Goal: Task Accomplishment & Management: Manage account settings

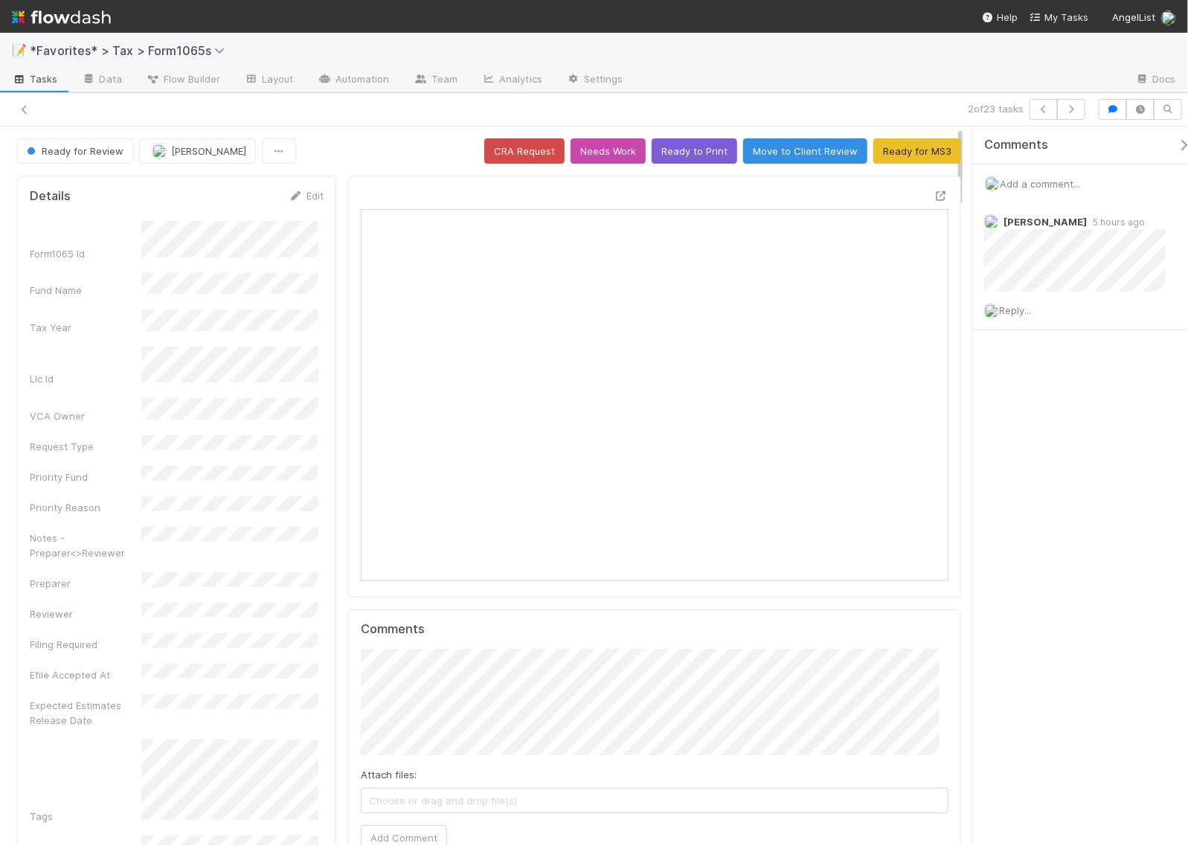
scroll to position [288, 564]
click at [1073, 428] on div "Comments Add a comment... Helen Vo 5 hours ago Reply..." at bounding box center [1080, 485] width 215 height 718
click at [17, 106] on icon at bounding box center [24, 110] width 15 height 10
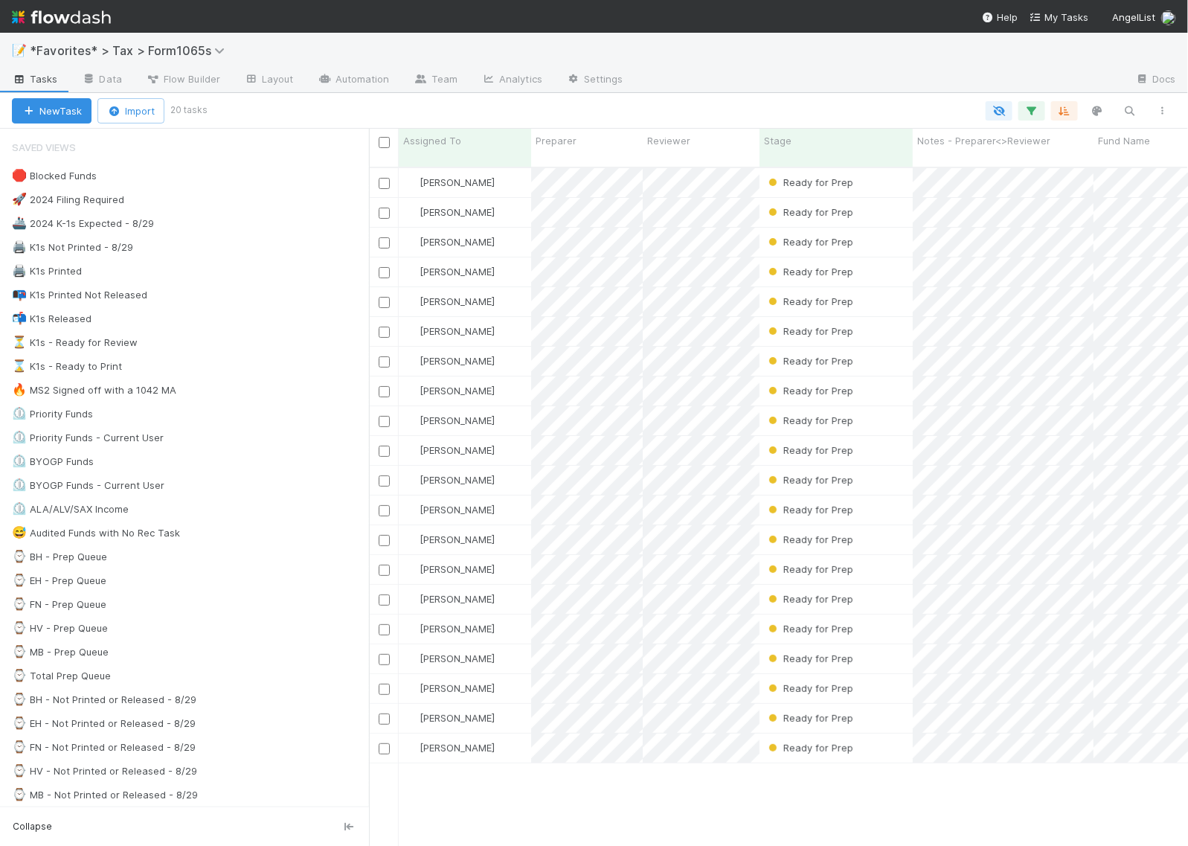
scroll to position [677, 805]
click at [890, 169] on div at bounding box center [594, 423] width 1188 height 846
click at [894, 172] on div "Ready for Prep" at bounding box center [835, 182] width 153 height 29
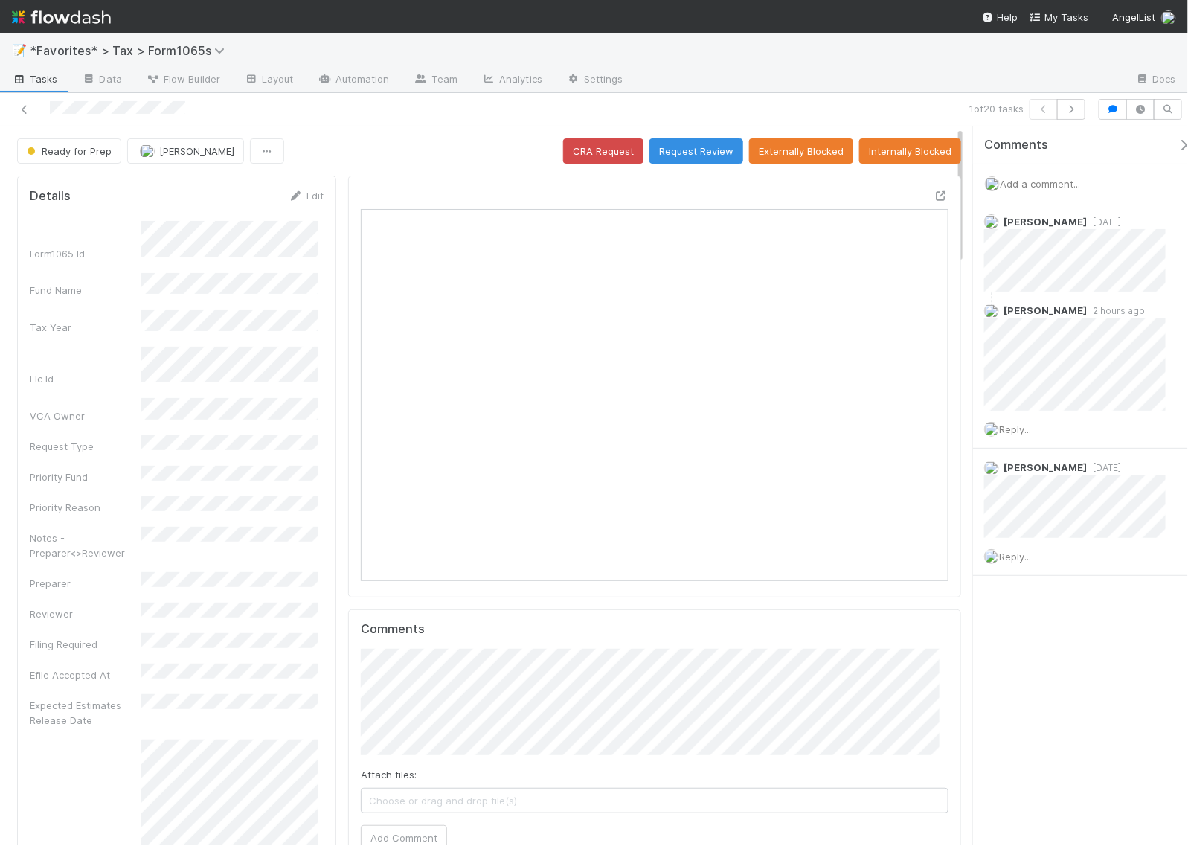
scroll to position [288, 564]
click at [1069, 114] on button "button" at bounding box center [1071, 109] width 28 height 21
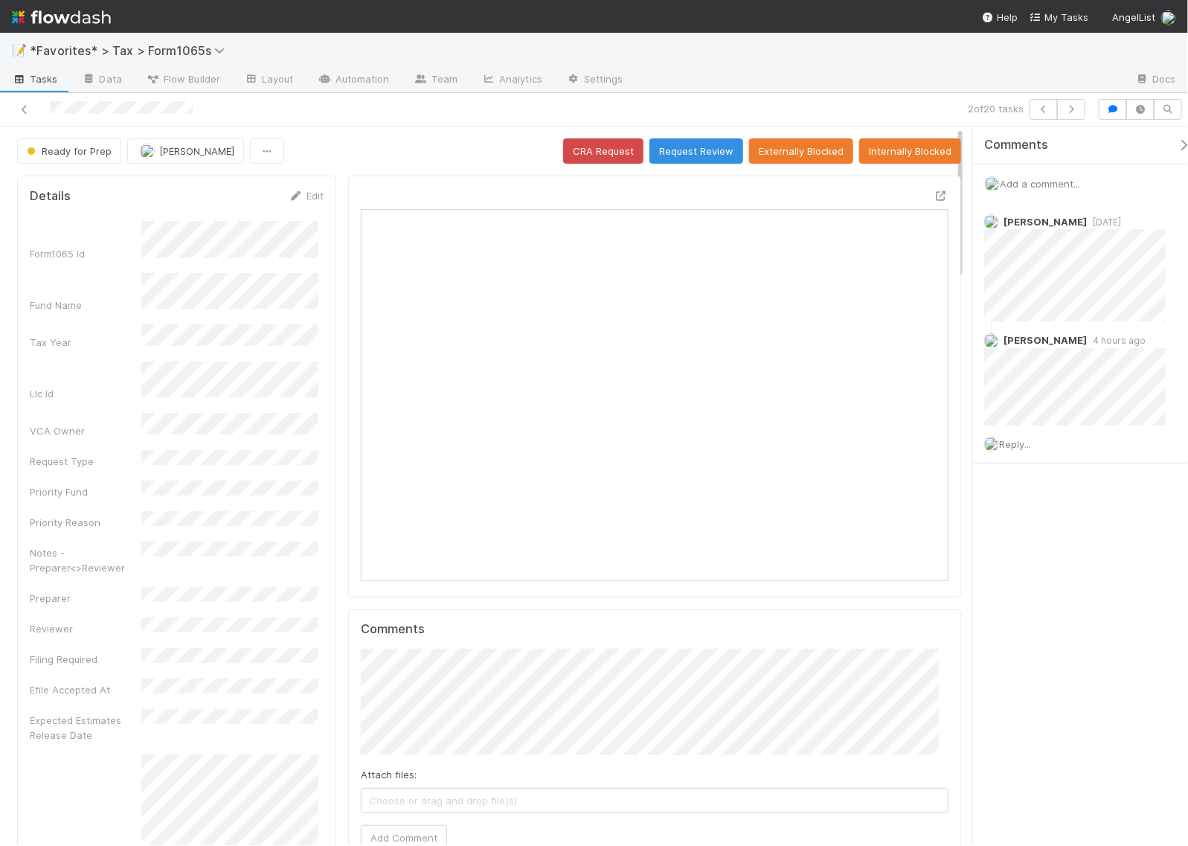
scroll to position [288, 564]
click at [1110, 527] on div "Comments Add a comment... Helen Vo 3 days ago Helen Vo 4 hours ago Reply..." at bounding box center [1087, 331] width 229 height 411
click at [933, 194] on icon at bounding box center [940, 196] width 15 height 10
click at [695, 158] on button "Request Review" at bounding box center [696, 150] width 94 height 25
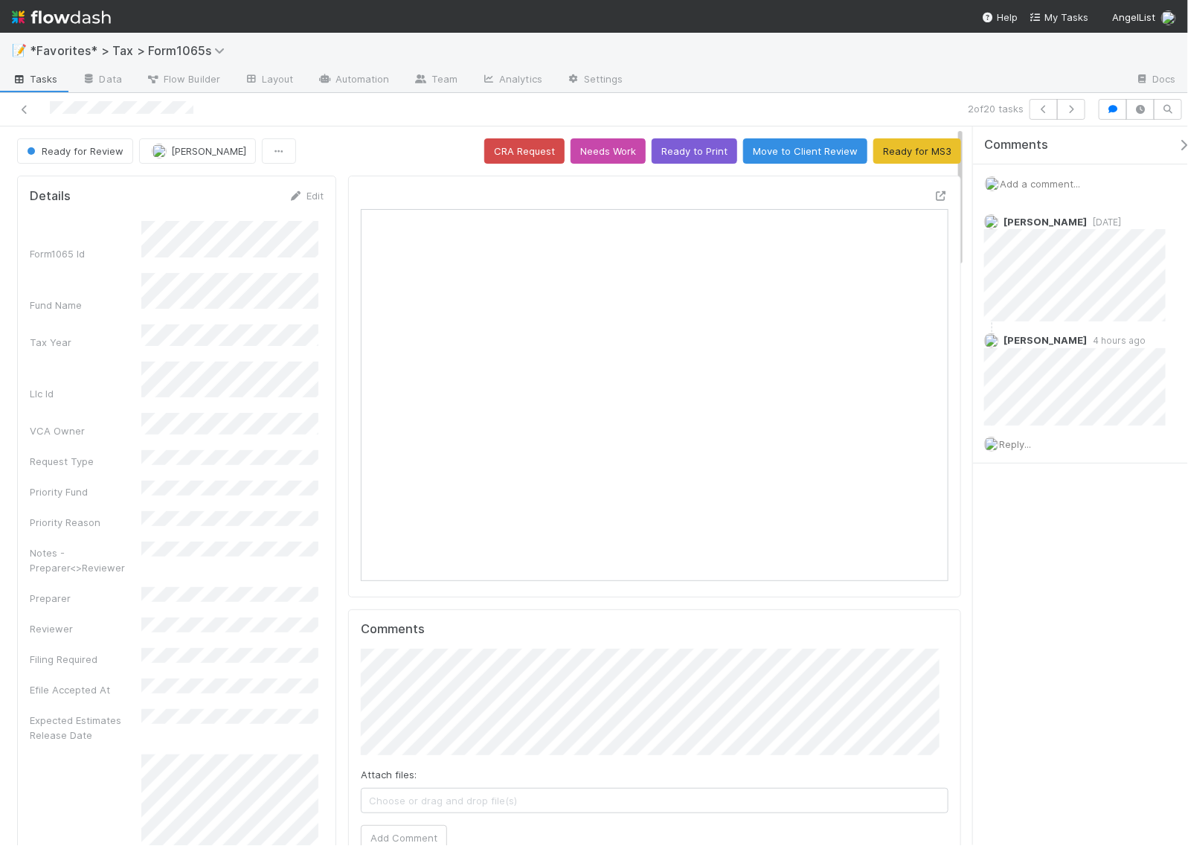
drag, startPoint x: 388, startPoint y: 143, endPoint x: 348, endPoint y: 161, distance: 44.3
click at [388, 143] on div "Ready for Review Helen Vo CRA Request Needs Work Ready to Print Move to Client …" at bounding box center [489, 150] width 944 height 25
click at [1072, 110] on icon "button" at bounding box center [1070, 109] width 15 height 9
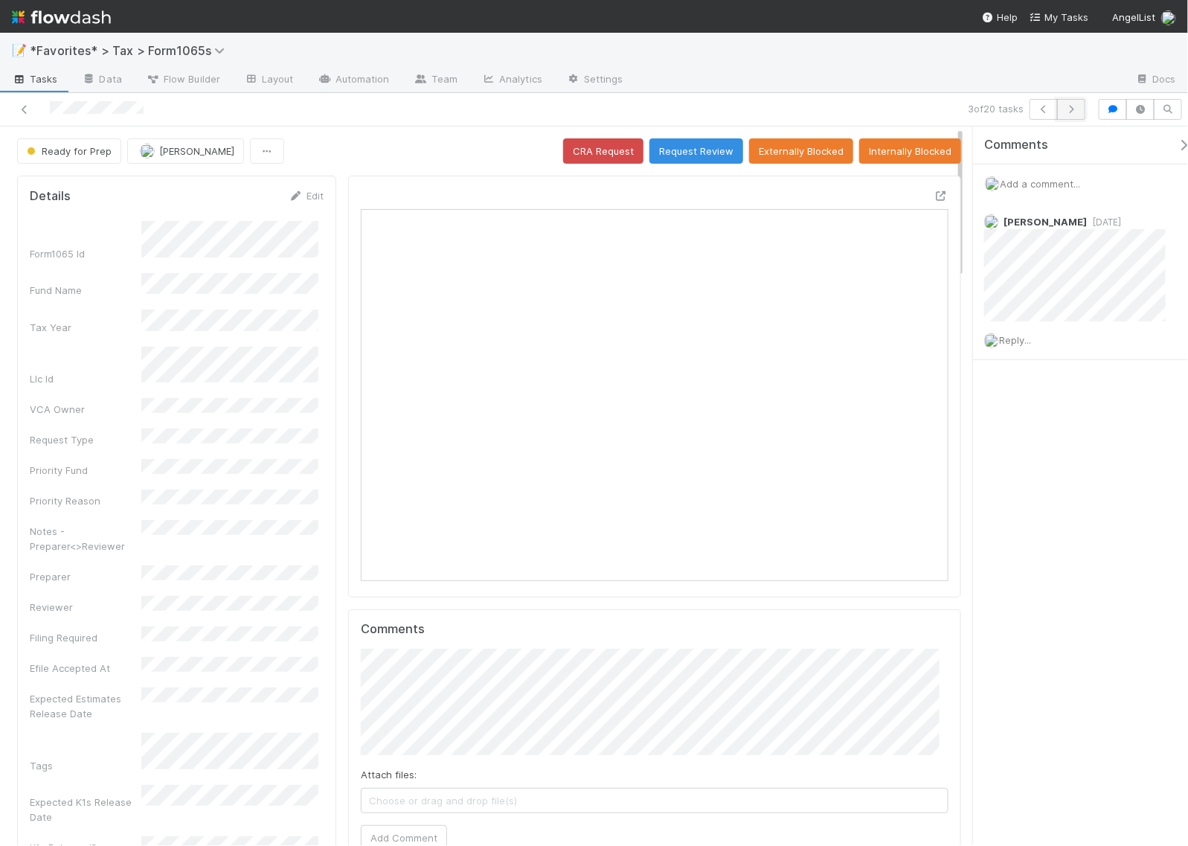
click at [1075, 119] on button "button" at bounding box center [1071, 109] width 28 height 21
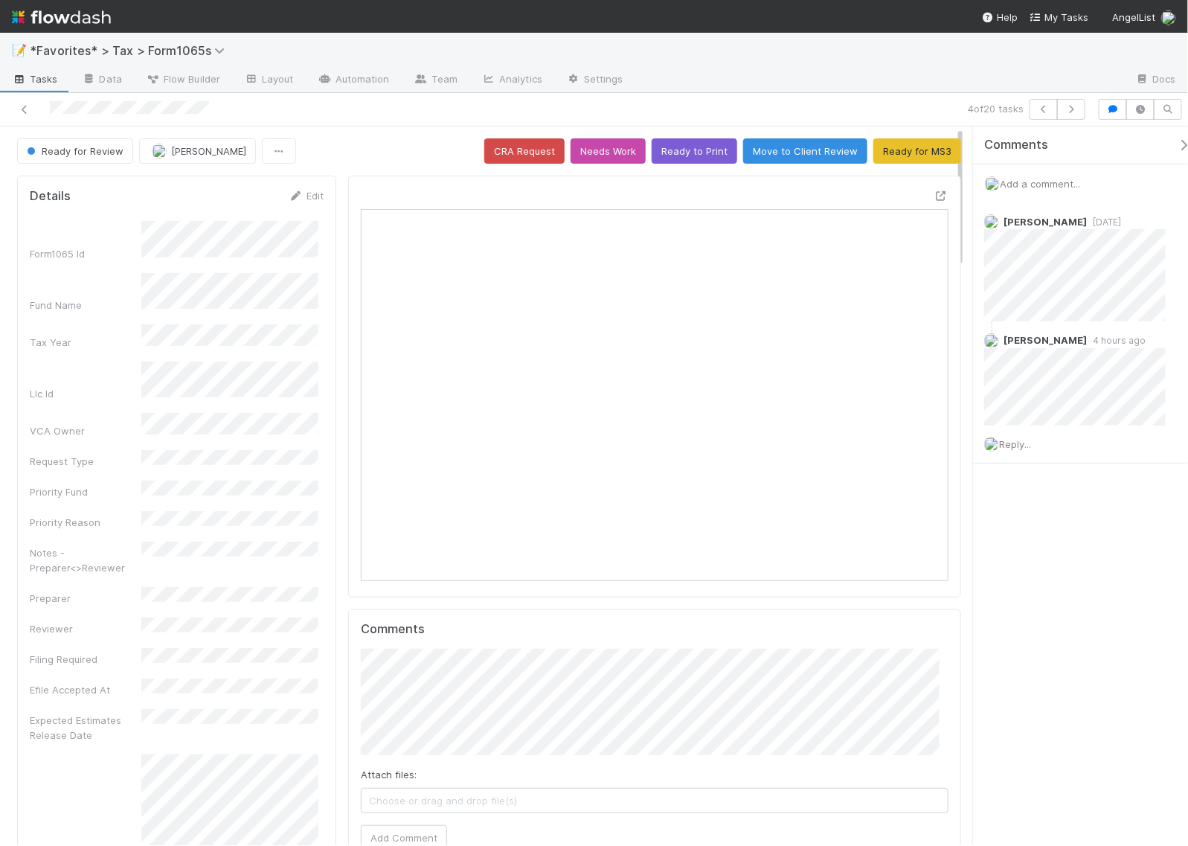
scroll to position [288, 564]
click at [1072, 105] on icon "button" at bounding box center [1070, 109] width 15 height 9
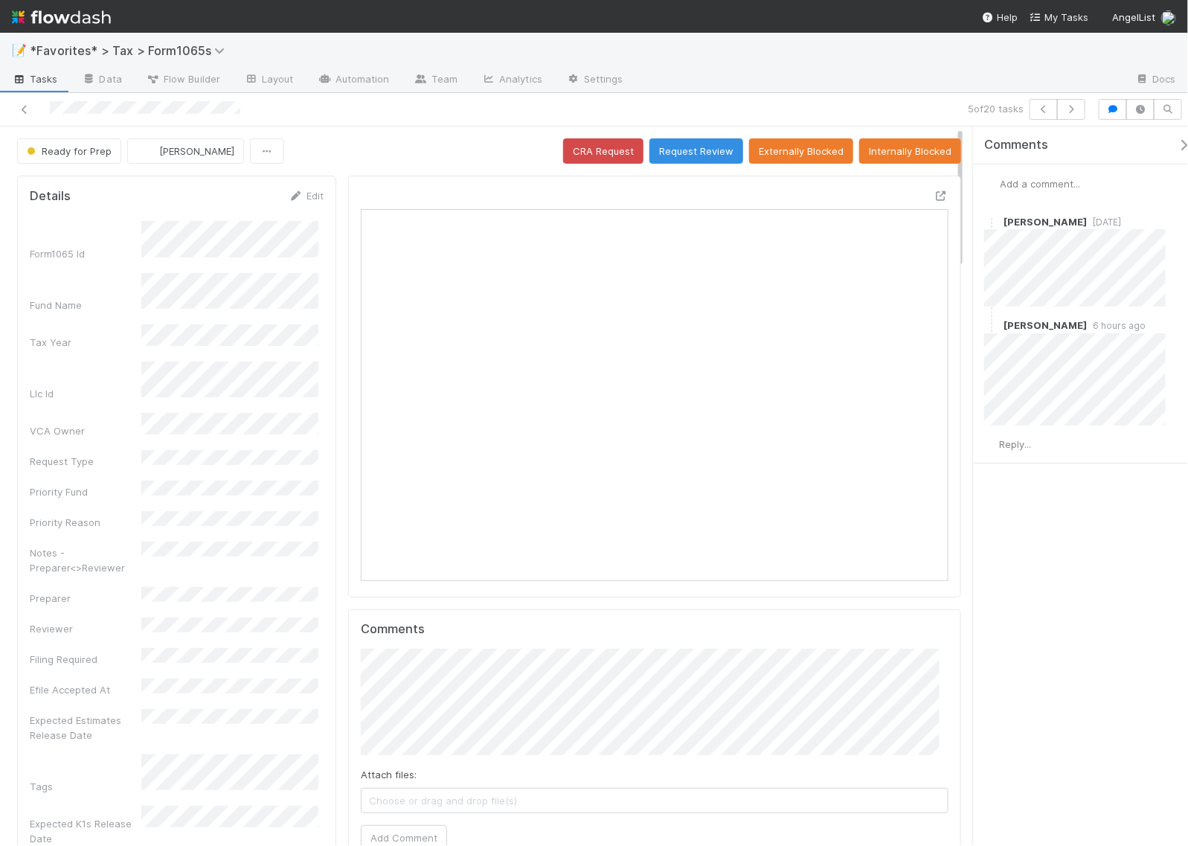
scroll to position [288, 564]
click at [1066, 575] on div "Comments Add a comment... Helen Vo 3 days ago Helen Vo 6 hours ago Reply..." at bounding box center [1080, 485] width 215 height 718
click at [1075, 112] on icon "button" at bounding box center [1070, 109] width 15 height 9
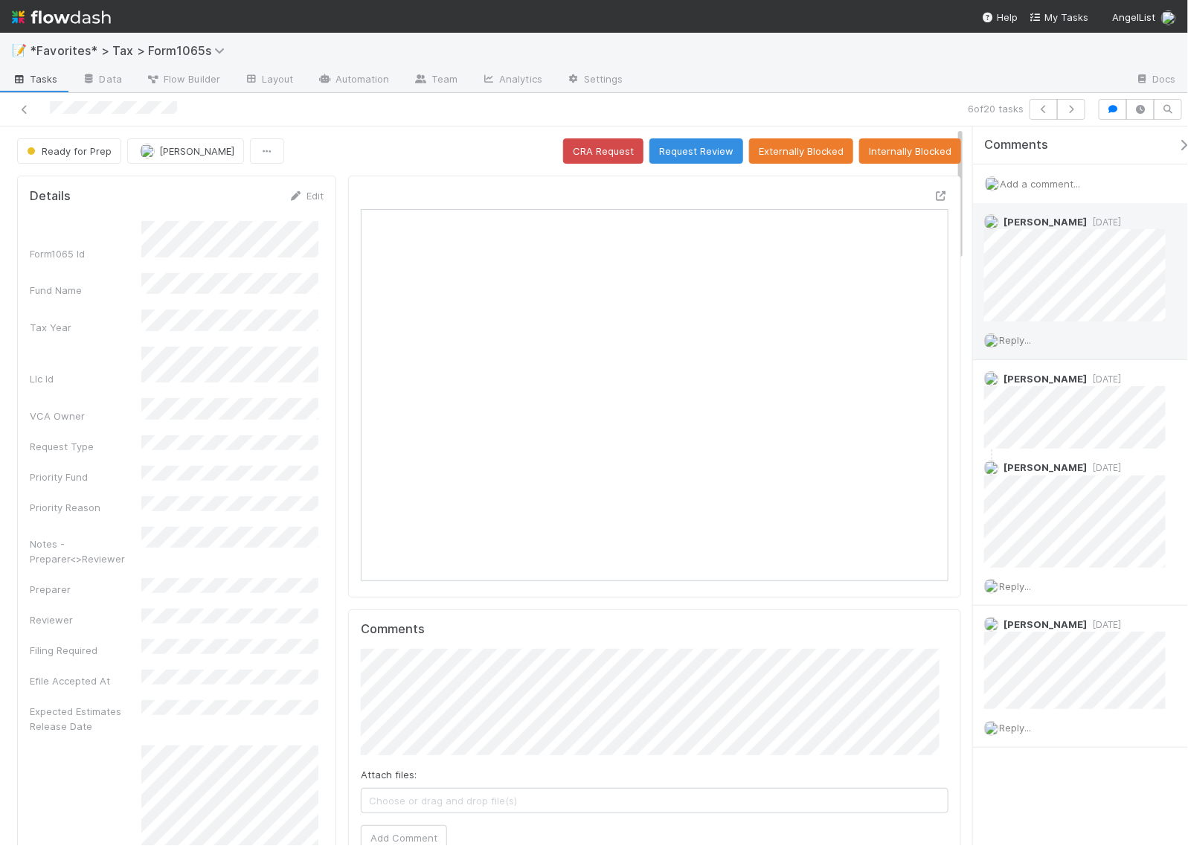
scroll to position [288, 564]
click at [933, 198] on icon at bounding box center [940, 196] width 15 height 10
click at [933, 197] on icon at bounding box center [940, 196] width 15 height 10
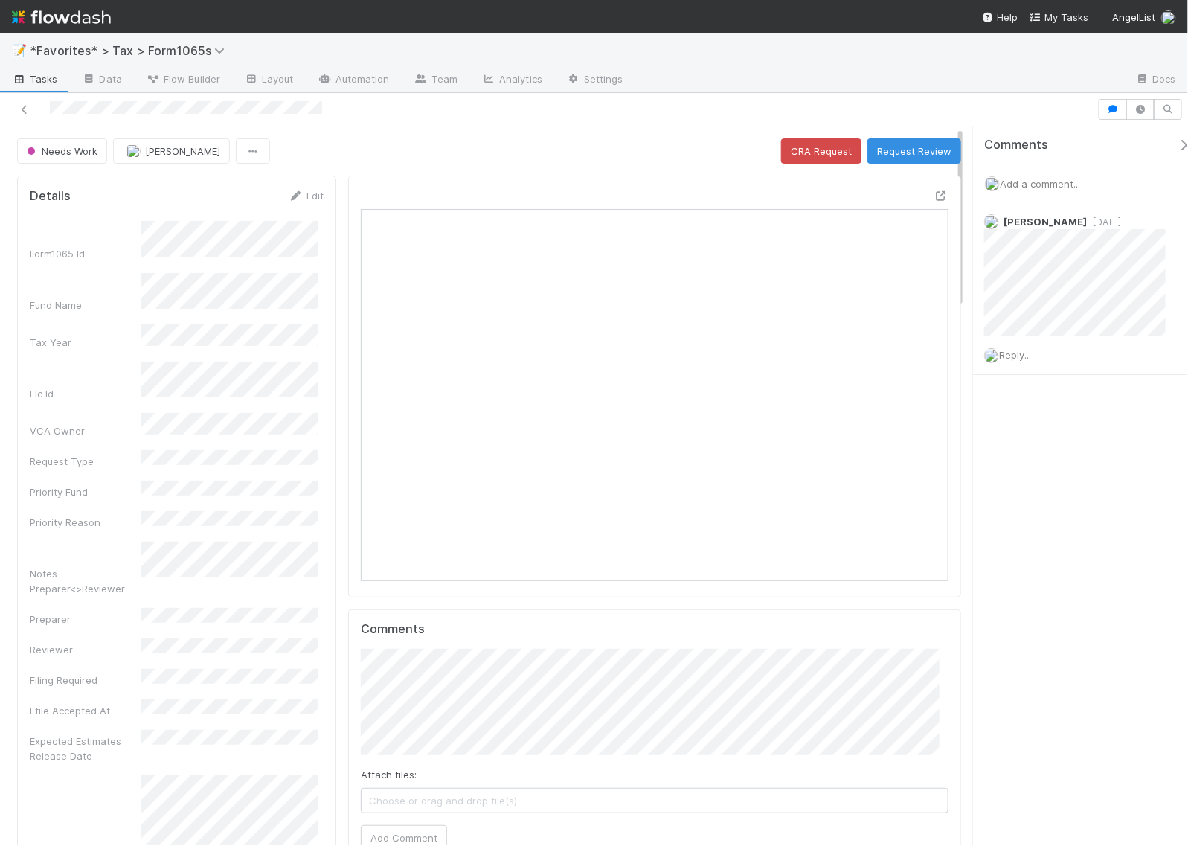
scroll to position [288, 275]
click at [1086, 515] on div "Comments Add a comment... Michael Binck 4 days ago Reply..." at bounding box center [1080, 485] width 215 height 718
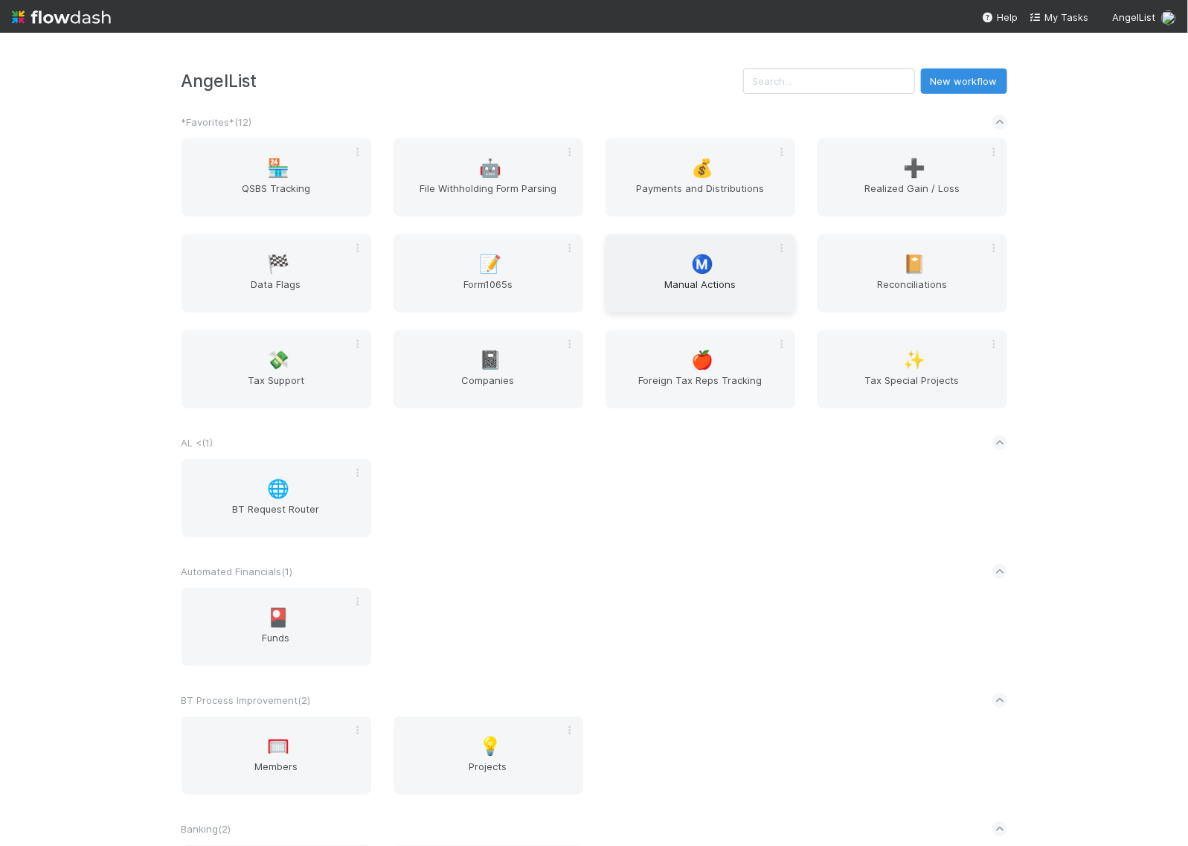
click at [655, 259] on div "Ⓜ️ Manual Actions" at bounding box center [700, 273] width 190 height 78
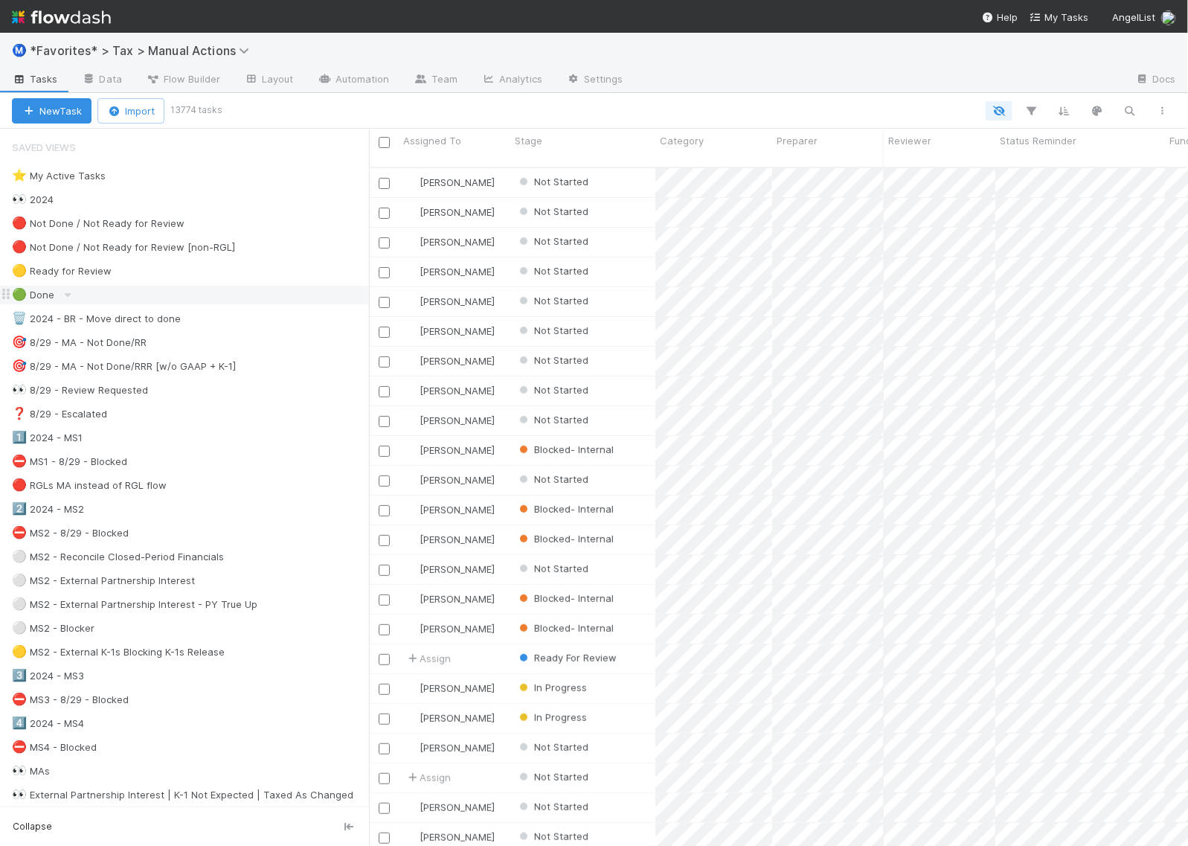
scroll to position [677, 805]
click at [83, 24] on img at bounding box center [61, 16] width 99 height 25
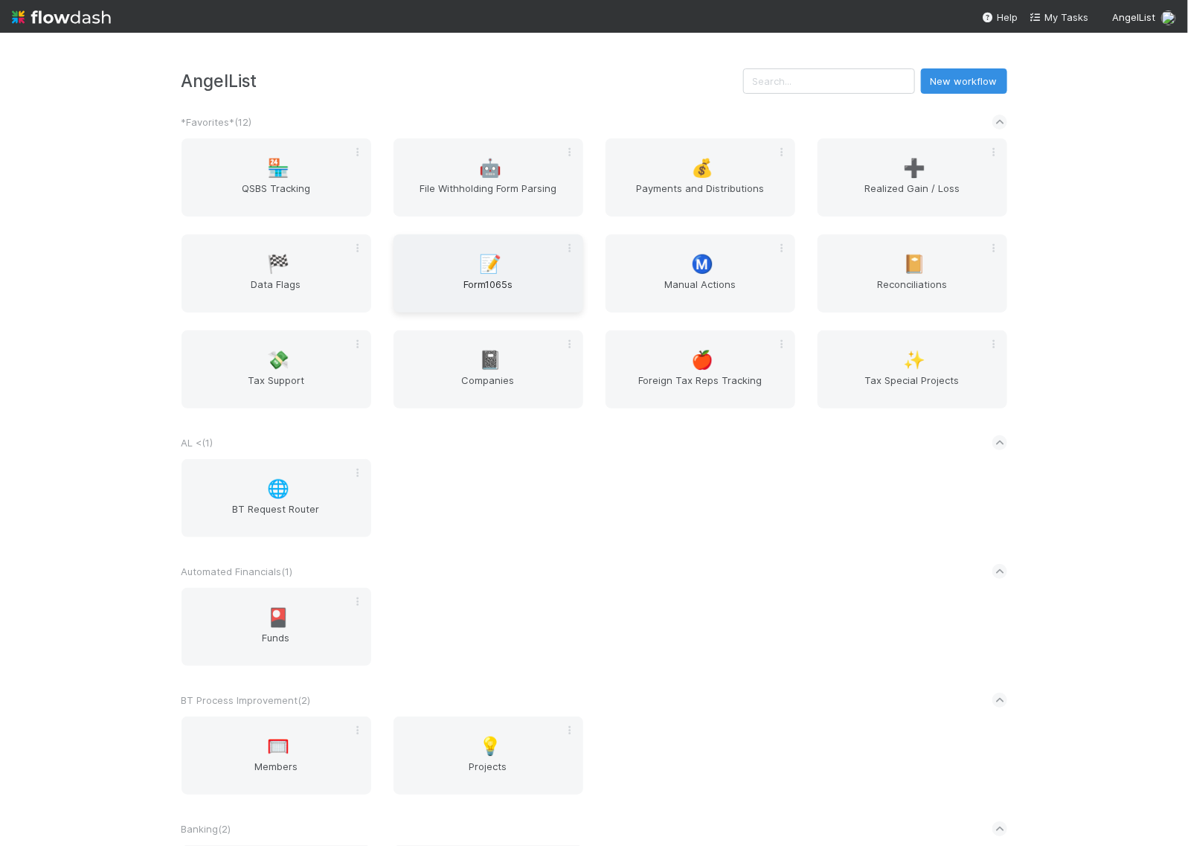
click at [495, 257] on span "📝" at bounding box center [490, 263] width 22 height 19
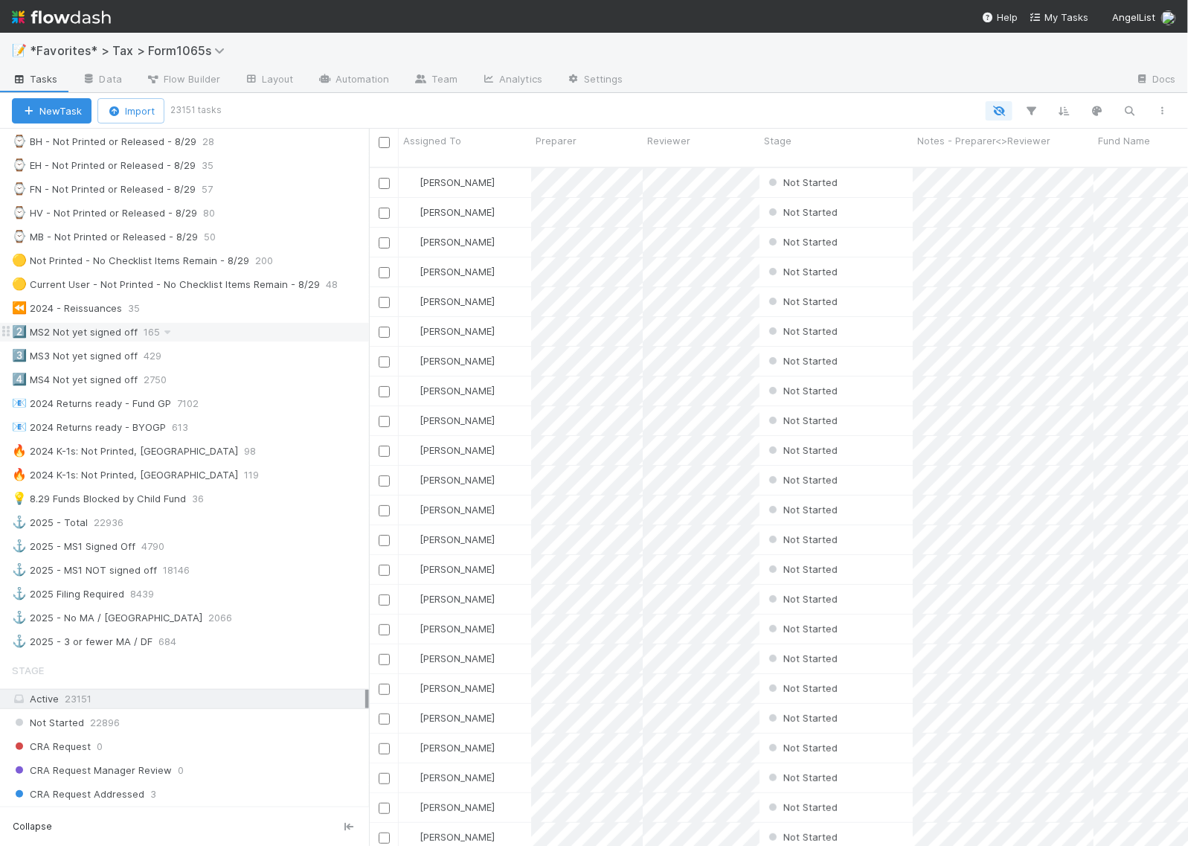
scroll to position [744, 0]
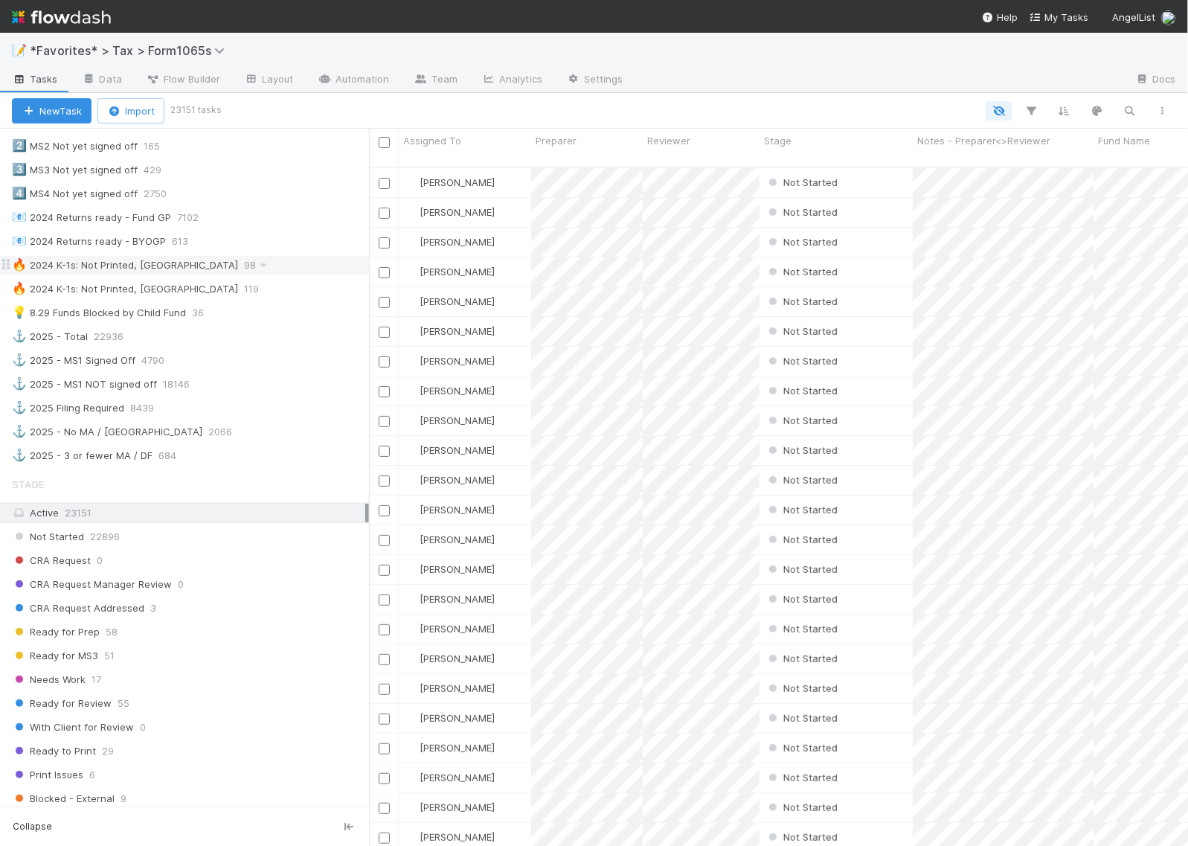
click at [102, 274] on div "🔥 2024 K-1s: Not Printed, Has States" at bounding box center [125, 265] width 226 height 19
click at [1036, 115] on icon "button" at bounding box center [1031, 110] width 15 height 13
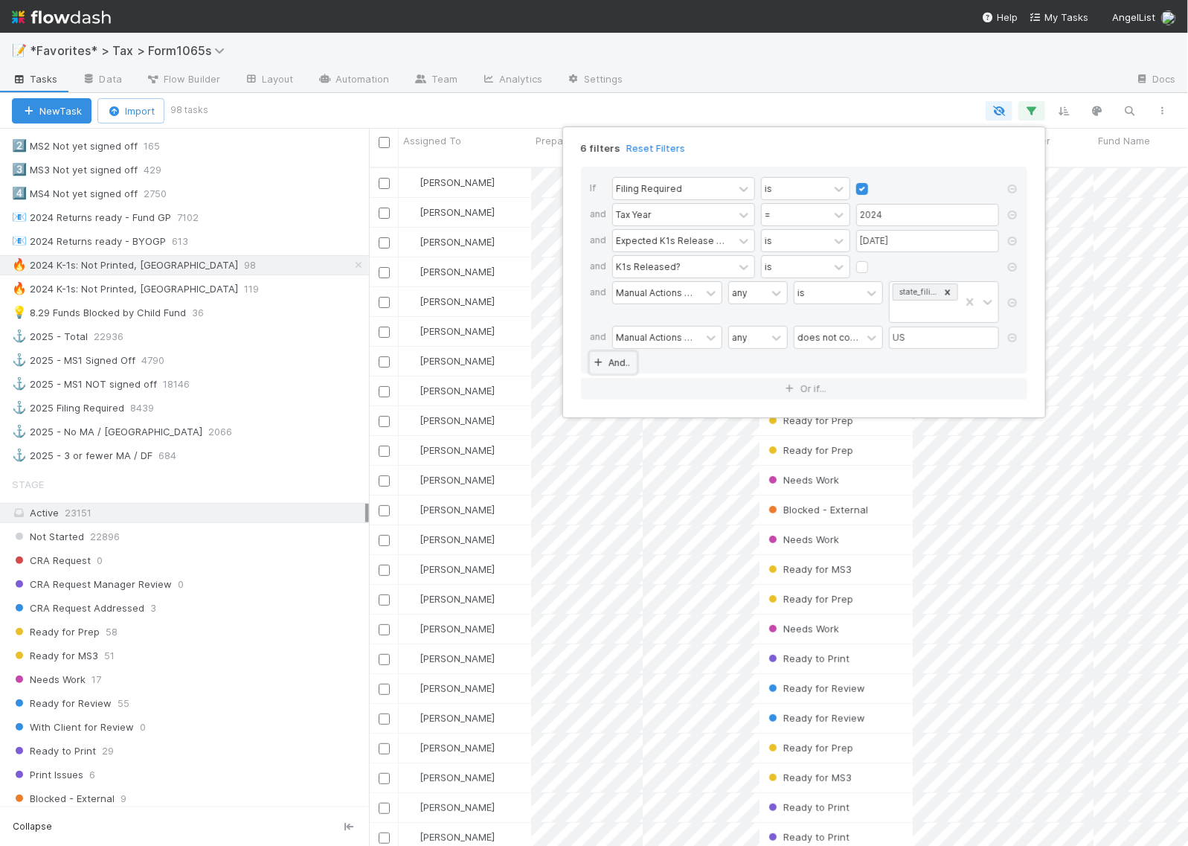
click at [629, 361] on link "And.." at bounding box center [613, 363] width 47 height 22
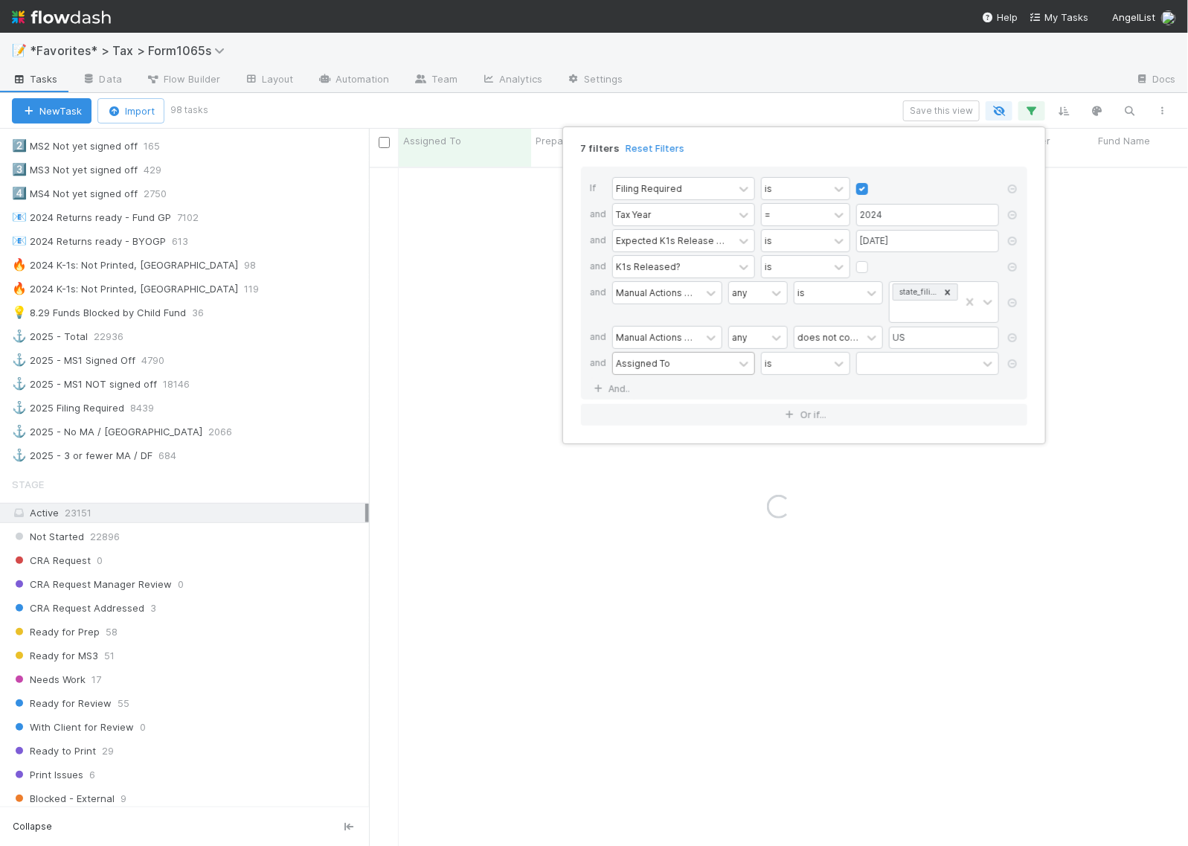
click at [660, 364] on div "Assigned To" at bounding box center [643, 362] width 54 height 13
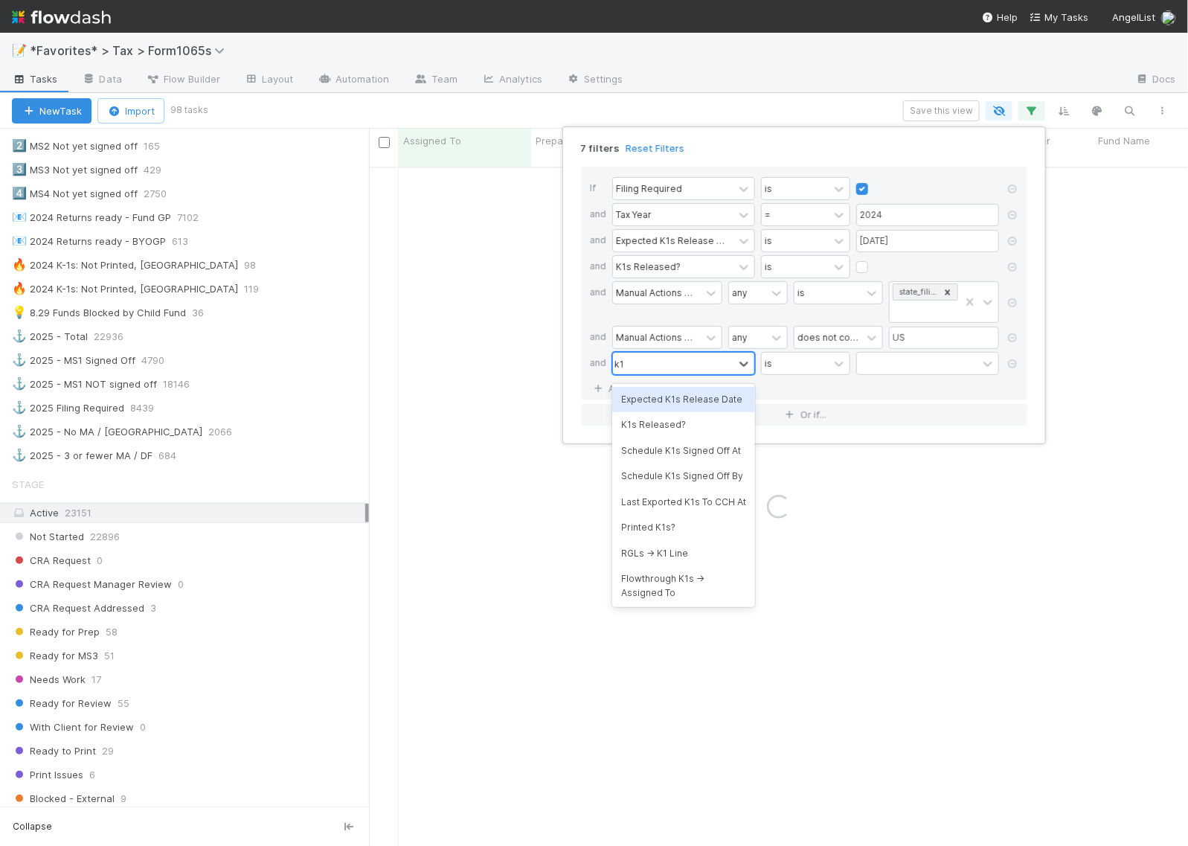
type input "k1s"
click at [657, 540] on div "Printed K1s?" at bounding box center [683, 527] width 143 height 25
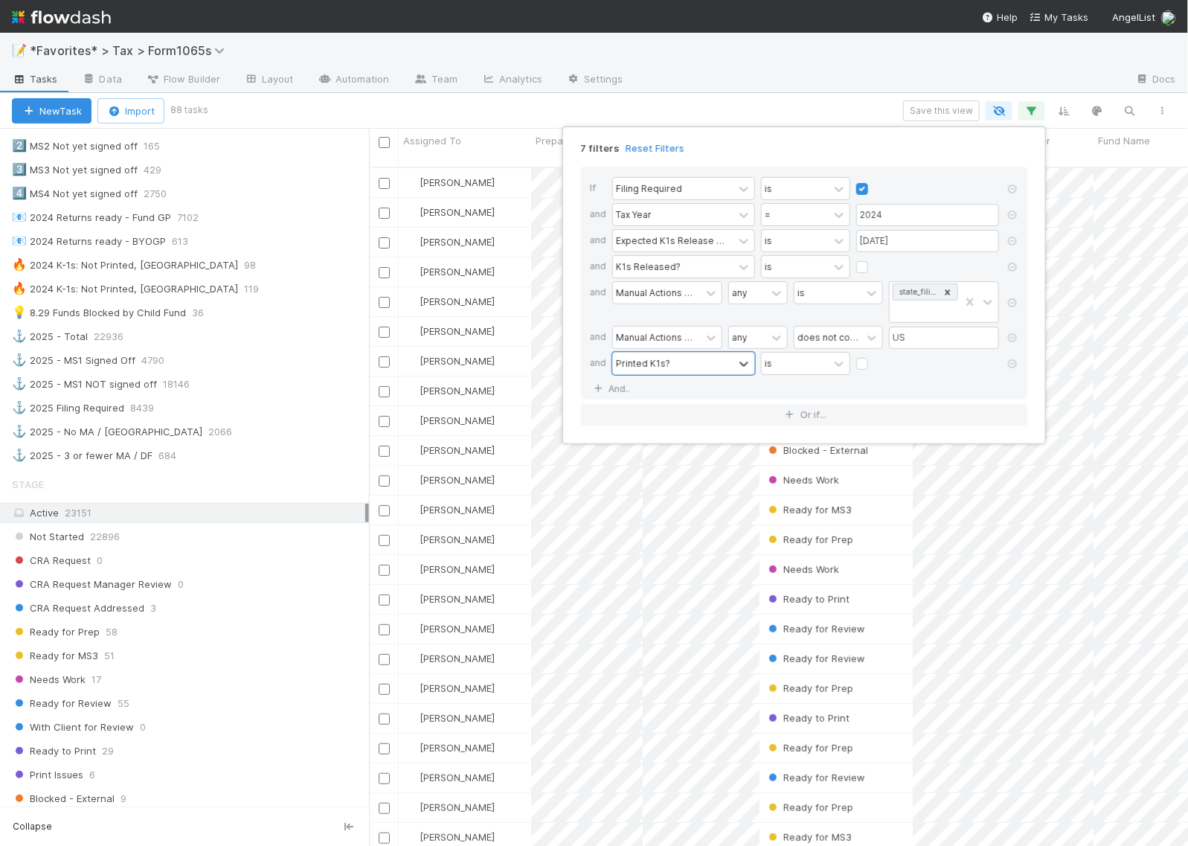
scroll to position [677, 805]
click at [801, 374] on div "is" at bounding box center [795, 363] width 67 height 22
click at [808, 104] on div "7 filters Reset Filters If Filing Required is and Tax Year = 2024 and Expected …" at bounding box center [594, 423] width 1188 height 846
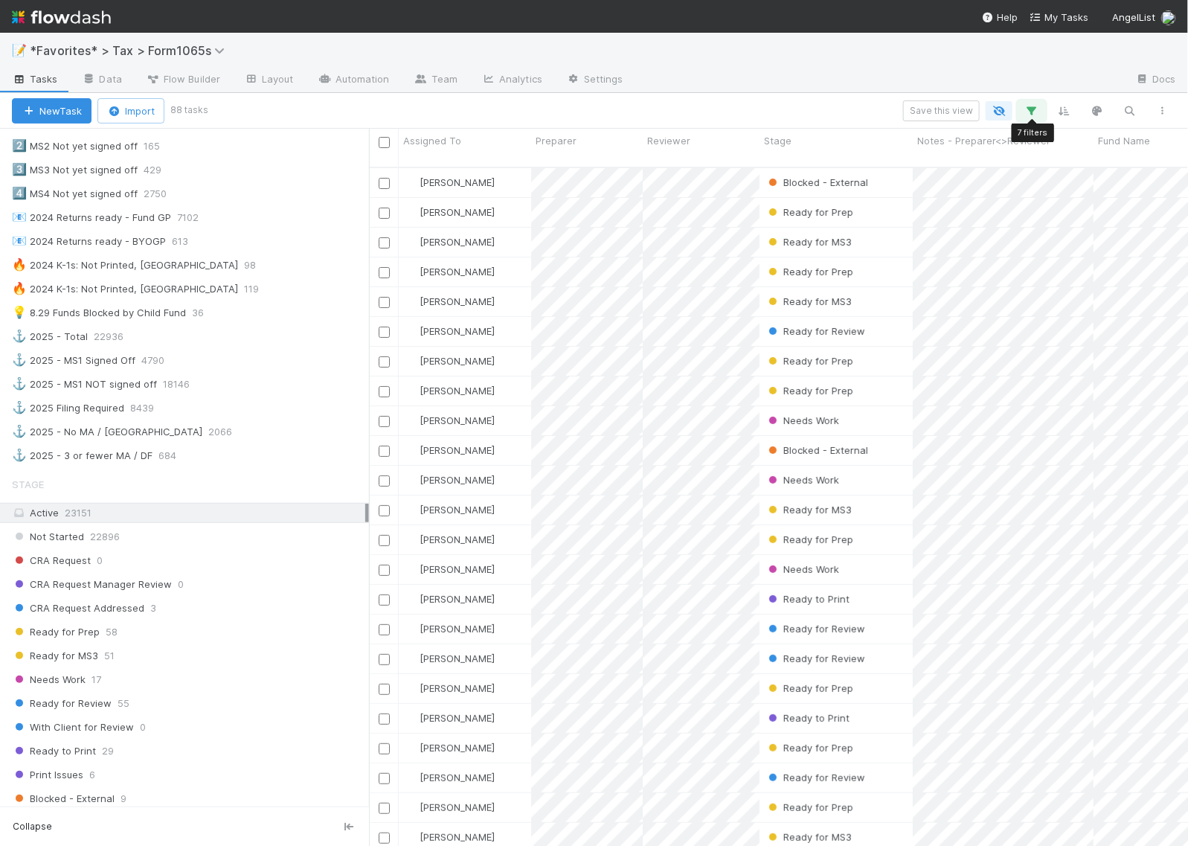
click at [1038, 116] on icon "button" at bounding box center [1031, 110] width 15 height 13
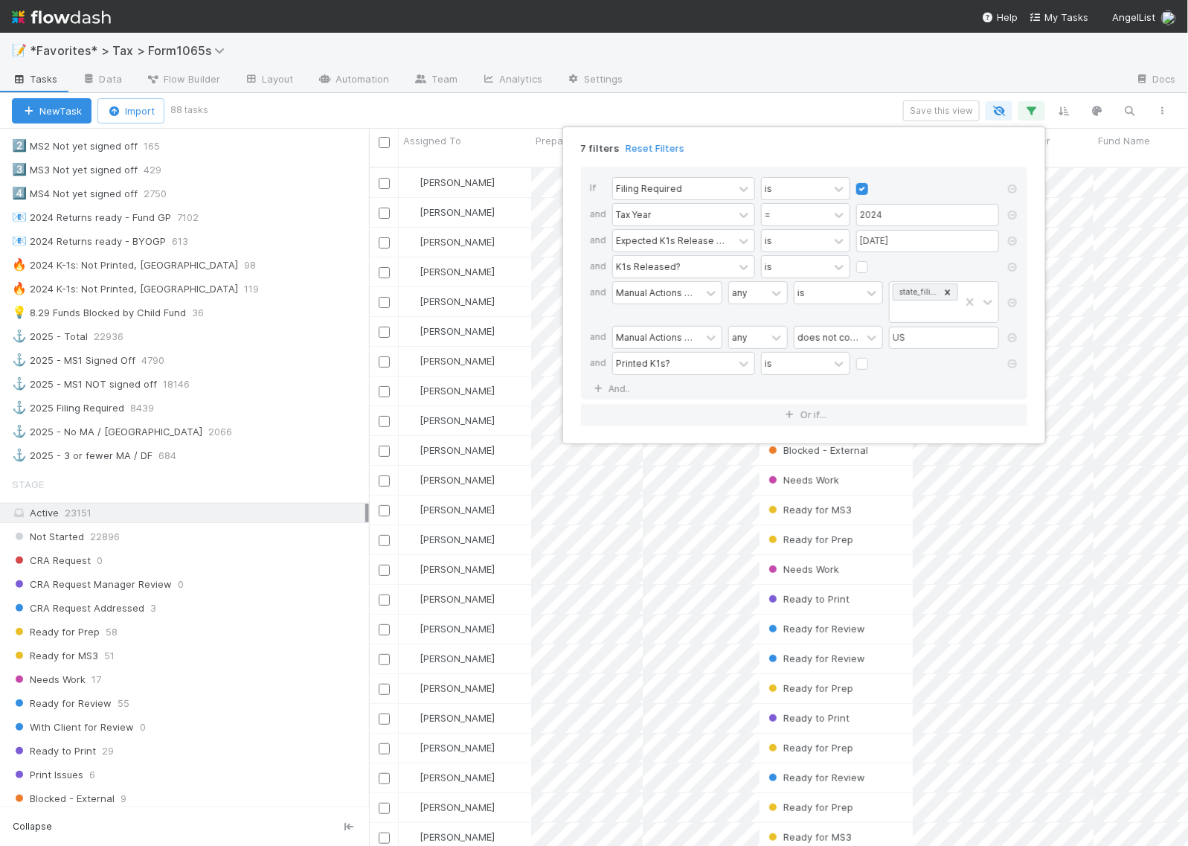
click at [730, 110] on div "7 filters Reset Filters If Filing Required is and Tax Year = 2024 and Expected …" at bounding box center [594, 423] width 1188 height 846
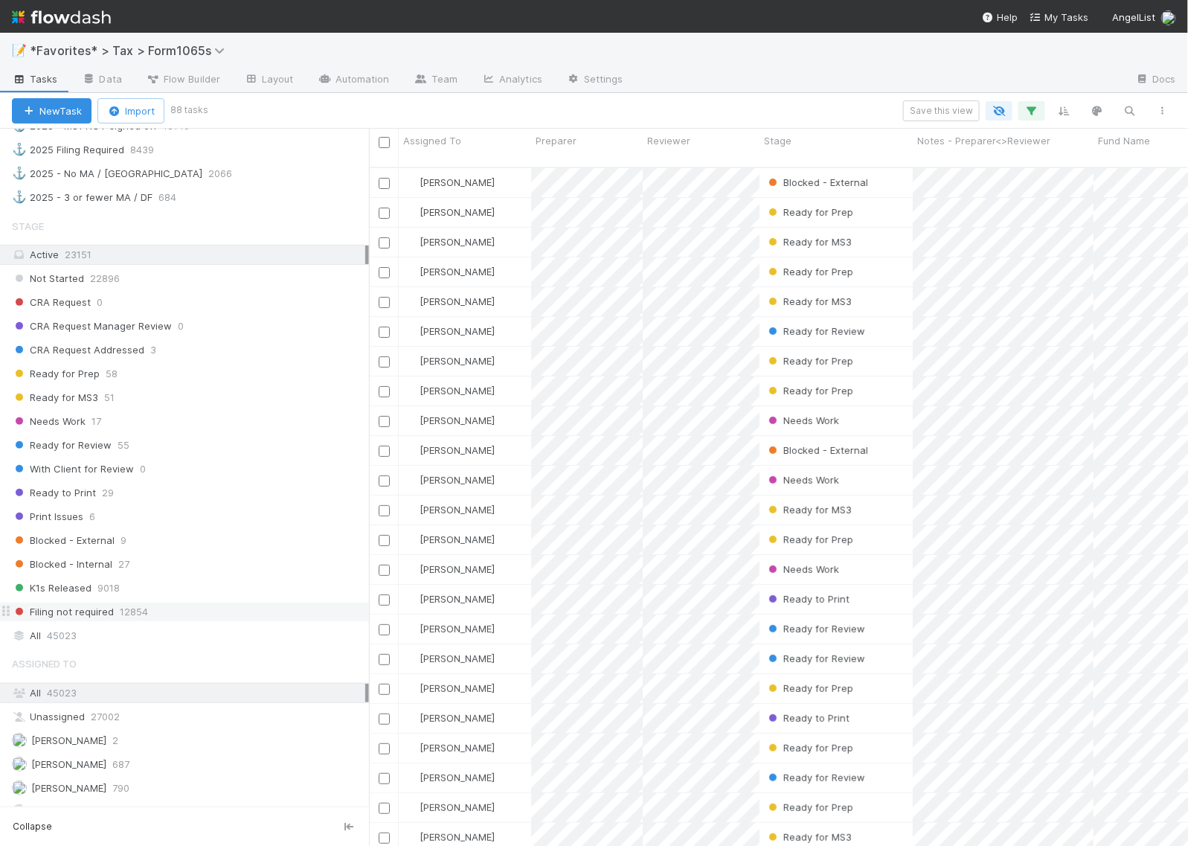
scroll to position [1023, 0]
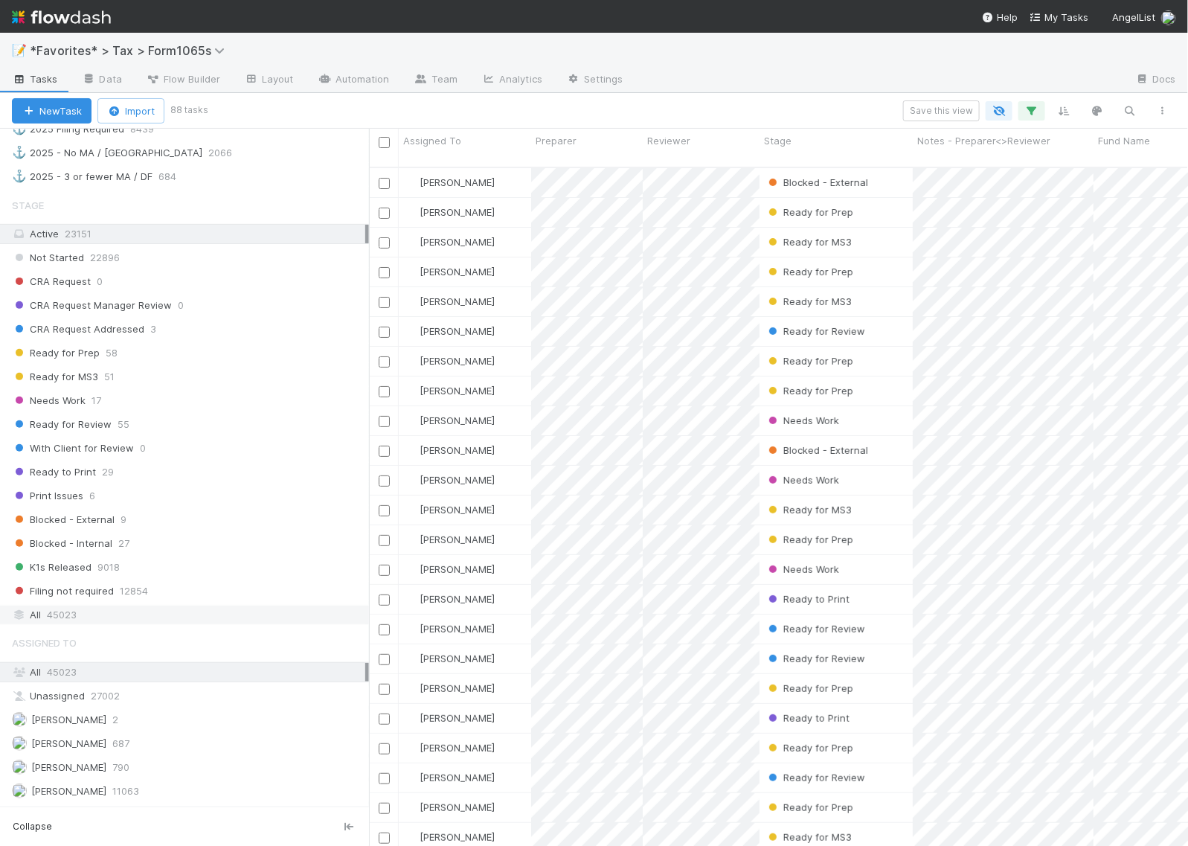
click at [99, 624] on div "All 45023" at bounding box center [188, 614] width 353 height 19
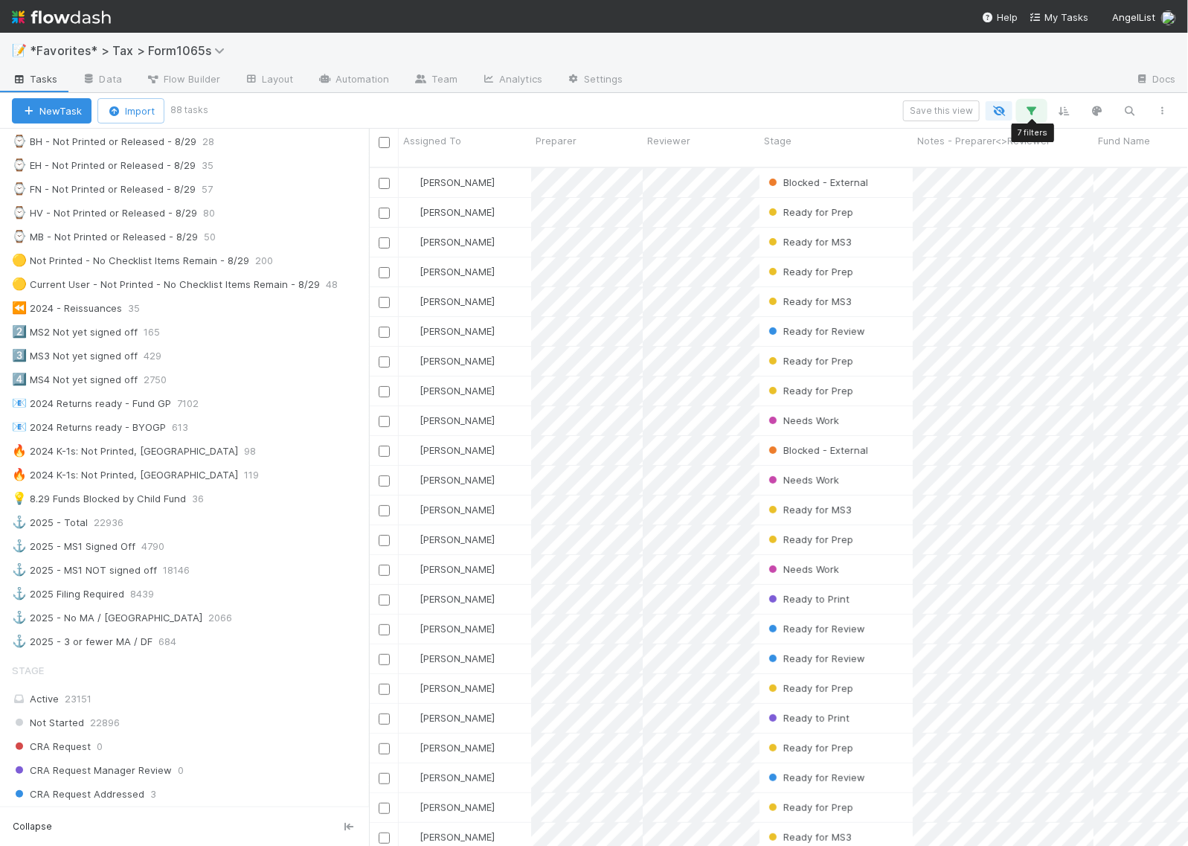
click at [1031, 108] on icon "button" at bounding box center [1031, 110] width 15 height 13
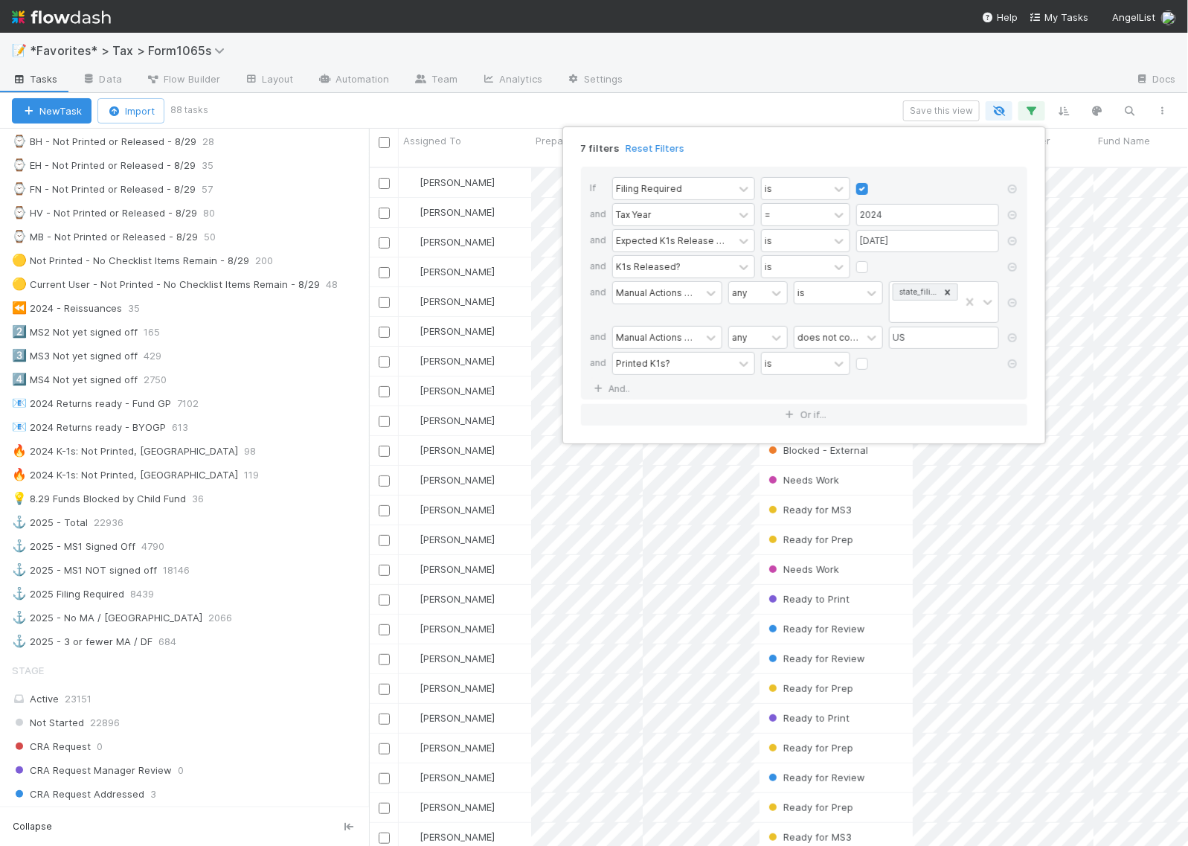
click at [746, 105] on div "7 filters Reset Filters If Filing Required is and Tax Year = 2024 and Expected …" at bounding box center [594, 423] width 1188 height 846
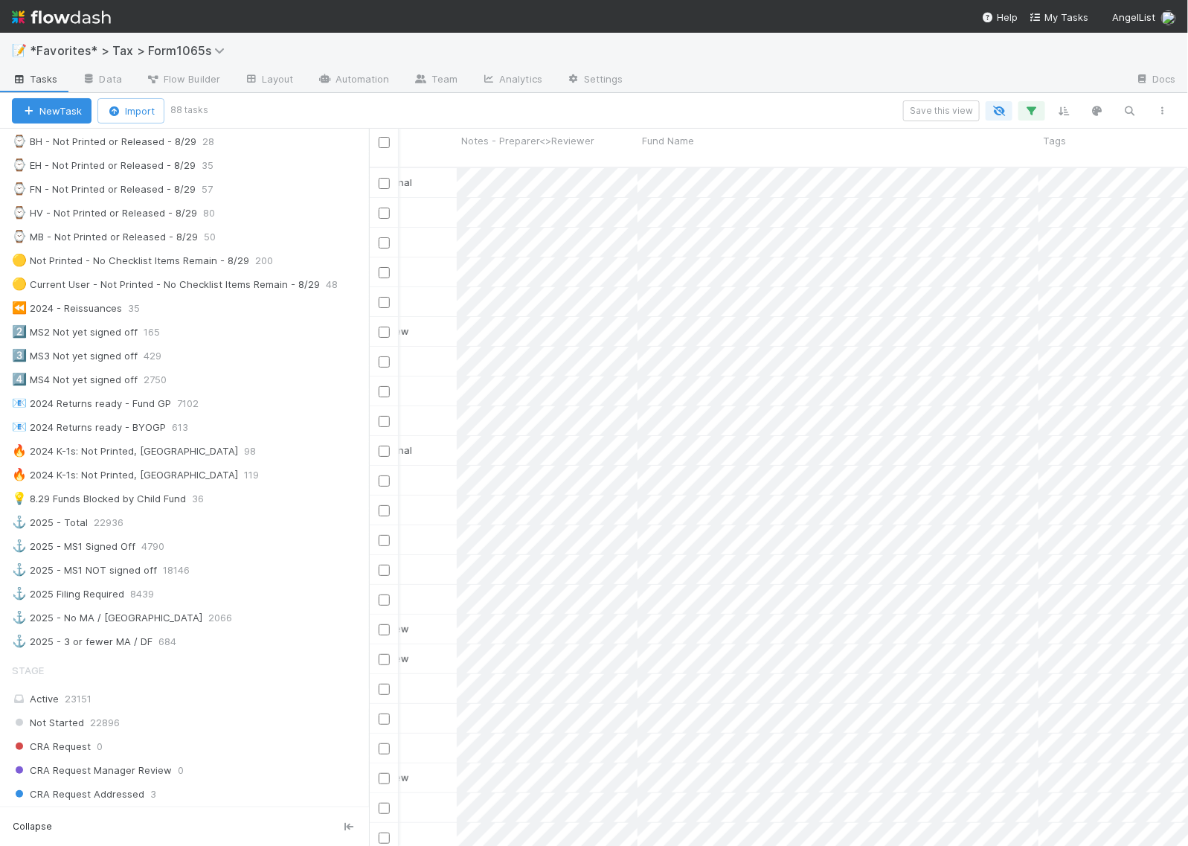
scroll to position [0, 474]
click at [686, 147] on div "Fund Name" at bounding box center [819, 140] width 393 height 15
click at [685, 168] on div "Sort A → Z" at bounding box center [709, 169] width 170 height 22
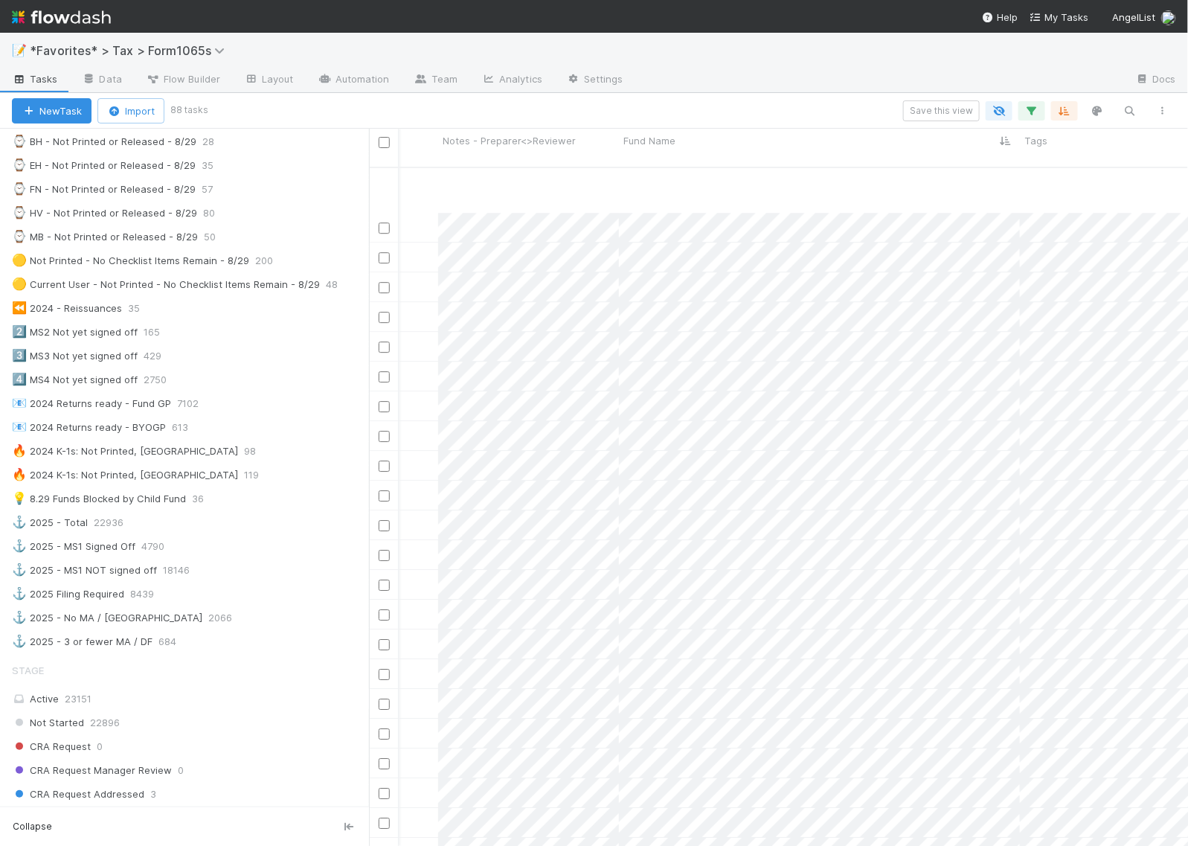
scroll to position [1942, 474]
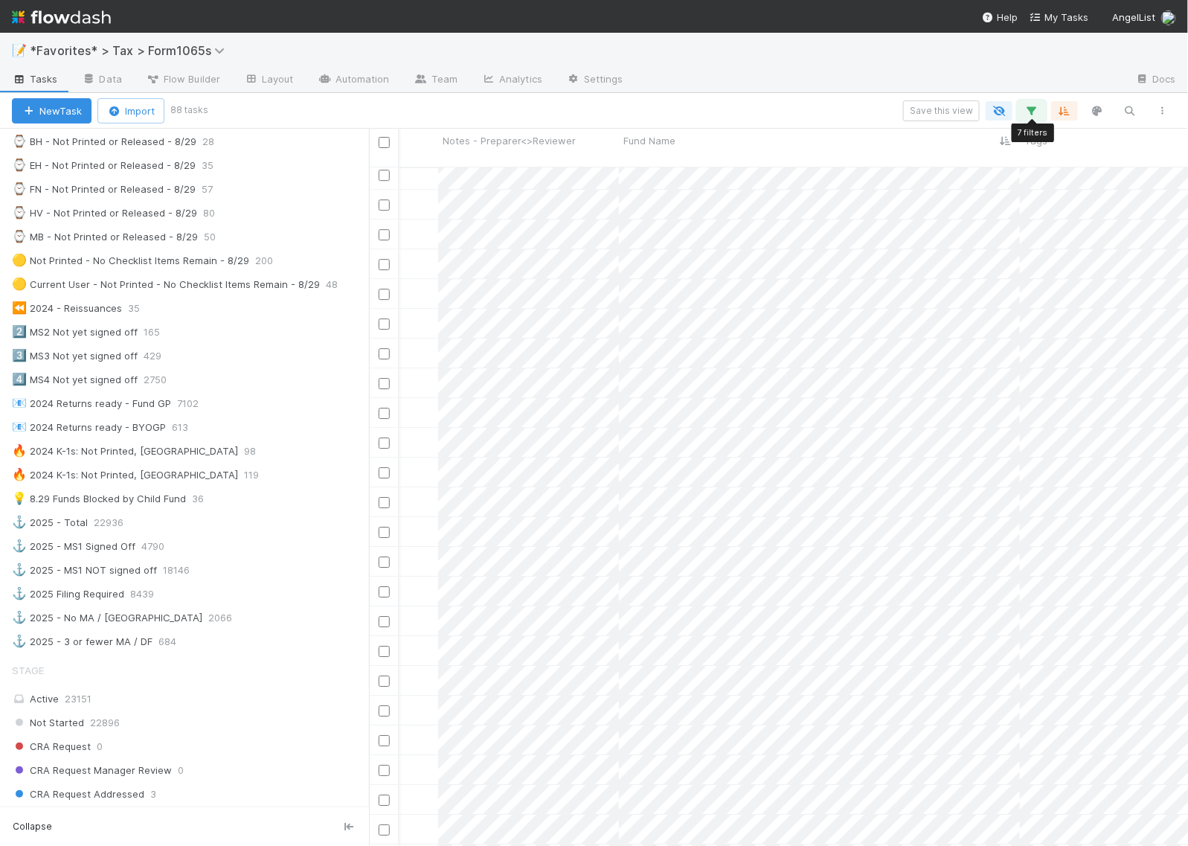
click at [1034, 109] on icon "button" at bounding box center [1031, 110] width 15 height 13
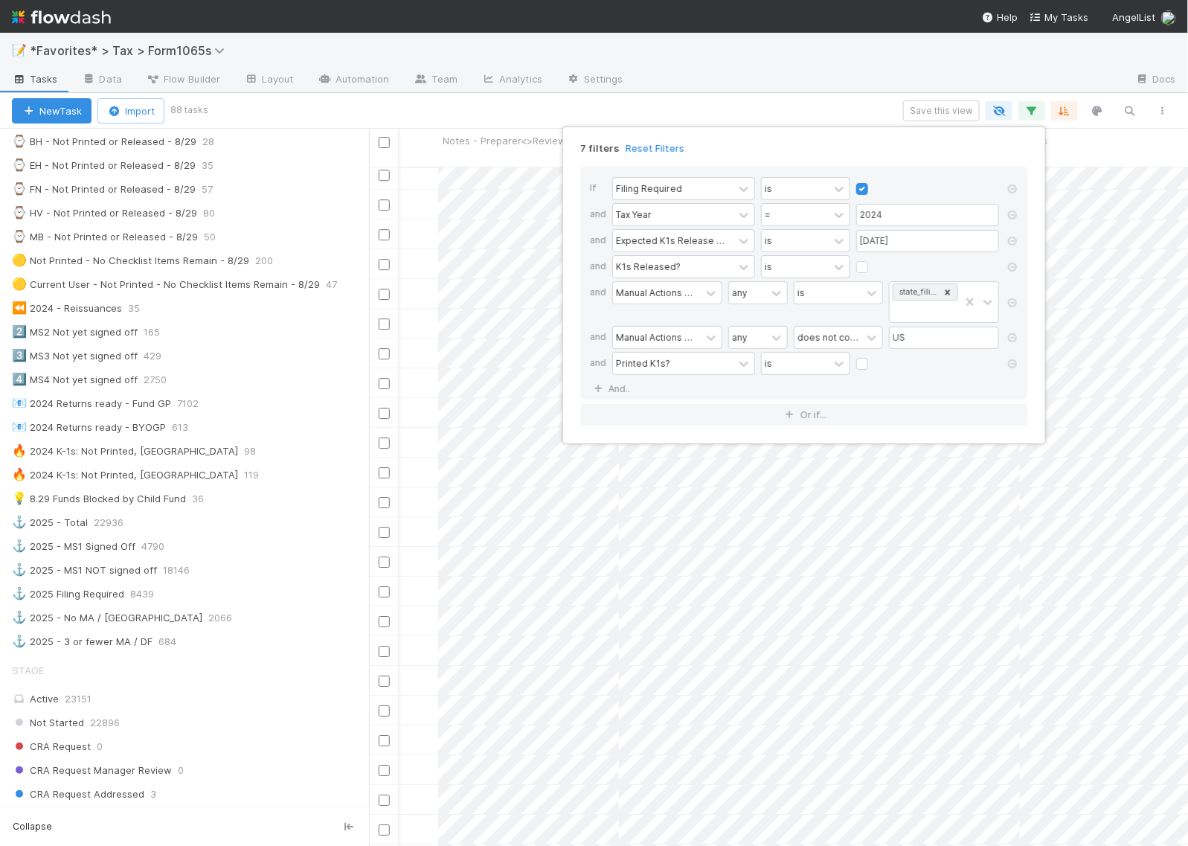
click at [874, 356] on label at bounding box center [874, 356] width 0 height 0
click at [860, 369] on input "checkbox" at bounding box center [862, 367] width 12 height 22
checkbox input "true"
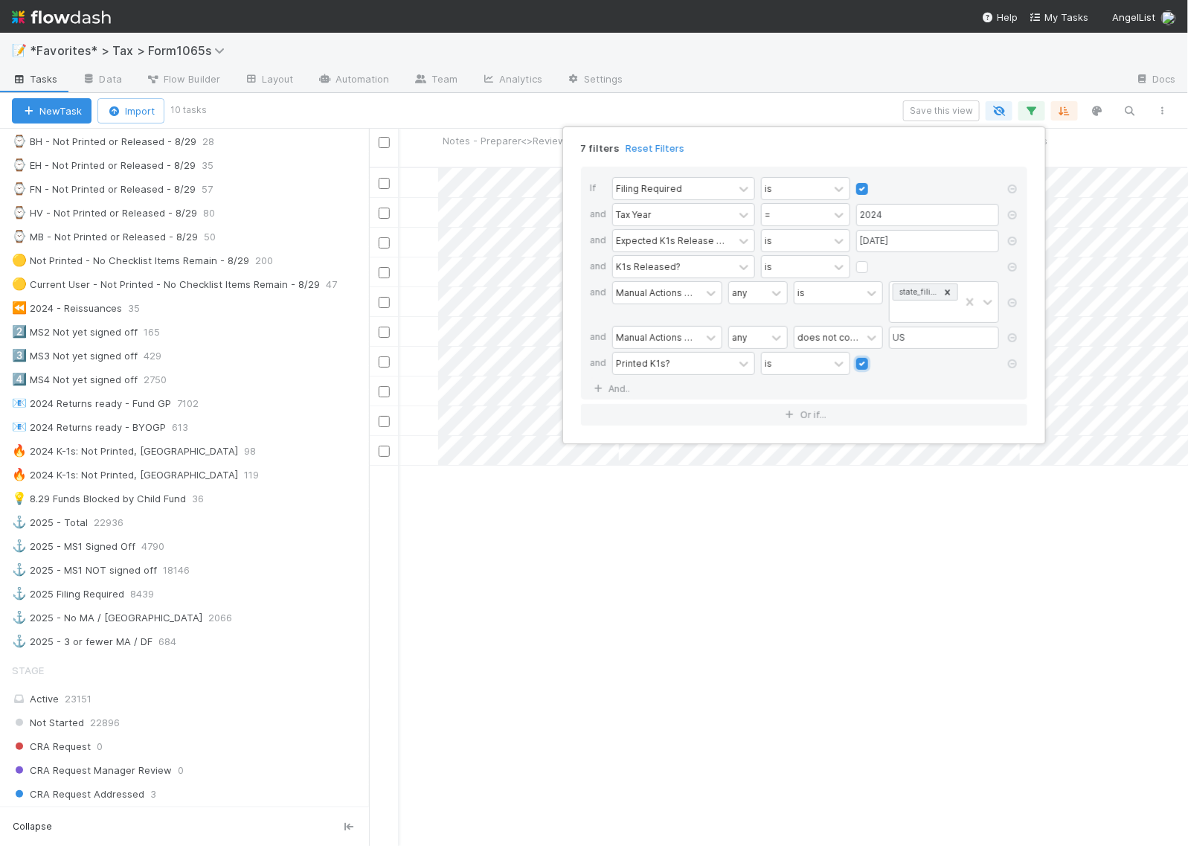
scroll to position [677, 805]
click at [776, 97] on div "7 filters Reset Filters If Filing Required is and Tax Year = 2024 and Expected …" at bounding box center [594, 423] width 1188 height 846
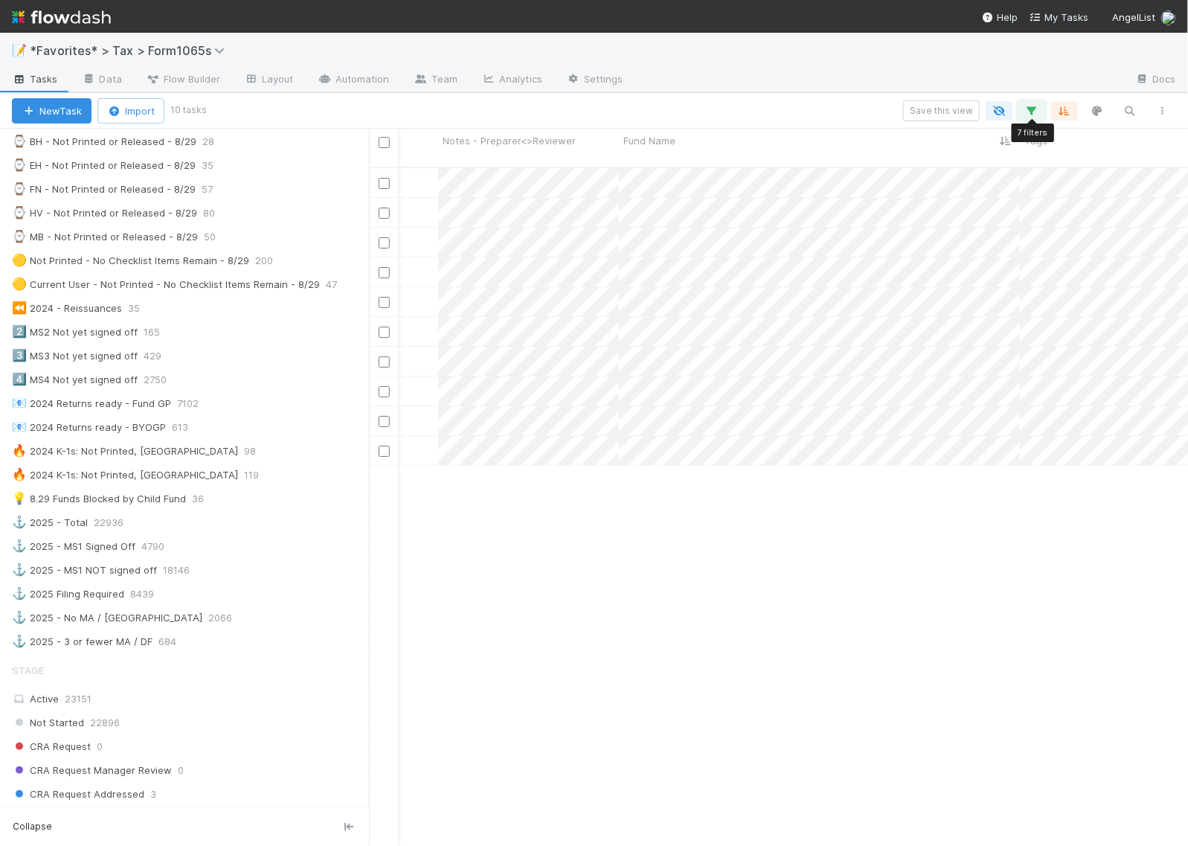
click at [1030, 114] on icon "button" at bounding box center [1031, 110] width 15 height 13
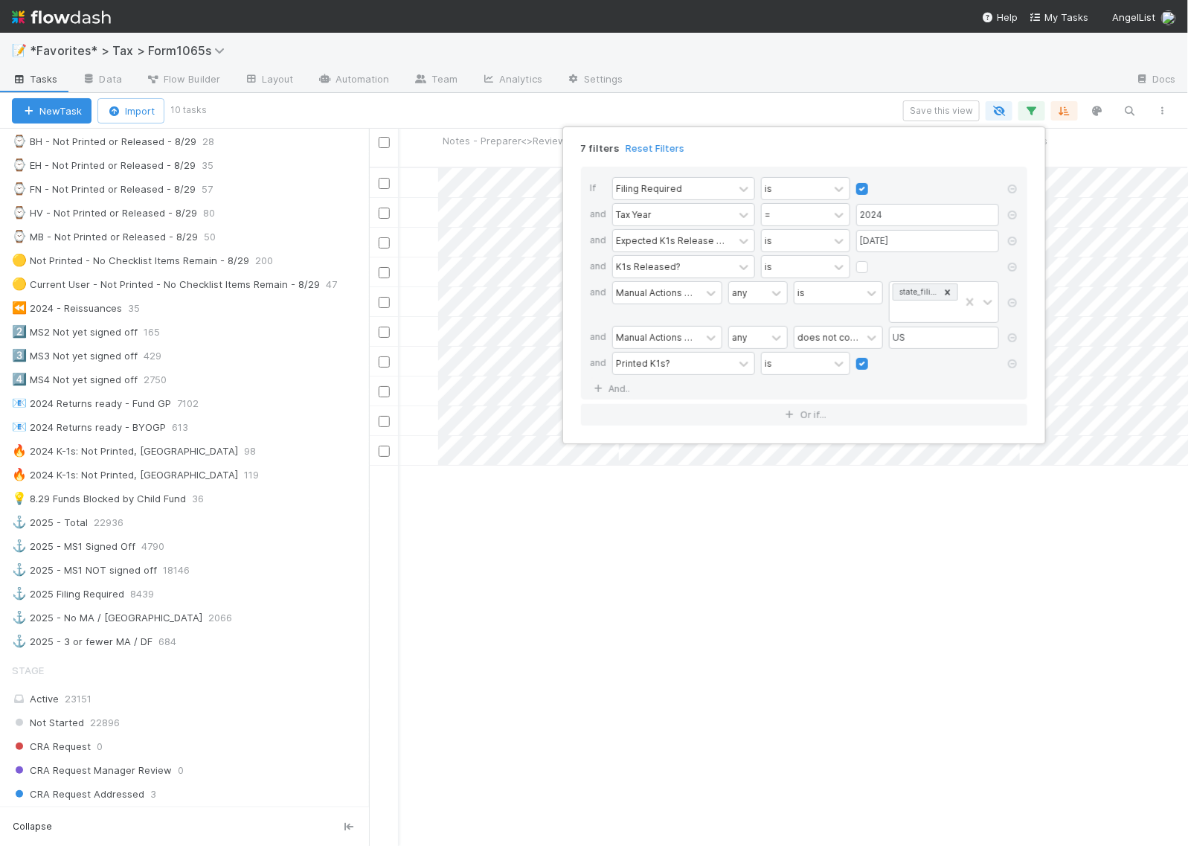
click at [874, 356] on label at bounding box center [874, 356] width 0 height 0
click at [865, 361] on input "checkbox" at bounding box center [862, 367] width 12 height 22
checkbox input "false"
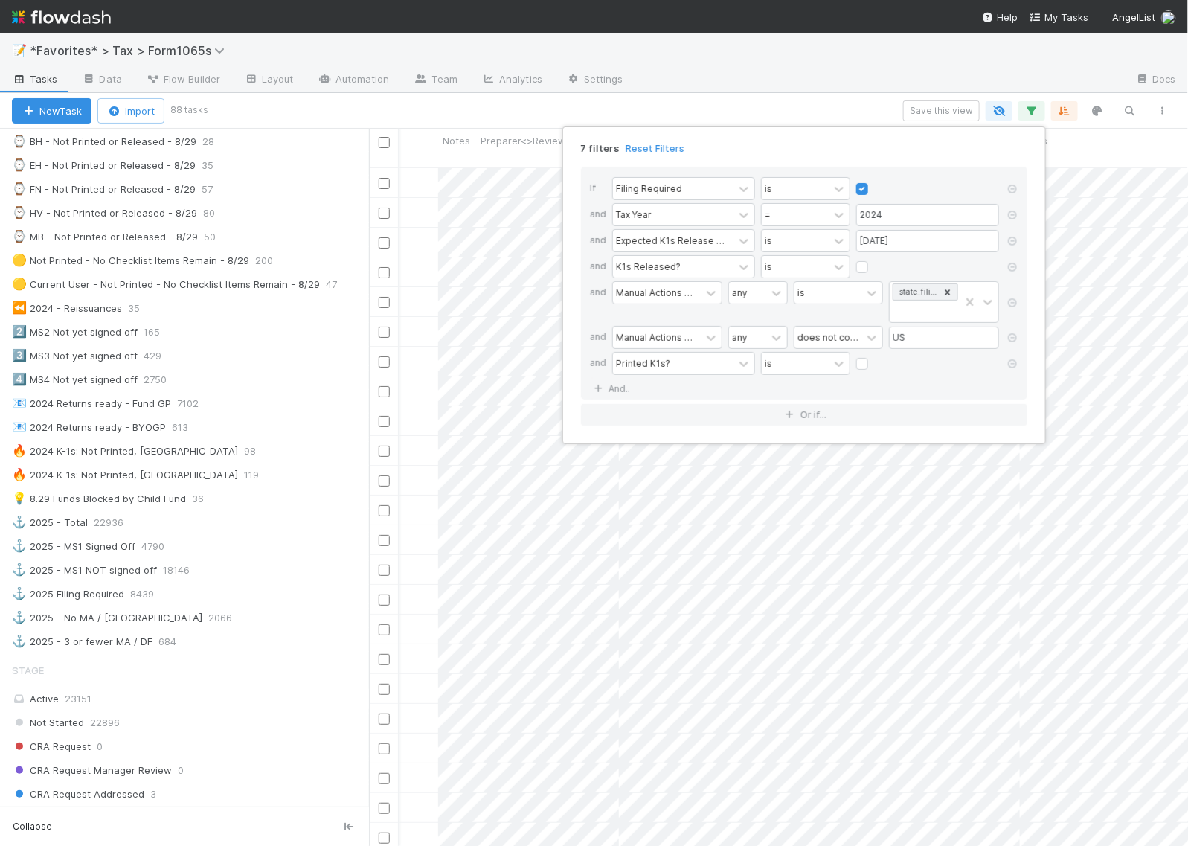
click at [364, 433] on div "7 filters Reset Filters If Filing Required is and Tax Year = 2024 and Expected …" at bounding box center [594, 423] width 1188 height 846
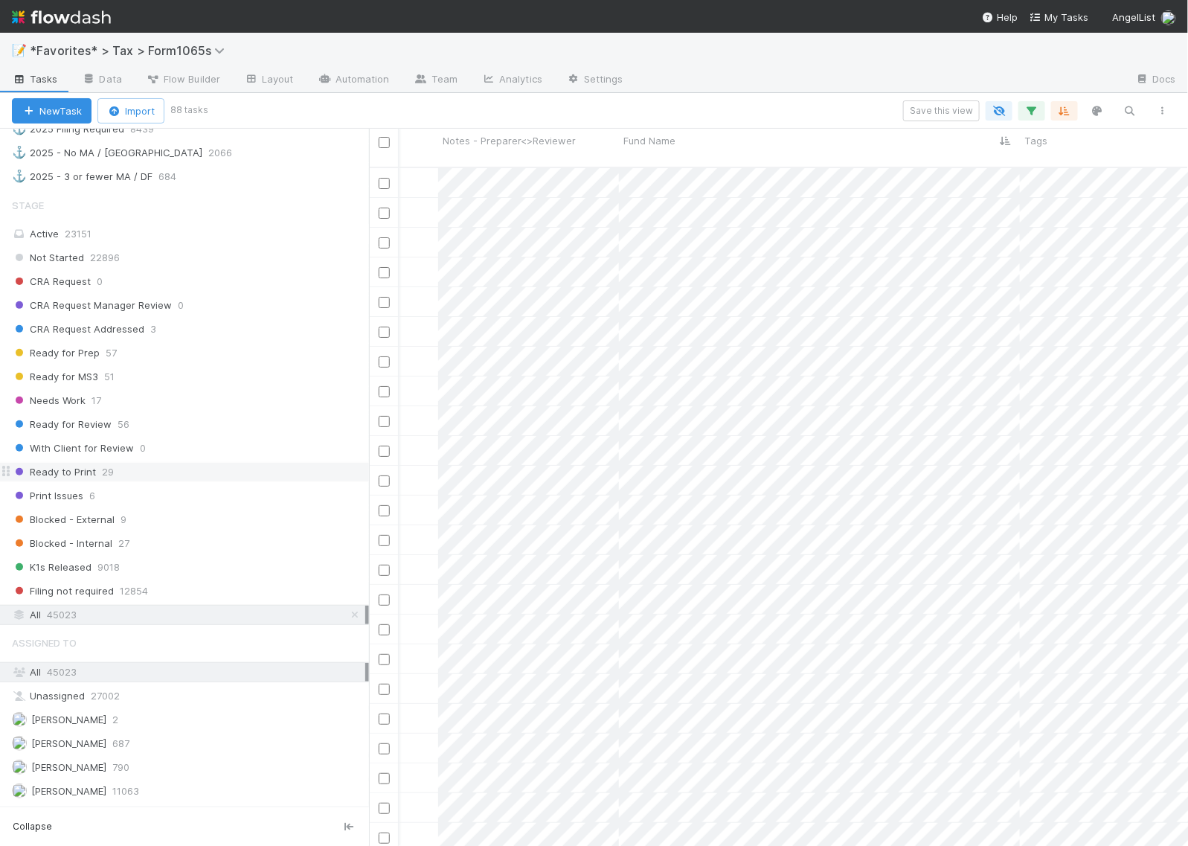
scroll to position [1095, 0]
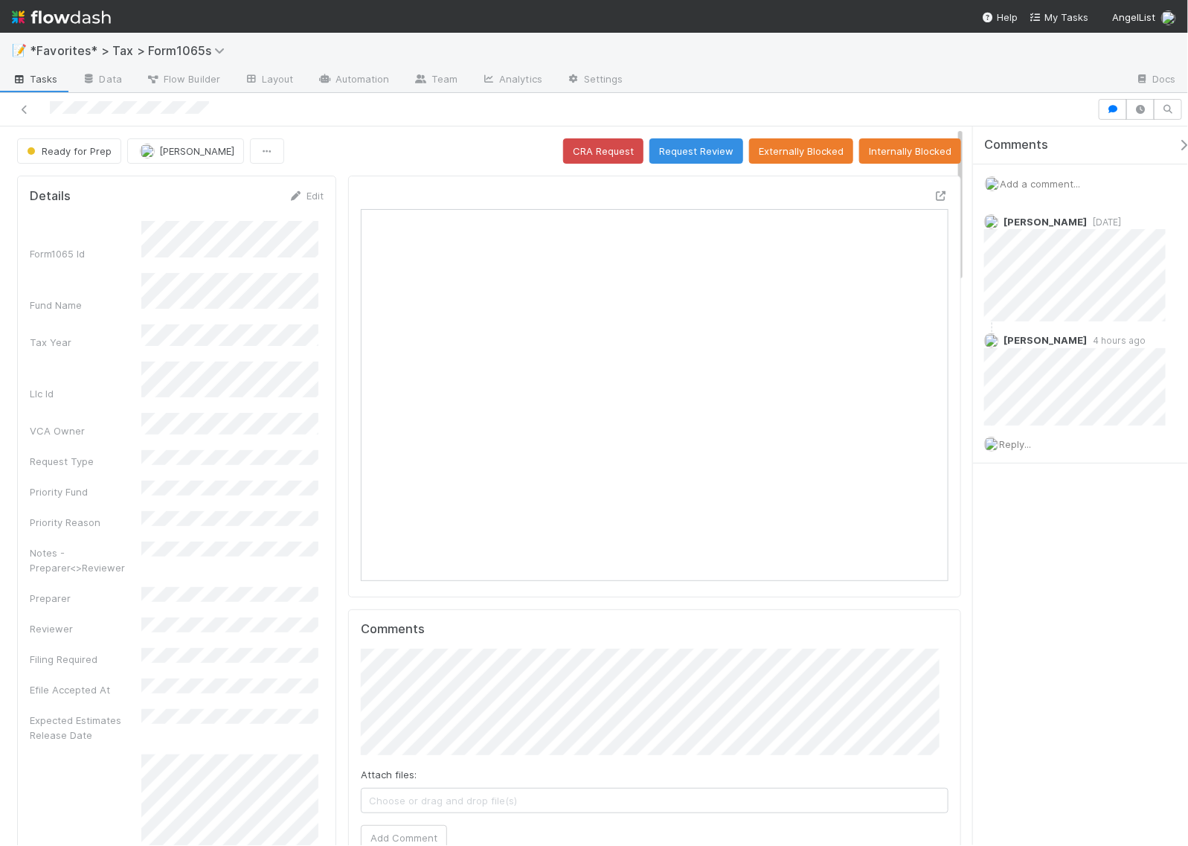
scroll to position [288, 564]
click at [1056, 623] on div "Comments Add a comment... Helen Vo 3 days ago Helen Vo 4 hours ago Reply..." at bounding box center [1080, 485] width 215 height 718
click at [699, 153] on button "Request Review" at bounding box center [696, 150] width 94 height 25
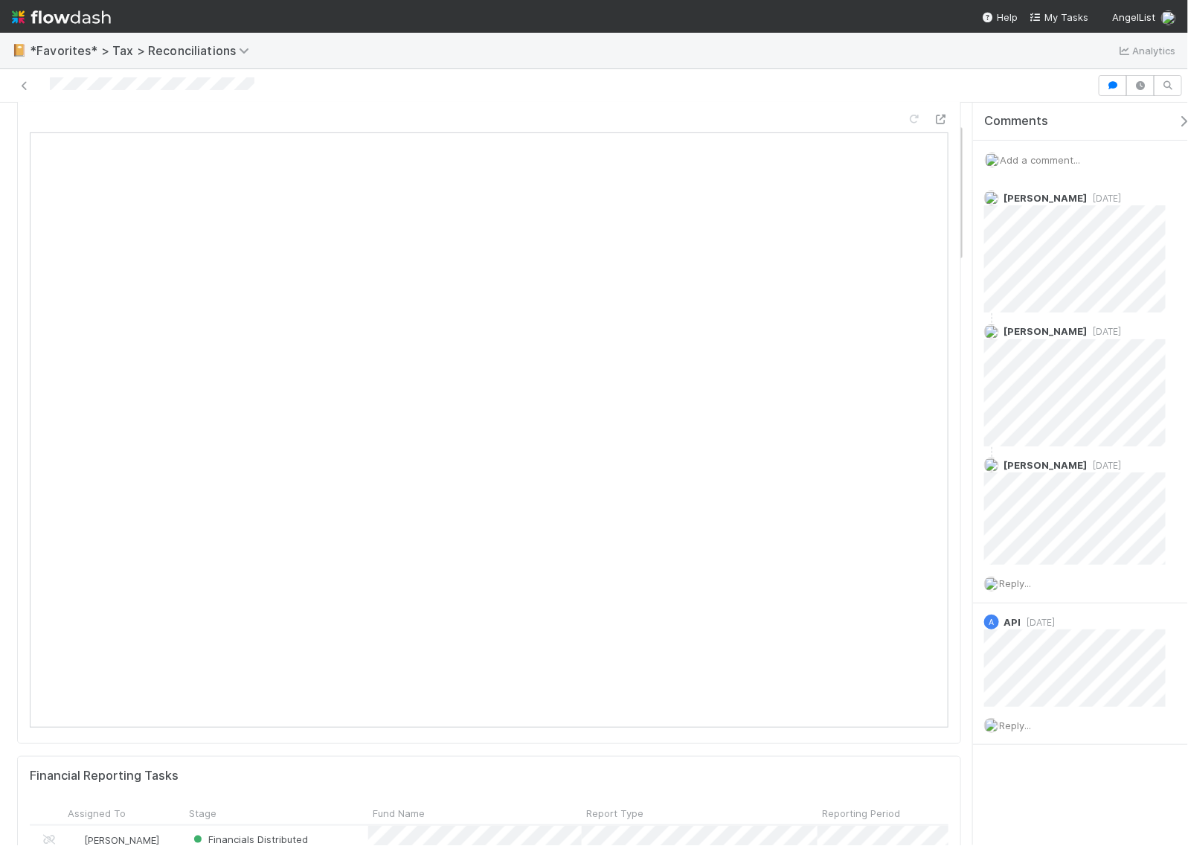
scroll to position [186, 0]
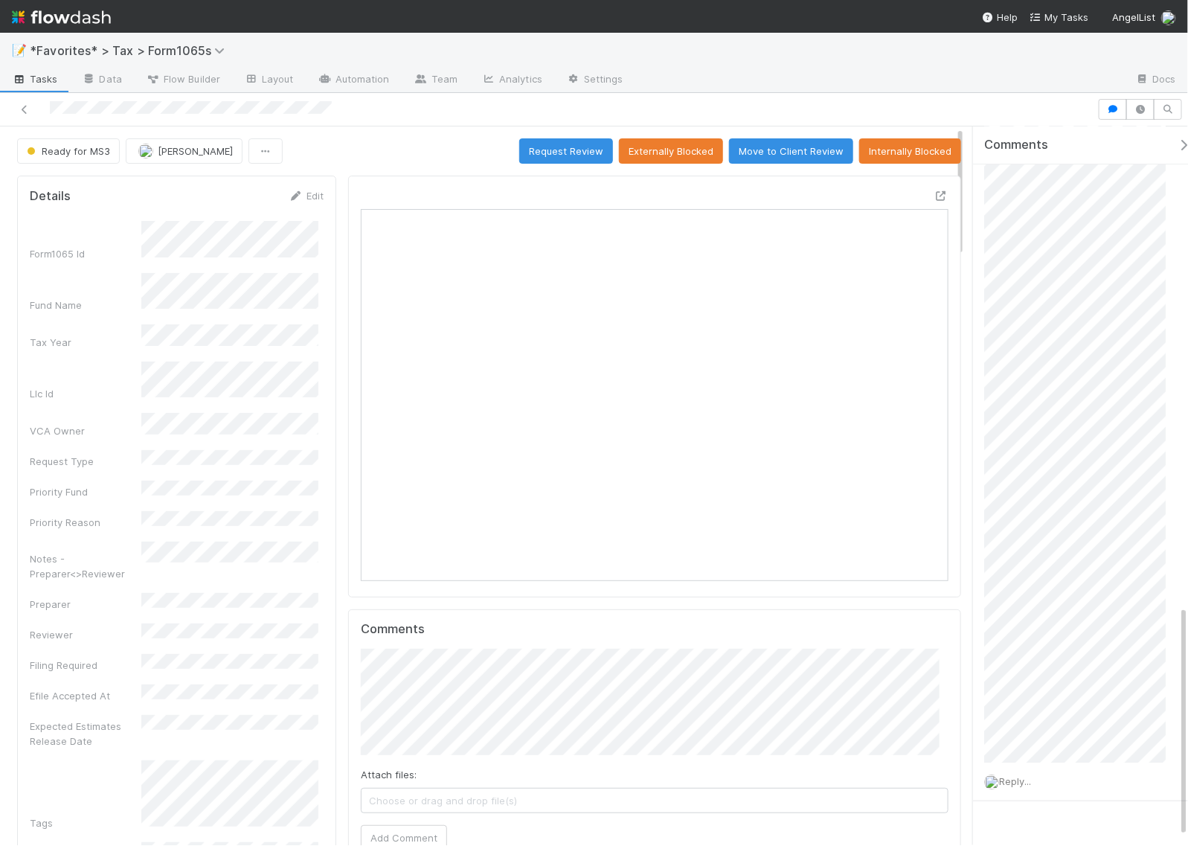
scroll to position [1513, 0]
click at [933, 199] on icon at bounding box center [940, 196] width 15 height 10
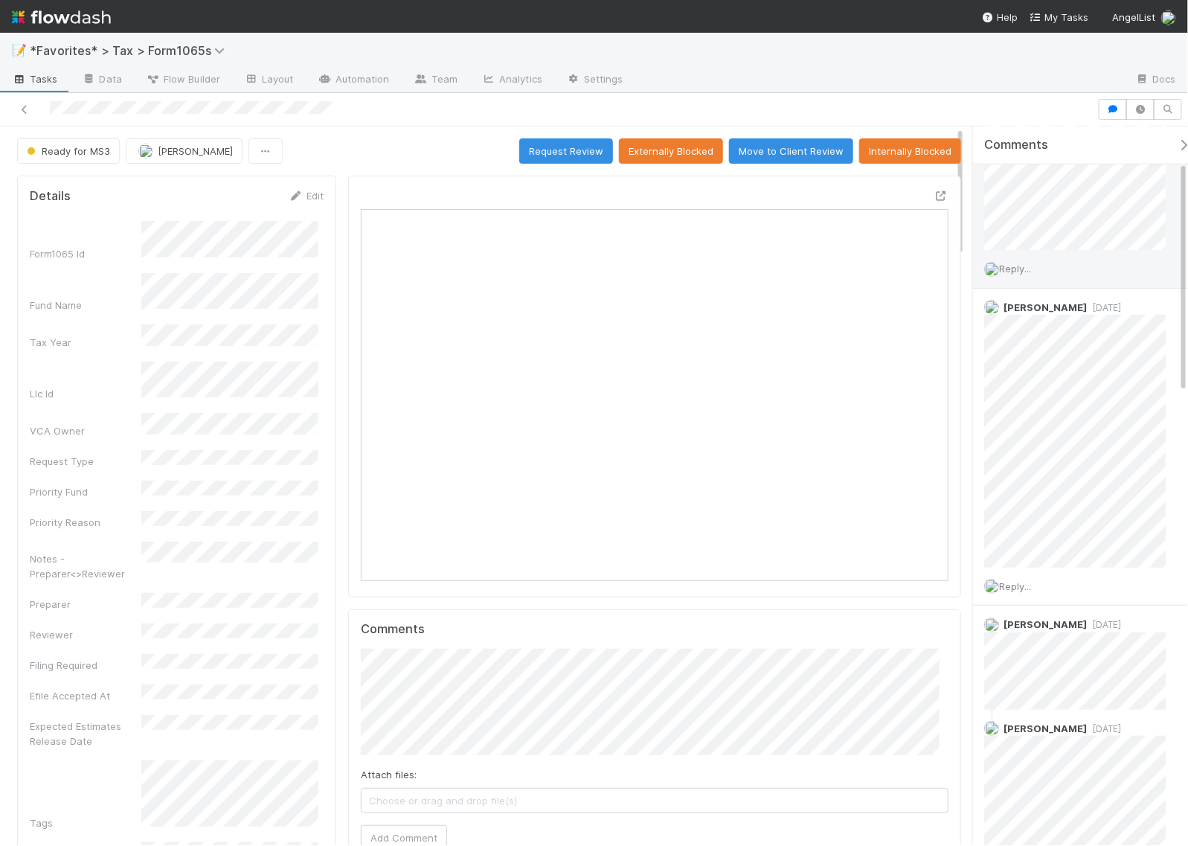
scroll to position [0, 0]
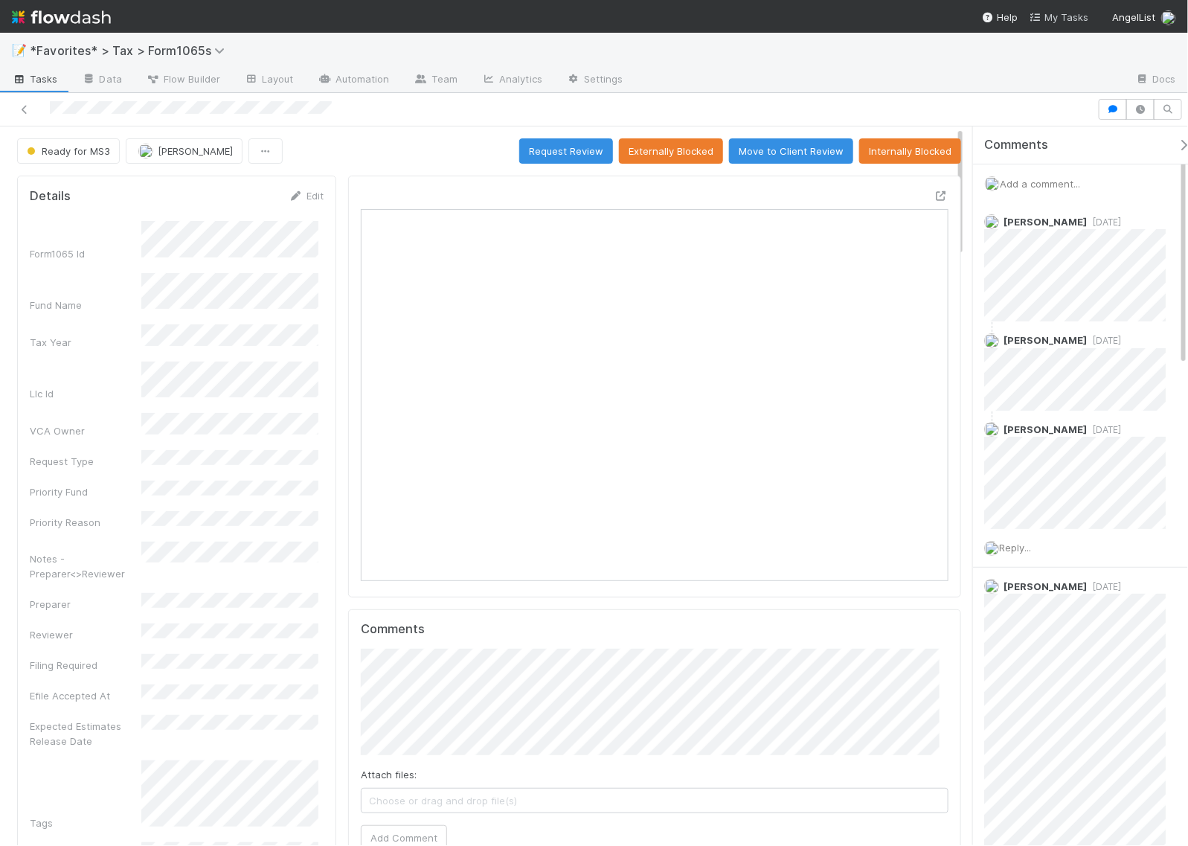
scroll to position [288, 564]
click at [1046, 183] on span "Add a comment..." at bounding box center [1039, 184] width 80 height 12
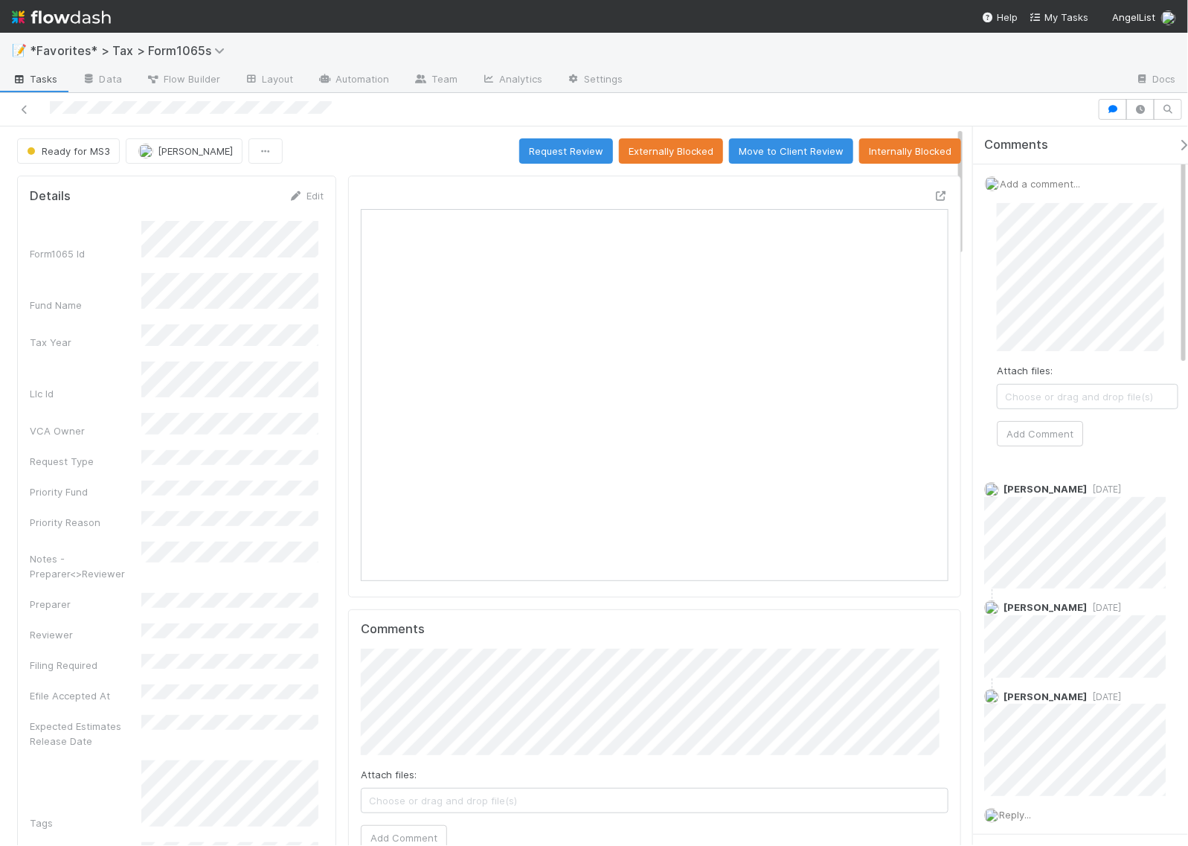
click at [1055, 353] on div "Attach files: Choose or drag and drop file(s) Add Comment" at bounding box center [1087, 324] width 181 height 243
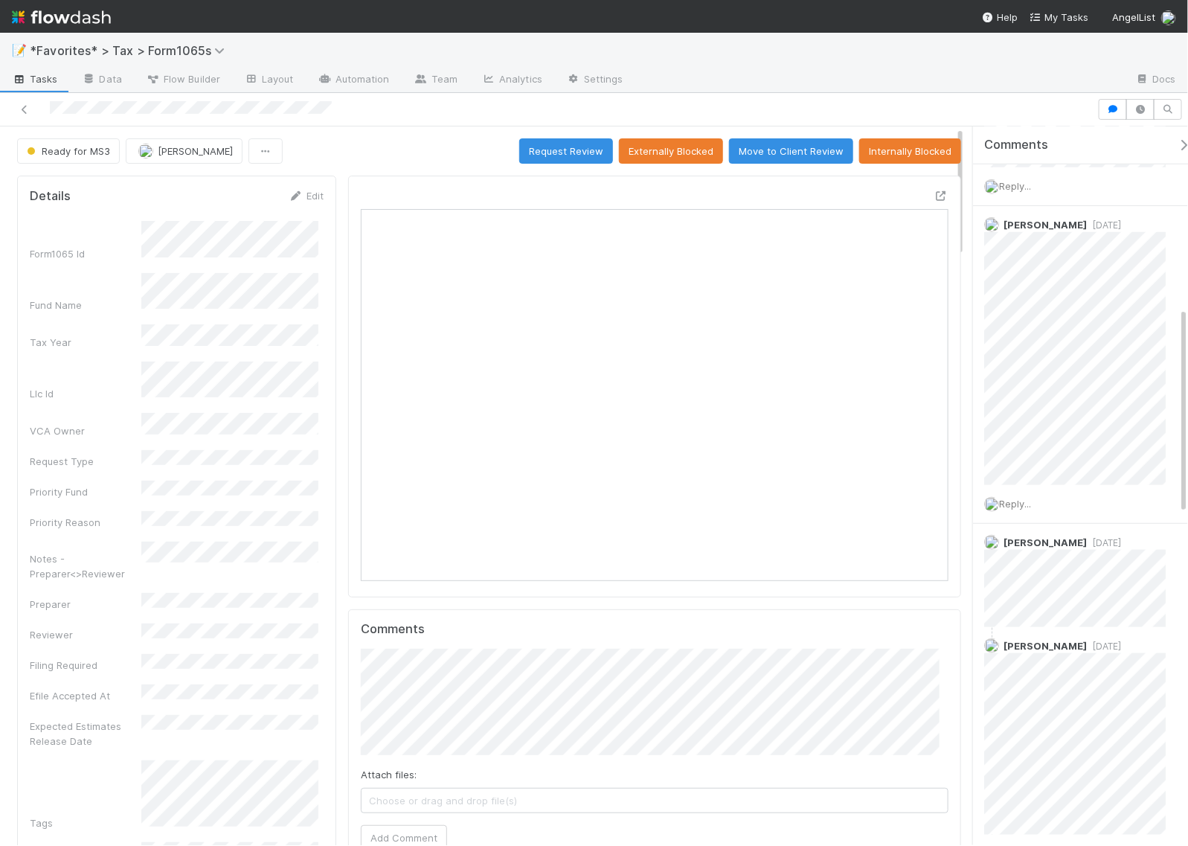
scroll to position [0, 0]
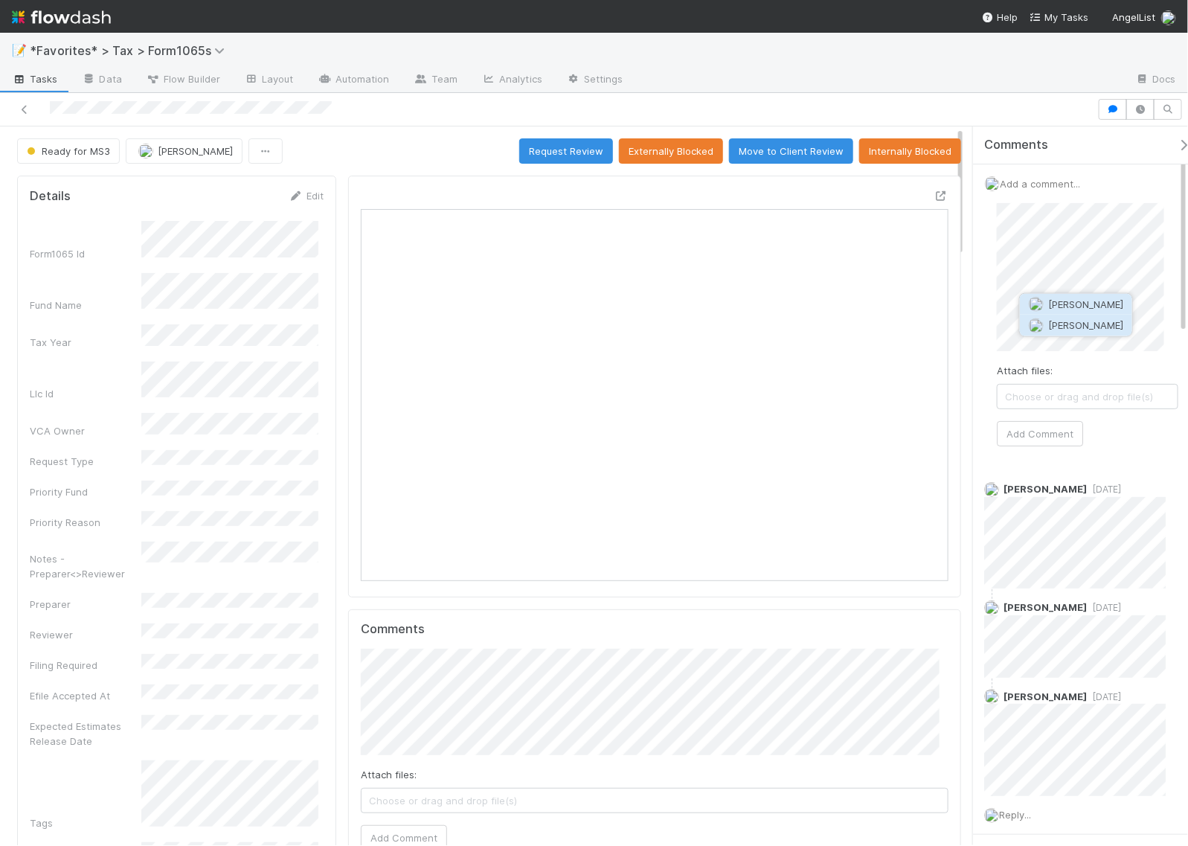
click at [1068, 321] on span "Jun Yoon" at bounding box center [1085, 325] width 75 height 12
click at [1061, 429] on button "Add Comment" at bounding box center [1040, 434] width 86 height 25
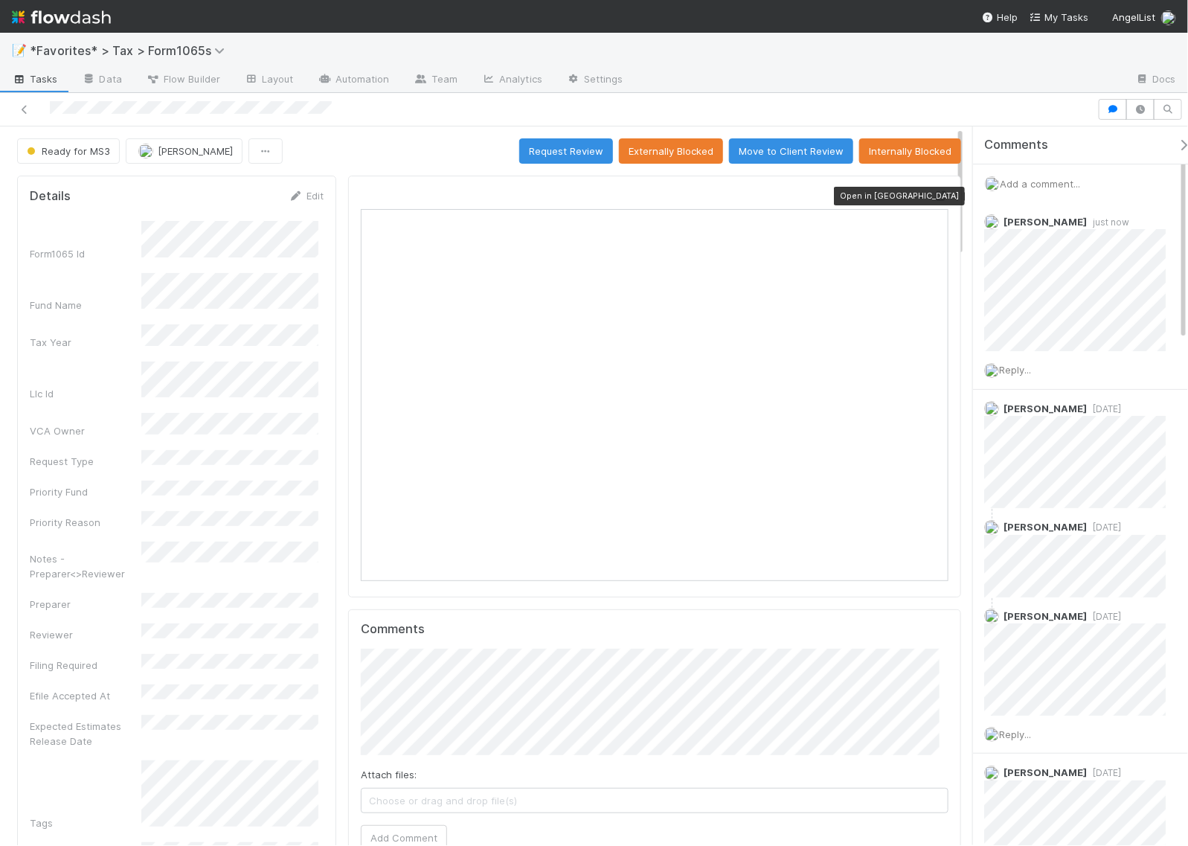
click at [933, 195] on icon at bounding box center [940, 196] width 15 height 10
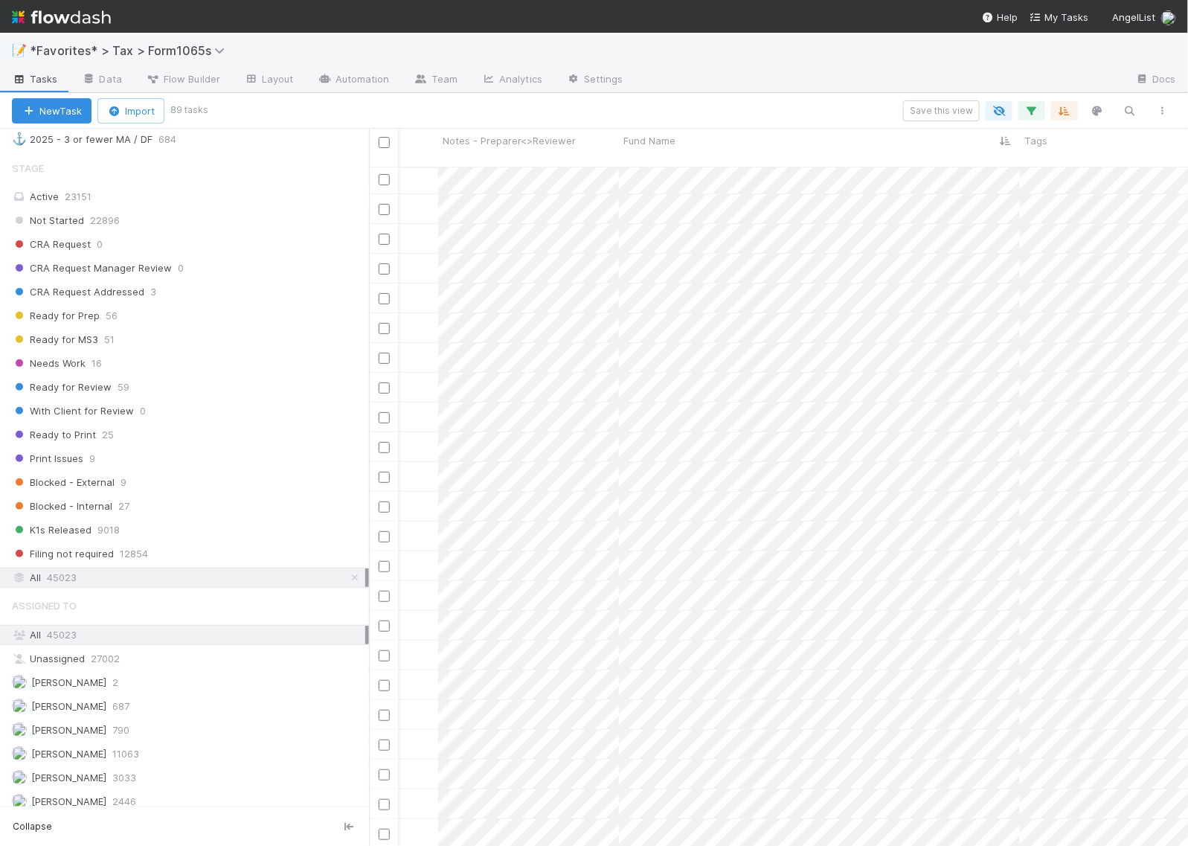
scroll to position [1095, 0]
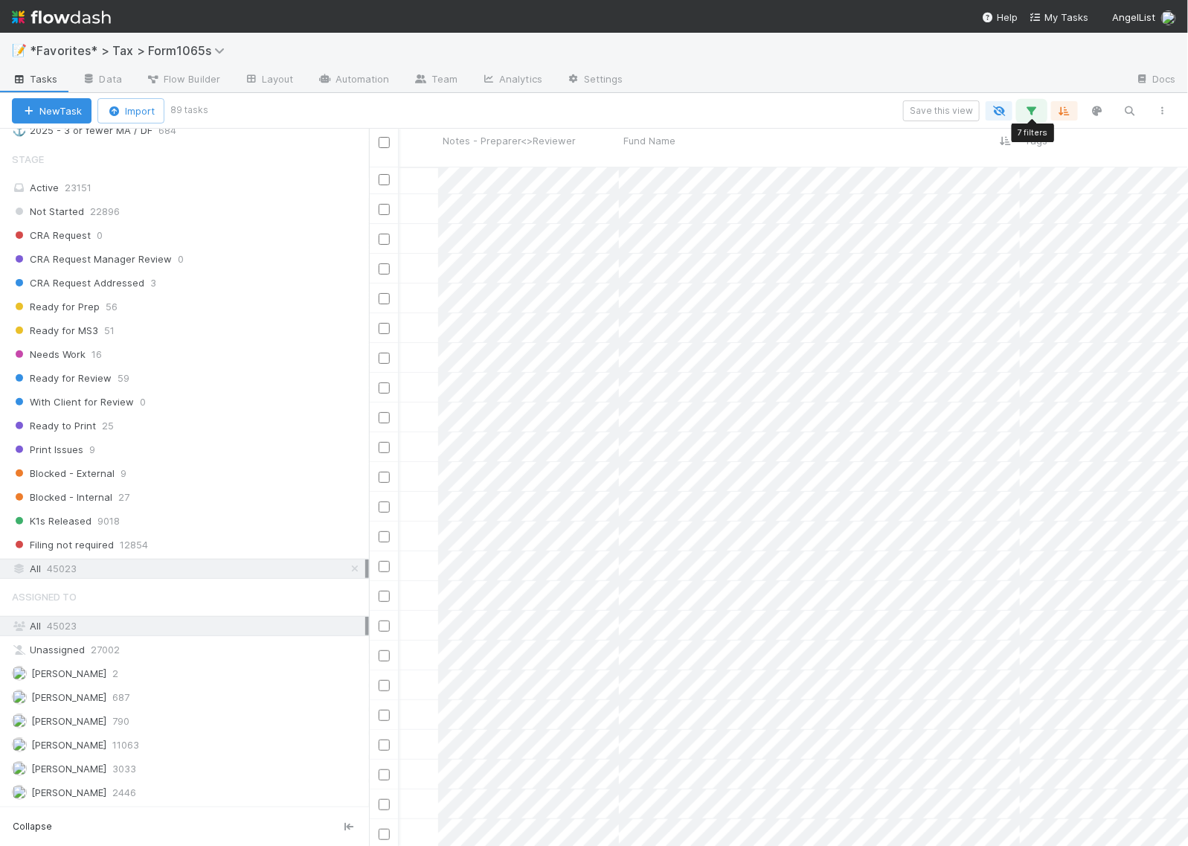
click at [1028, 112] on icon "button" at bounding box center [1031, 110] width 15 height 13
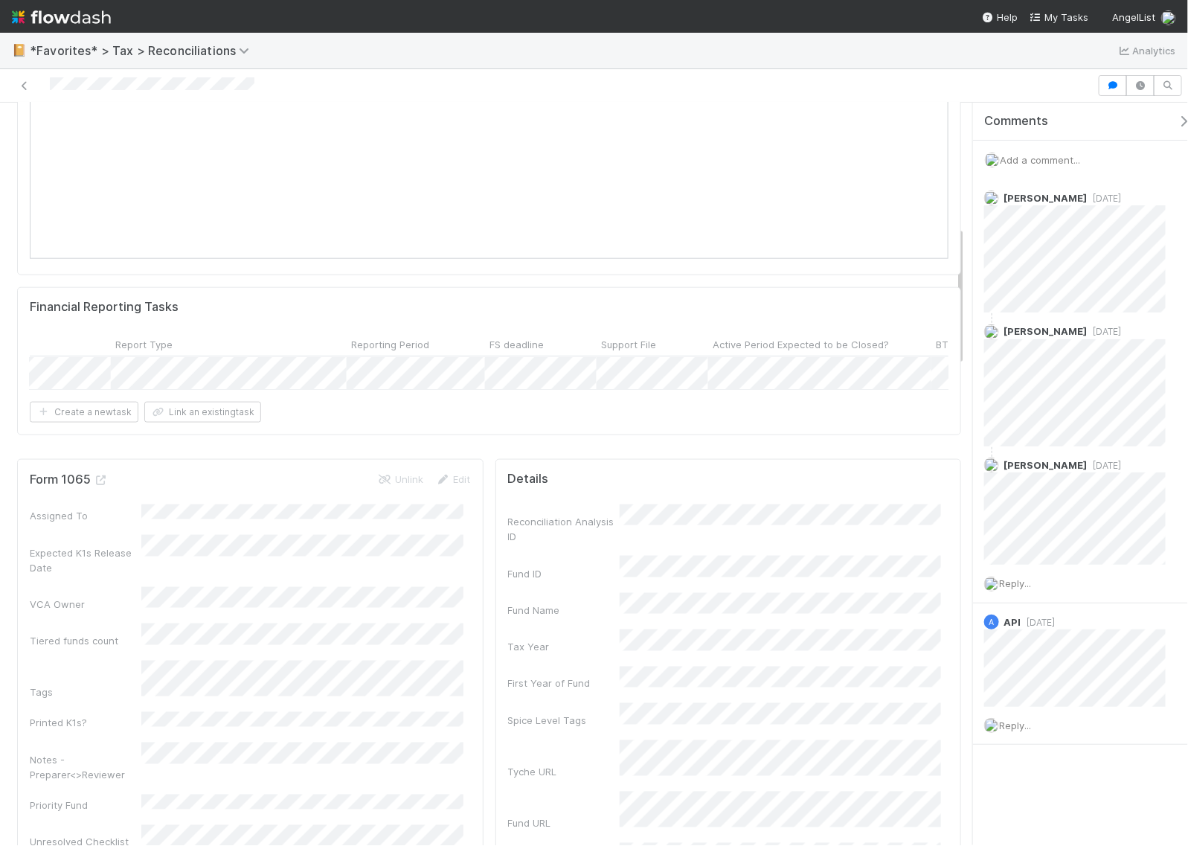
scroll to position [0, 477]
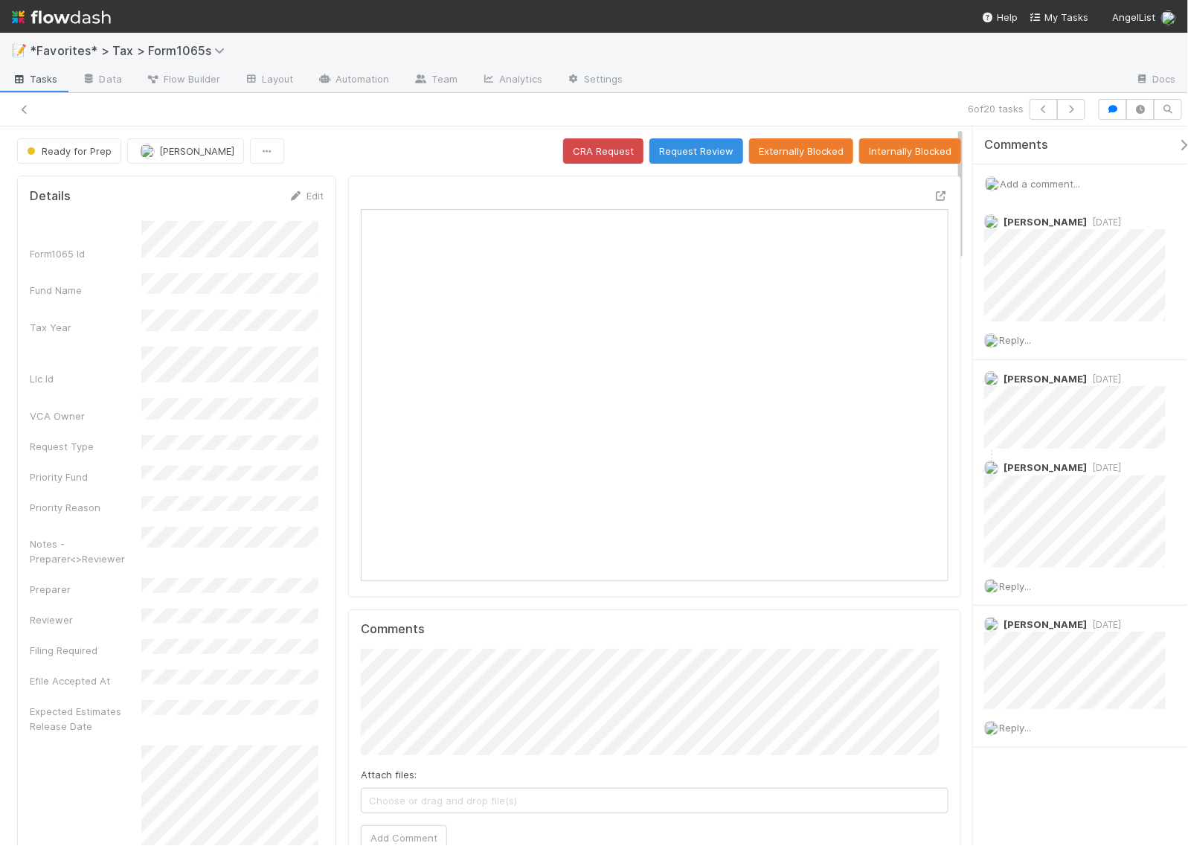
scroll to position [288, 564]
click at [1027, 341] on span "Reply..." at bounding box center [1015, 340] width 32 height 12
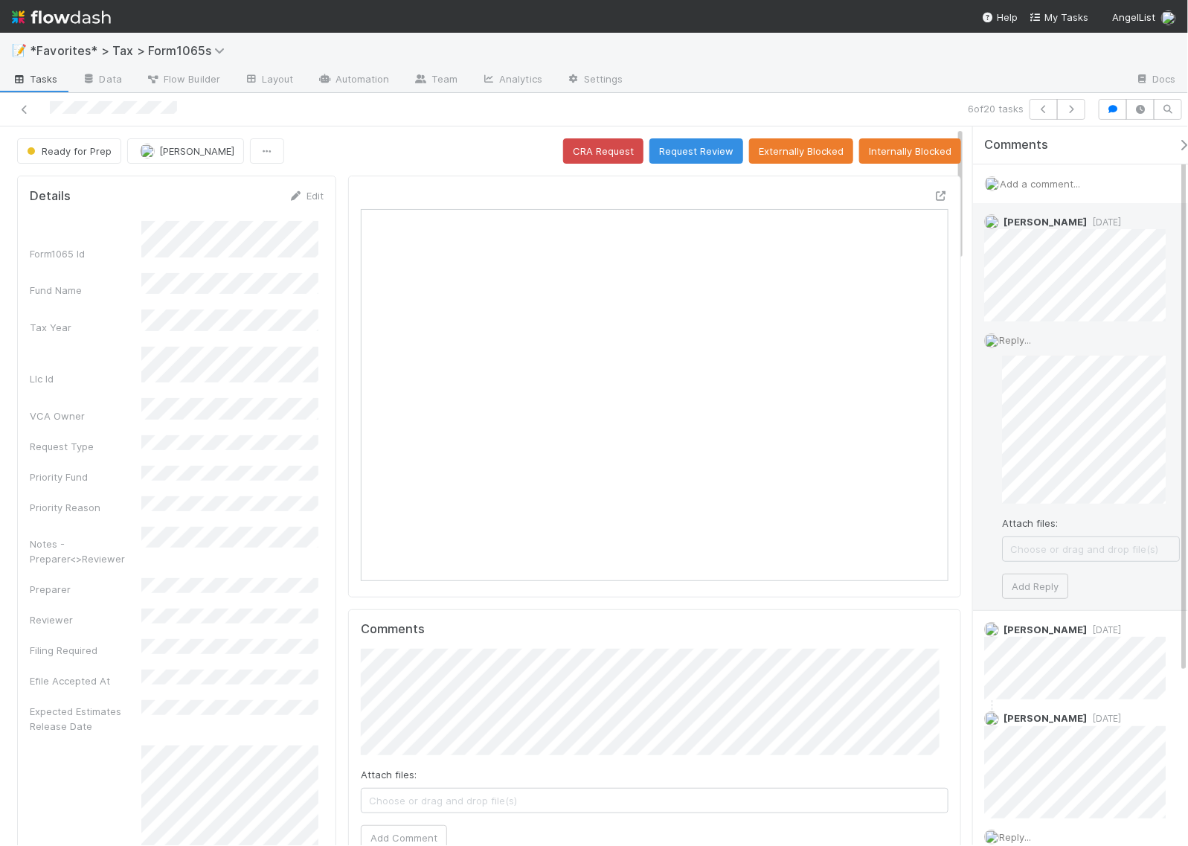
click at [980, 428] on div "Reply... Attach files: Choose or drag and drop file(s) Add Reply" at bounding box center [1082, 465] width 218 height 289
click at [1032, 570] on div "Attach files: Choose or drag and drop file(s) Add Reply" at bounding box center [1091, 476] width 178 height 243
click at [1032, 579] on button "Add Reply" at bounding box center [1035, 585] width 66 height 25
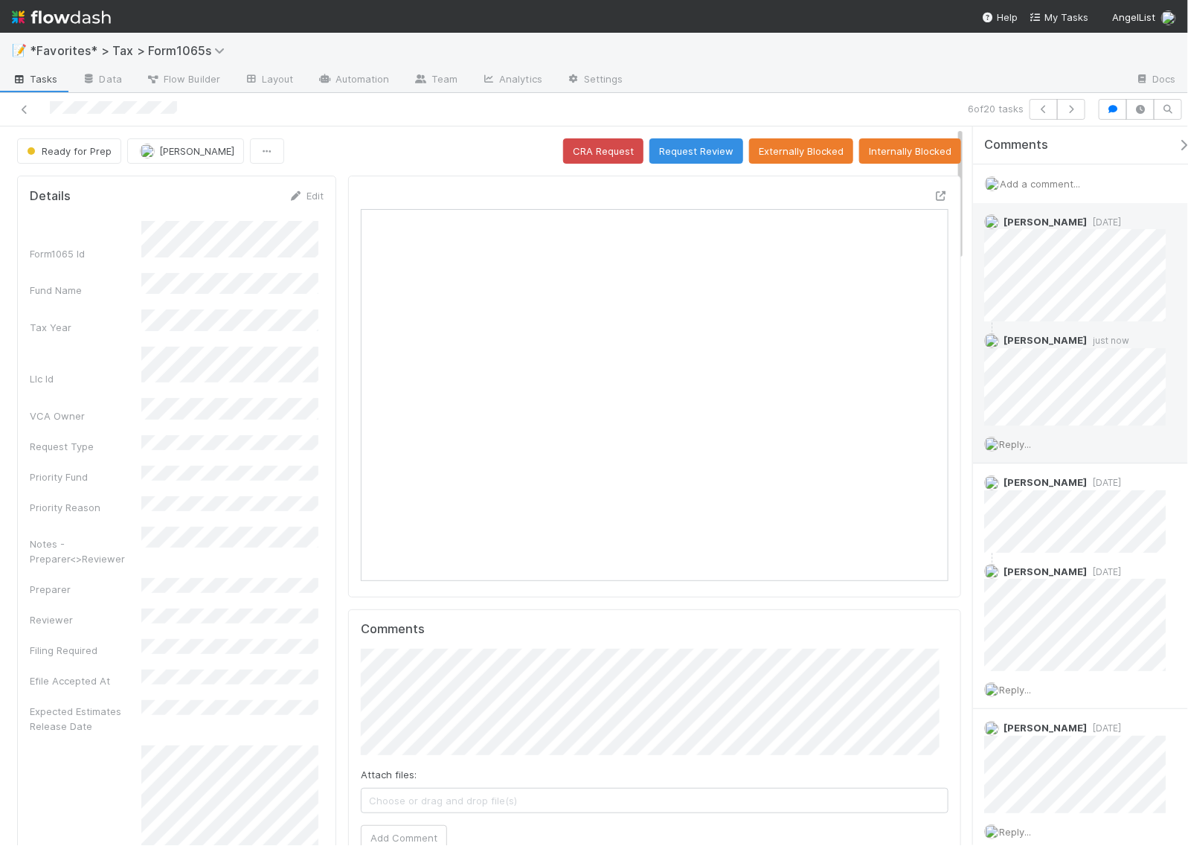
click at [735, 202] on div at bounding box center [654, 198] width 587 height 21
click at [933, 196] on icon at bounding box center [940, 196] width 15 height 10
click at [1031, 183] on span "Add a comment..." at bounding box center [1039, 184] width 80 height 12
click at [870, 112] on div "6 of 20 tasks" at bounding box center [821, 109] width 540 height 21
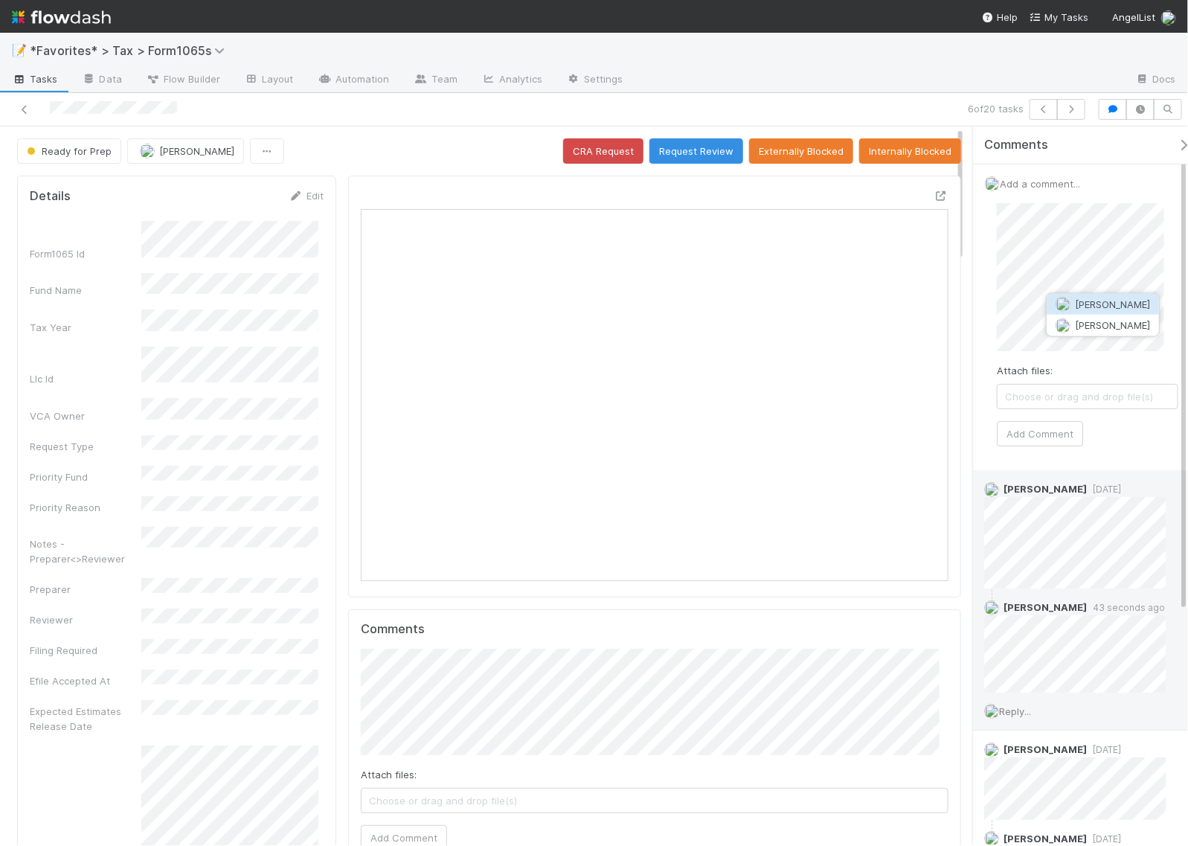
click at [1063, 299] on img "button" at bounding box center [1062, 304] width 15 height 15
click at [1062, 422] on button "Add Comment" at bounding box center [1040, 433] width 86 height 25
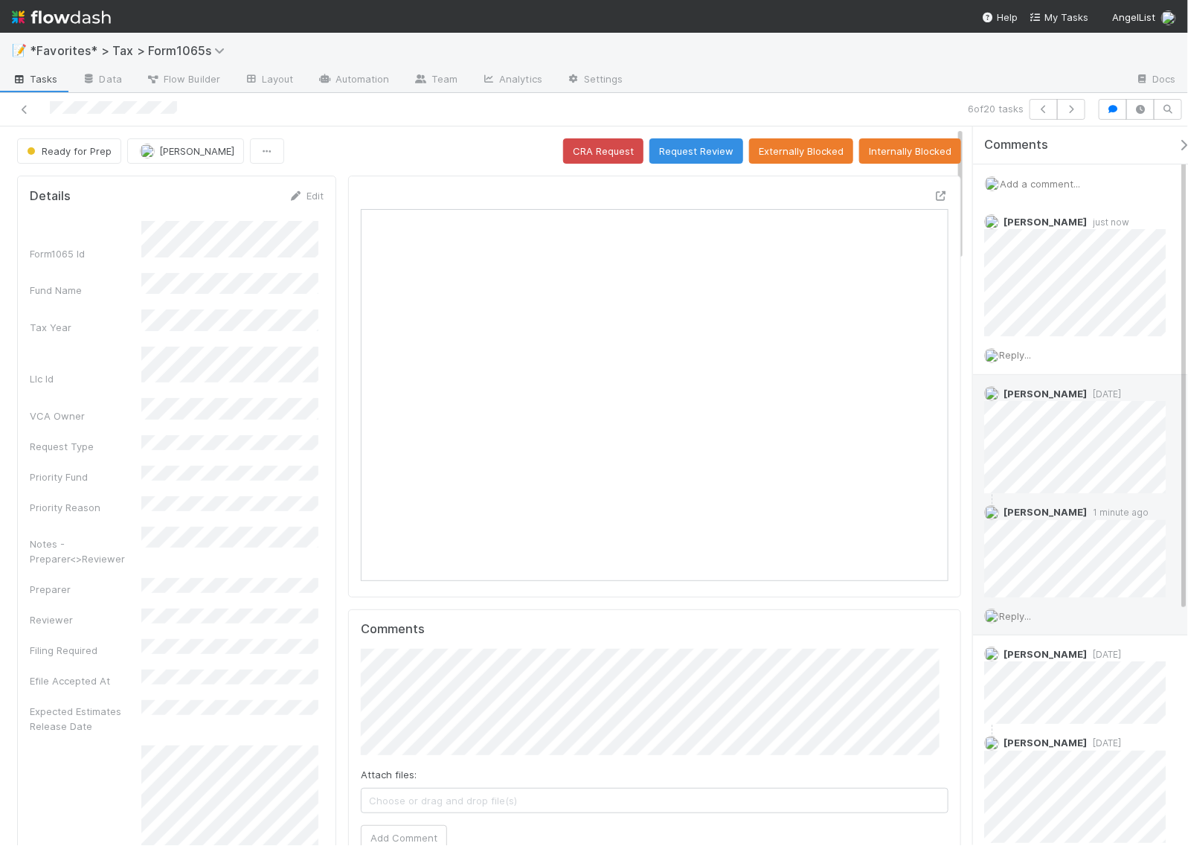
click at [740, 102] on div "6 of 20 tasks" at bounding box center [821, 109] width 540 height 21
click at [703, 149] on button "Request Review" at bounding box center [696, 150] width 94 height 25
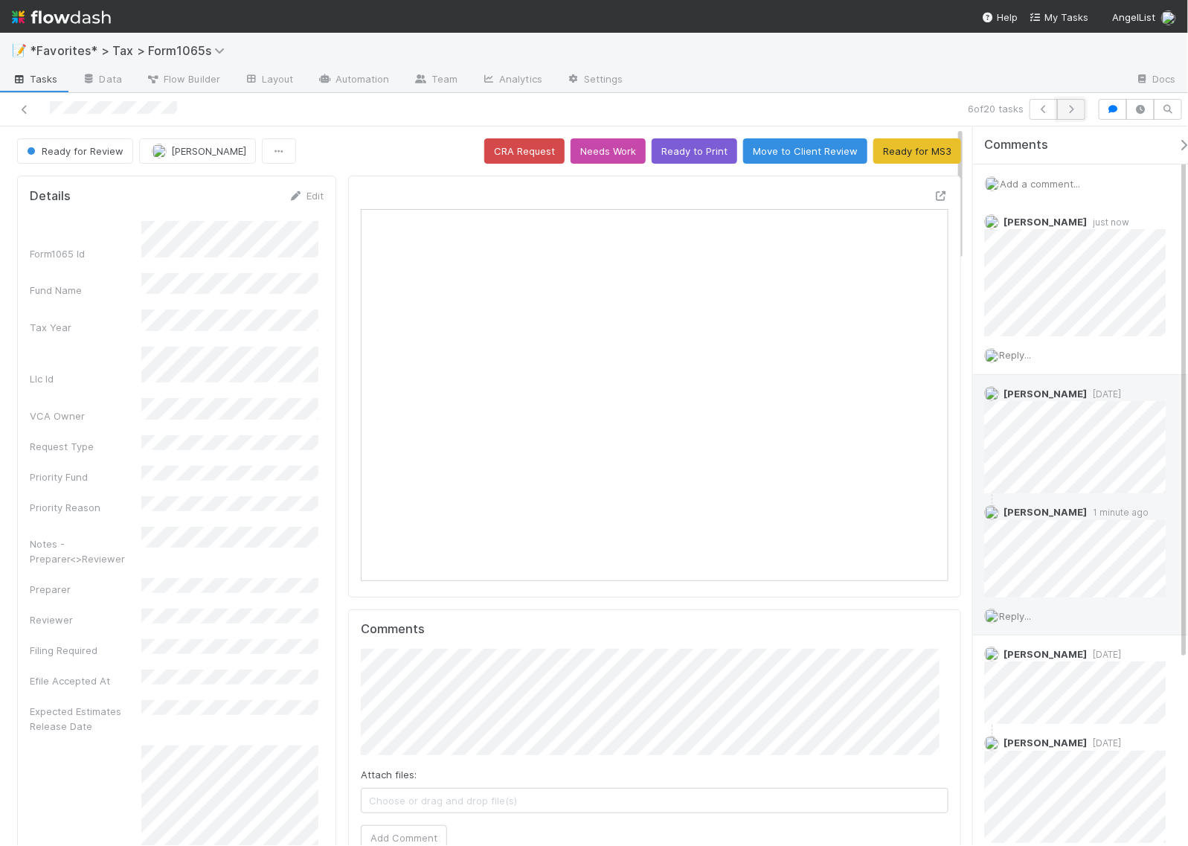
click at [1072, 113] on icon "button" at bounding box center [1070, 109] width 15 height 9
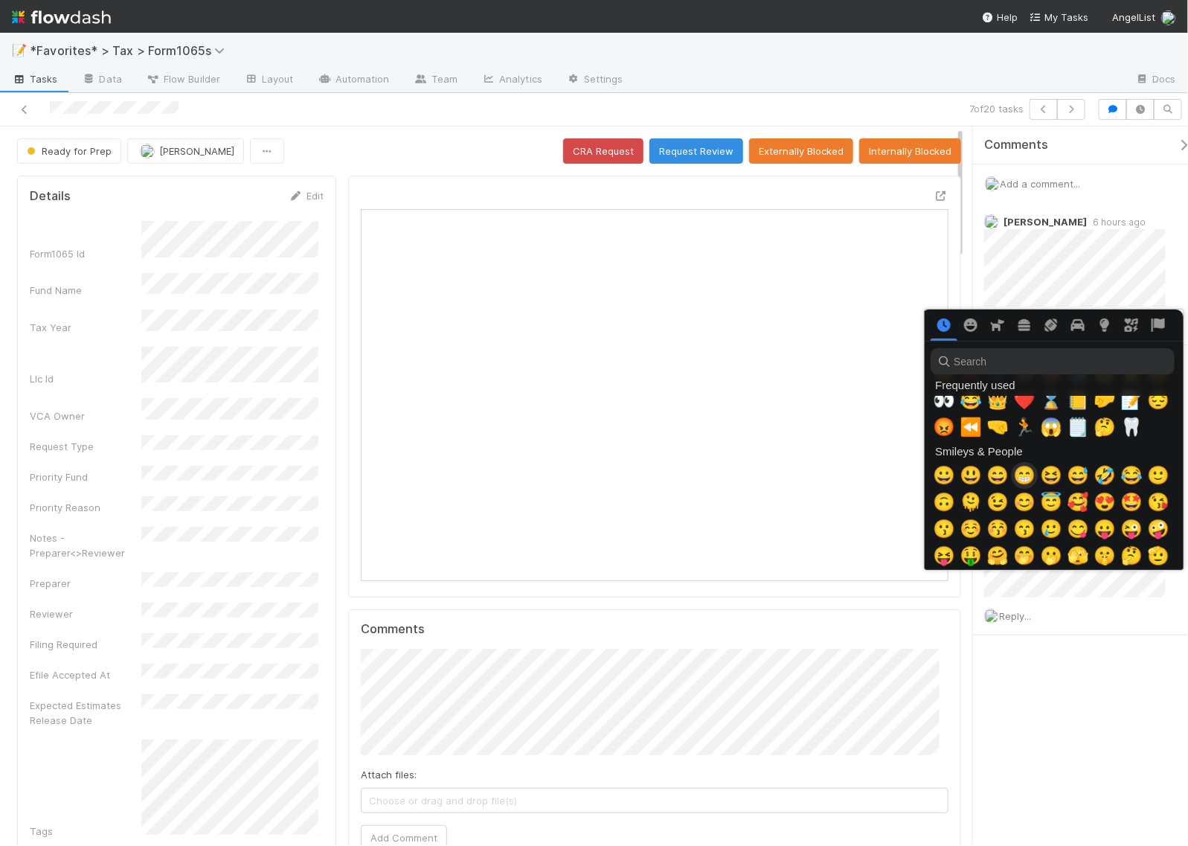
scroll to position [93, 0]
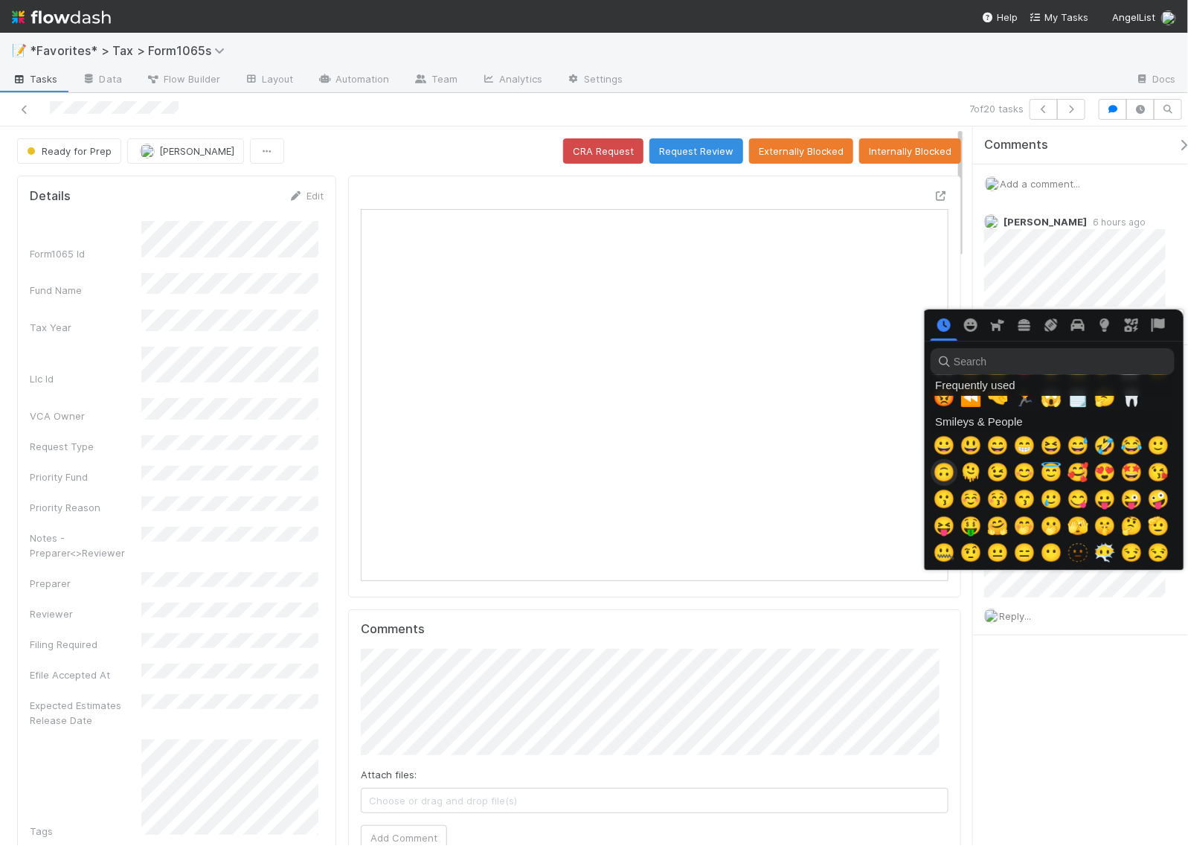
click at [933, 477] on span "🙃" at bounding box center [944, 472] width 22 height 21
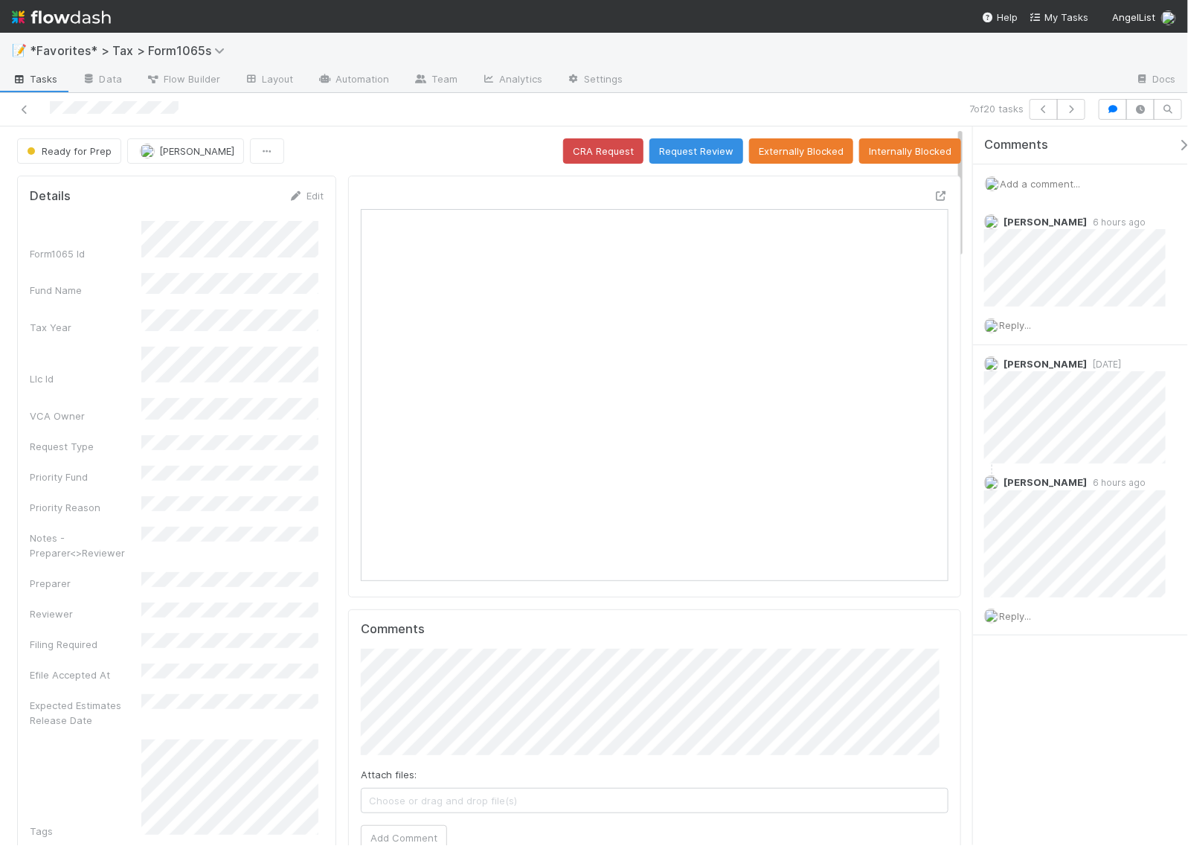
click at [1069, 733] on div "Comments Add a comment... Amy Gregorius 6 hours ago Reply... Helen Vo 4 days ag…" at bounding box center [1080, 485] width 215 height 718
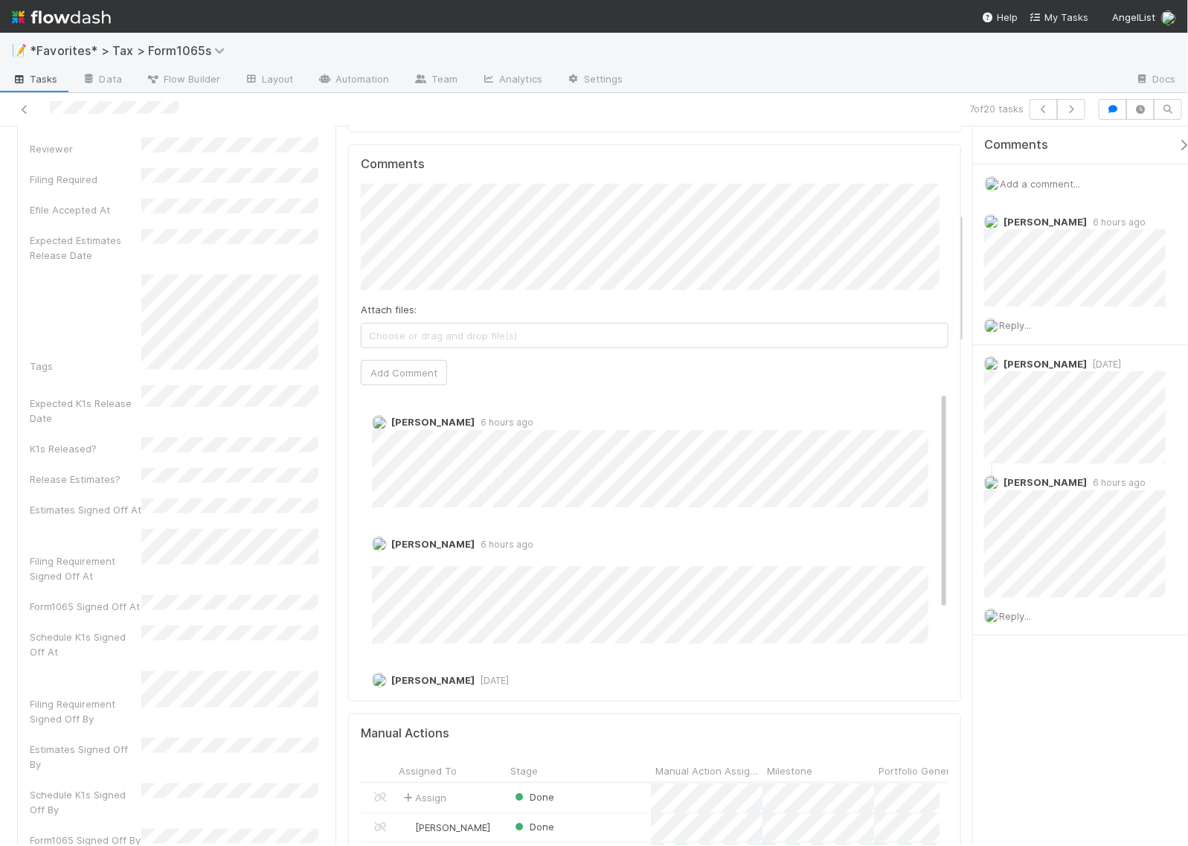
scroll to position [0, 0]
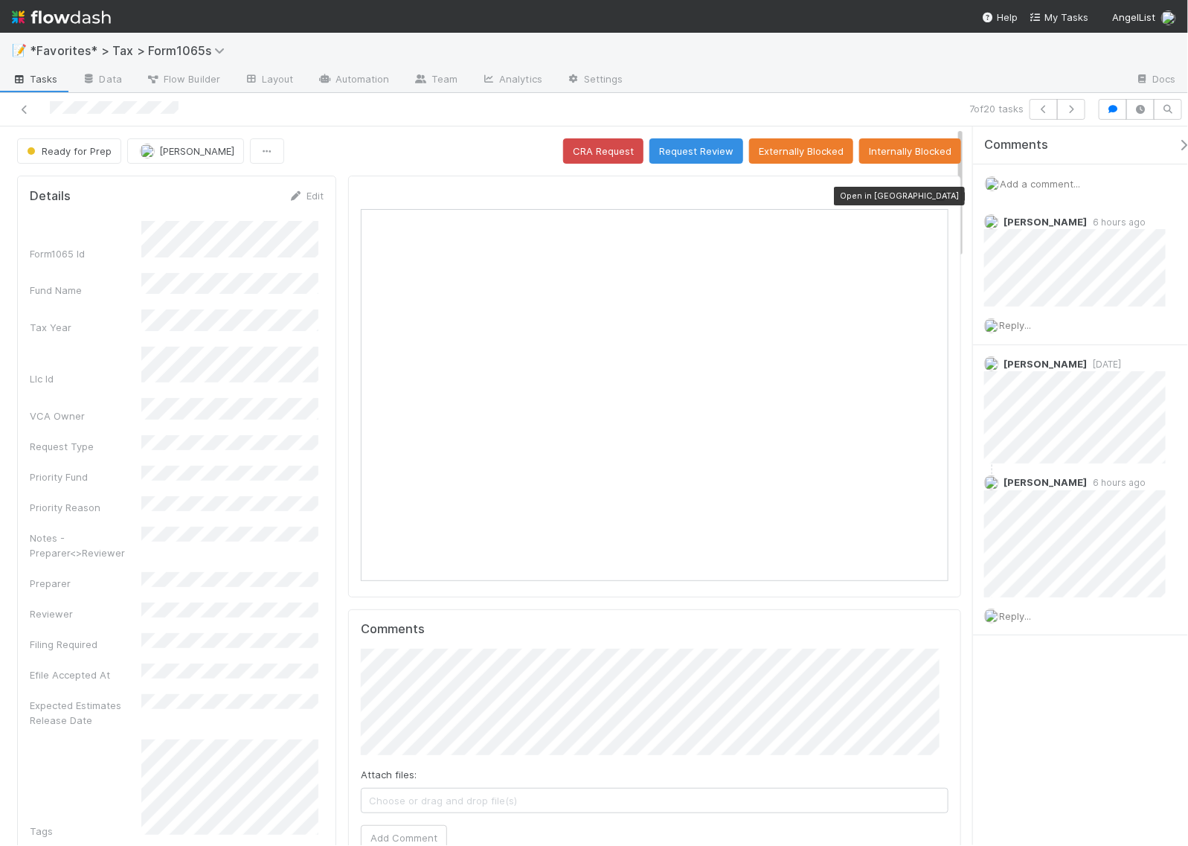
click at [933, 201] on icon at bounding box center [940, 196] width 15 height 10
click at [933, 199] on icon at bounding box center [940, 196] width 15 height 10
click at [1036, 181] on span "Add a comment..." at bounding box center [1039, 184] width 80 height 12
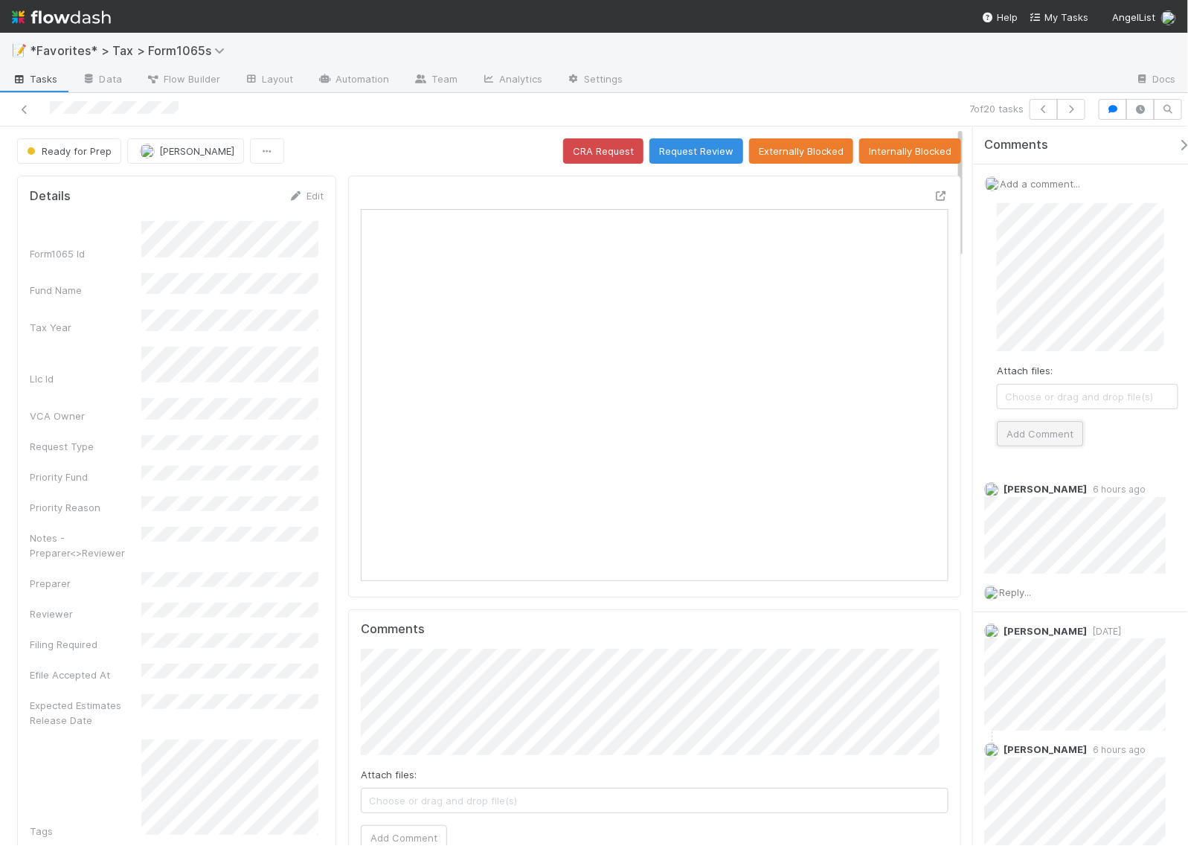
click at [1047, 425] on button "Add Comment" at bounding box center [1040, 433] width 86 height 25
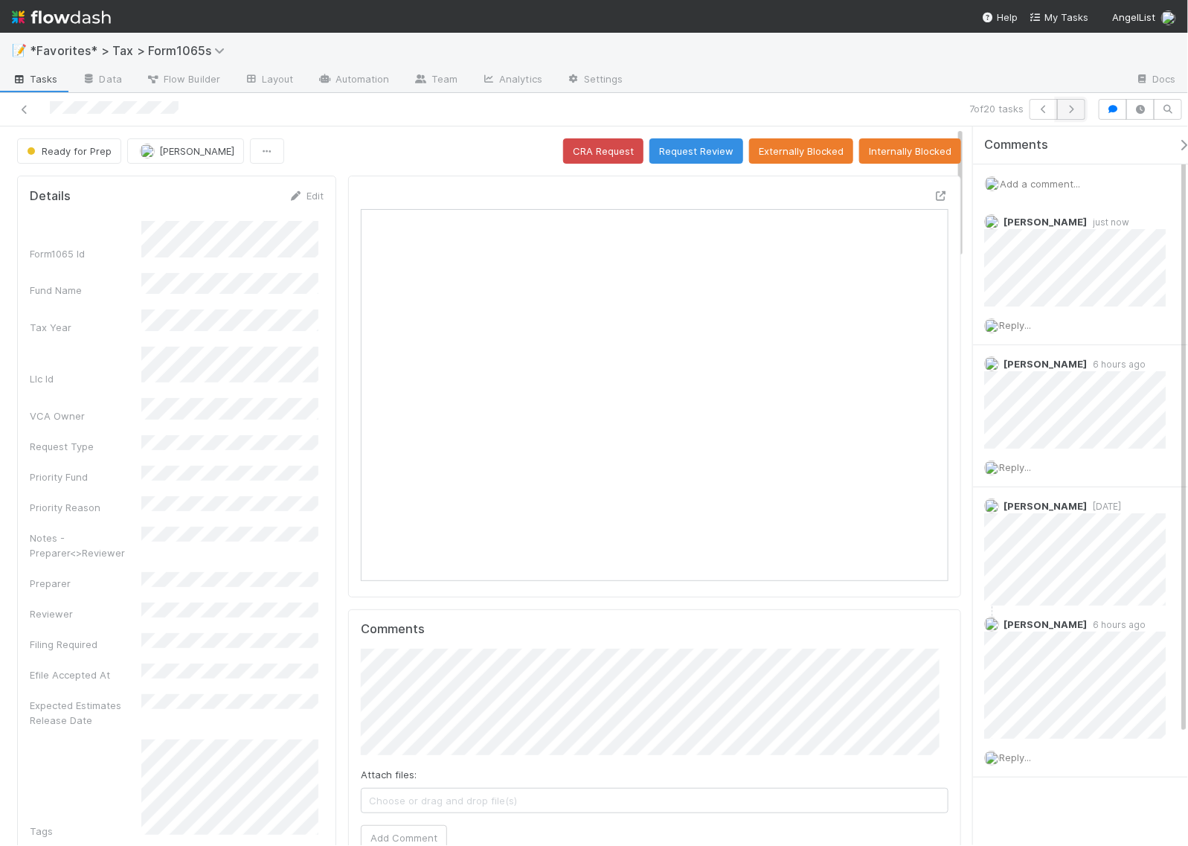
click at [1068, 106] on icon "button" at bounding box center [1070, 109] width 15 height 9
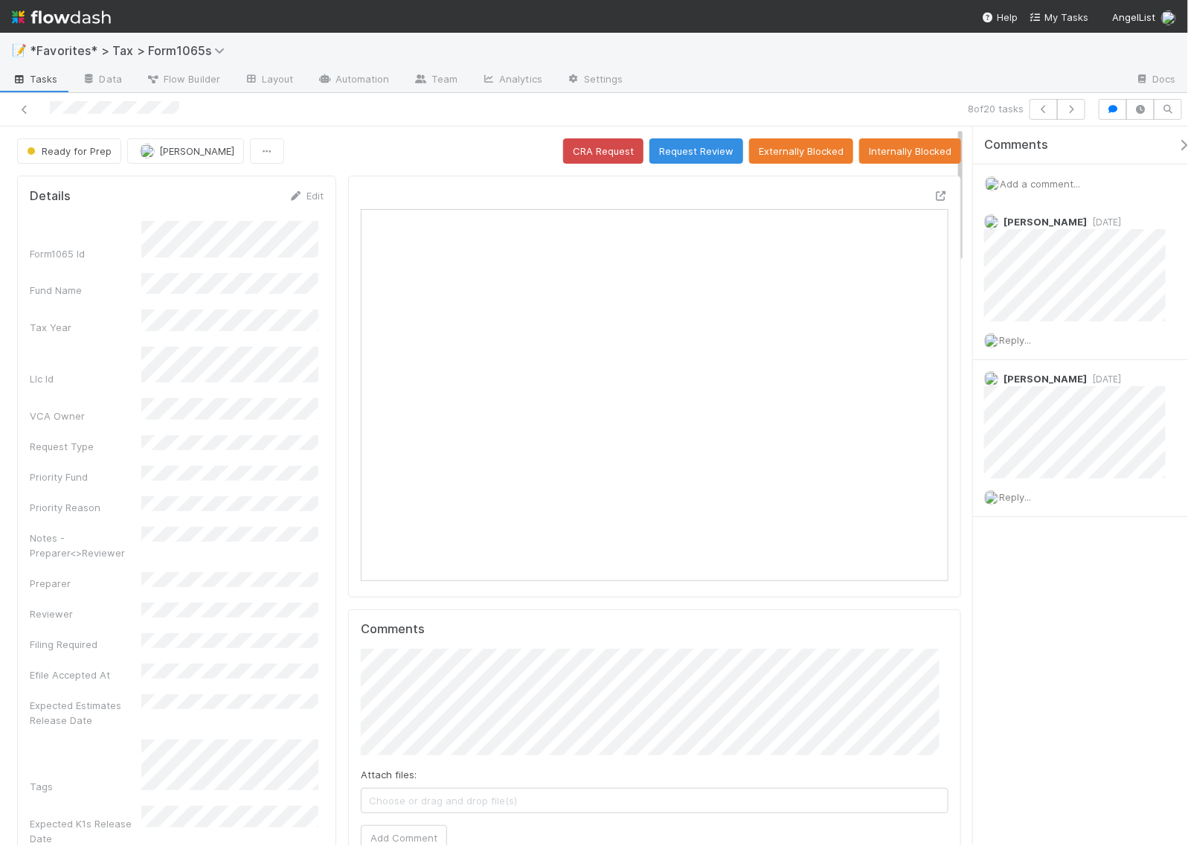
scroll to position [288, 564]
click at [1035, 677] on div "Comments Add a comment... Michael Binck 1 day ago Reply... Helen Vo 4 days ago …" at bounding box center [1080, 485] width 215 height 718
click at [933, 190] on div at bounding box center [940, 195] width 15 height 15
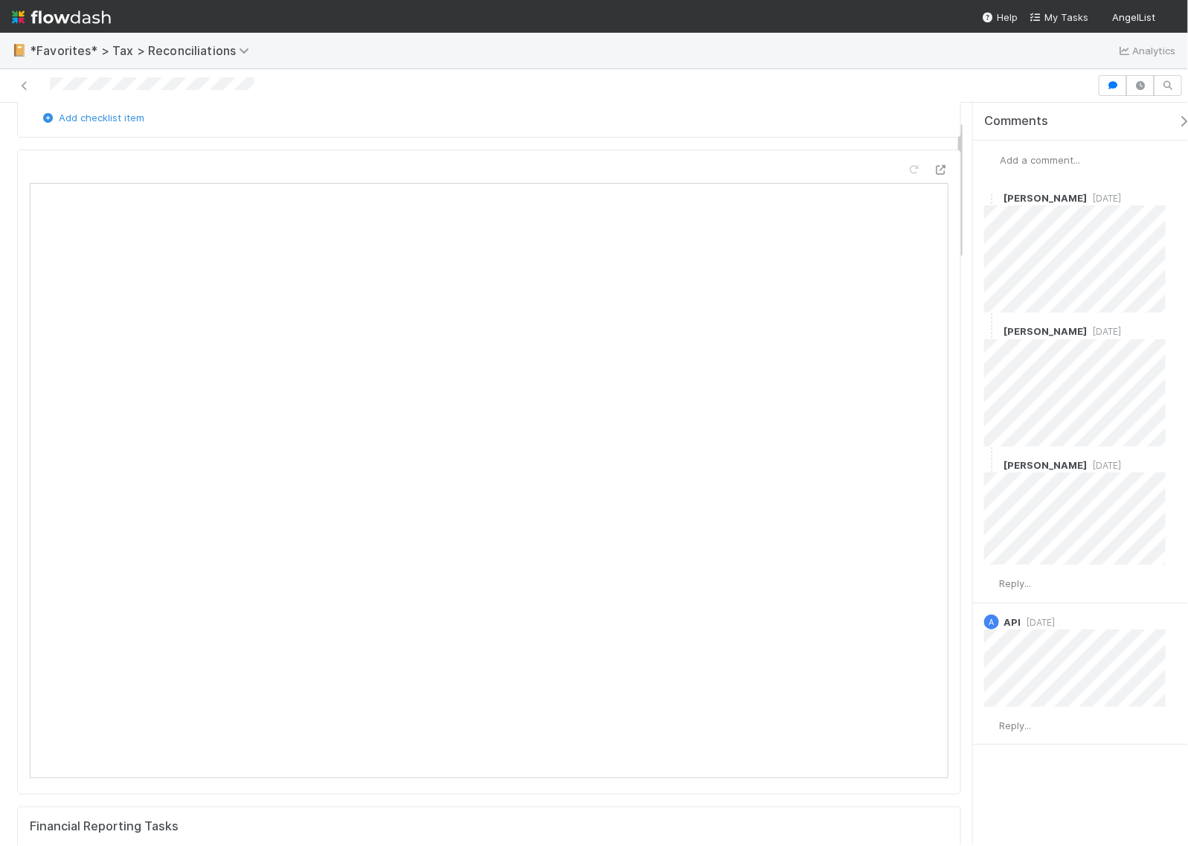
scroll to position [186, 0]
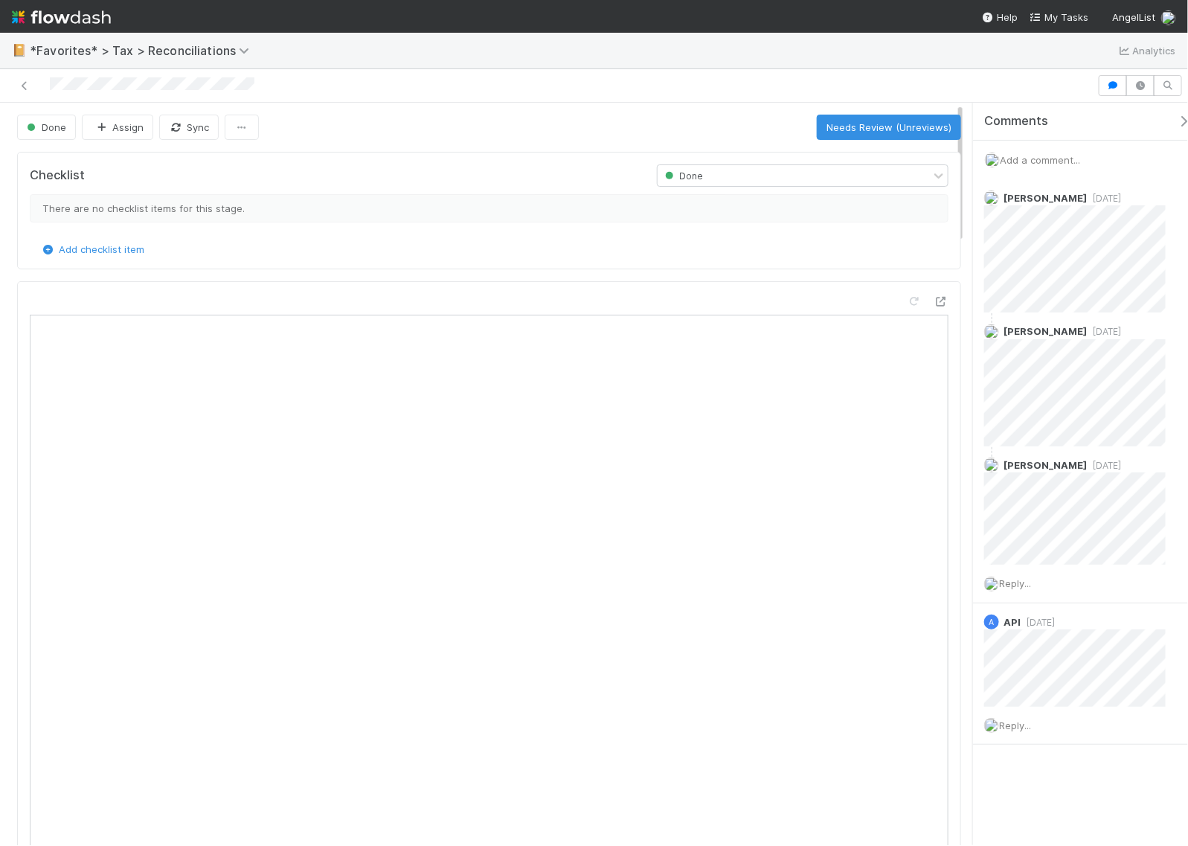
drag, startPoint x: 45, startPoint y: 83, endPoint x: 269, endPoint y: 100, distance: 225.3
click at [269, 100] on div at bounding box center [594, 85] width 1188 height 33
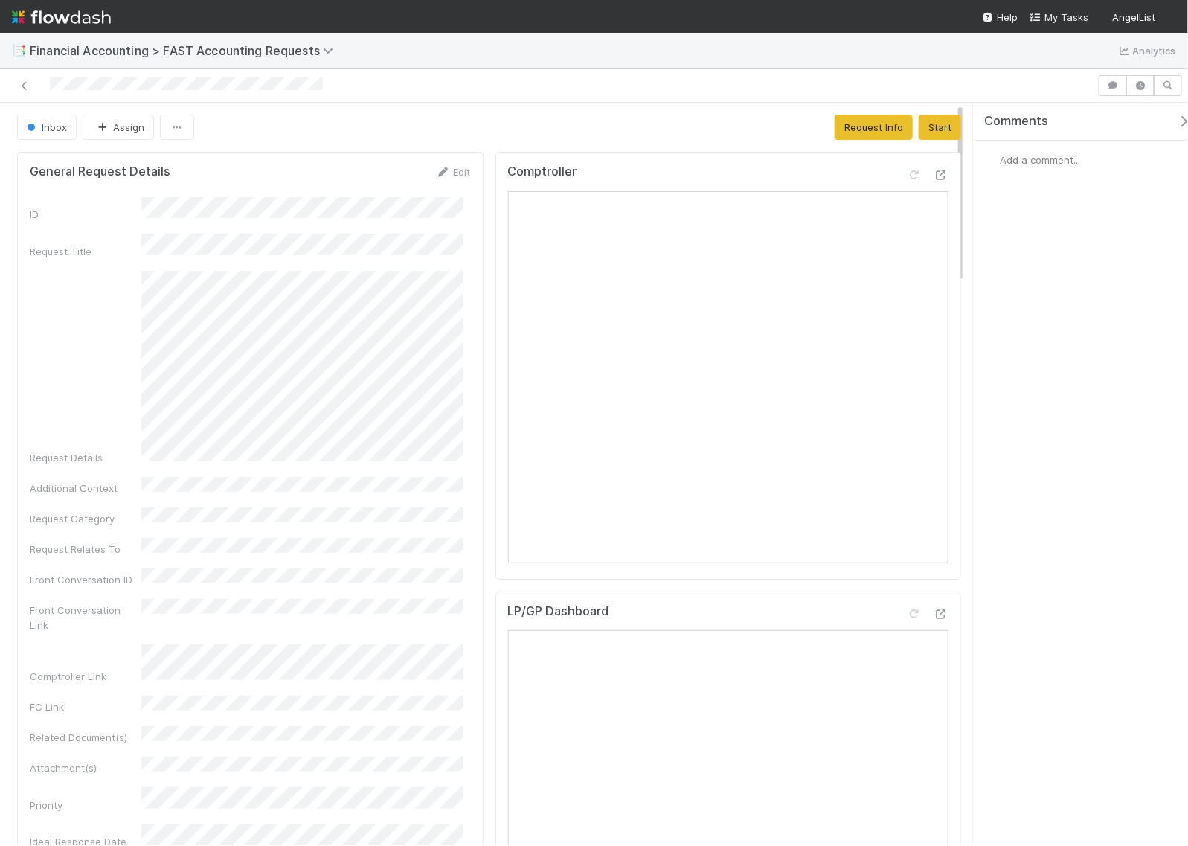
click at [1045, 157] on span "Add a comment..." at bounding box center [1039, 160] width 80 height 12
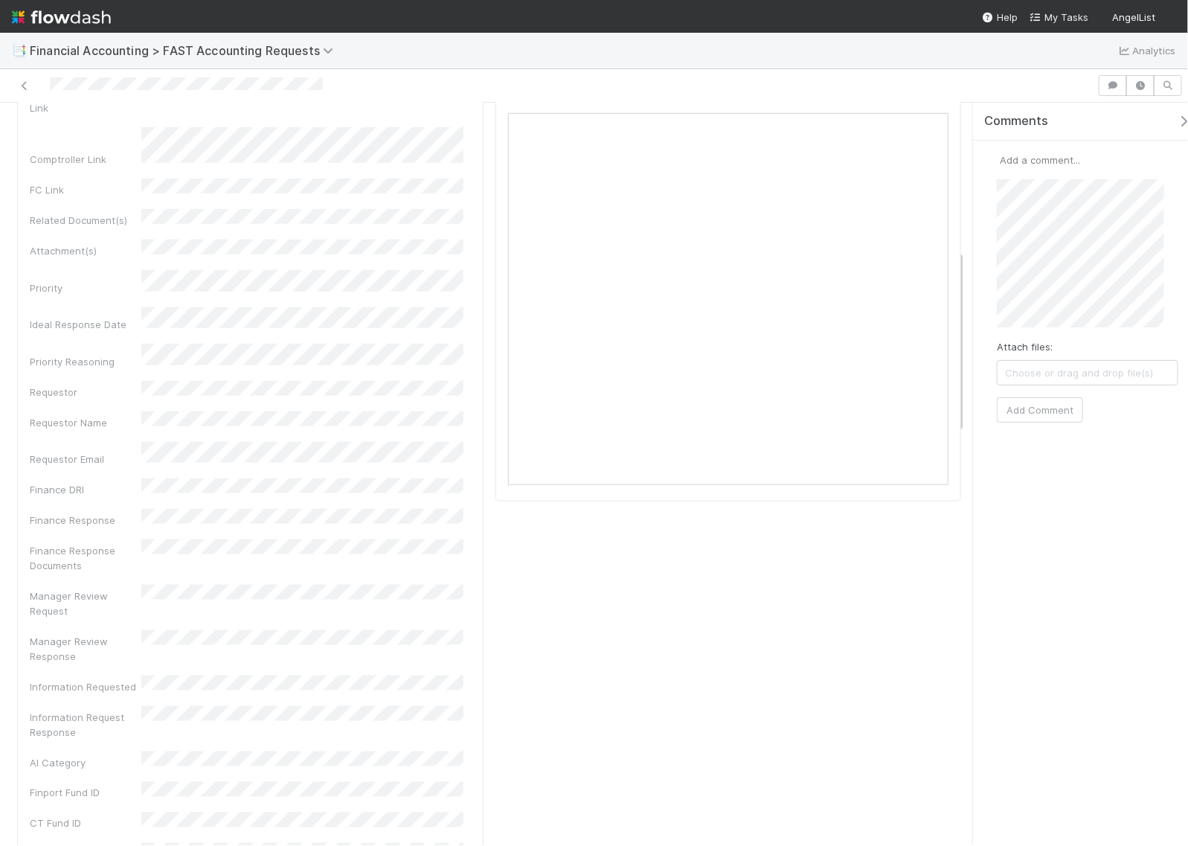
scroll to position [372, 0]
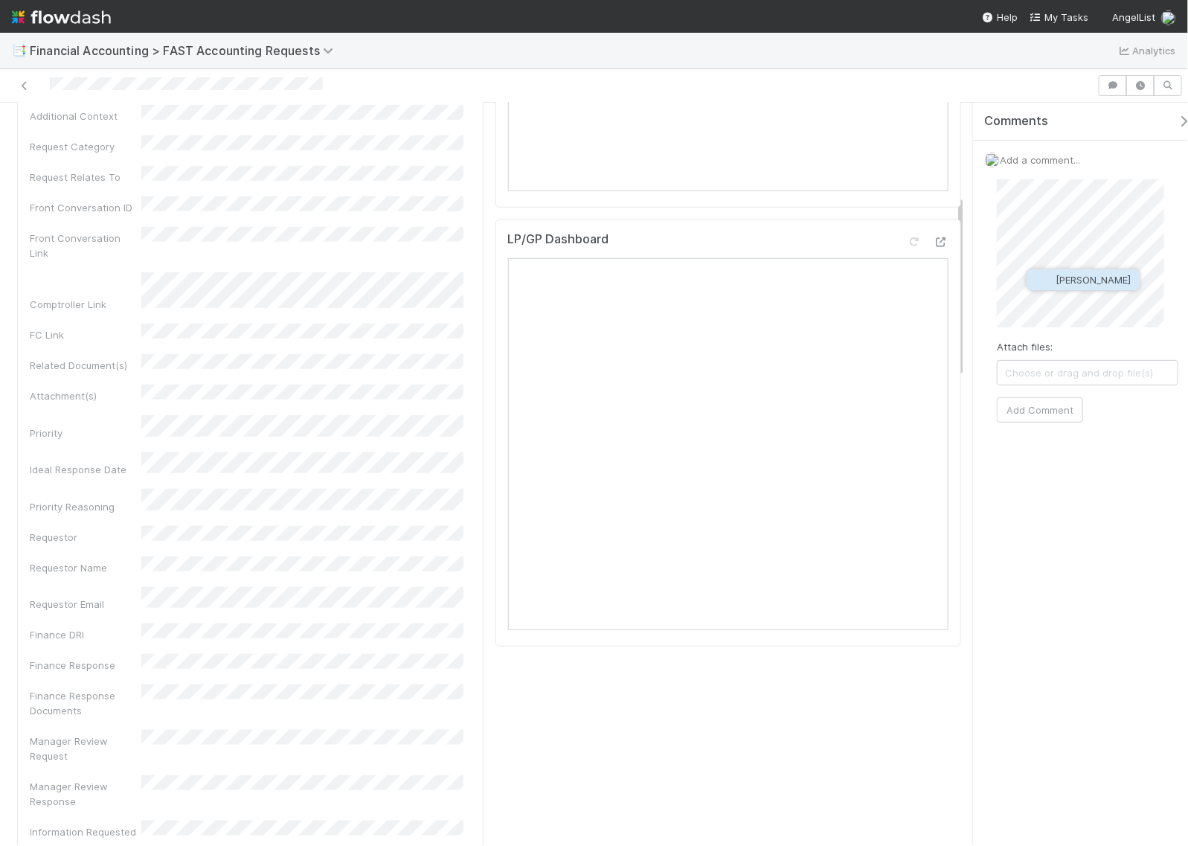
click at [1051, 279] on span "[PERSON_NAME]" at bounding box center [1083, 280] width 94 height 12
click at [1049, 393] on div "Attach files: Choose or drag and drop file(s) Add Comment" at bounding box center [1087, 300] width 181 height 243
click at [1046, 411] on button "Add Comment" at bounding box center [1040, 409] width 86 height 25
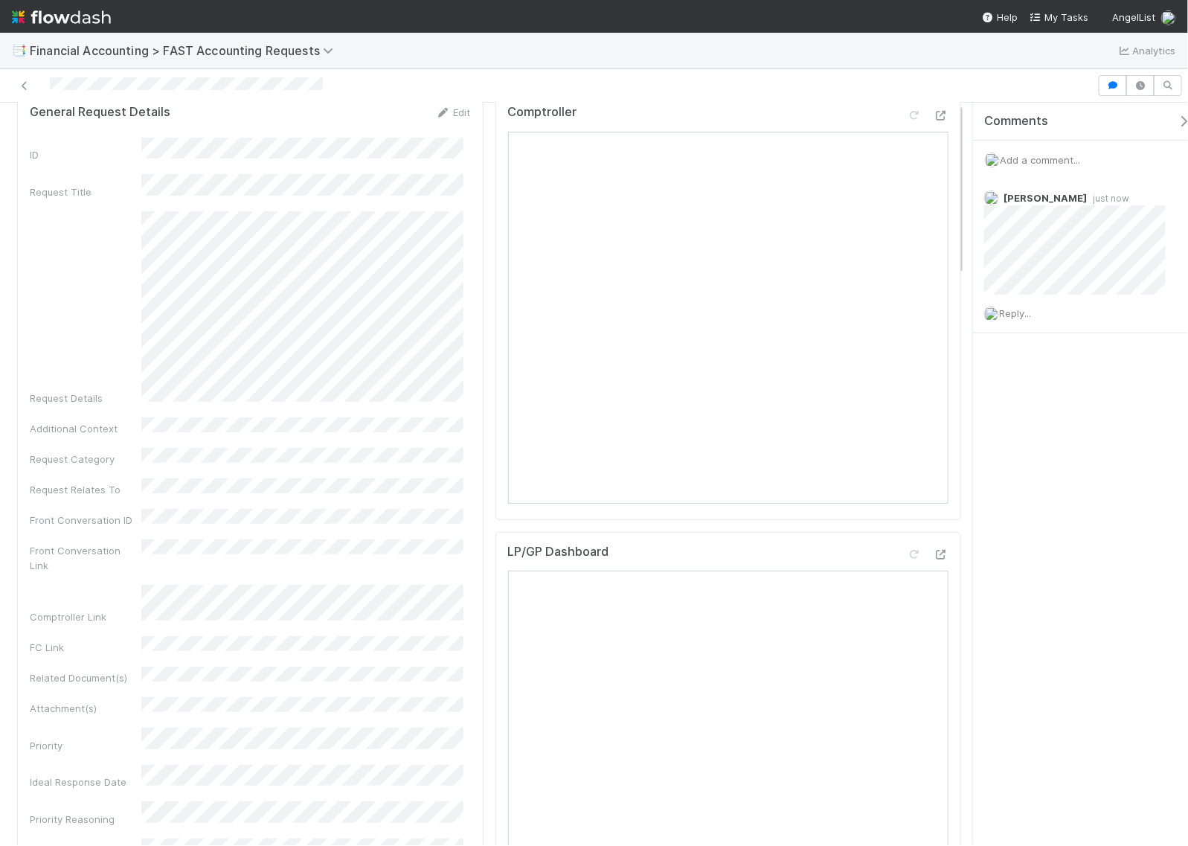
scroll to position [0, 0]
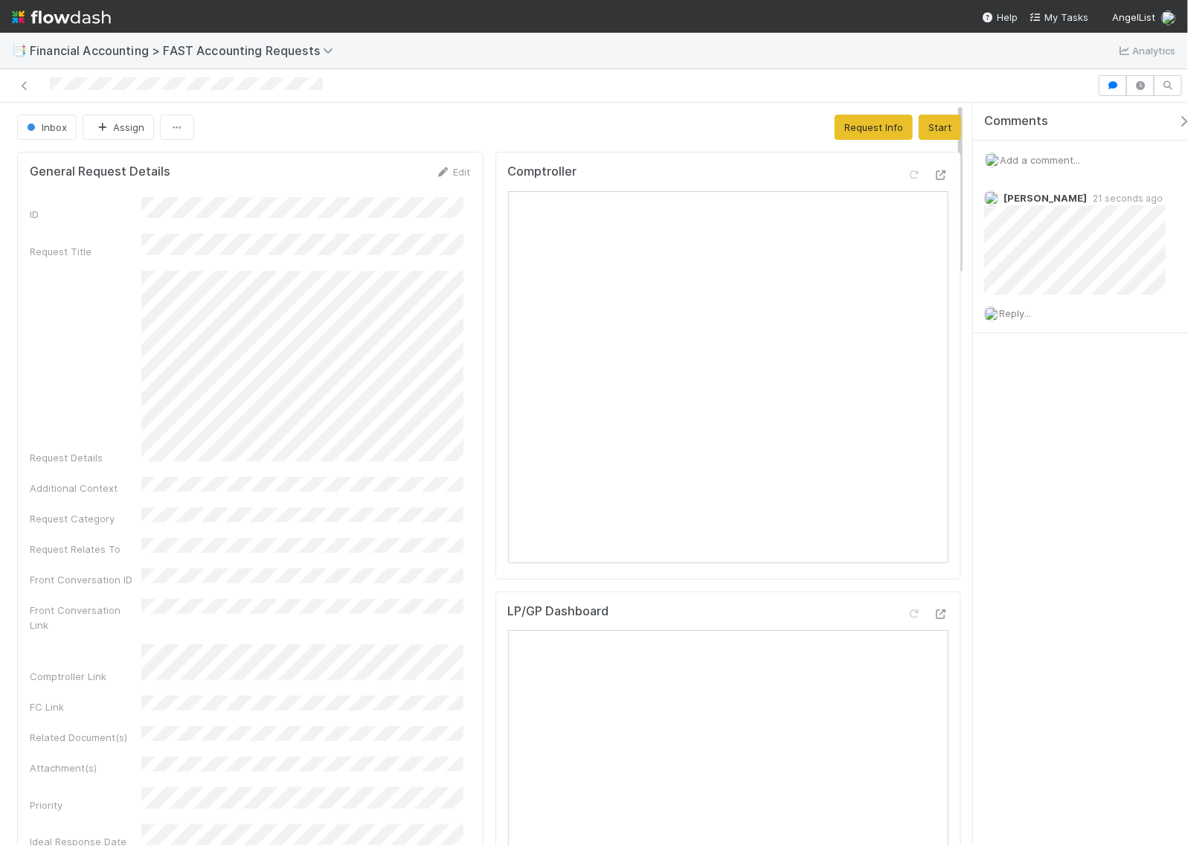
click at [997, 489] on div "Comments Add a comment... [PERSON_NAME] 21 seconds ago Reply..." at bounding box center [1080, 474] width 215 height 742
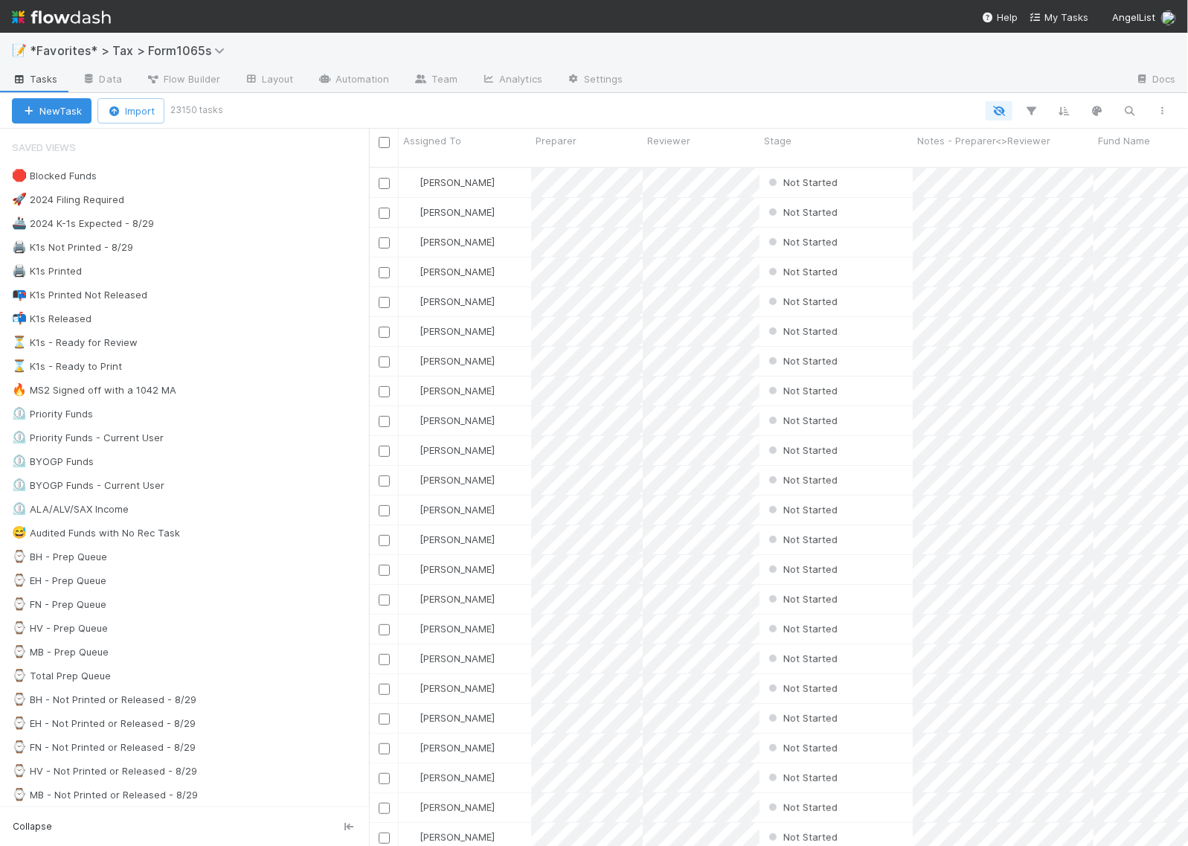
scroll to position [677, 805]
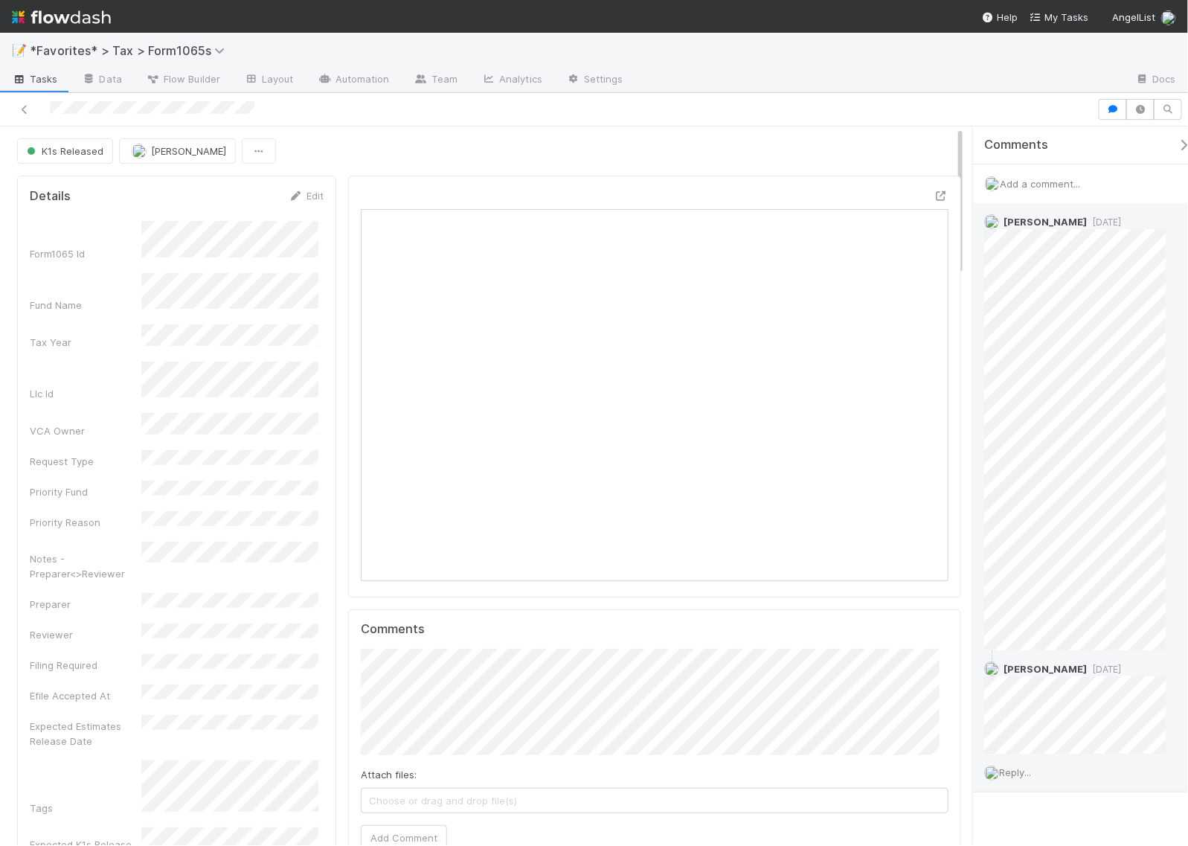
scroll to position [288, 564]
click at [1042, 187] on span "Add a comment..." at bounding box center [1039, 184] width 80 height 12
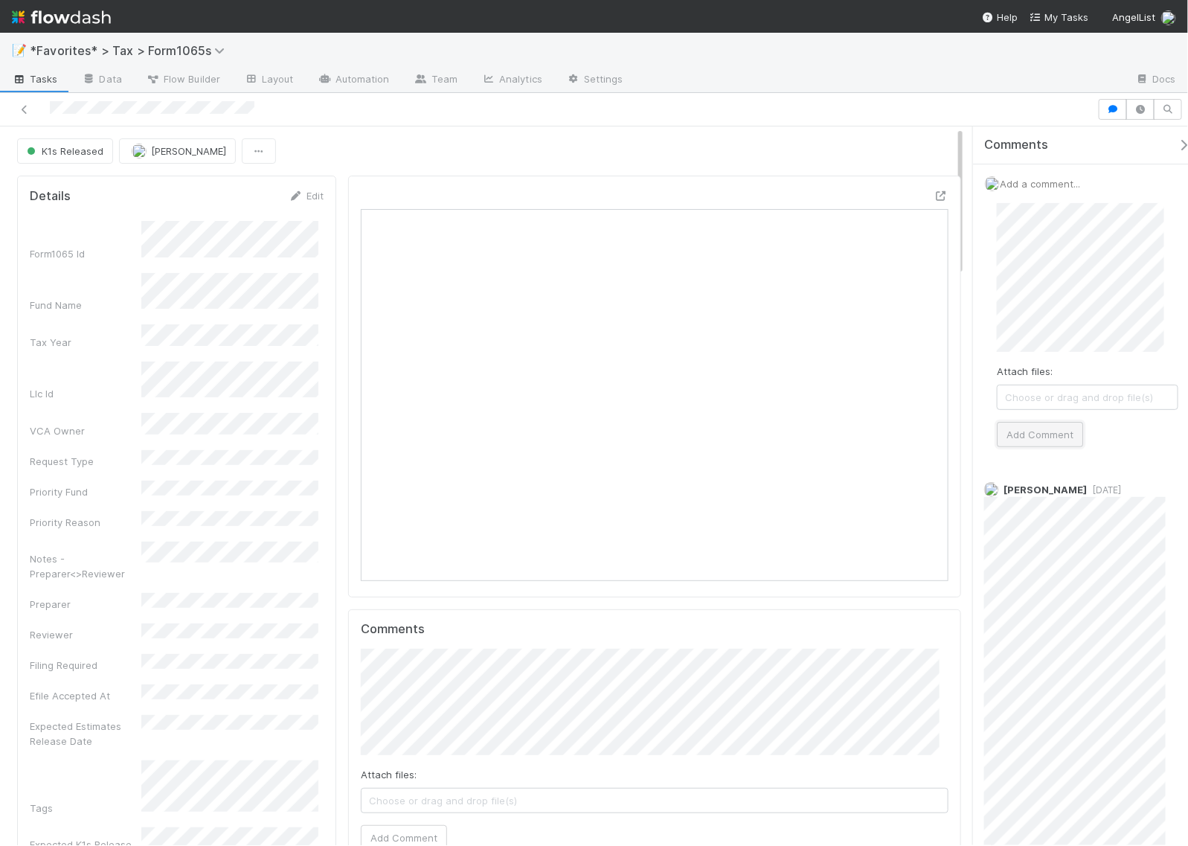
click at [1062, 432] on button "Add Comment" at bounding box center [1040, 434] width 86 height 25
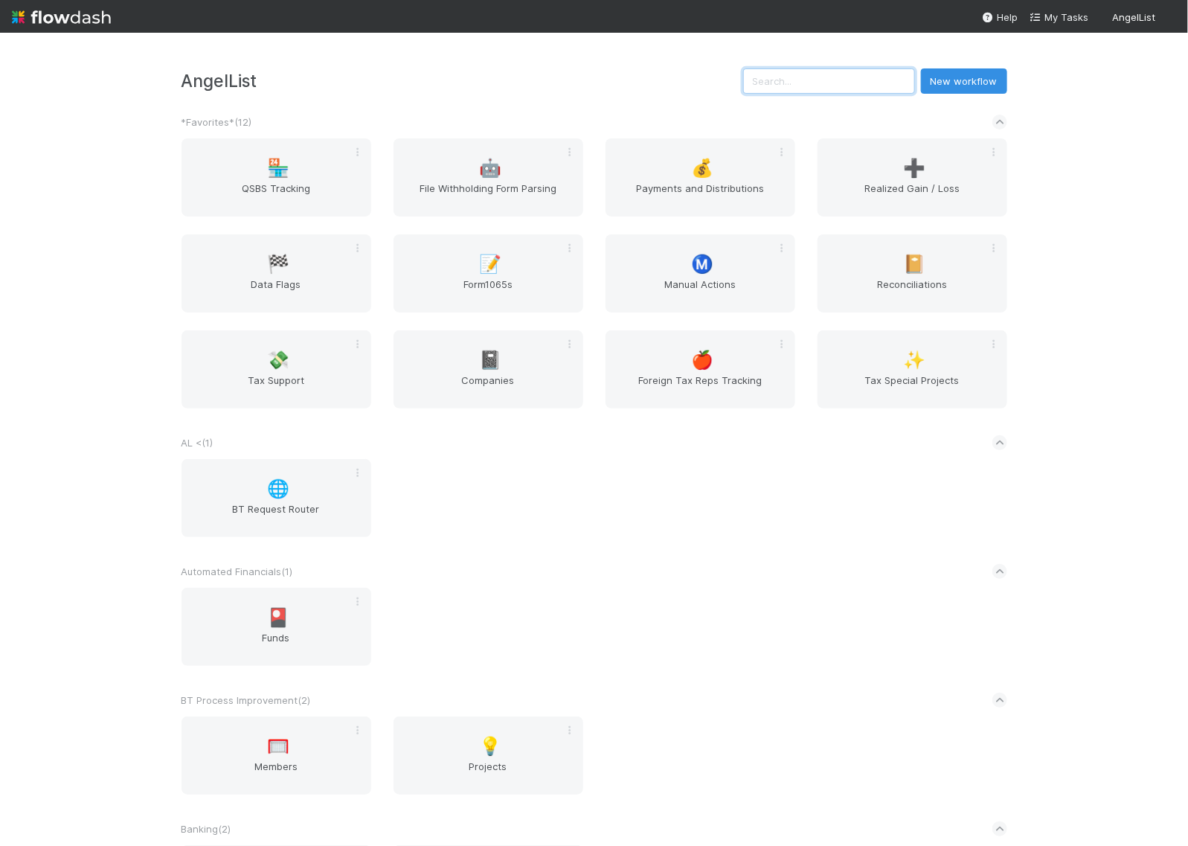
click at [883, 84] on input "text" at bounding box center [829, 80] width 172 height 25
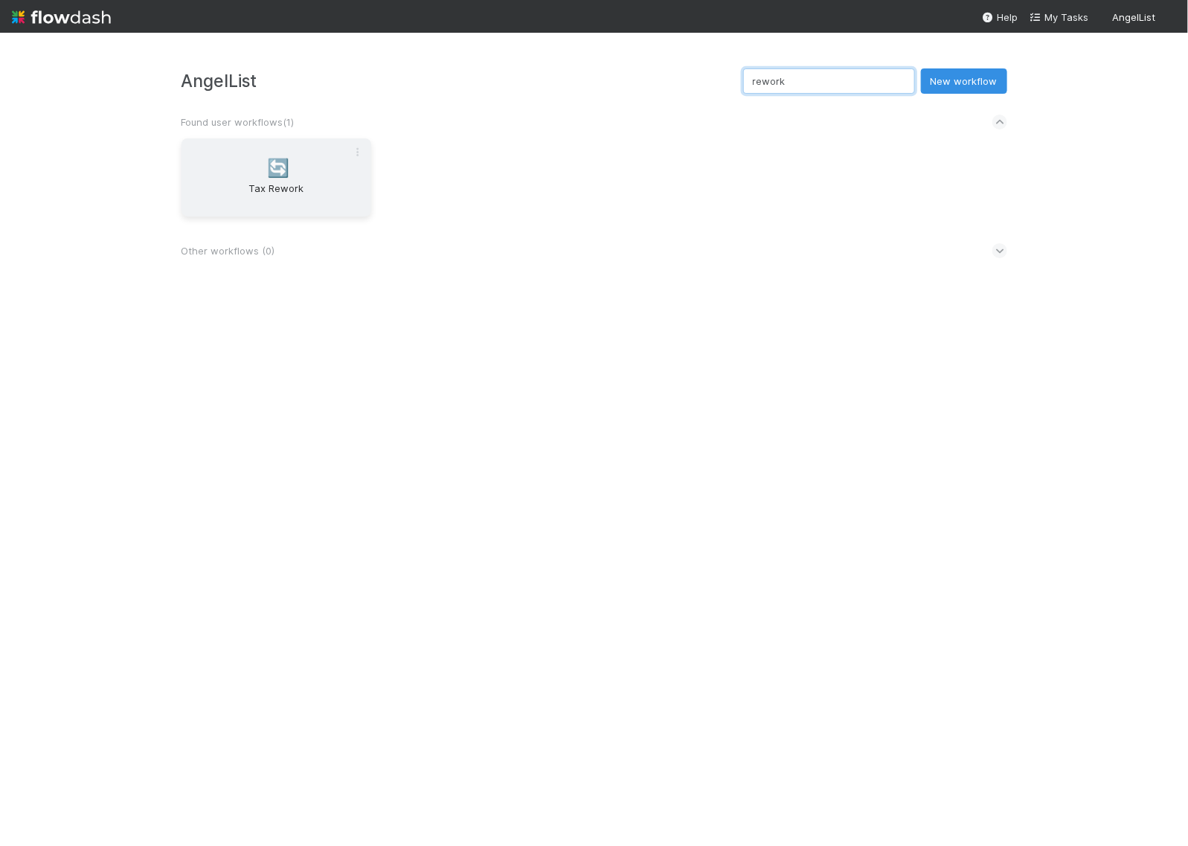
type input "rework"
click at [258, 169] on div "🔄 Tax Rework" at bounding box center [276, 177] width 190 height 78
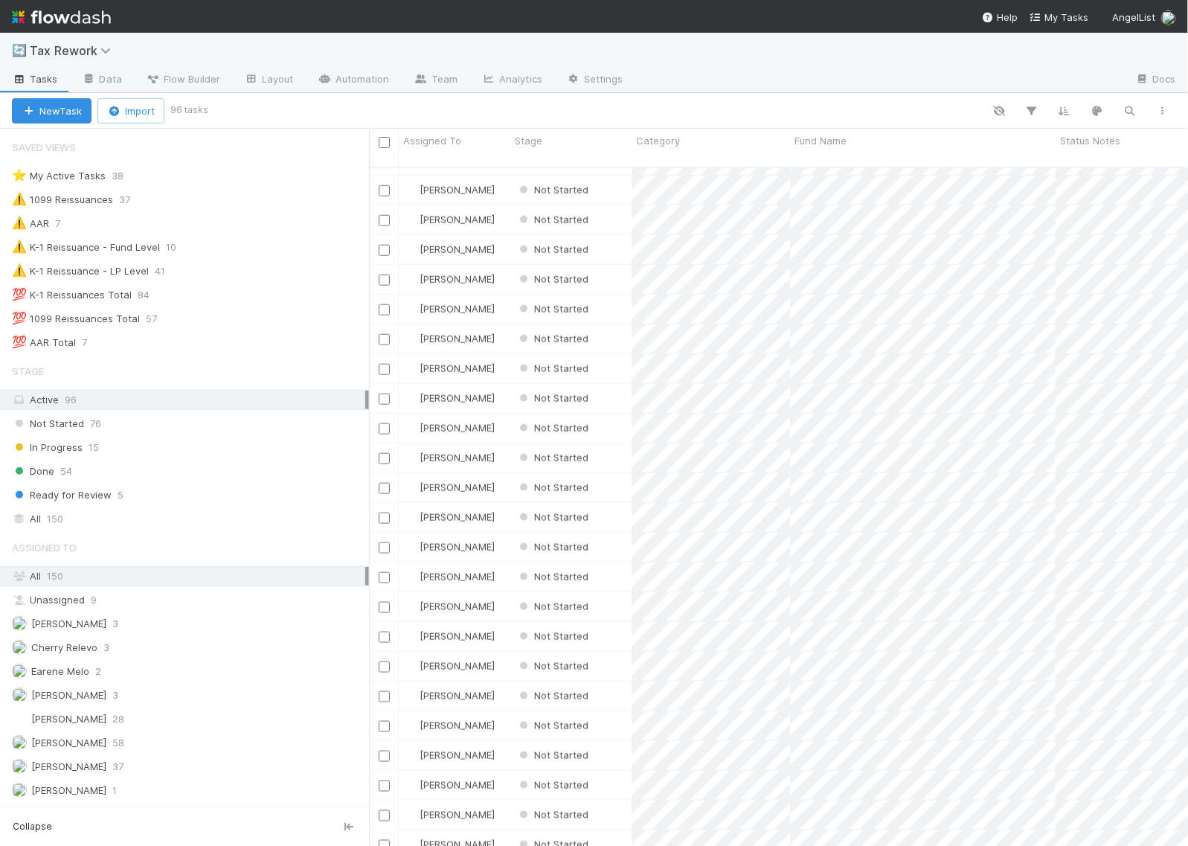
scroll to position [837, 0]
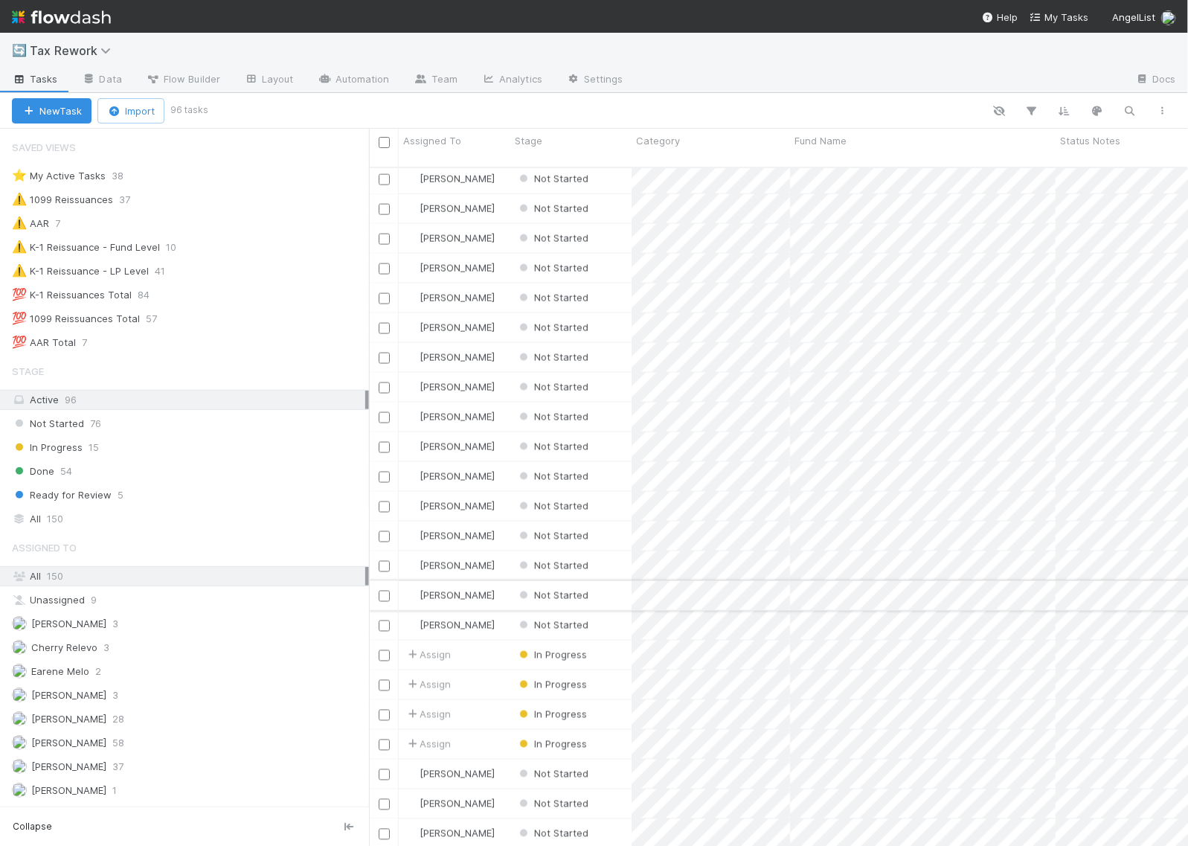
click at [380, 590] on input "checkbox" at bounding box center [384, 595] width 11 height 11
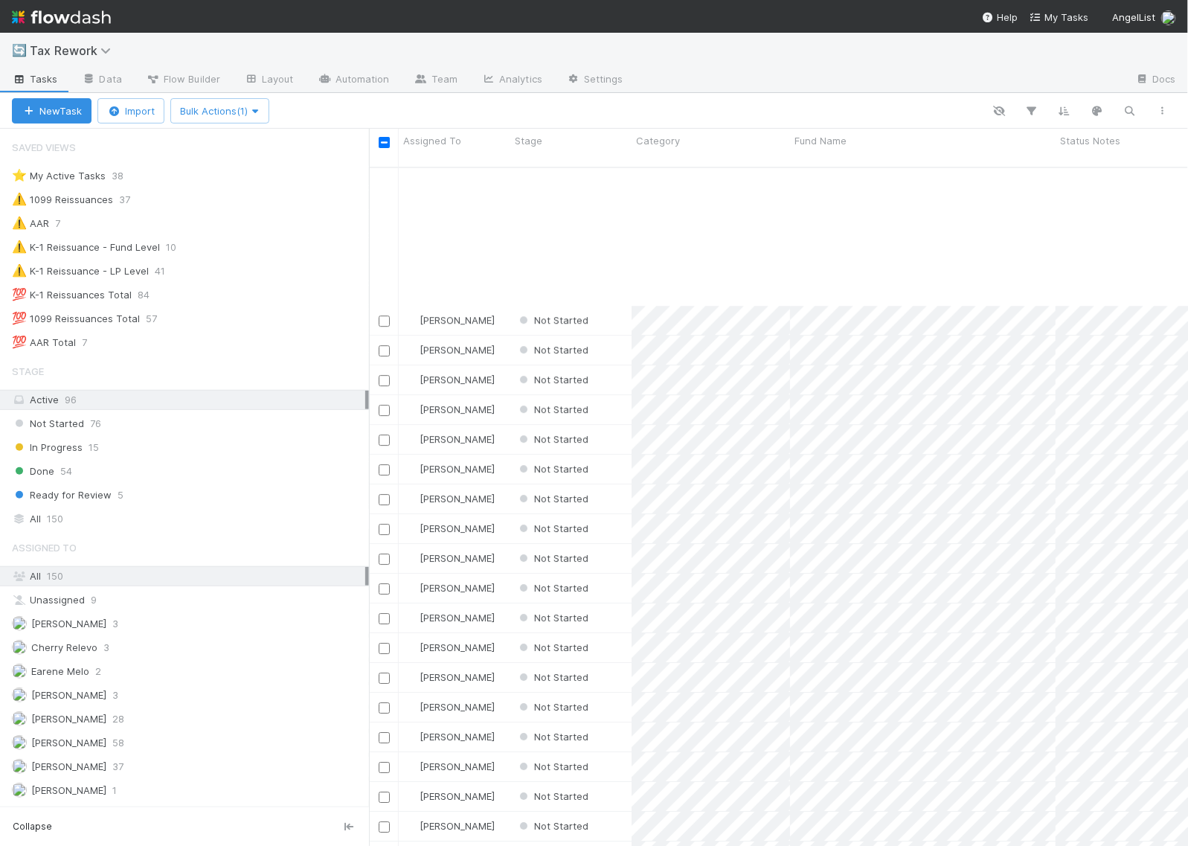
scroll to position [2180, 0]
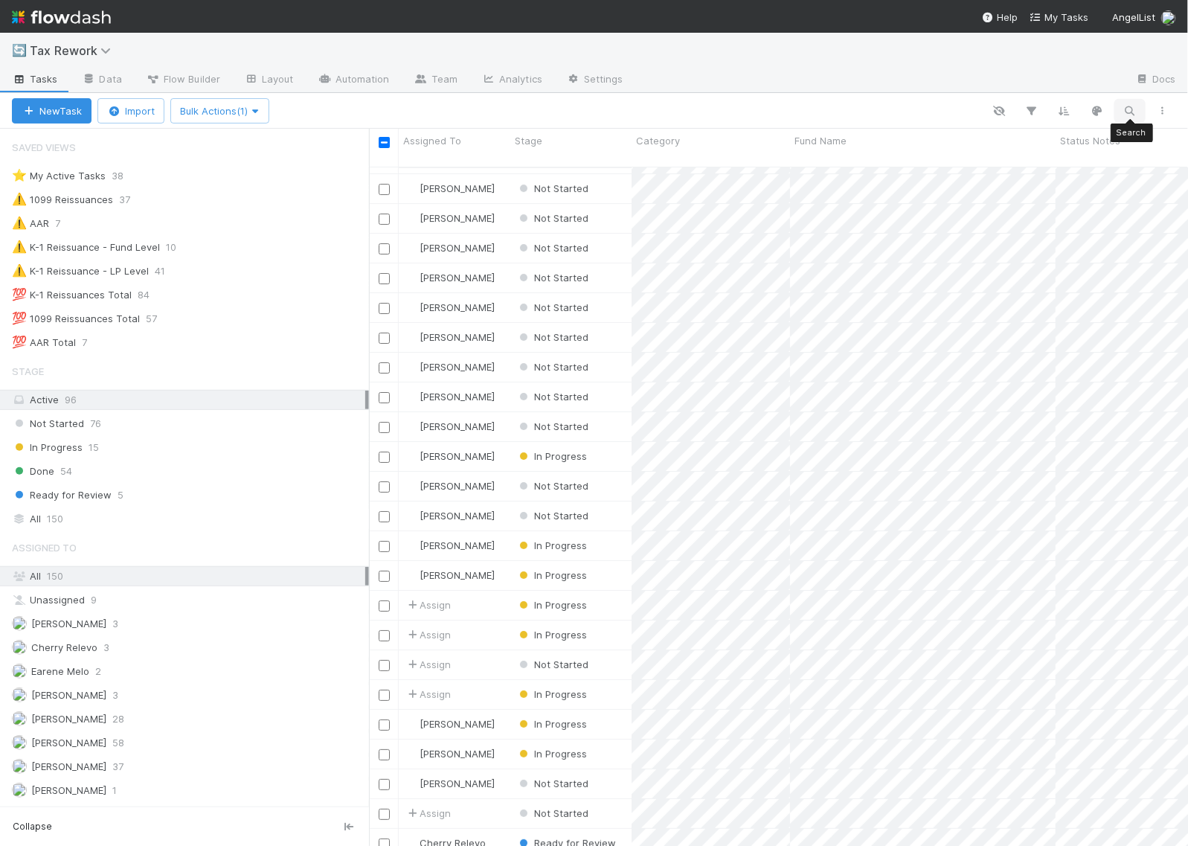
click at [1132, 115] on icon "button" at bounding box center [1129, 110] width 15 height 13
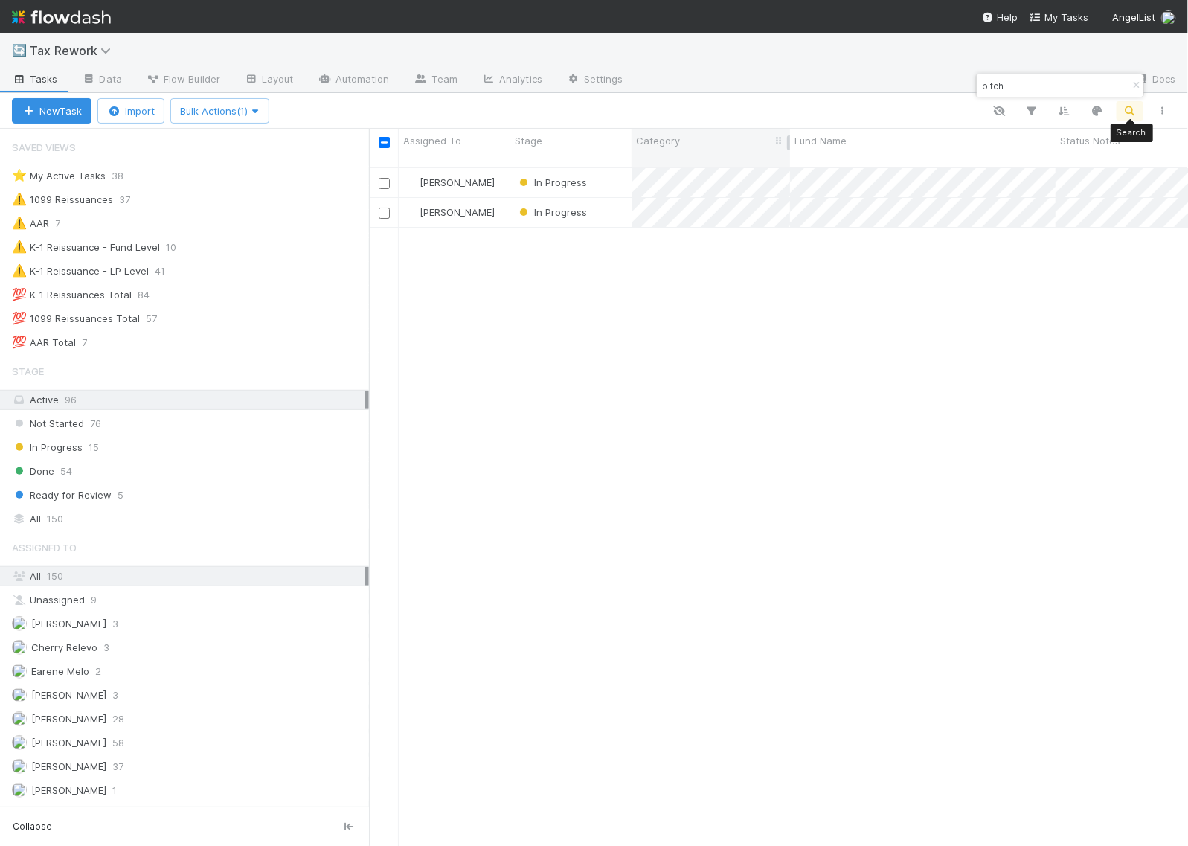
scroll to position [677, 805]
type input "pitch"
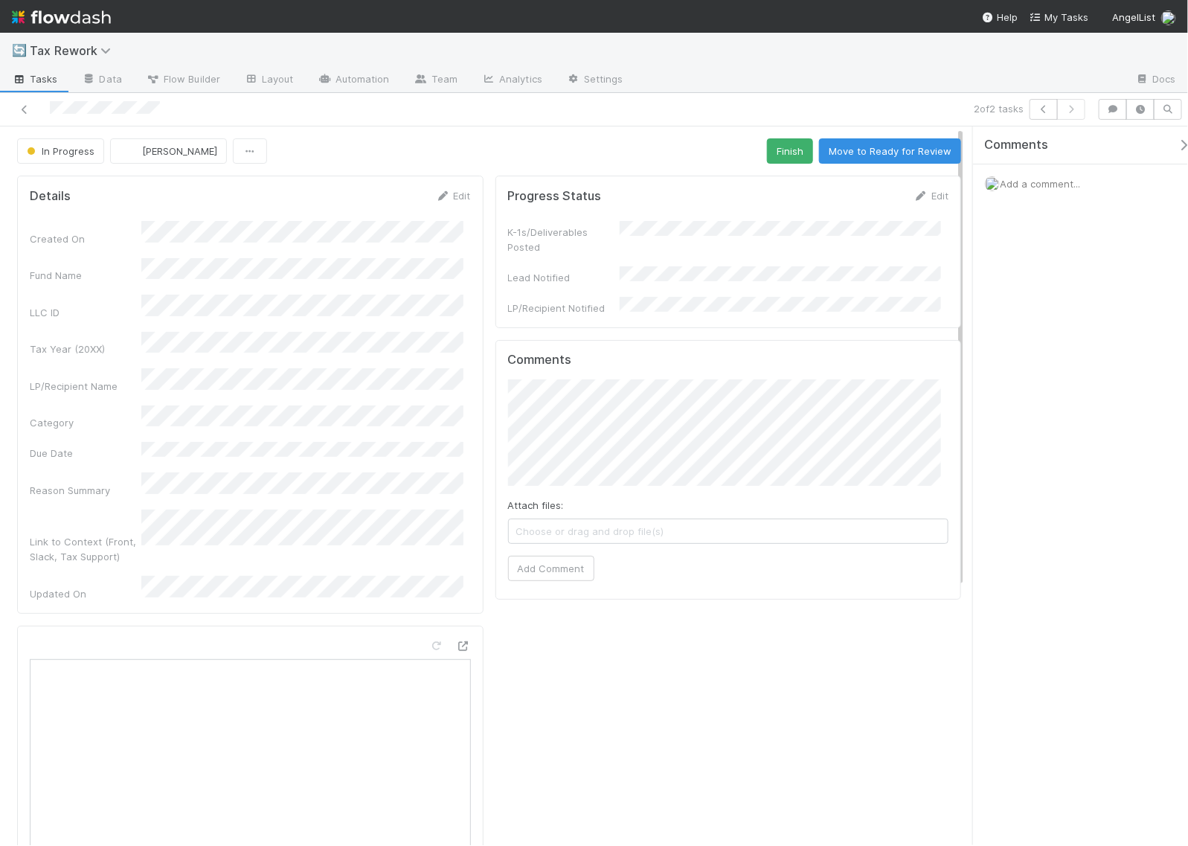
click at [1020, 182] on span "Add a comment..." at bounding box center [1039, 184] width 80 height 12
click at [1028, 432] on button "Add Comment" at bounding box center [1040, 434] width 86 height 25
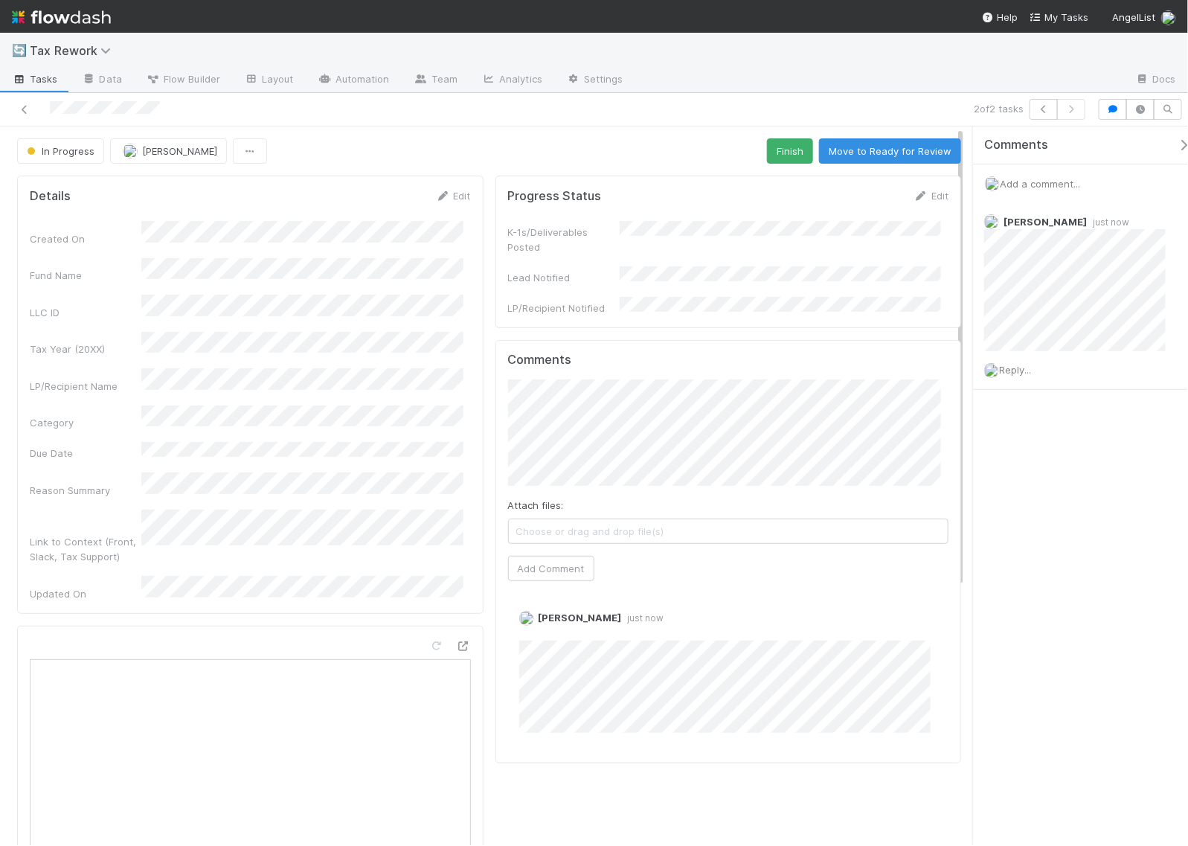
drag, startPoint x: 94, startPoint y: 25, endPoint x: 78, endPoint y: 22, distance: 15.8
click at [94, 25] on img at bounding box center [61, 16] width 99 height 25
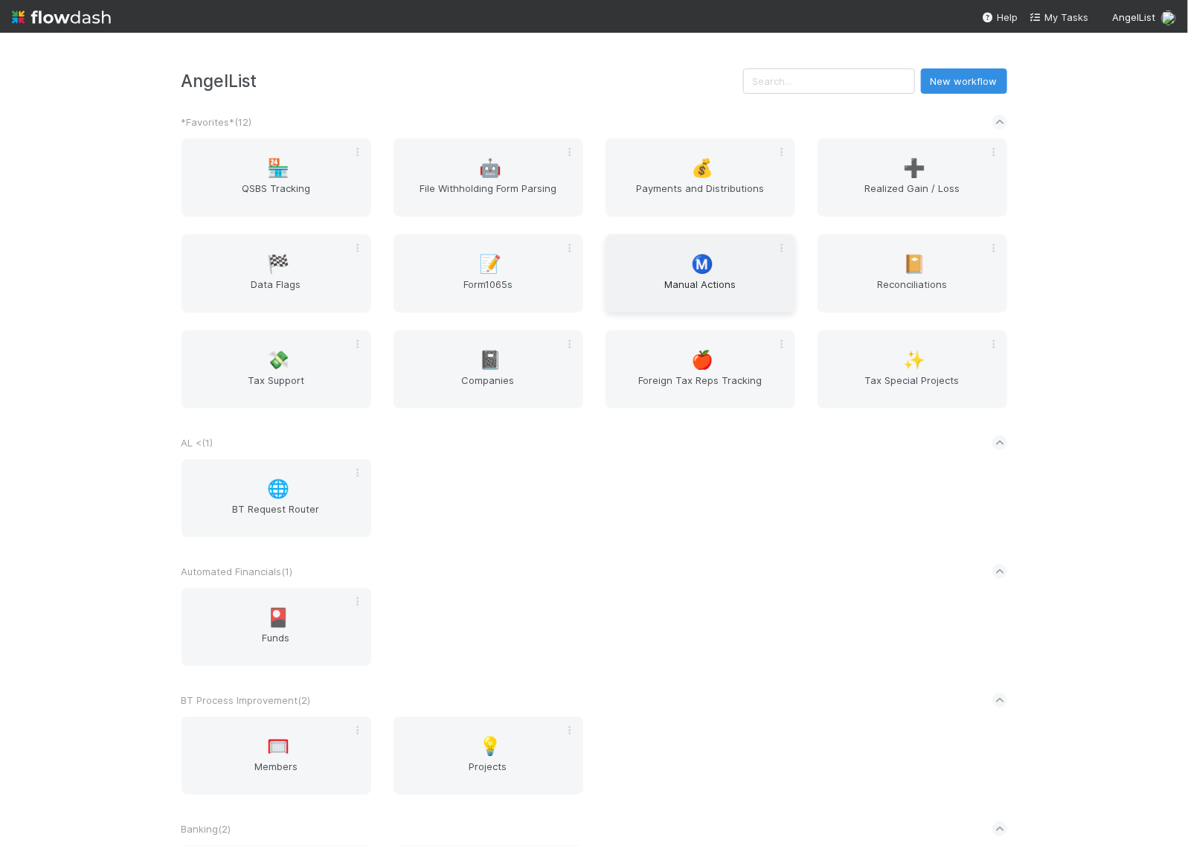
click at [681, 276] on div "Ⓜ️ Manual Actions" at bounding box center [700, 273] width 190 height 78
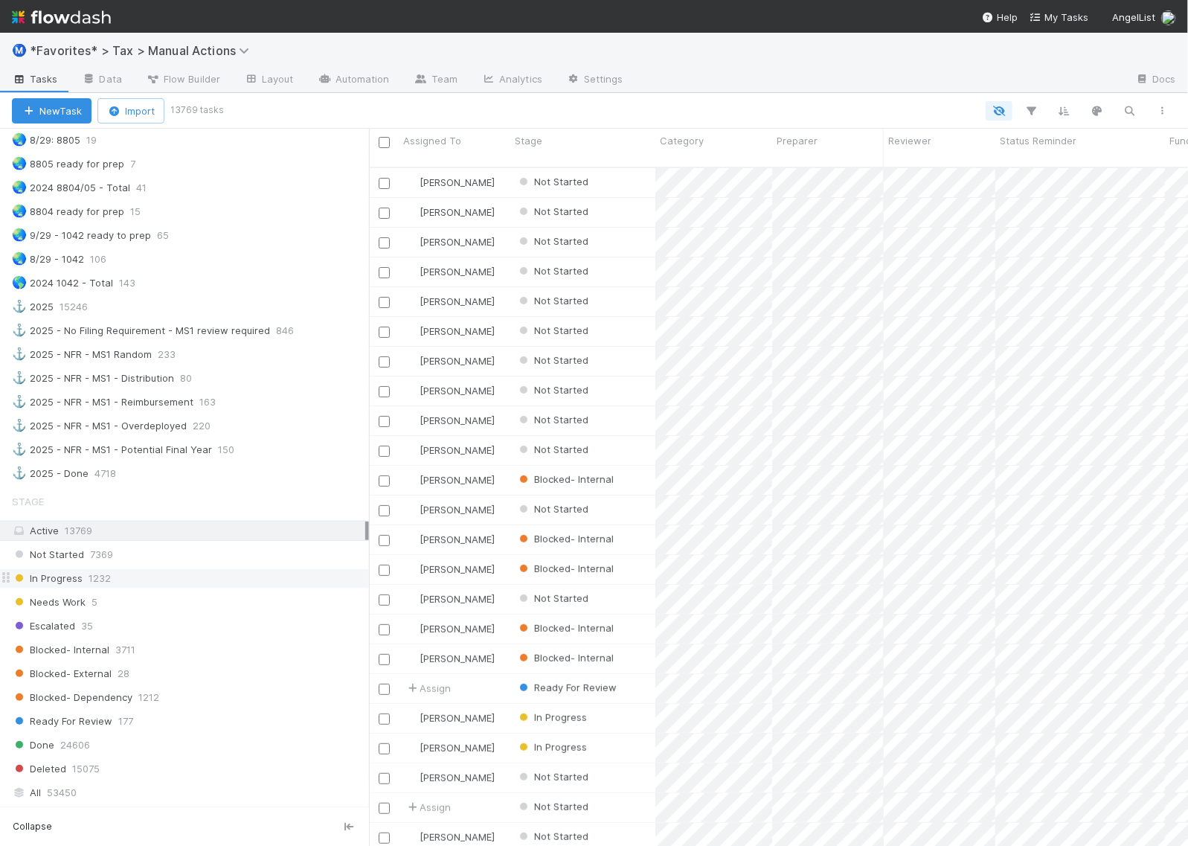
scroll to position [1208, 0]
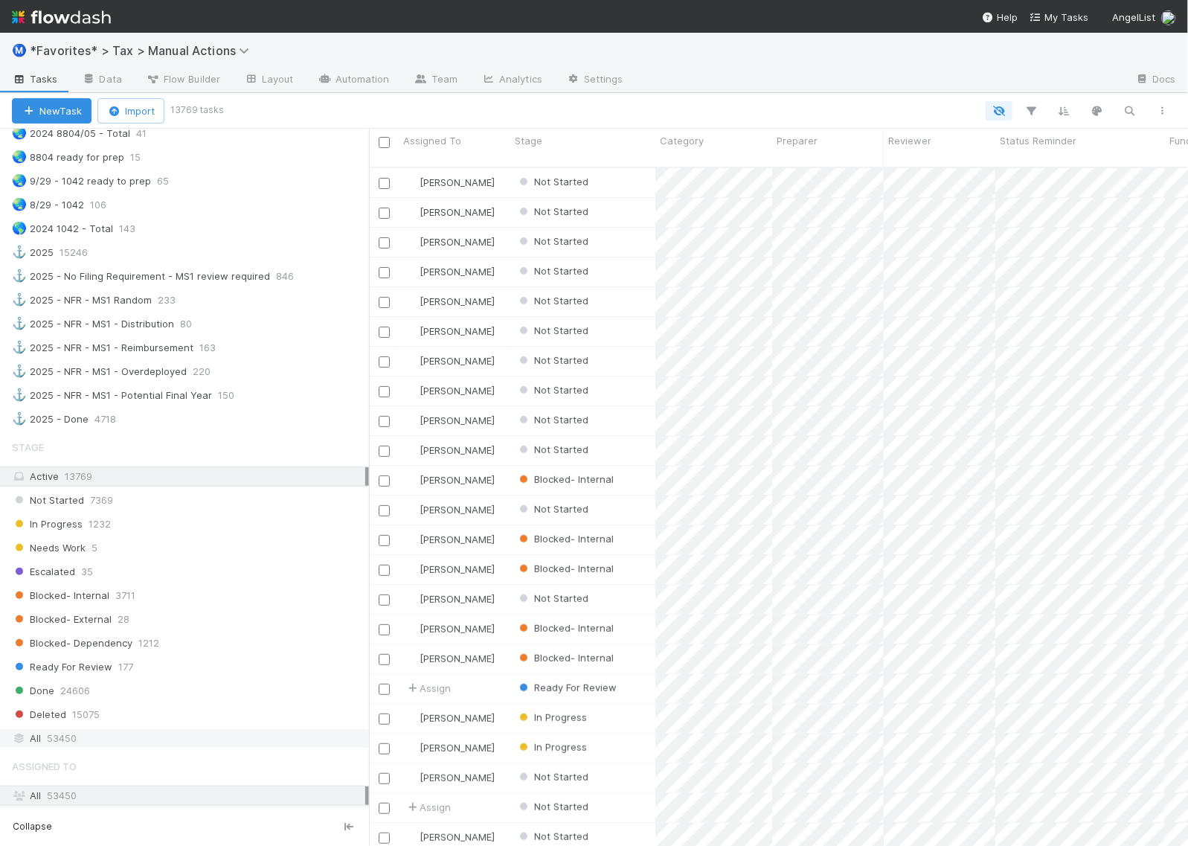
click at [87, 747] on div "All 53450" at bounding box center [188, 738] width 353 height 19
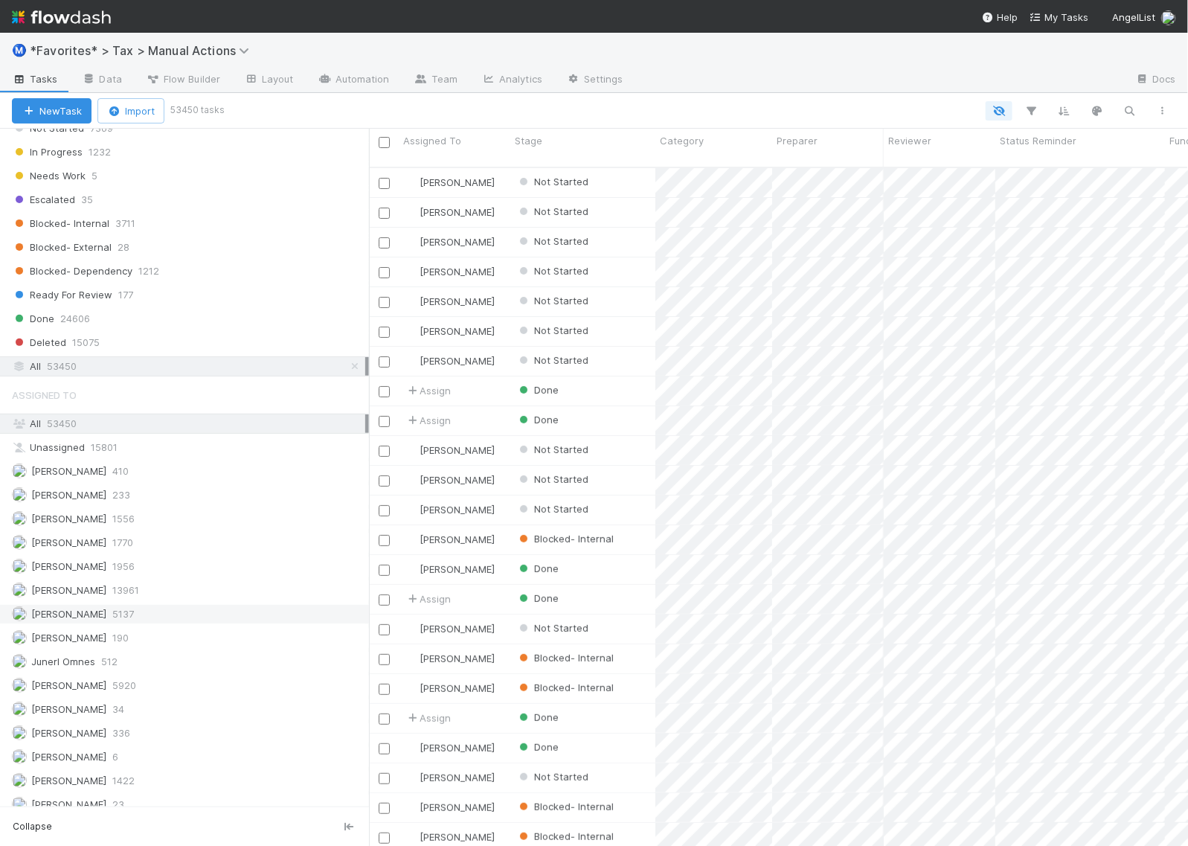
scroll to position [677, 805]
click at [1122, 105] on icon "button" at bounding box center [1129, 110] width 15 height 13
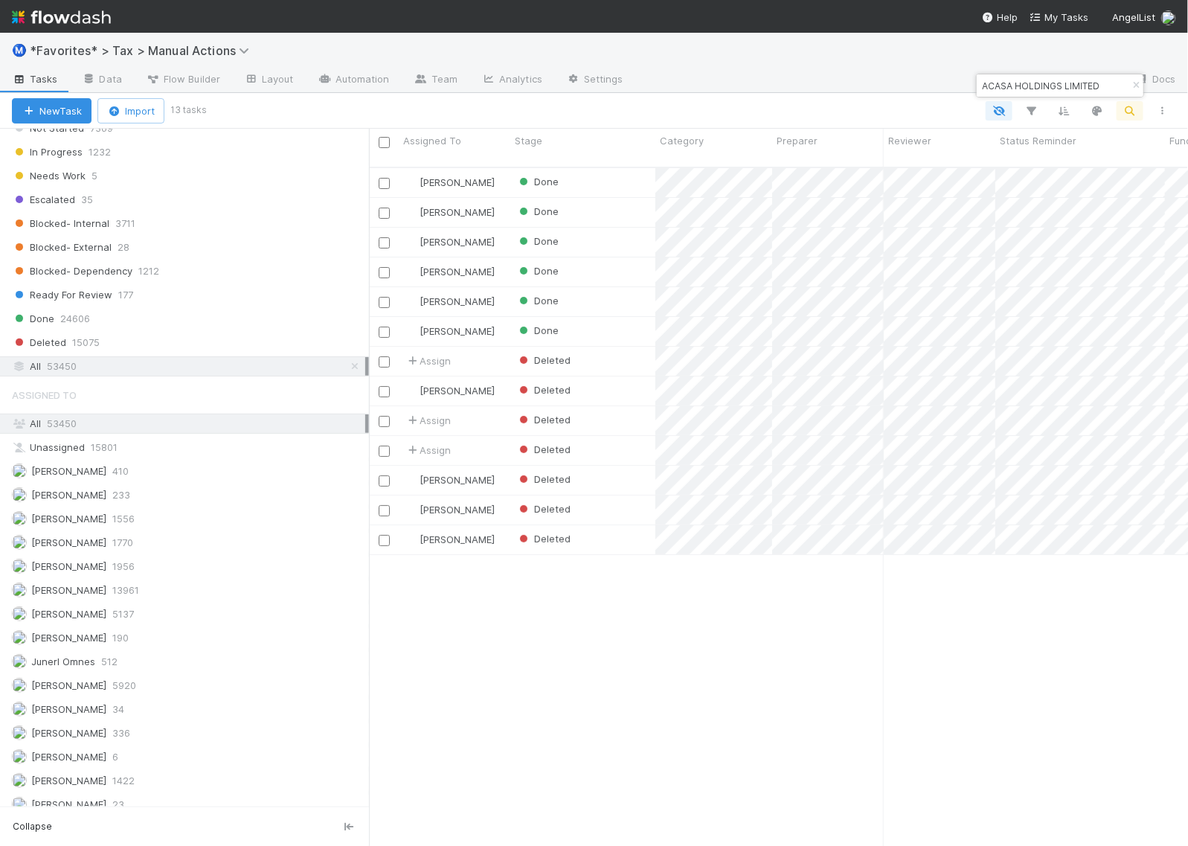
type input "ACASA HOLDINGS LIMITED"
click at [885, 61] on div "Ⓜ️ *Favorites* > Tax > Manual Actions" at bounding box center [594, 51] width 1188 height 36
click at [912, 106] on div at bounding box center [594, 423] width 1188 height 846
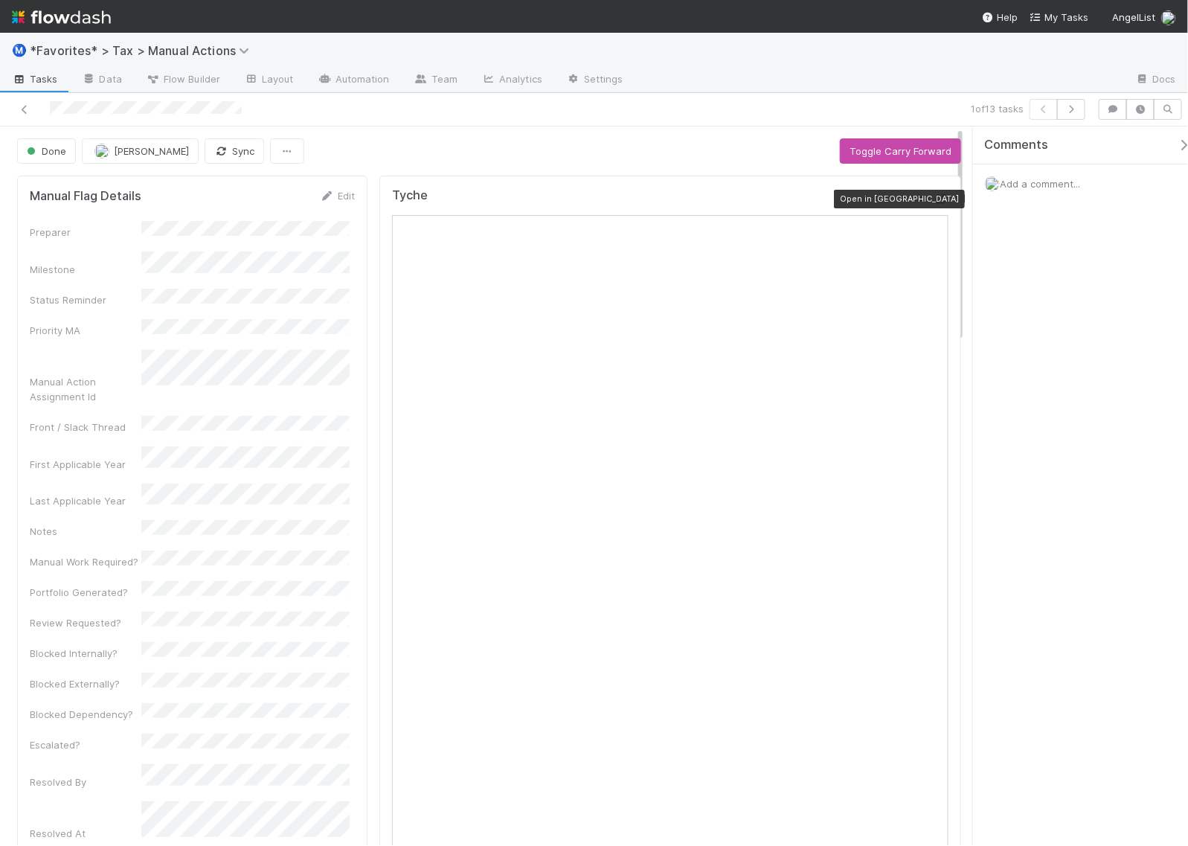
click at [933, 199] on icon at bounding box center [940, 199] width 15 height 10
click at [1075, 110] on icon "button" at bounding box center [1070, 109] width 15 height 9
click at [933, 201] on icon at bounding box center [940, 199] width 15 height 10
click at [1075, 103] on button "button" at bounding box center [1071, 109] width 28 height 21
click at [933, 201] on icon at bounding box center [940, 199] width 15 height 10
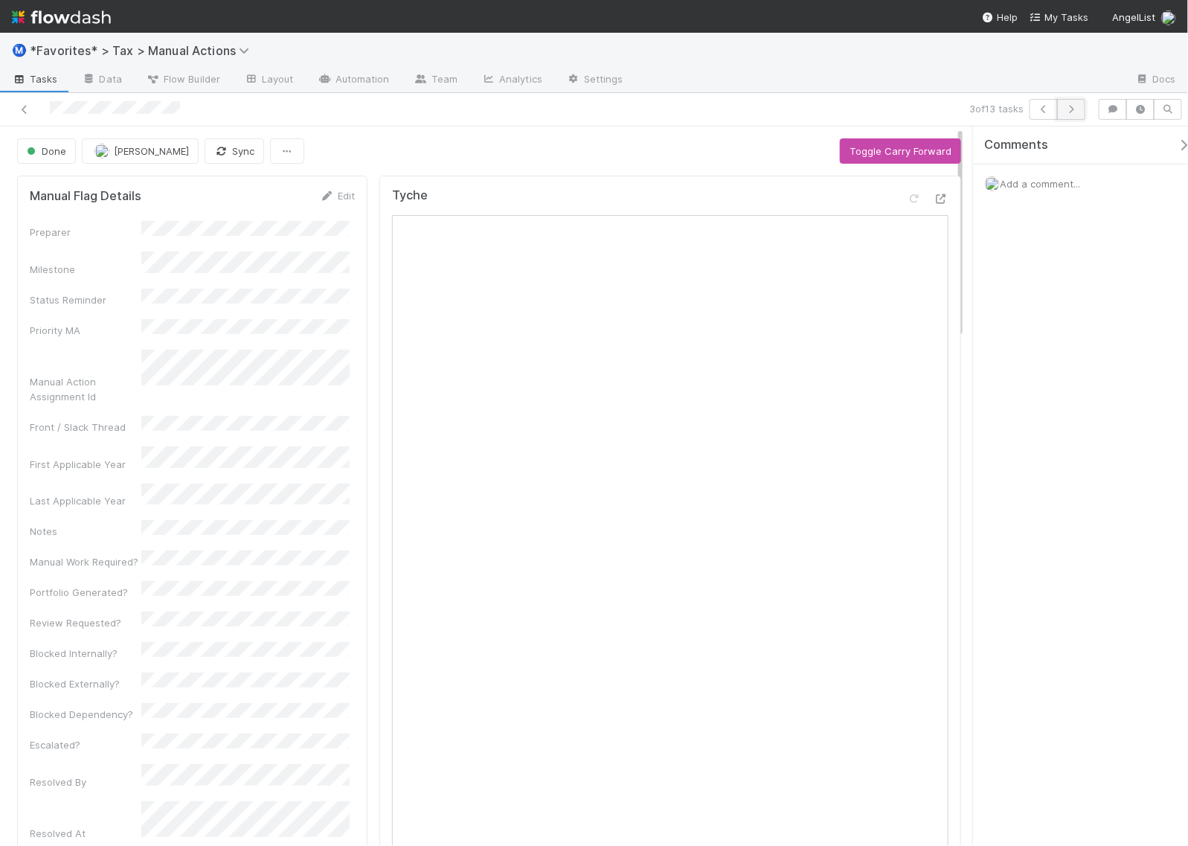
click at [1072, 108] on icon "button" at bounding box center [1070, 109] width 15 height 9
click at [933, 202] on icon at bounding box center [940, 199] width 15 height 10
click at [1077, 109] on icon "button" at bounding box center [1070, 109] width 15 height 9
click at [933, 198] on icon at bounding box center [940, 199] width 15 height 10
click at [1069, 105] on icon "button" at bounding box center [1070, 109] width 15 height 9
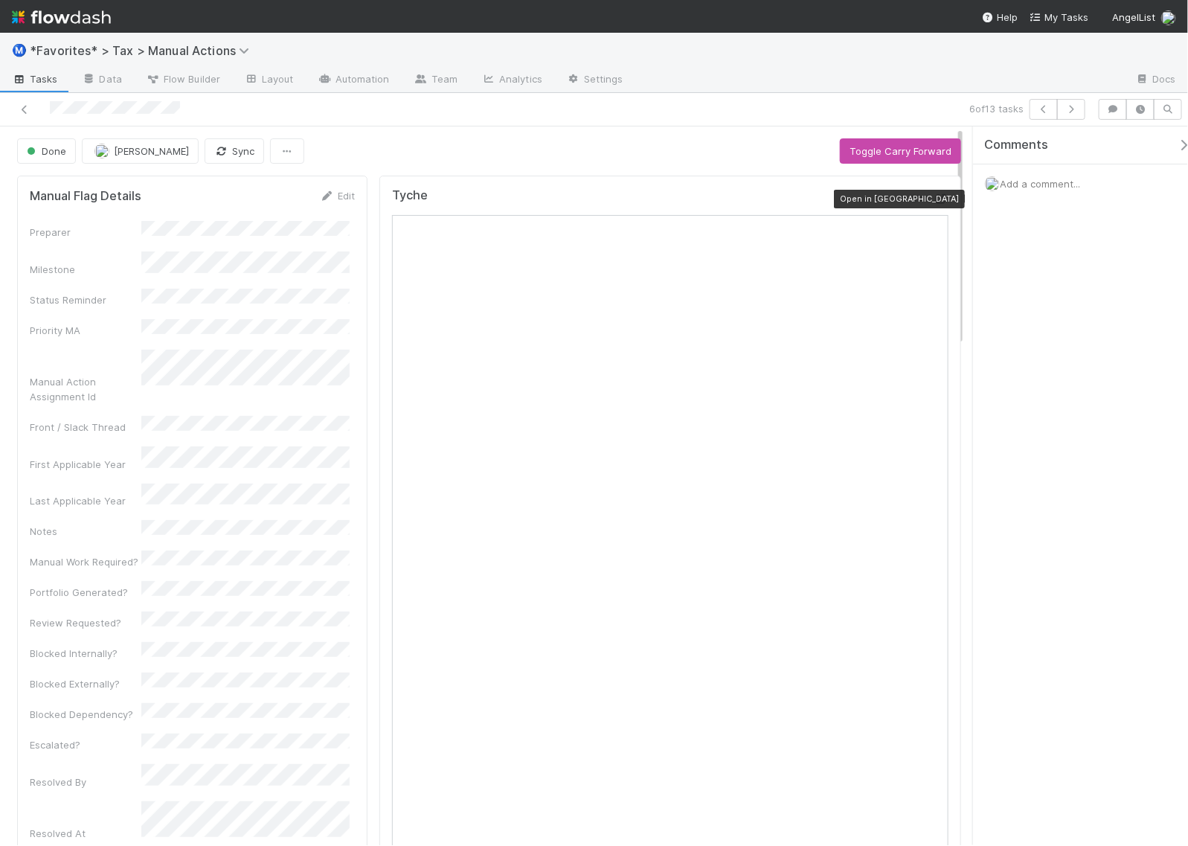
click at [933, 202] on icon at bounding box center [940, 199] width 15 height 10
click at [1072, 106] on icon "button" at bounding box center [1070, 109] width 15 height 9
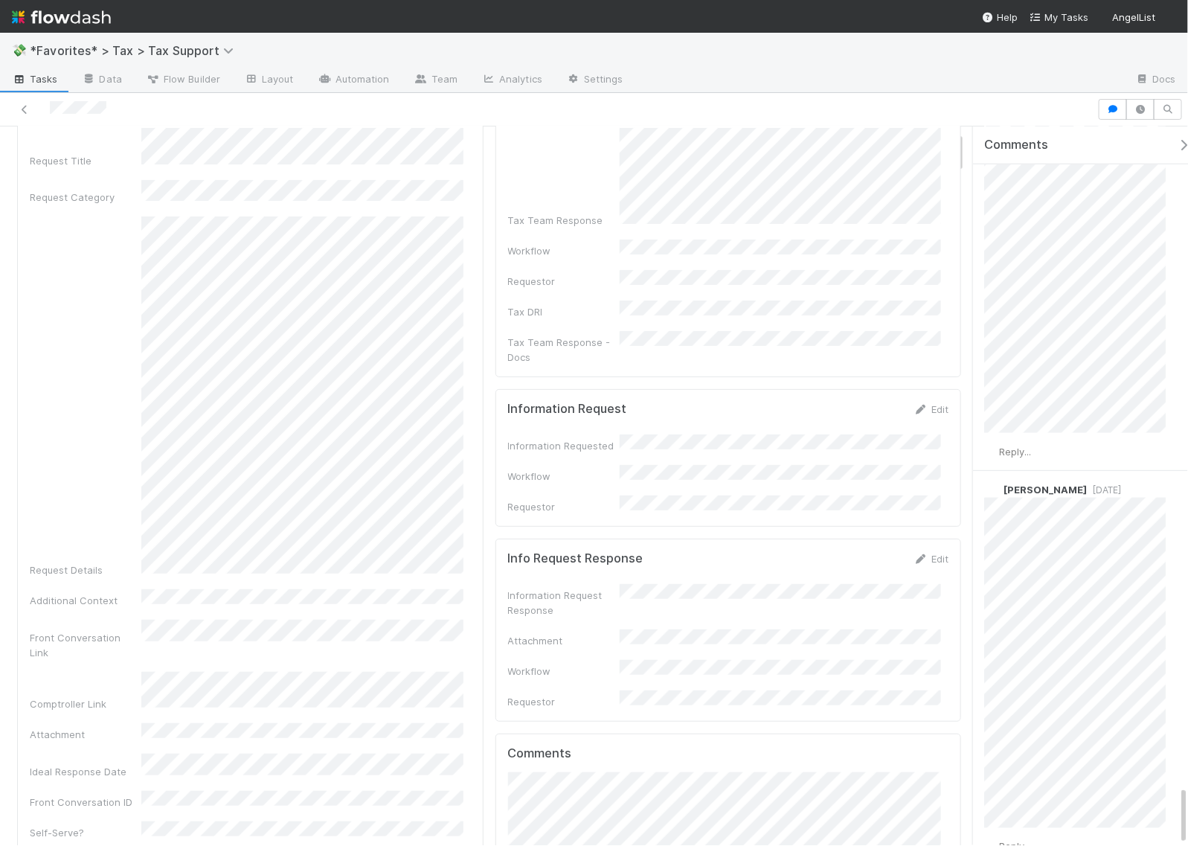
scroll to position [7958, 0]
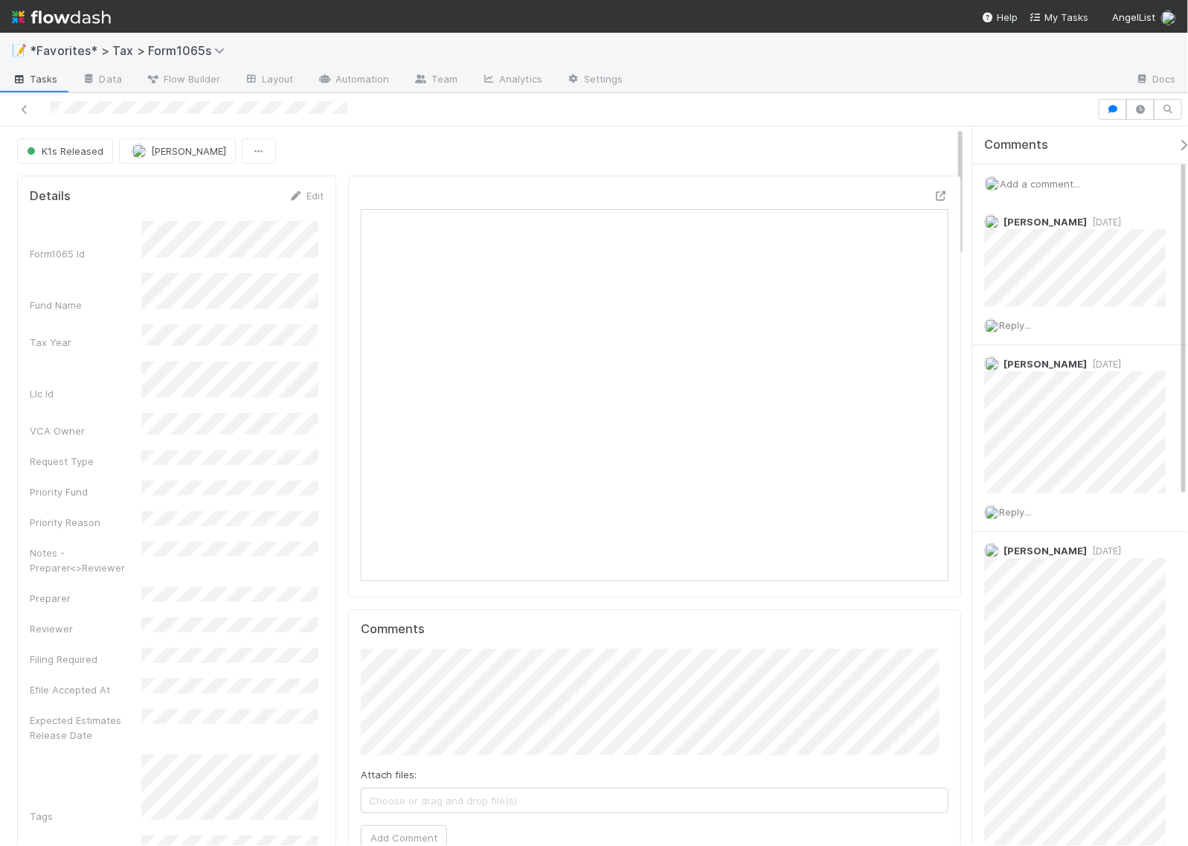
scroll to position [288, 274]
click at [1101, 222] on span "3 days ago" at bounding box center [1103, 221] width 34 height 11
click at [1101, 221] on span "3 days ago" at bounding box center [1103, 221] width 34 height 11
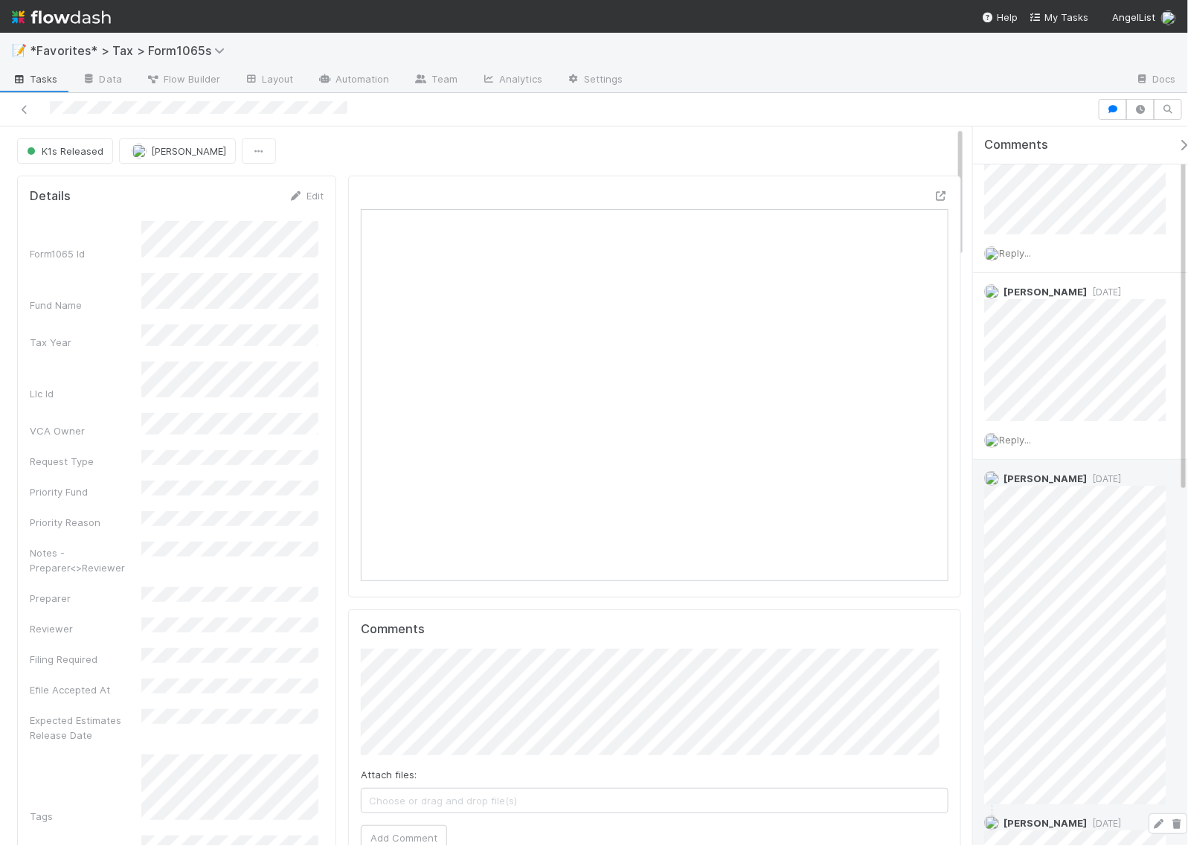
scroll to position [0, 0]
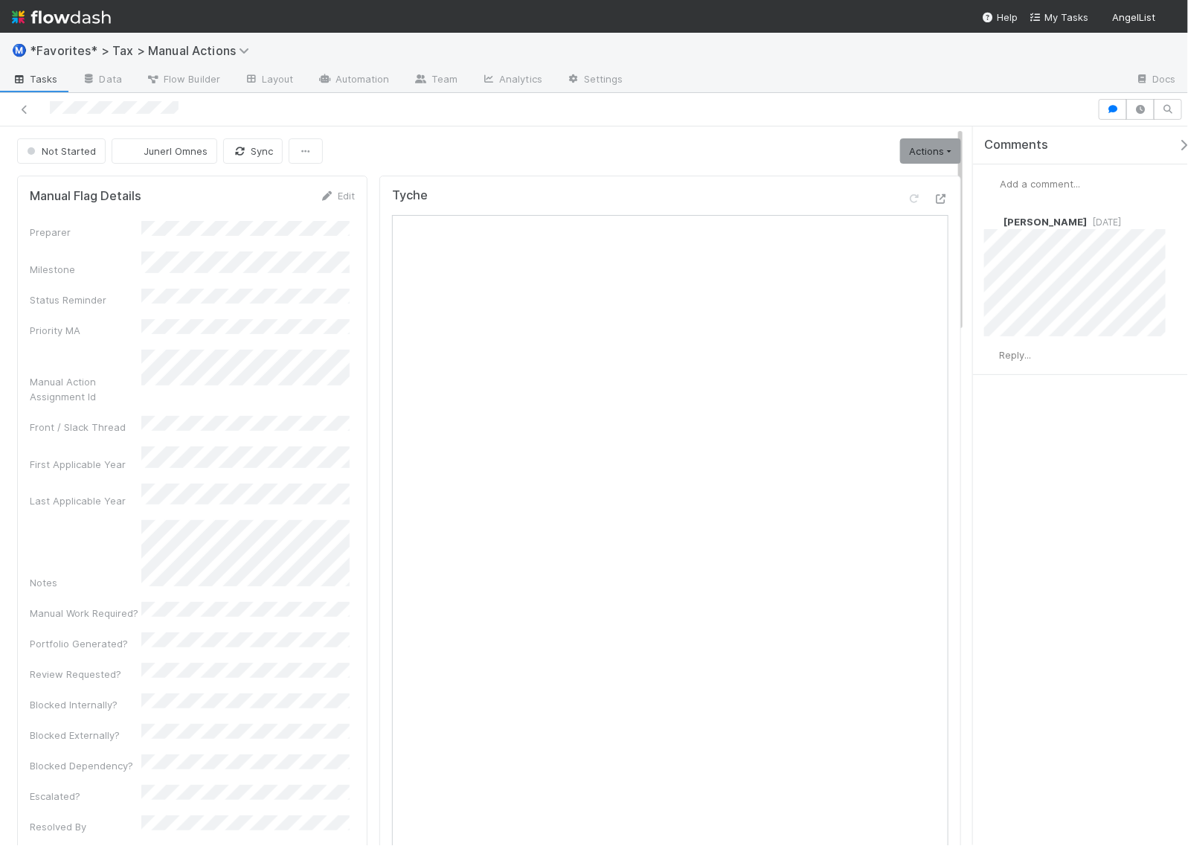
click at [1054, 521] on div "Comments Add a comment... [PERSON_NAME] [DATE] Reply..." at bounding box center [1080, 485] width 215 height 718
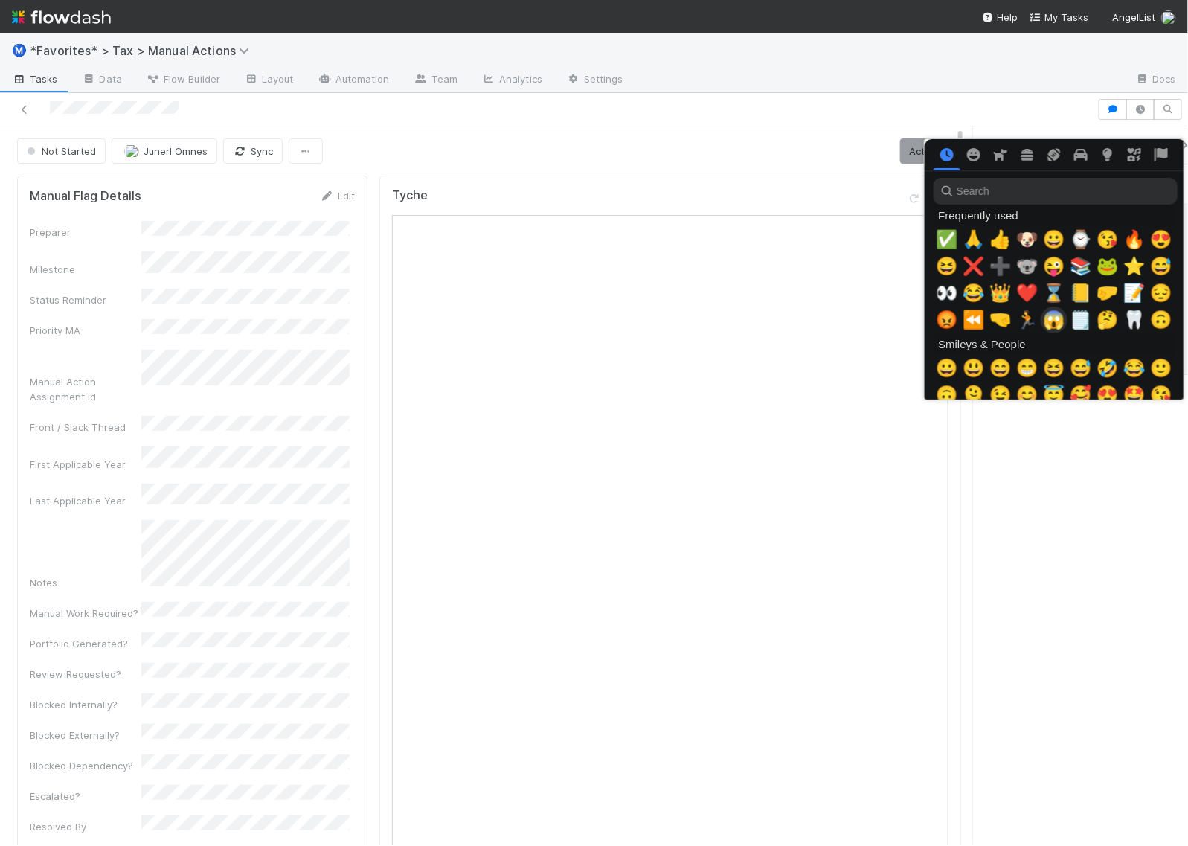
scroll to position [0, 8]
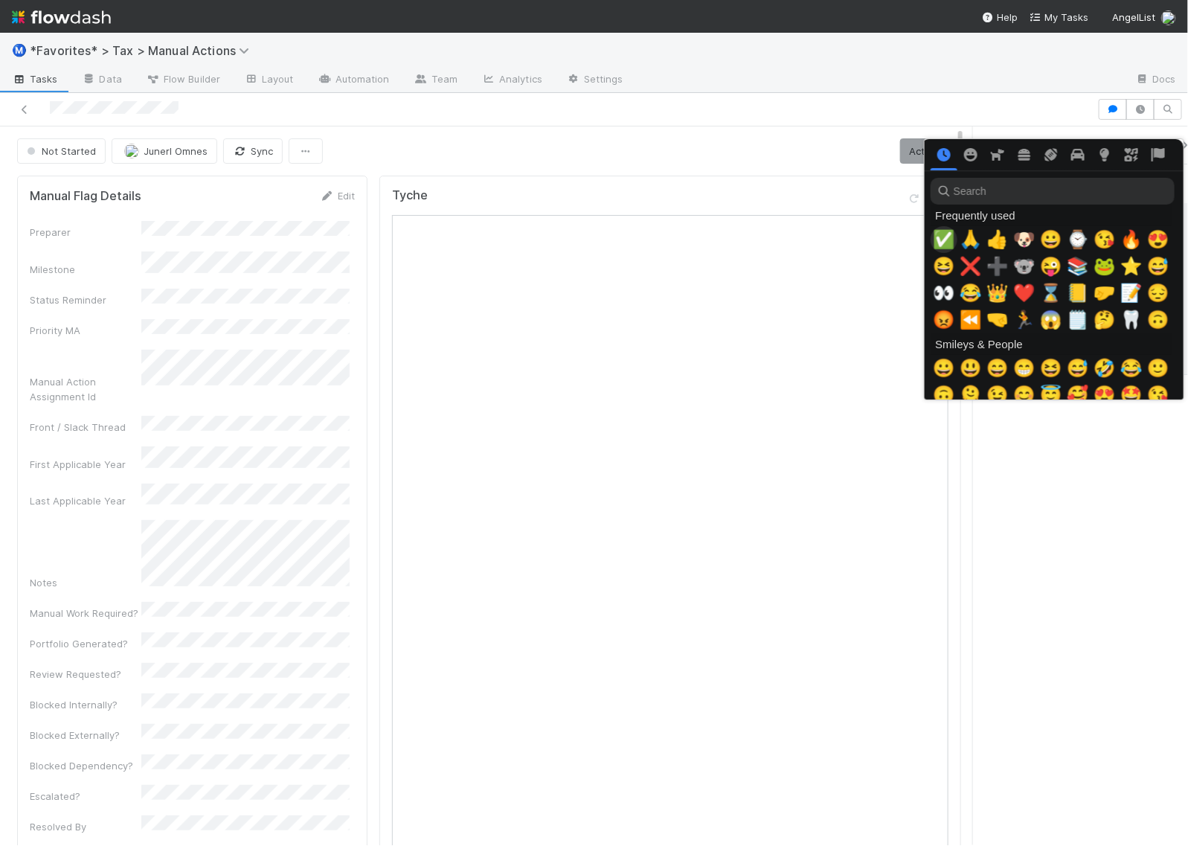
click at [938, 236] on span "✅" at bounding box center [944, 239] width 22 height 21
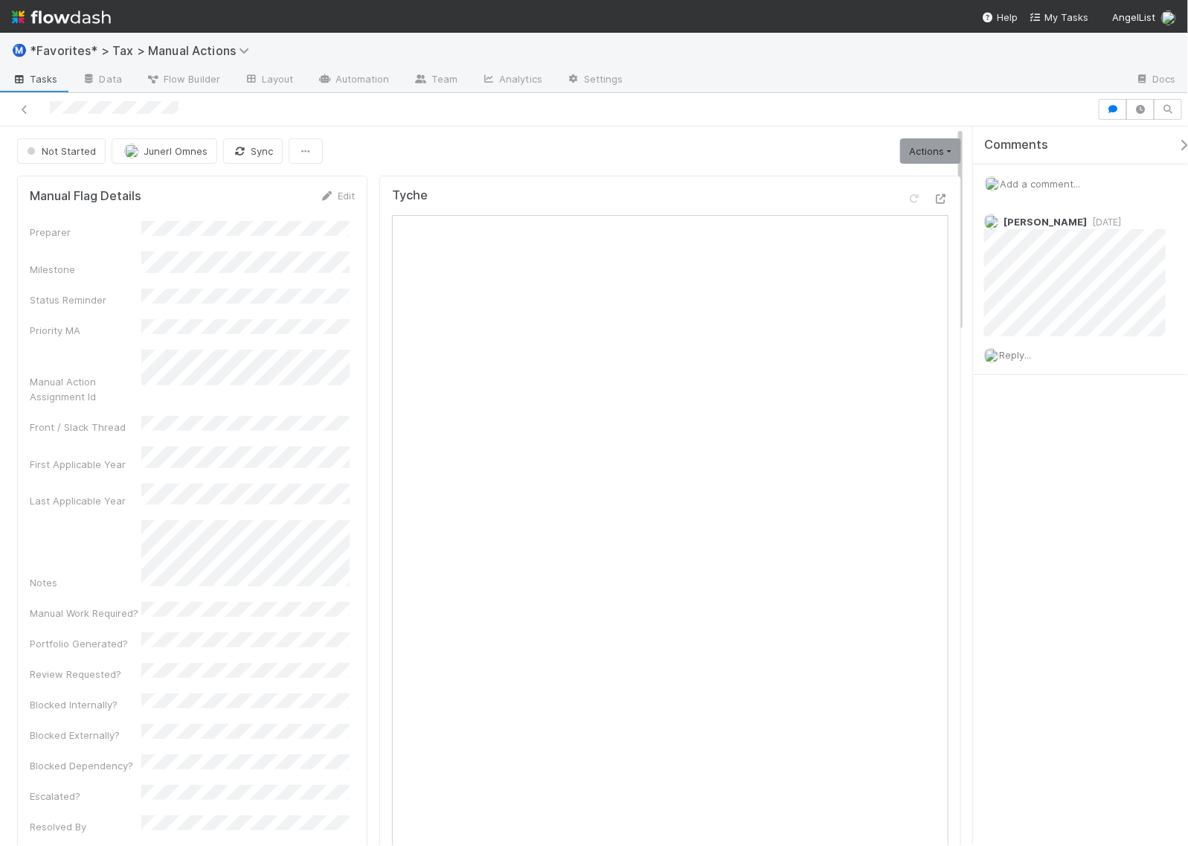
drag, startPoint x: 1060, startPoint y: 463, endPoint x: 1045, endPoint y: 389, distance: 75.8
click at [1060, 463] on div "Comments Add a comment... [PERSON_NAME] [DATE] Reply..." at bounding box center [1080, 485] width 215 height 718
click at [1019, 347] on div "Reply..." at bounding box center [1082, 354] width 218 height 37
click at [1027, 362] on div "Reply..." at bounding box center [1082, 354] width 218 height 37
click at [1027, 359] on span "Reply..." at bounding box center [1015, 355] width 32 height 12
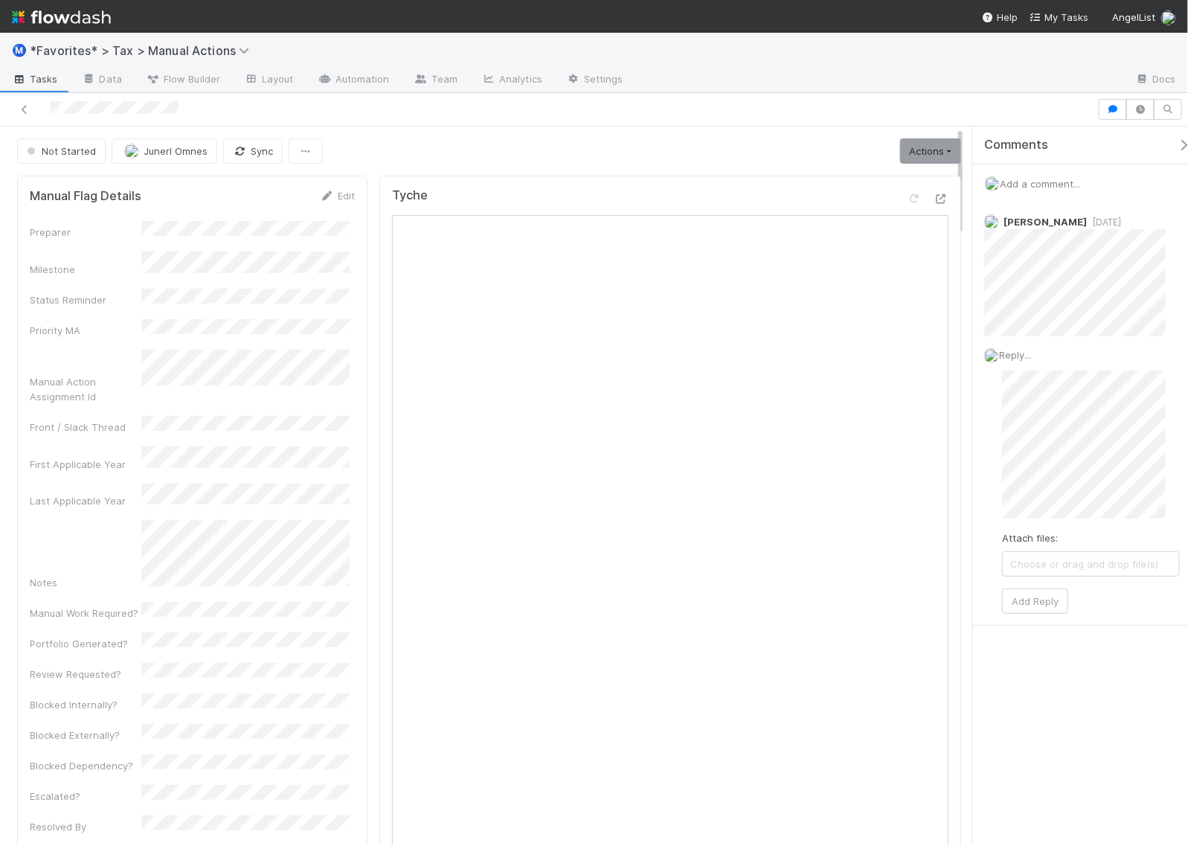
click at [956, 422] on div "Not Started Junerl Omnes Sync Actions Start Escalate Toggle Carry Forward Block…" at bounding box center [594, 485] width 1188 height 718
click at [965, 402] on div "Comments Add a comment... [PERSON_NAME] [DATE] Reply... Attach files: Choose or…" at bounding box center [1076, 485] width 223 height 718
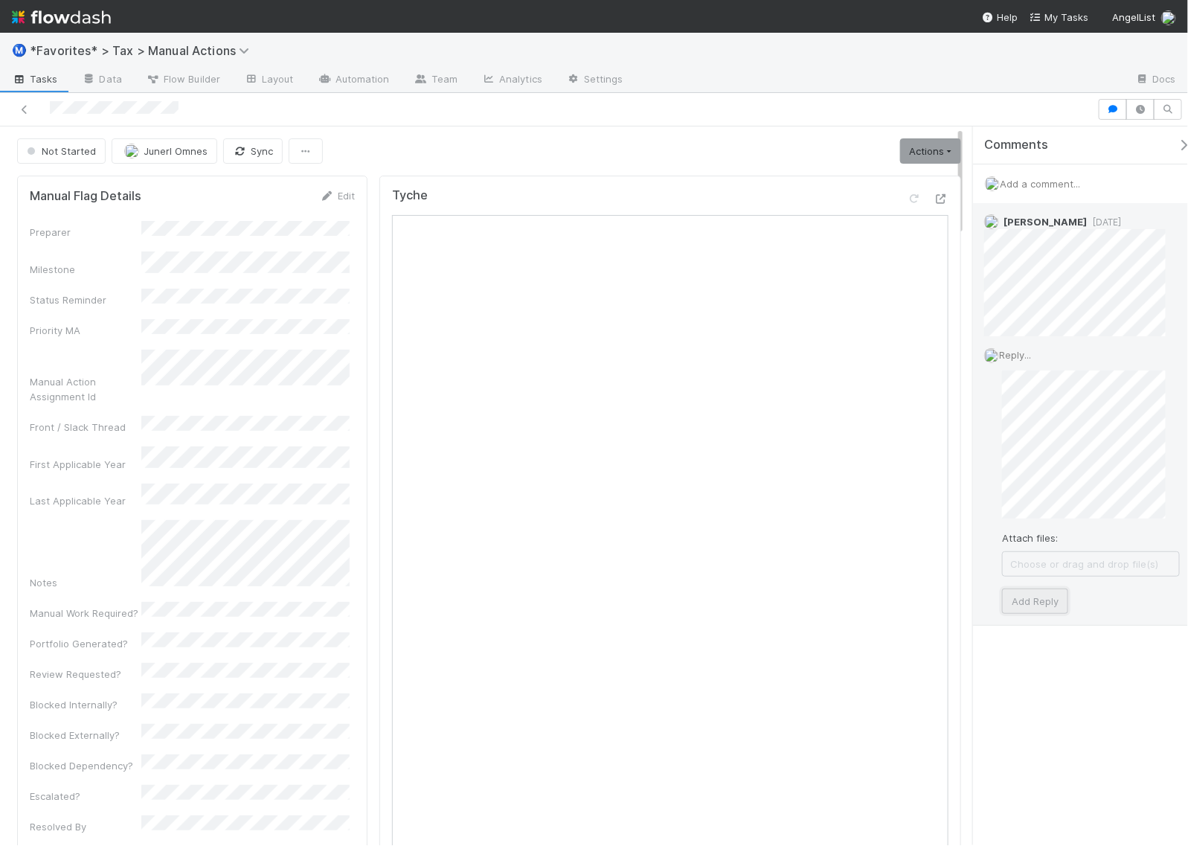
click at [1023, 588] on button "Add Reply" at bounding box center [1035, 600] width 66 height 25
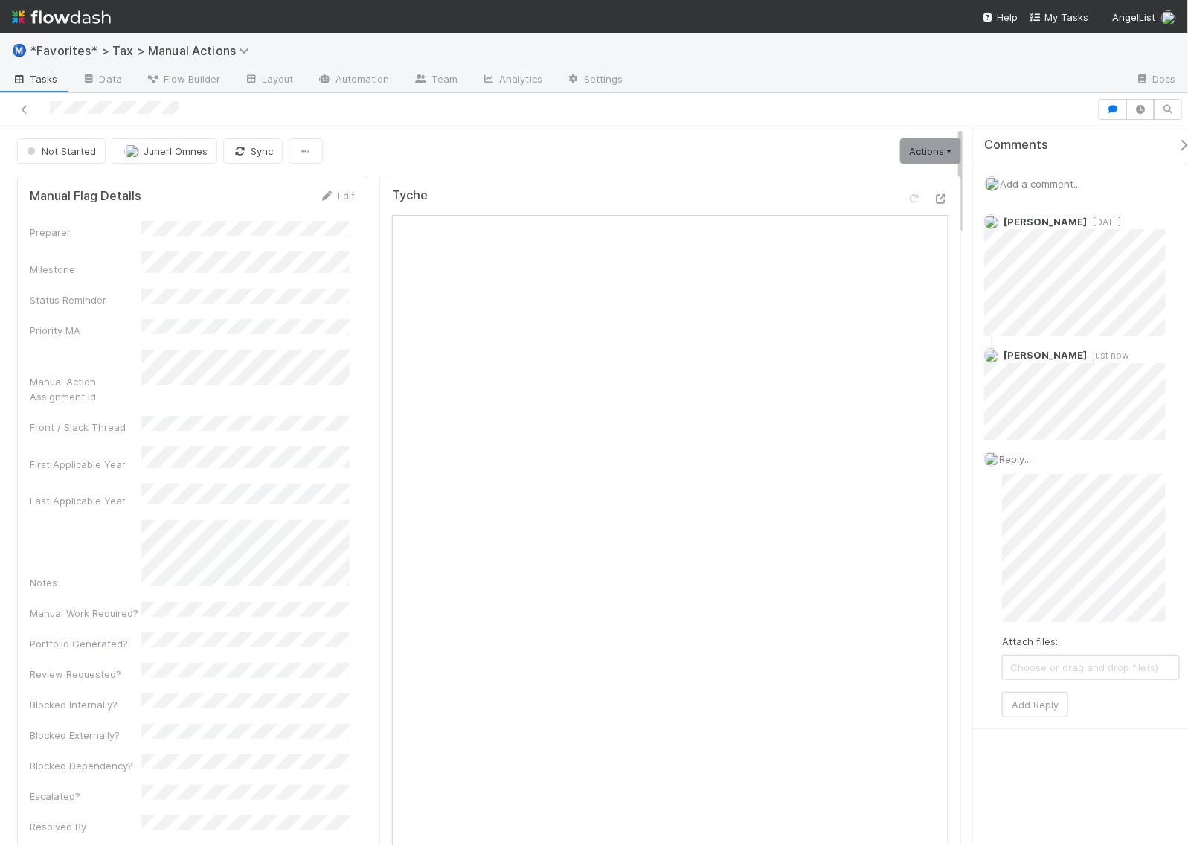
click at [1032, 176] on div "Add a comment..." at bounding box center [1087, 183] width 229 height 39
click at [1034, 188] on span "Add a comment..." at bounding box center [1039, 184] width 80 height 12
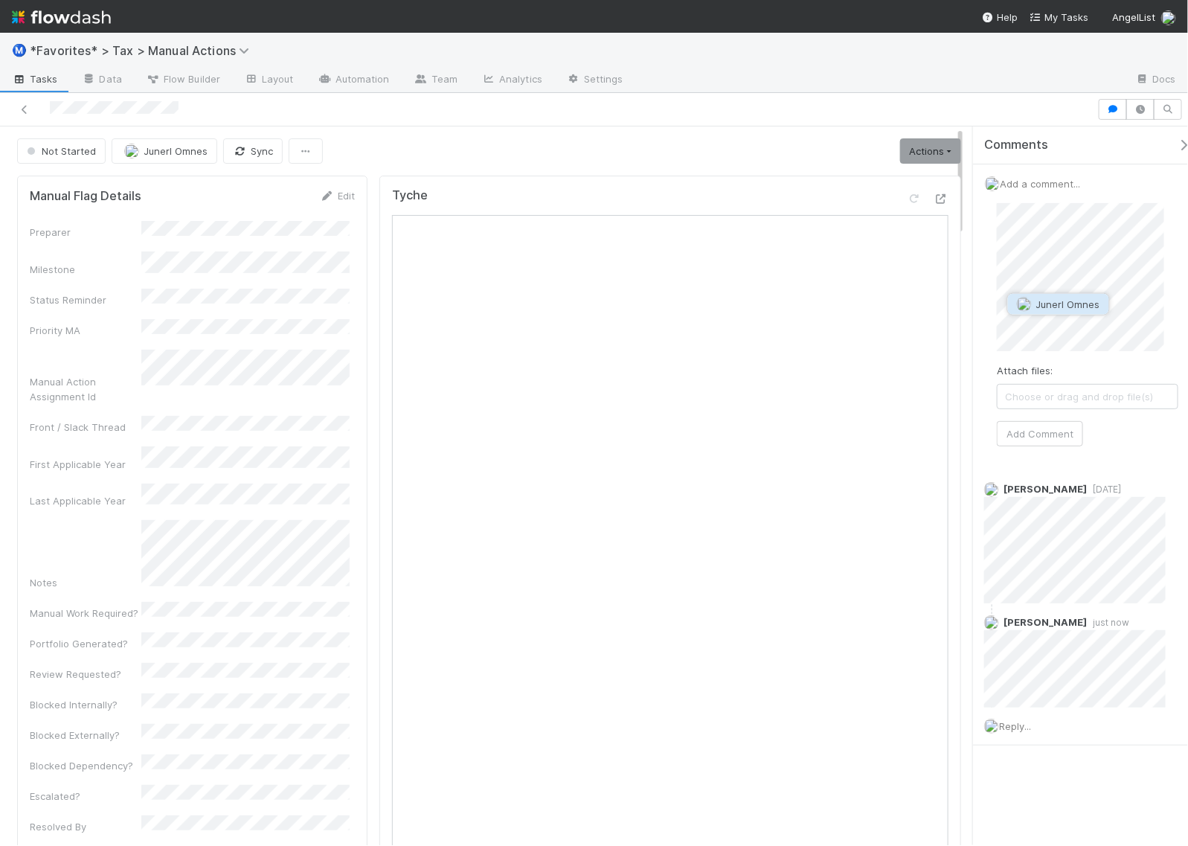
click at [1056, 305] on span "Junerl Omnes" at bounding box center [1068, 304] width 64 height 12
click at [985, 262] on div "Attach files: Choose or drag and drop file(s) Add Comment" at bounding box center [1087, 324] width 205 height 267
click at [1043, 442] on button "Add Comment" at bounding box center [1040, 433] width 86 height 25
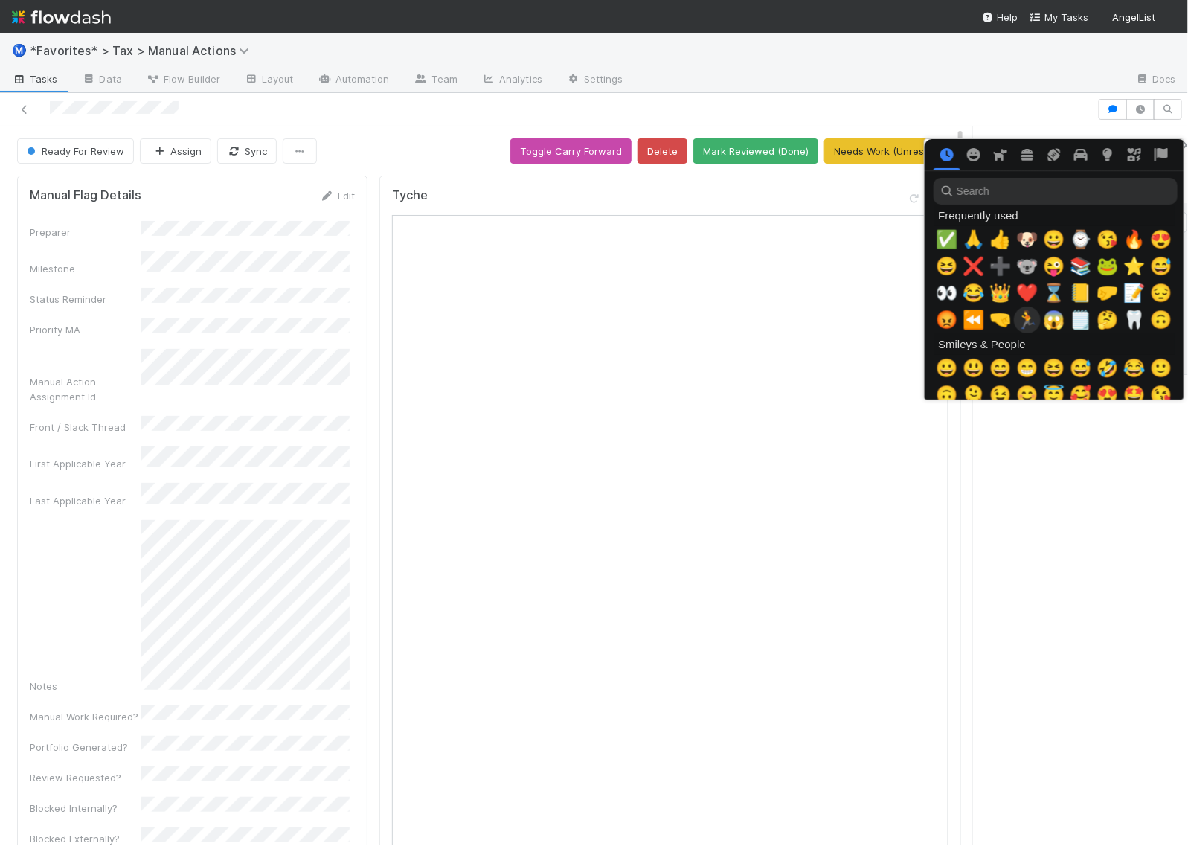
scroll to position [0, 8]
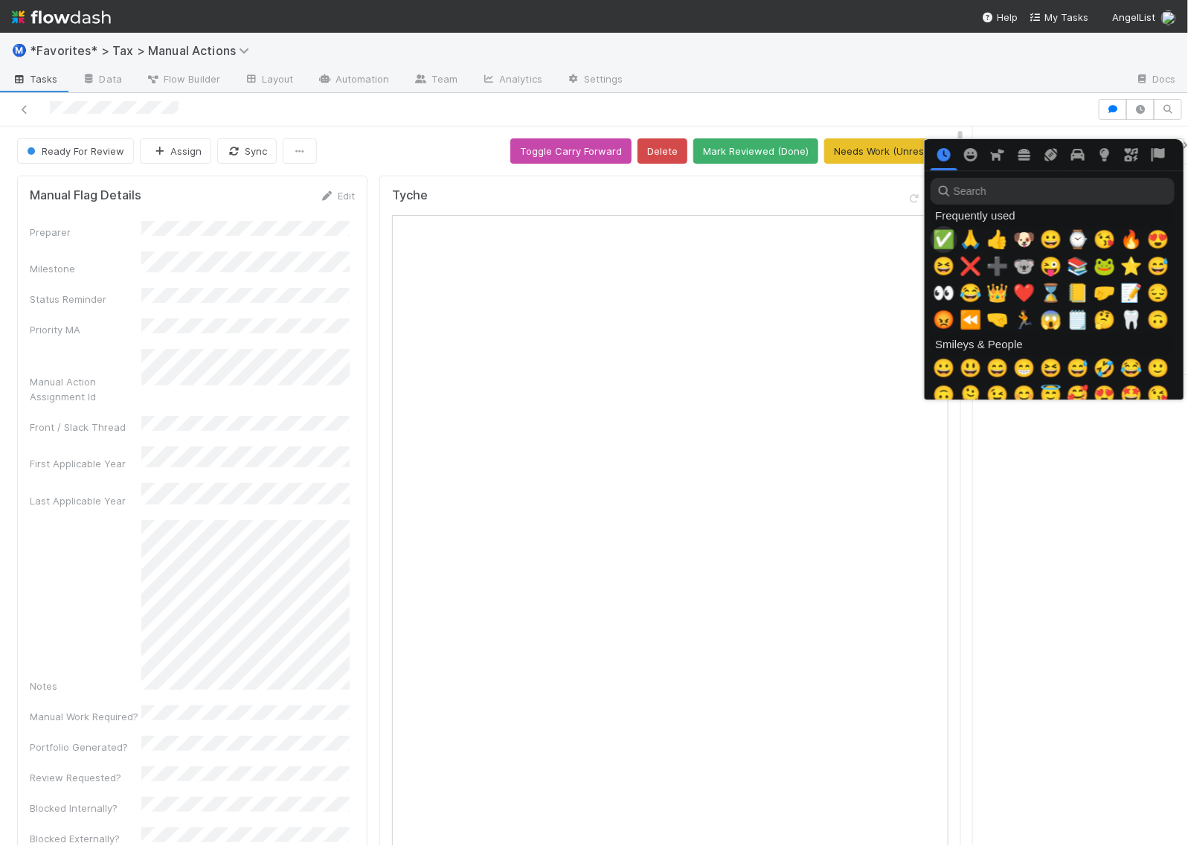
click at [935, 239] on span "✅" at bounding box center [944, 239] width 22 height 21
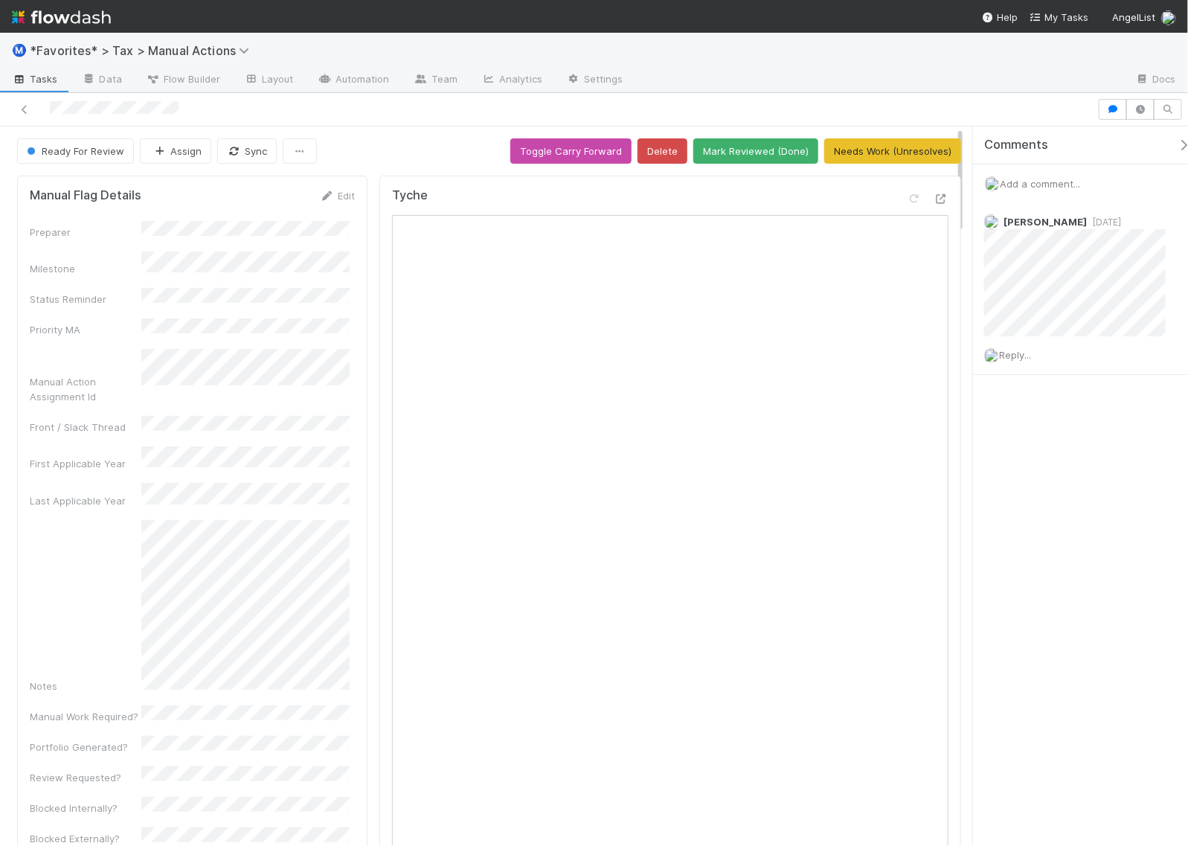
click at [1025, 183] on span "Add a comment..." at bounding box center [1039, 184] width 80 height 12
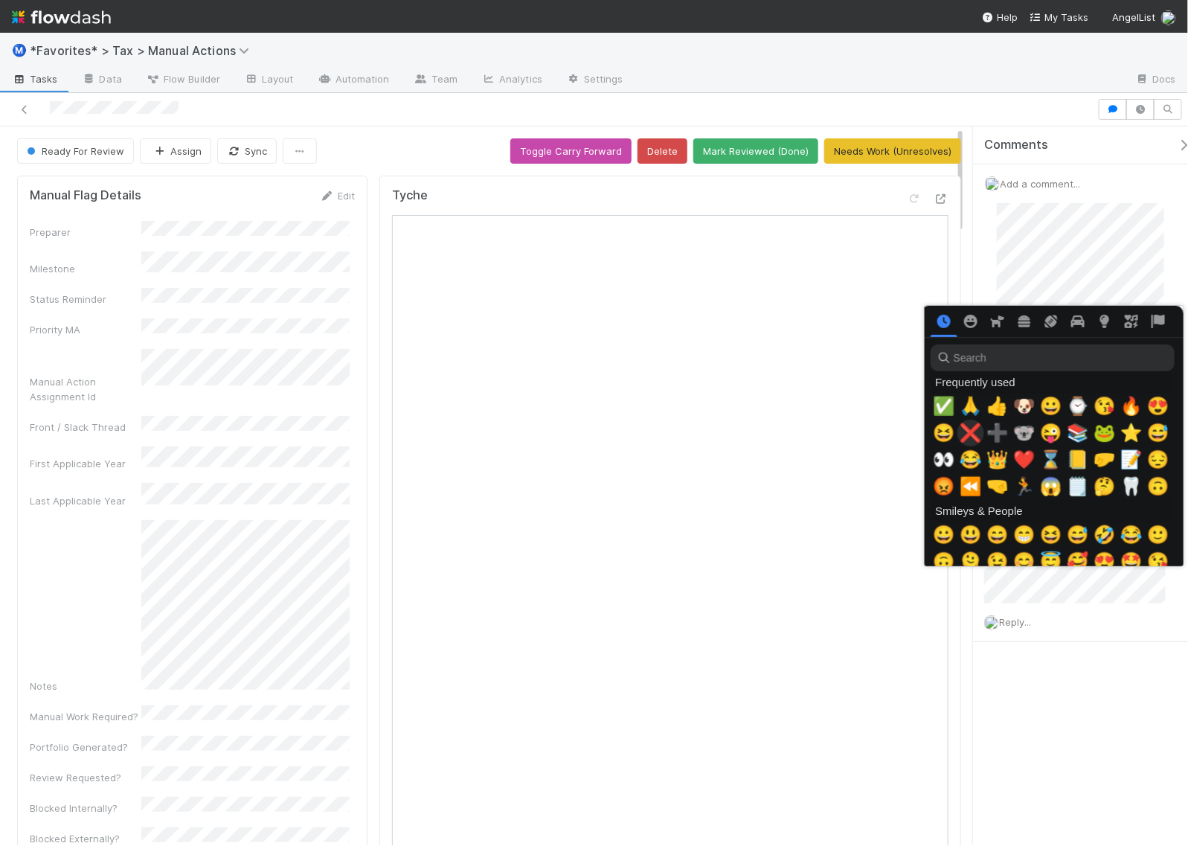
click at [972, 422] on span "❌" at bounding box center [970, 432] width 22 height 21
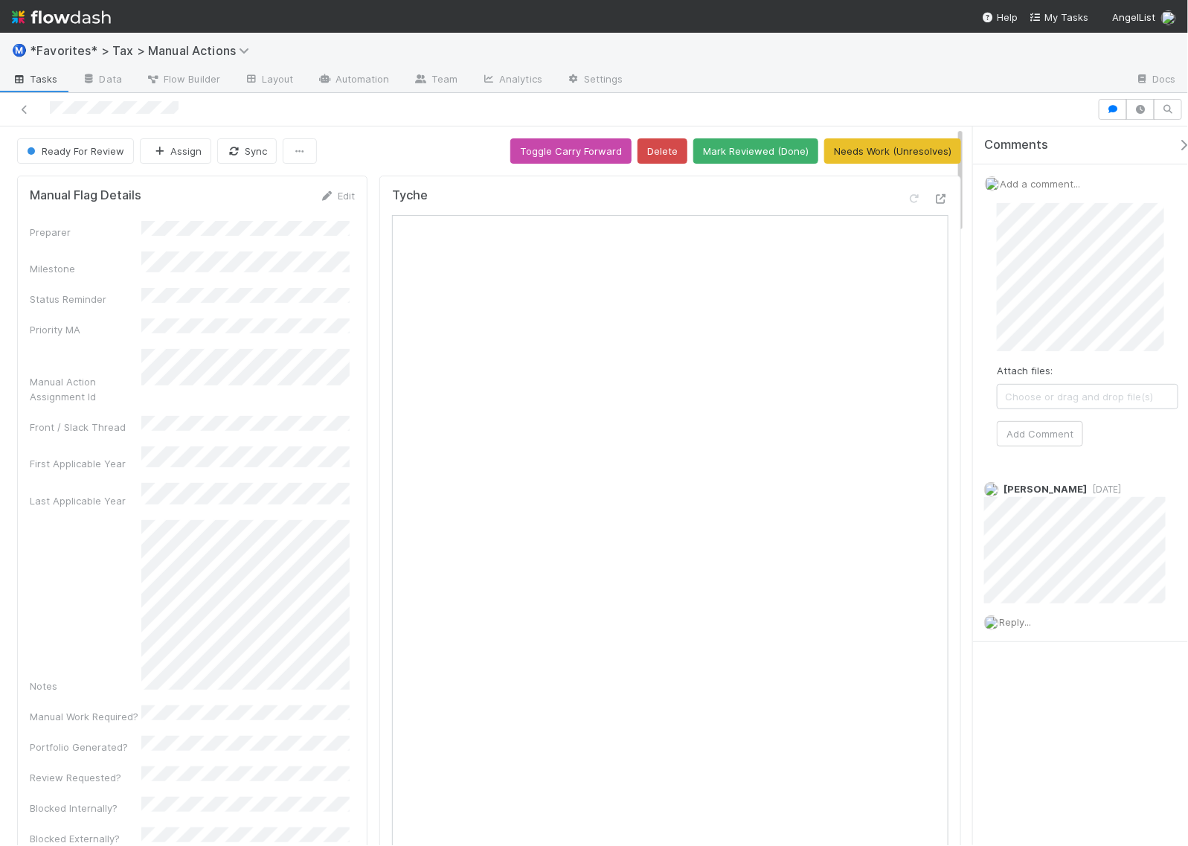
click at [1039, 692] on div "Comments Add a comment... Attach files: Choose or drag and drop file(s) Add Com…" at bounding box center [1087, 421] width 229 height 590
click at [979, 266] on div "Add a comment... Attach files: Choose or drag and drop file(s) Add Comment" at bounding box center [1087, 317] width 229 height 306
click at [172, 156] on button "Assign" at bounding box center [175, 150] width 71 height 25
click at [199, 187] on span "[PERSON_NAME]" at bounding box center [199, 189] width 75 height 12
click at [1067, 305] on span "[PERSON_NAME]" at bounding box center [1073, 304] width 75 height 12
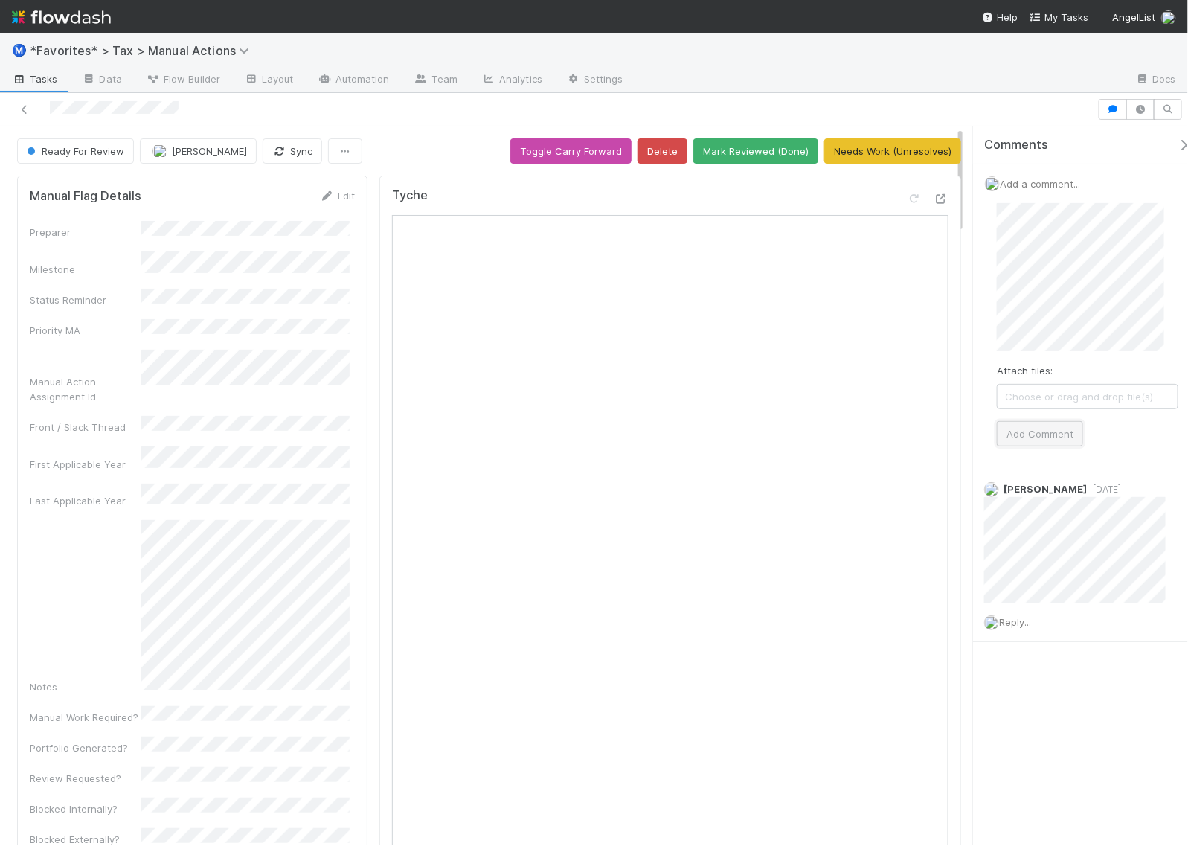
click at [1056, 431] on button "Add Comment" at bounding box center [1040, 433] width 86 height 25
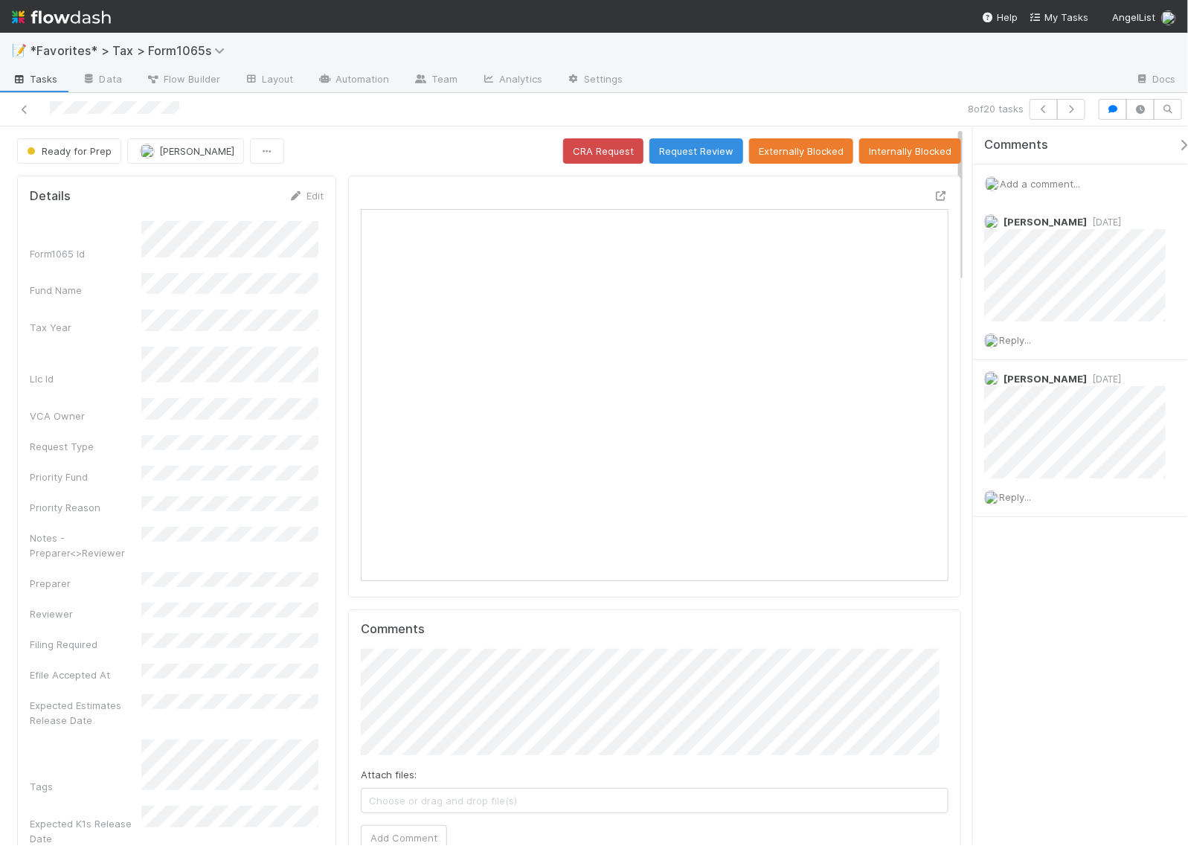
scroll to position [288, 275]
click at [1066, 114] on button "button" at bounding box center [1071, 109] width 28 height 21
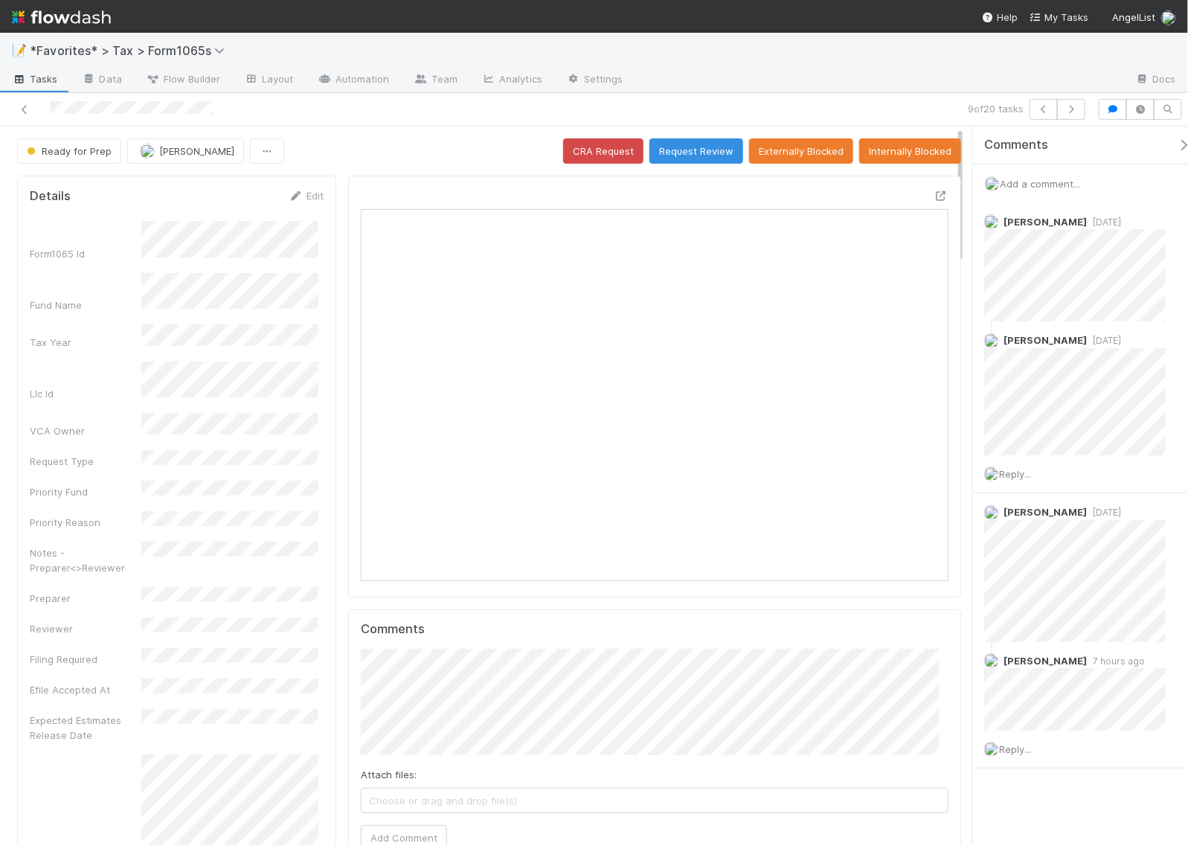
scroll to position [288, 564]
click at [1076, 106] on icon "button" at bounding box center [1070, 109] width 15 height 9
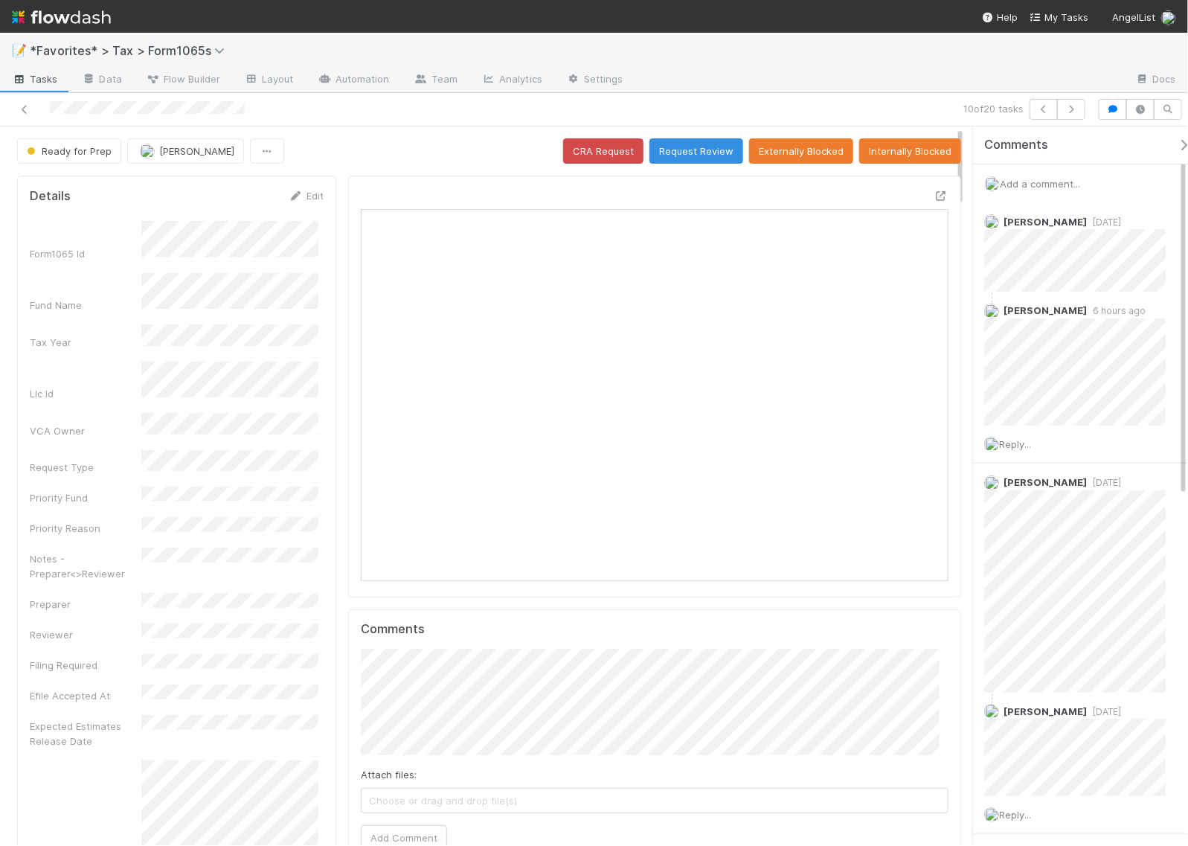
scroll to position [288, 564]
click at [706, 97] on div "10 of 20 tasks" at bounding box center [594, 109] width 1188 height 33
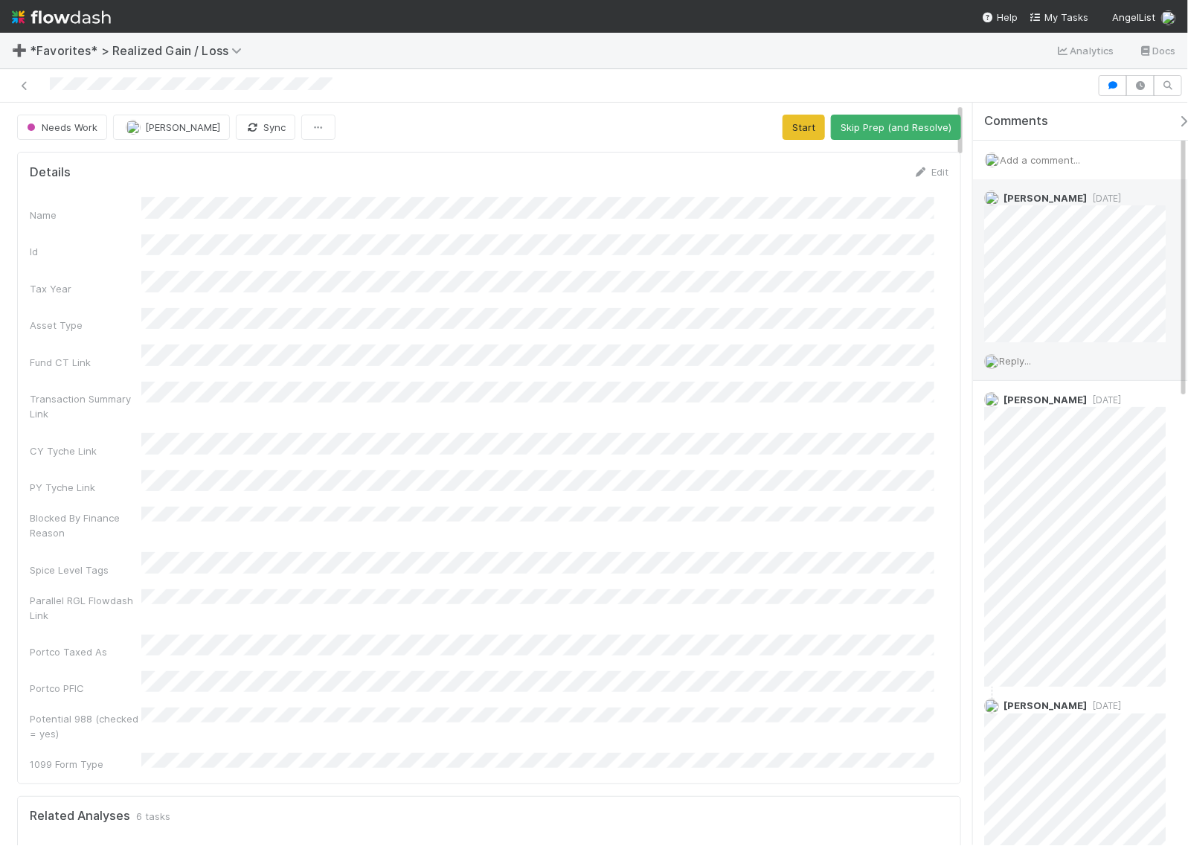
click at [1106, 197] on span "[DATE]" at bounding box center [1103, 198] width 34 height 11
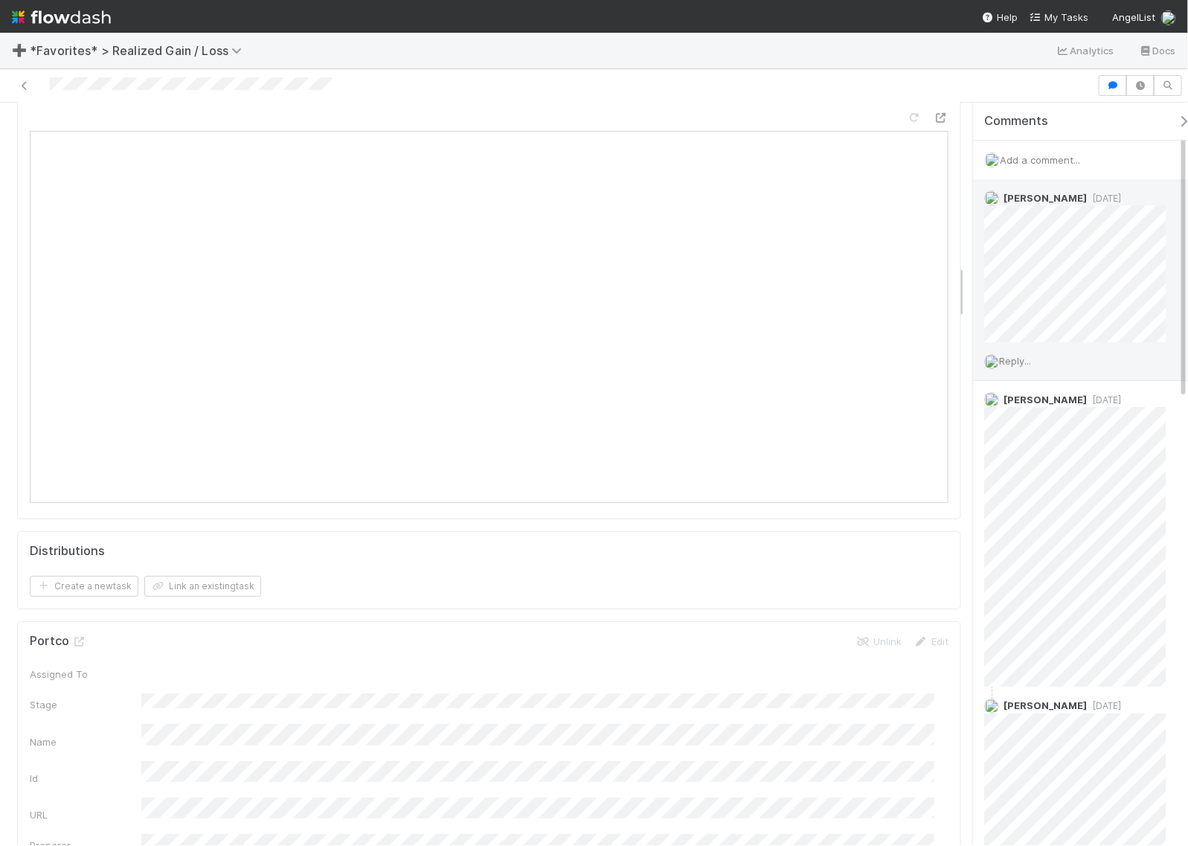
click at [1098, 195] on span "[DATE]" at bounding box center [1103, 198] width 34 height 11
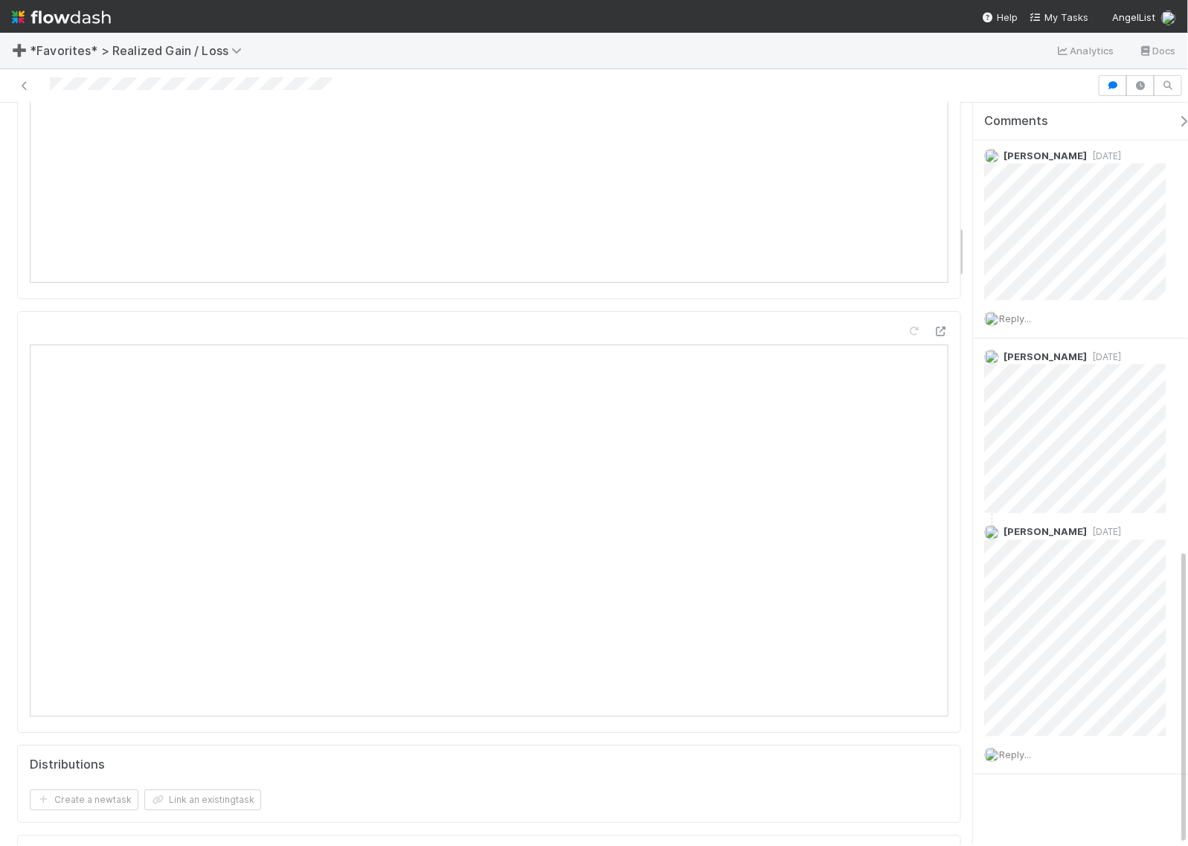
scroll to position [2045, 0]
click at [933, 299] on icon at bounding box center [940, 304] width 15 height 10
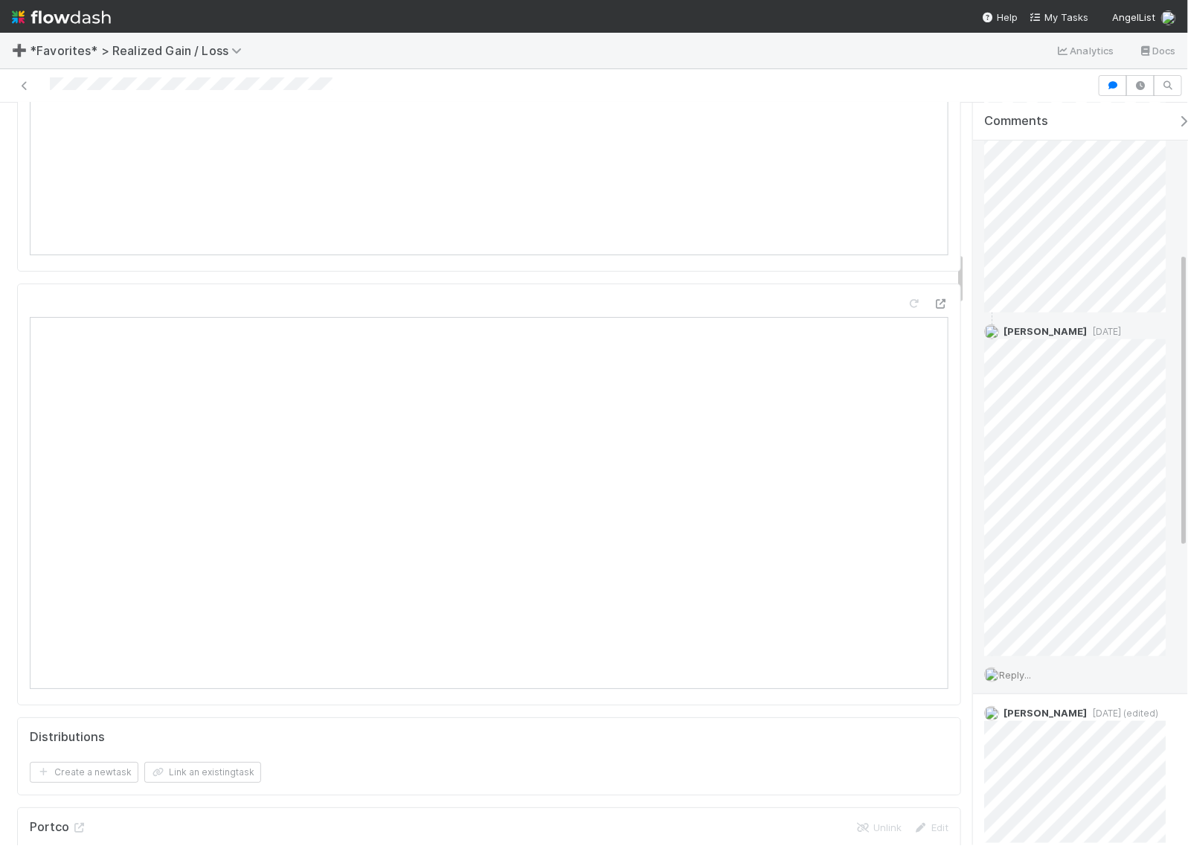
scroll to position [746, 0]
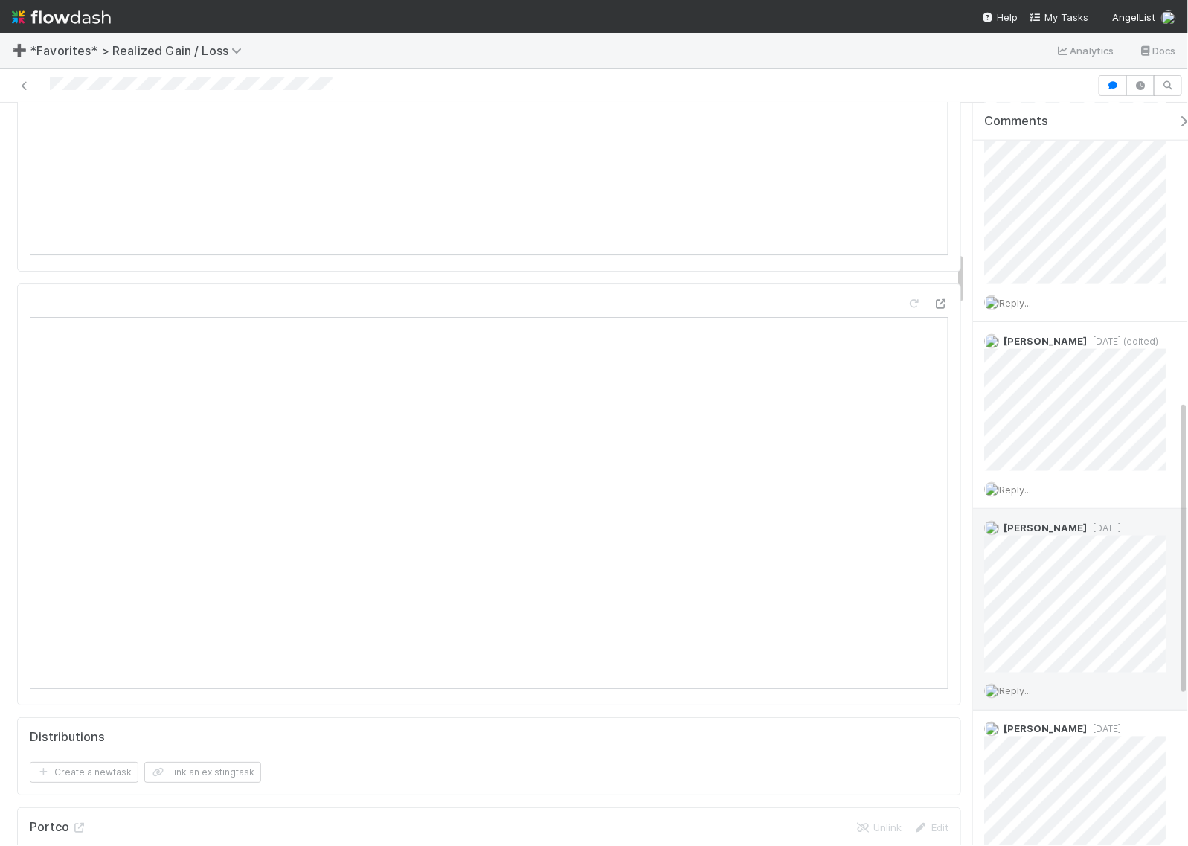
click at [1108, 522] on span "3 weeks ago" at bounding box center [1103, 527] width 34 height 11
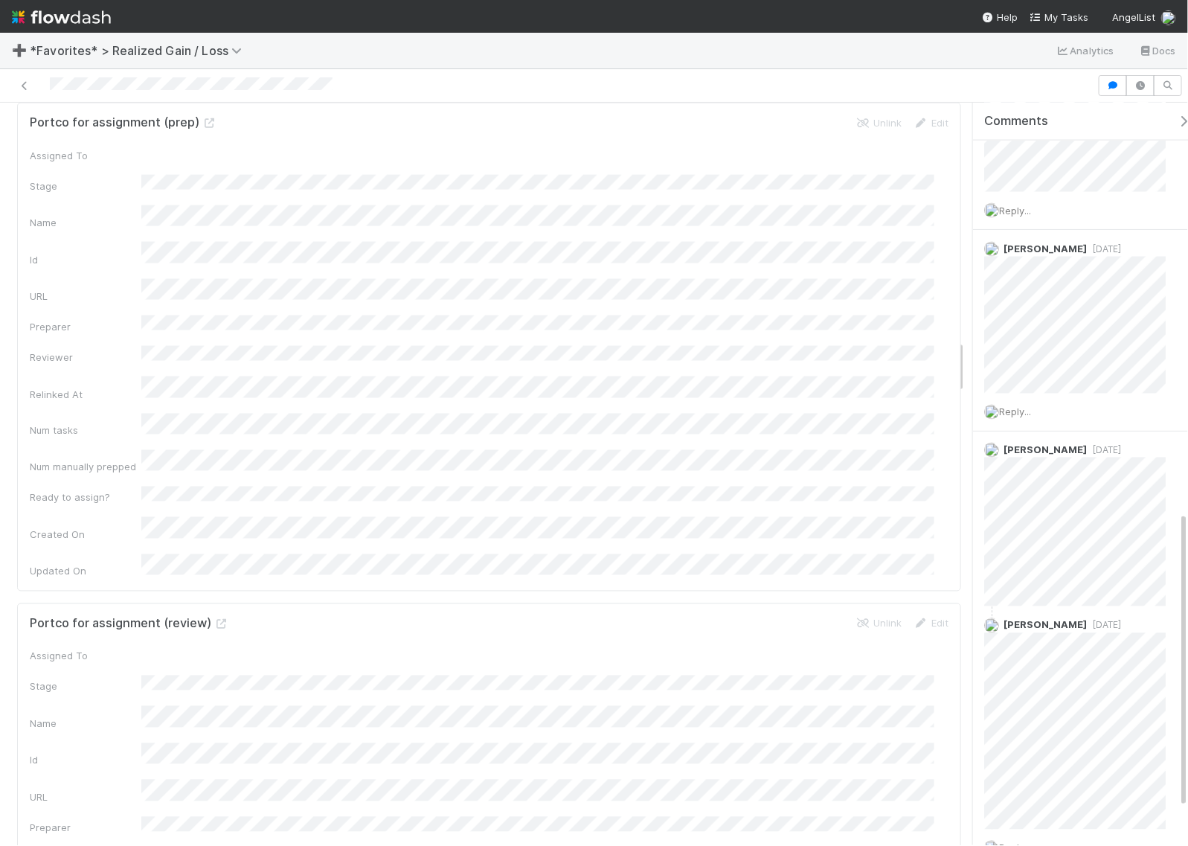
scroll to position [3254, 0]
click at [1176, 121] on icon "button" at bounding box center [1183, 121] width 15 height 12
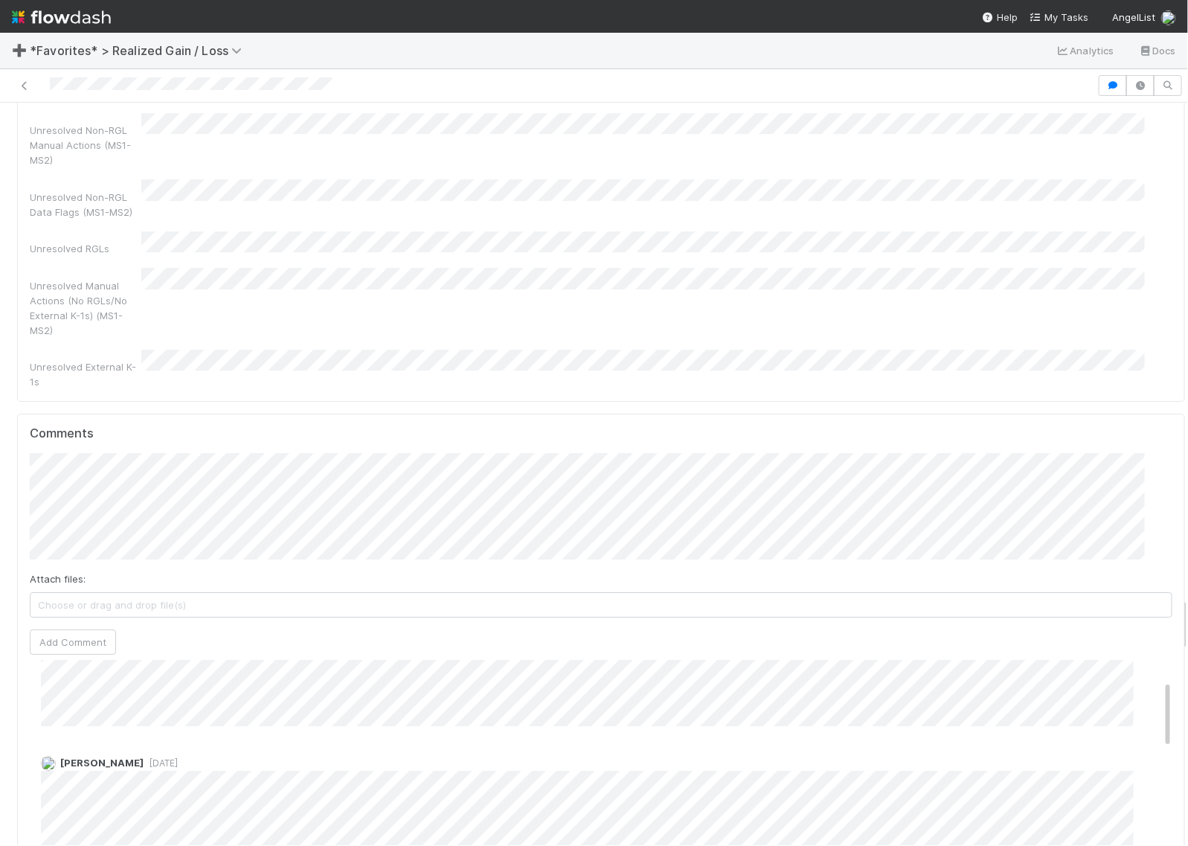
scroll to position [0, 0]
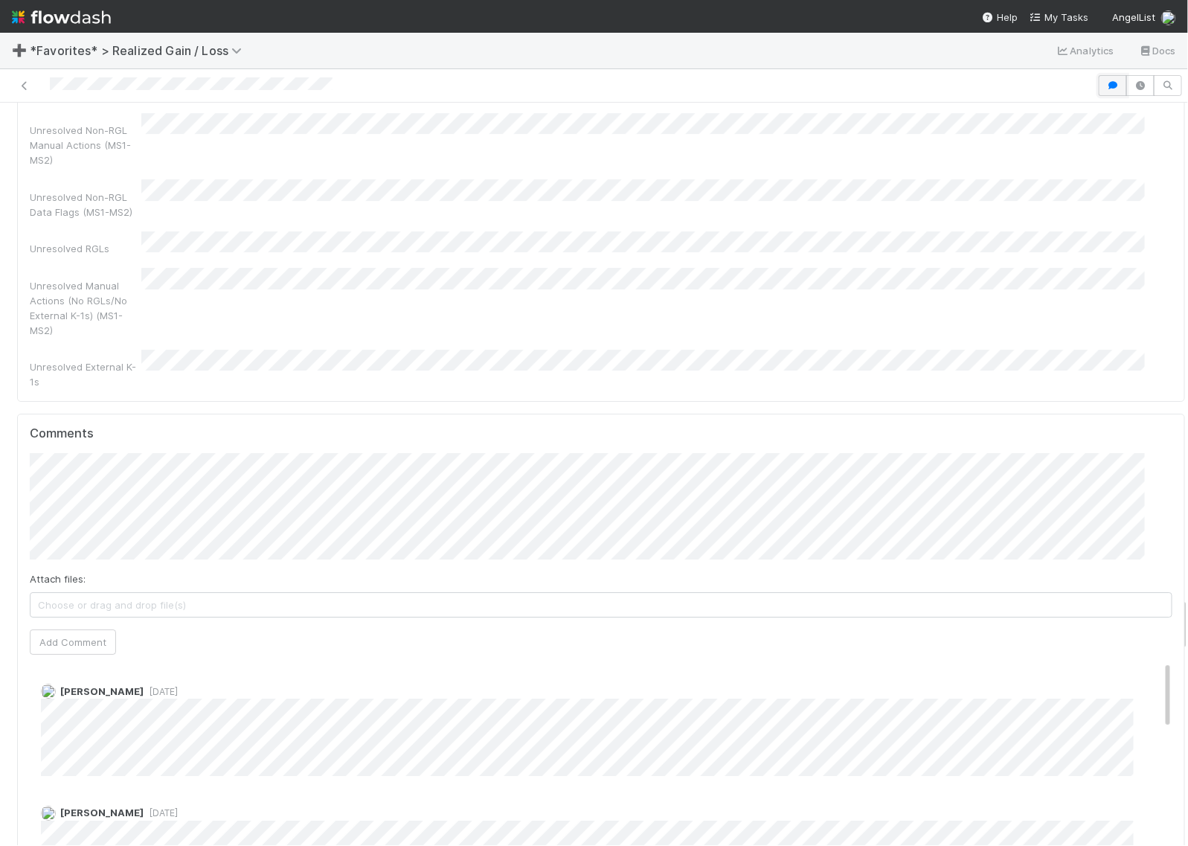
click at [1105, 86] on icon "button" at bounding box center [1112, 85] width 15 height 9
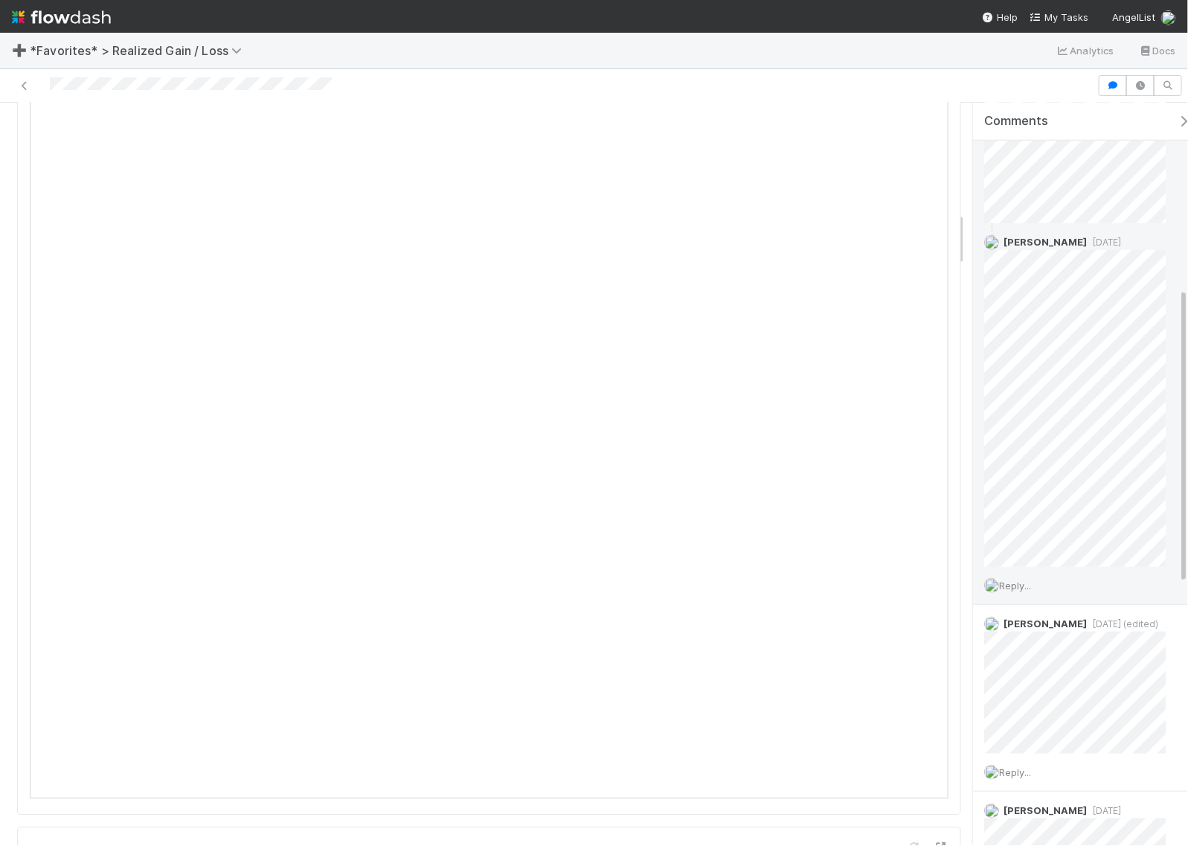
scroll to position [465, 0]
click at [1039, 84] on div at bounding box center [548, 85] width 1085 height 21
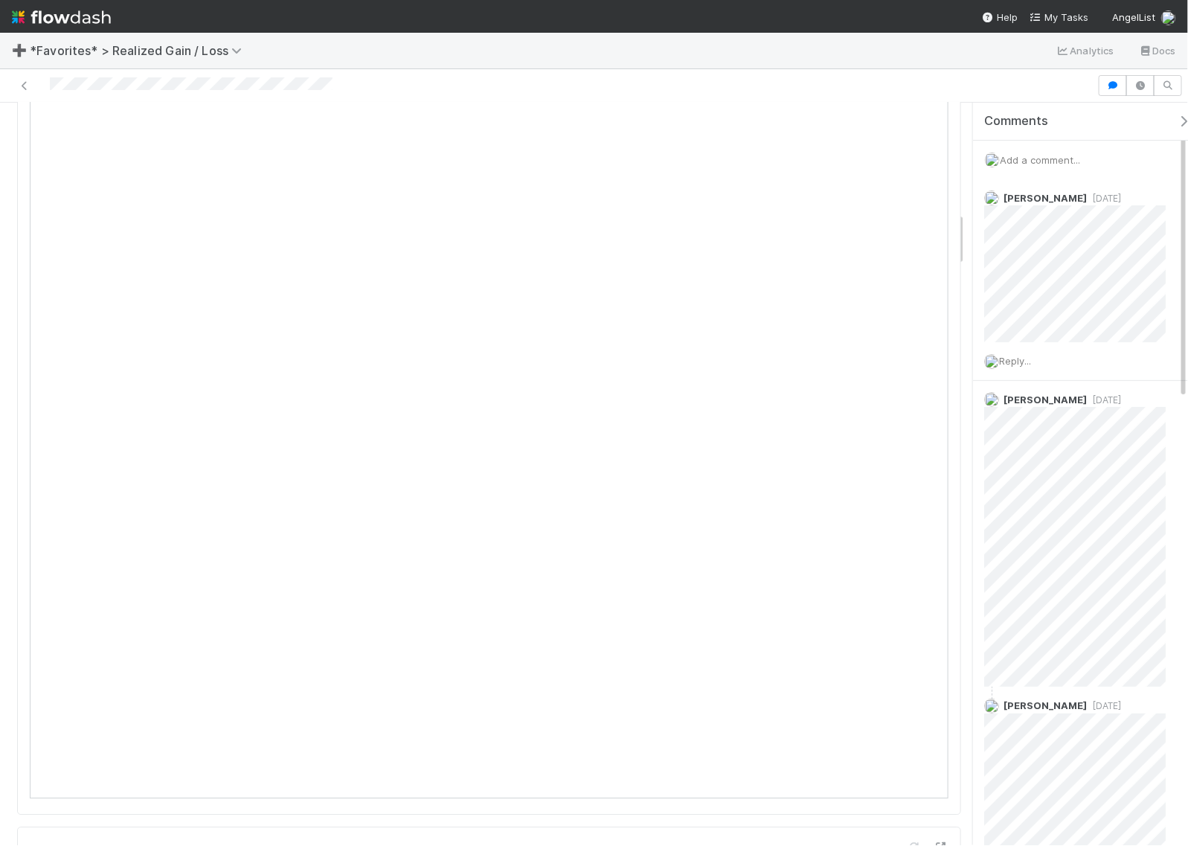
click at [1050, 165] on span "Add a comment..." at bounding box center [1039, 160] width 80 height 12
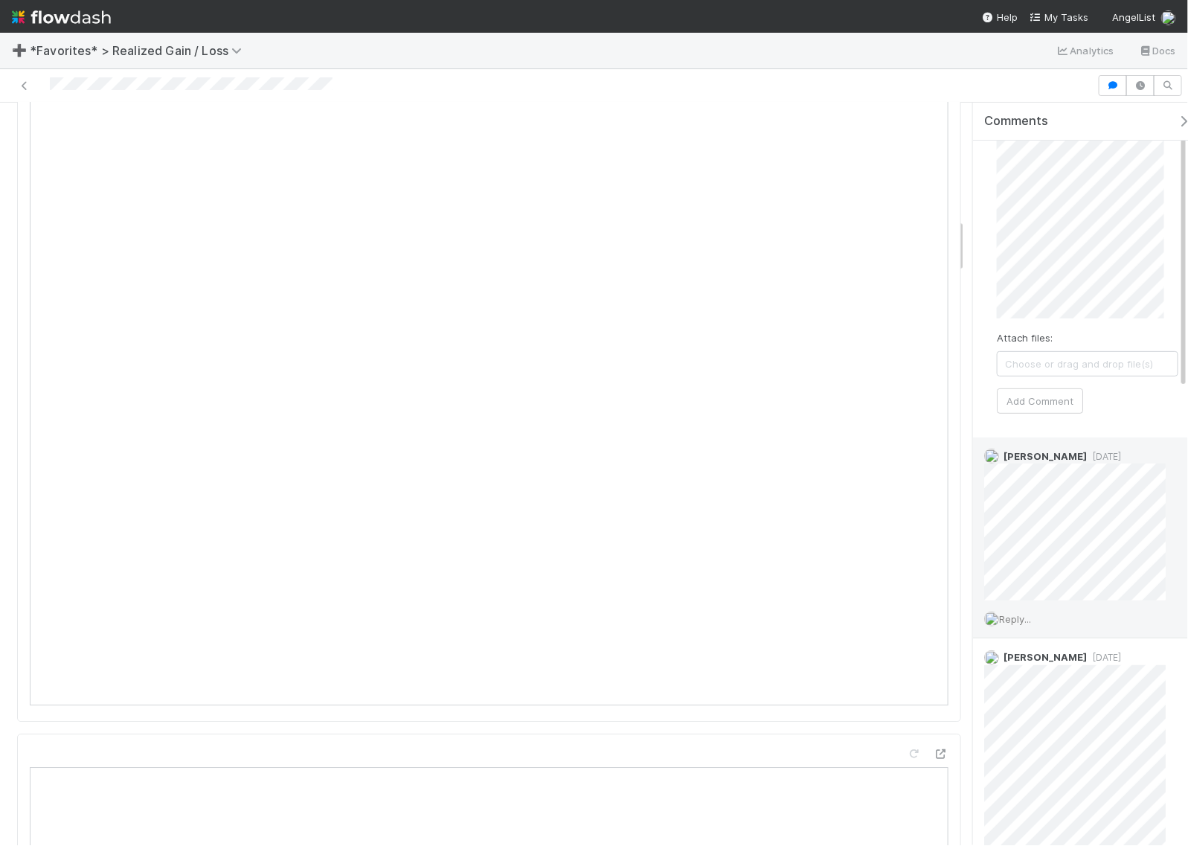
scroll to position [186, 0]
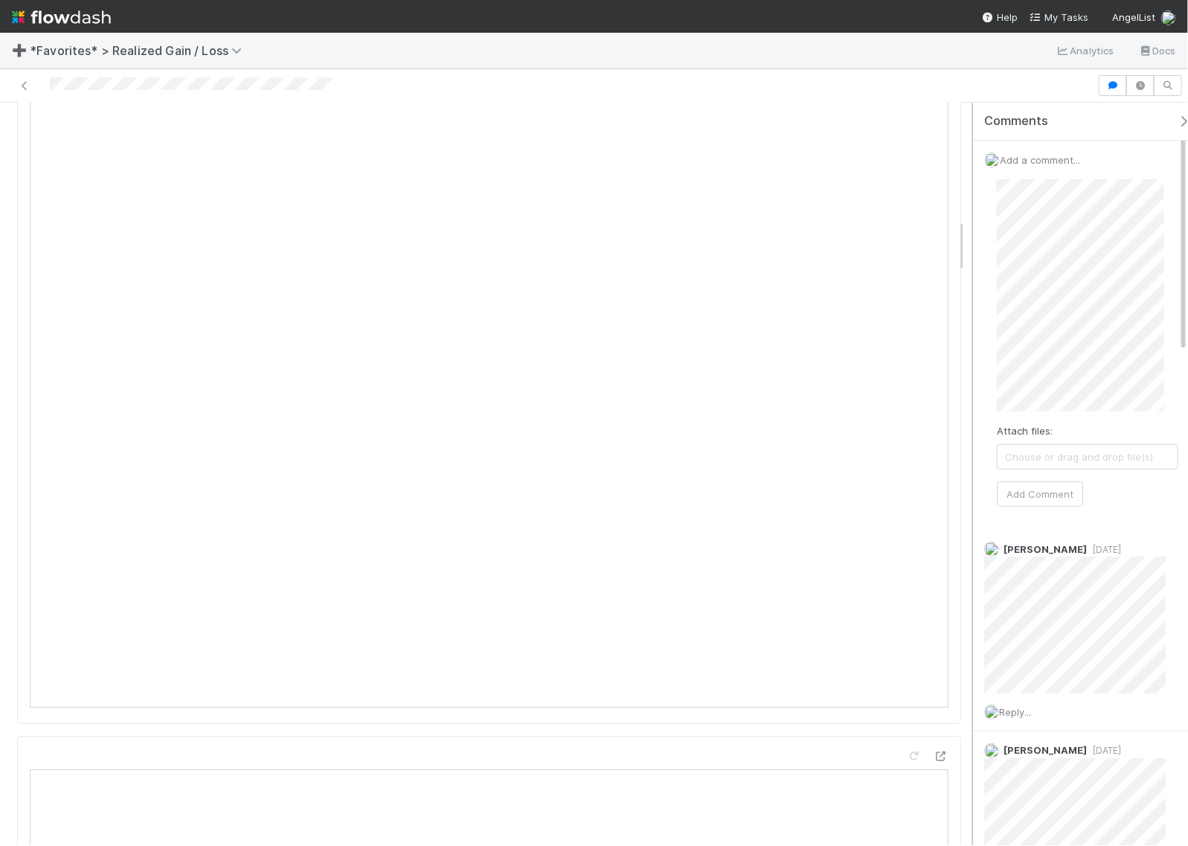
click at [969, 413] on div "Comments Add a comment... Attach files: Choose or drag and drop file(s) Add Com…" at bounding box center [1076, 474] width 223 height 742
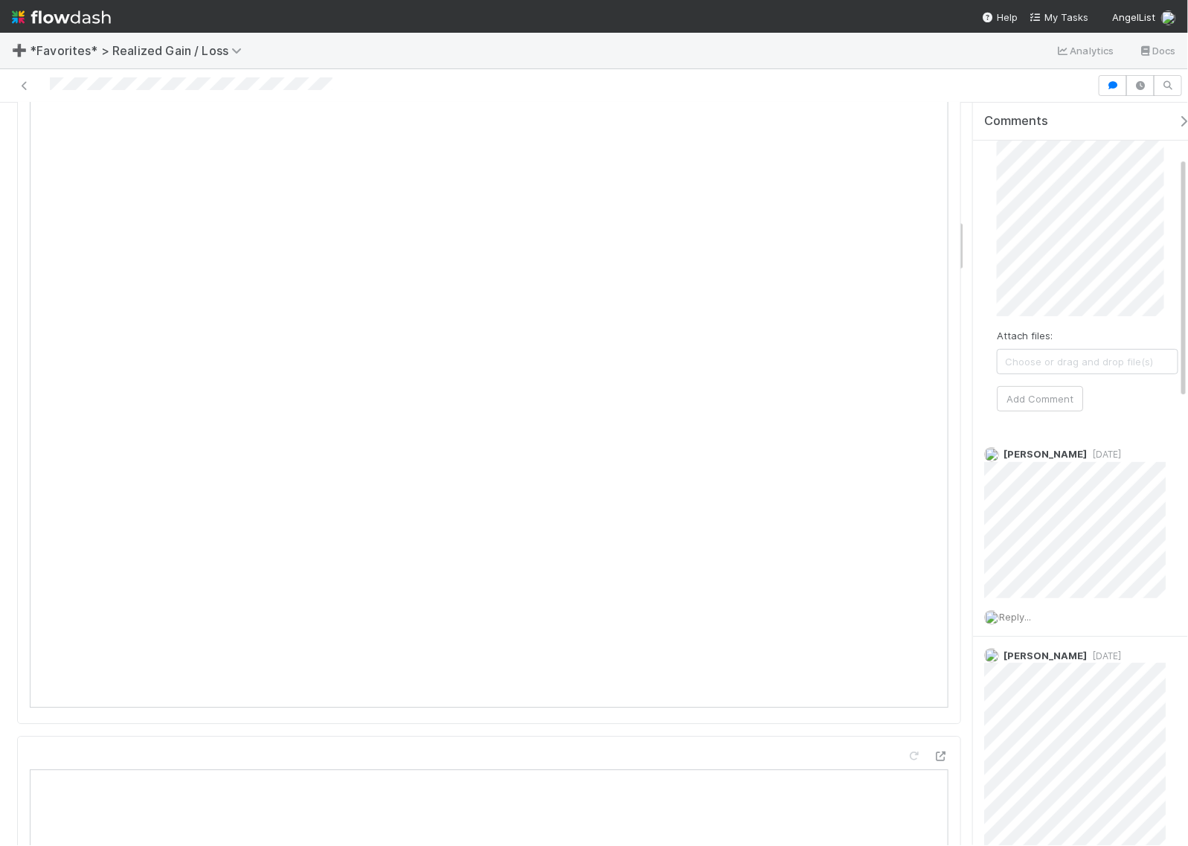
scroll to position [186, 0]
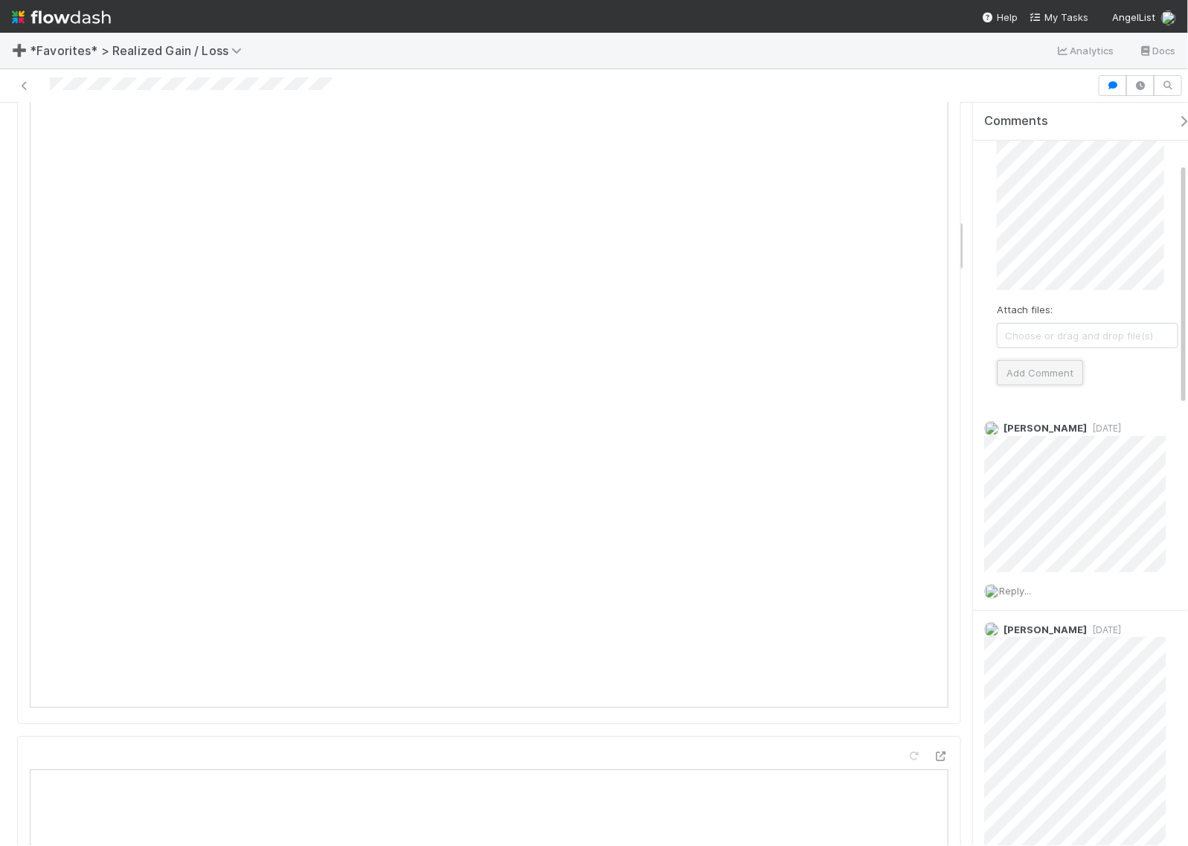
click at [1072, 377] on button "Add Comment" at bounding box center [1040, 372] width 86 height 25
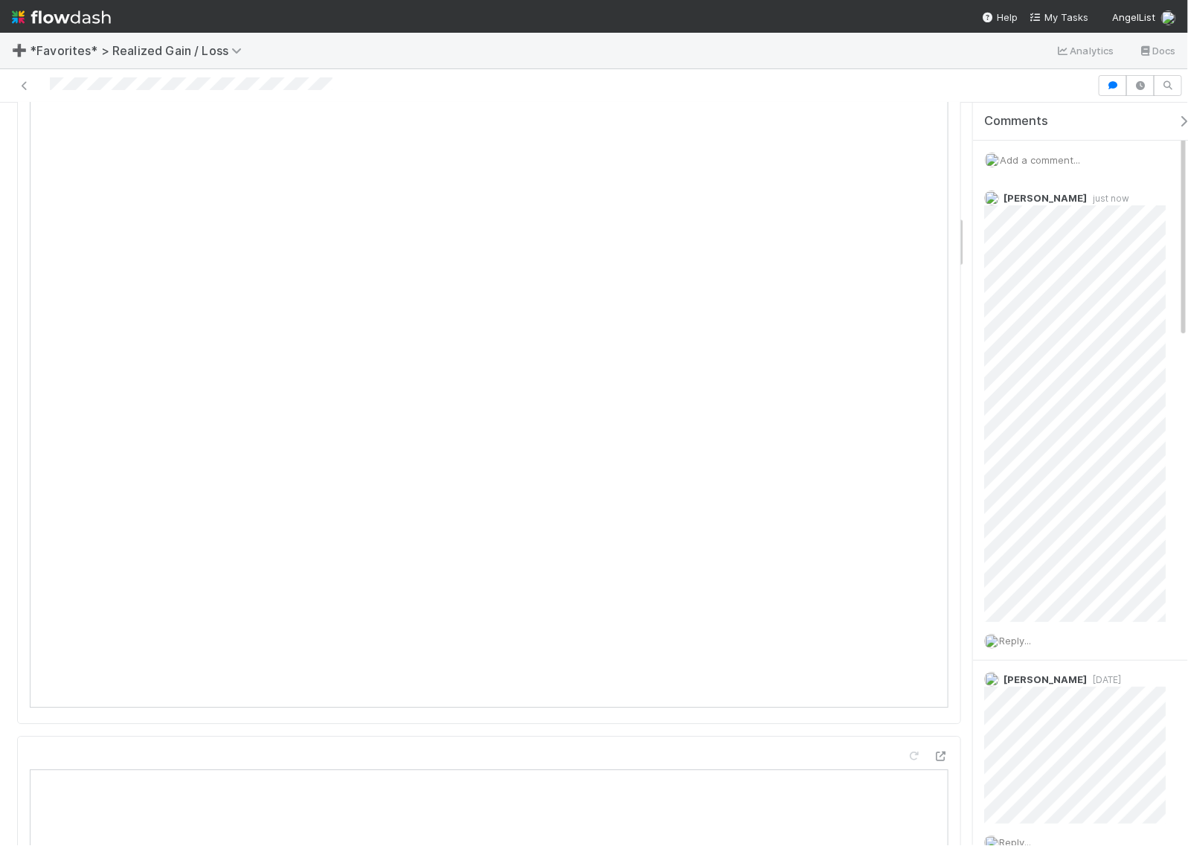
scroll to position [1128, 0]
click at [1027, 642] on span "Reply..." at bounding box center [1015, 640] width 32 height 12
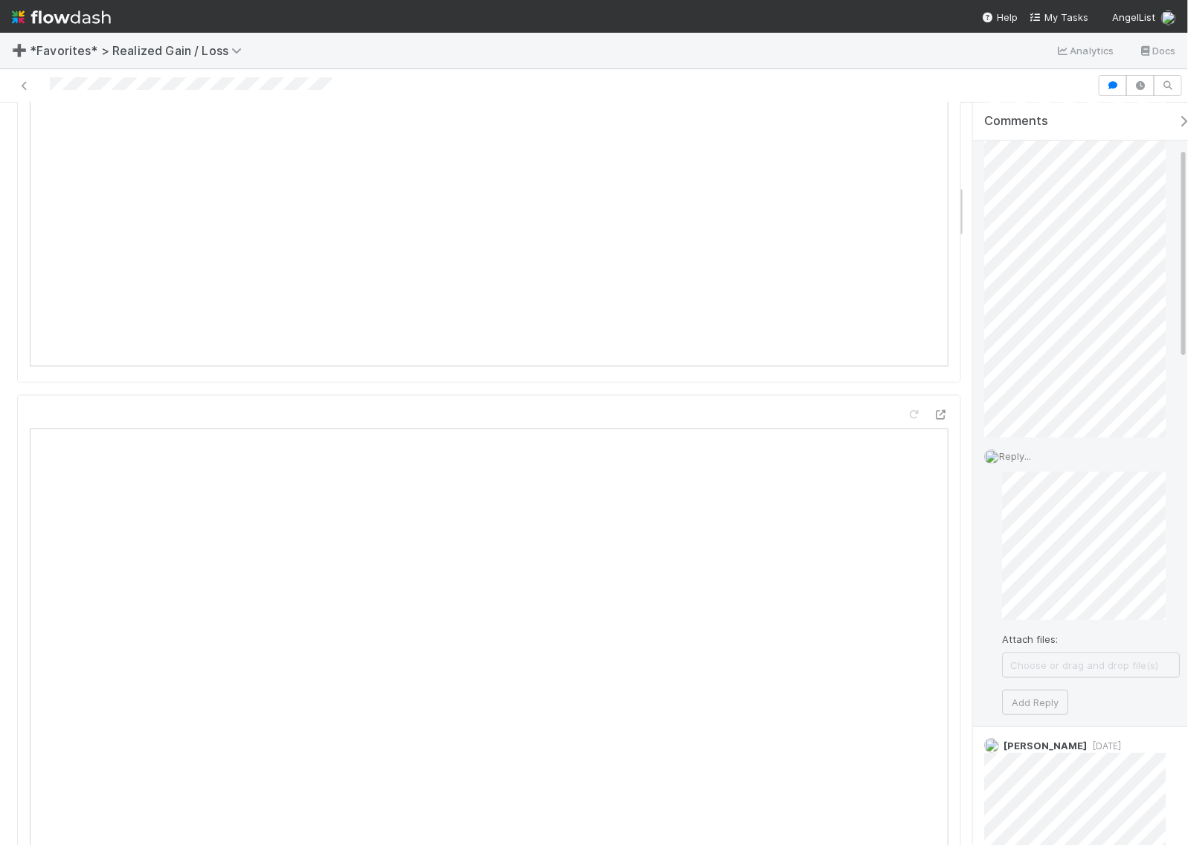
scroll to position [186, 0]
click at [1054, 703] on button "Add Reply" at bounding box center [1035, 700] width 66 height 25
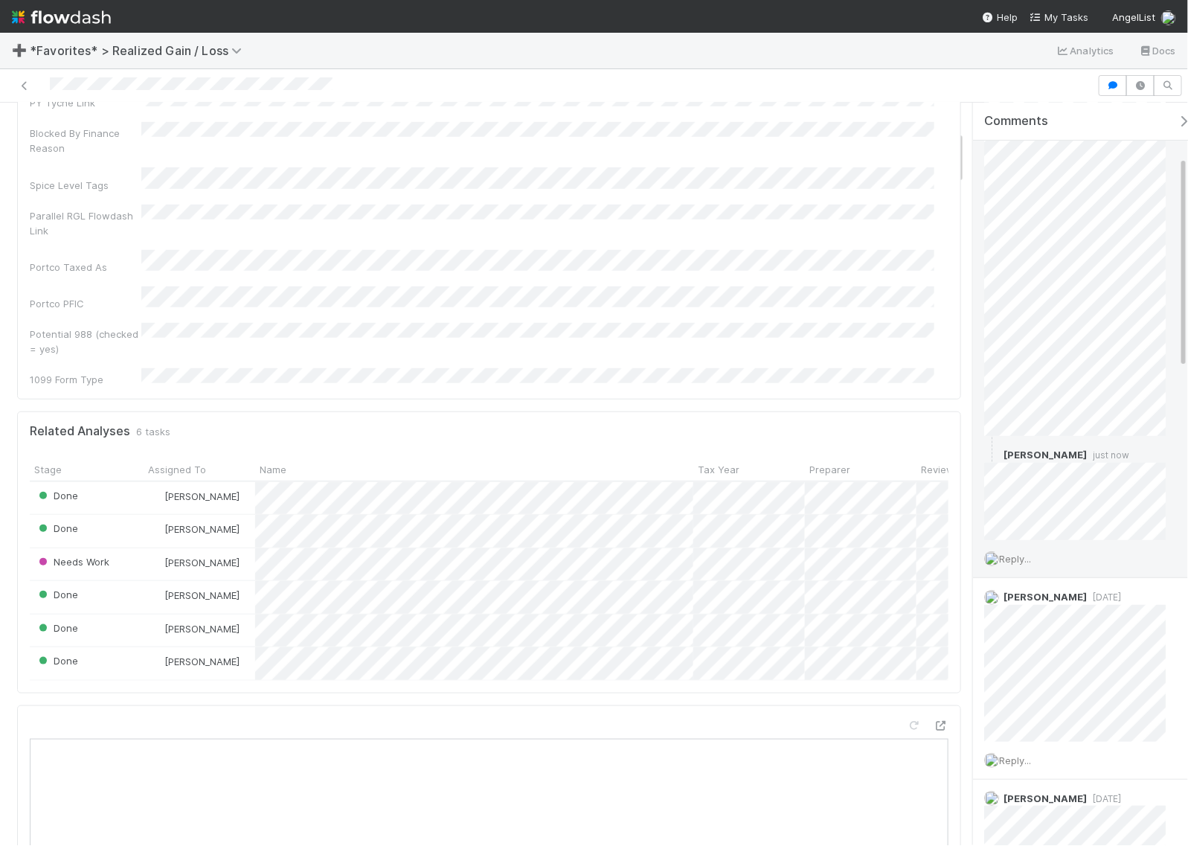
scroll to position [0, 0]
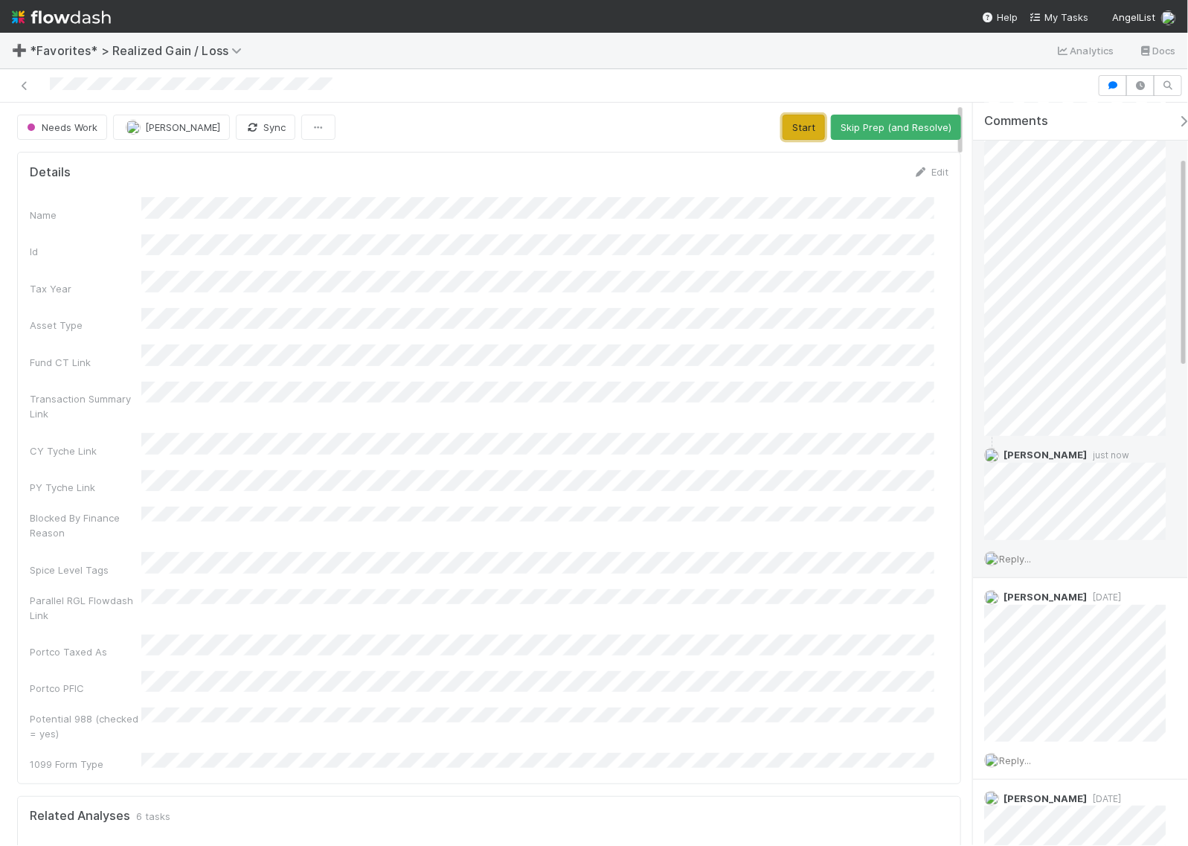
click at [796, 135] on button "Start" at bounding box center [803, 127] width 42 height 25
click at [860, 129] on button "Request Review (and Resolve)" at bounding box center [880, 127] width 161 height 25
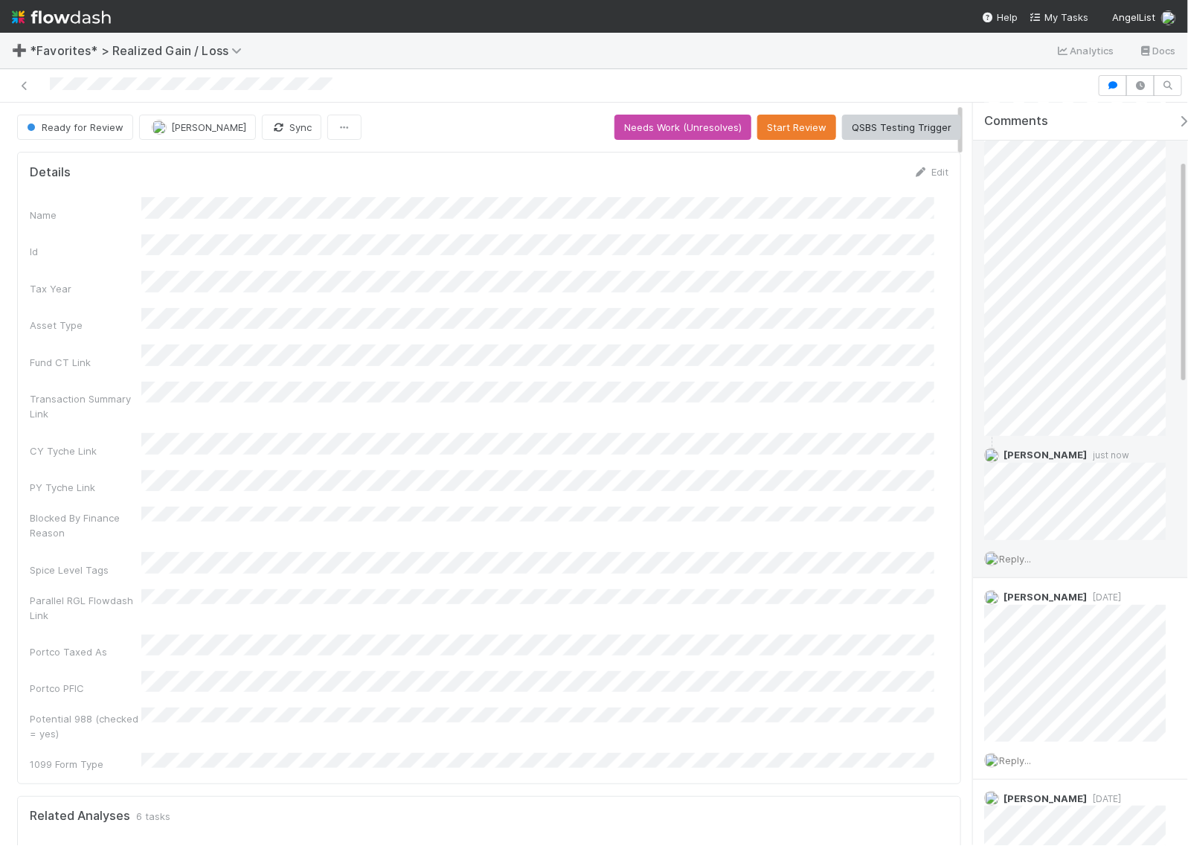
click at [508, 80] on div at bounding box center [548, 85] width 1085 height 21
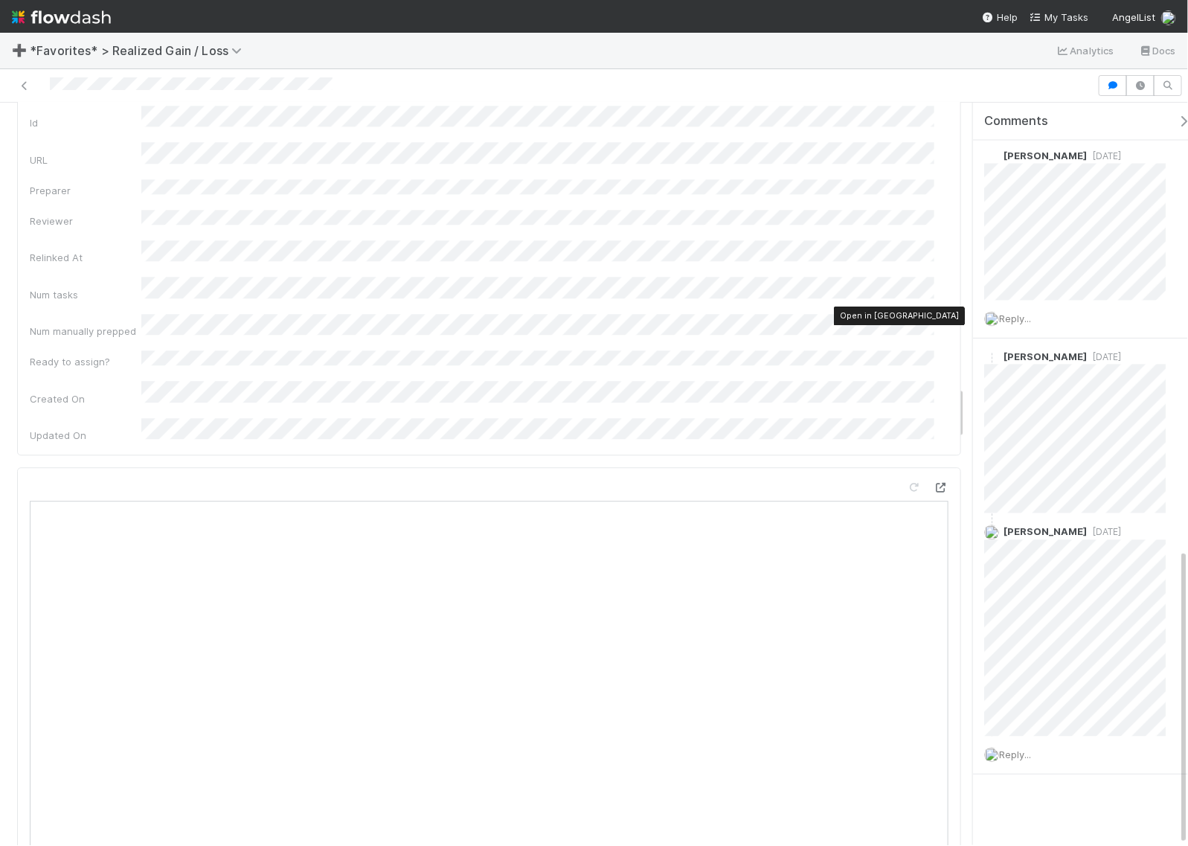
scroll to position [3904, 0]
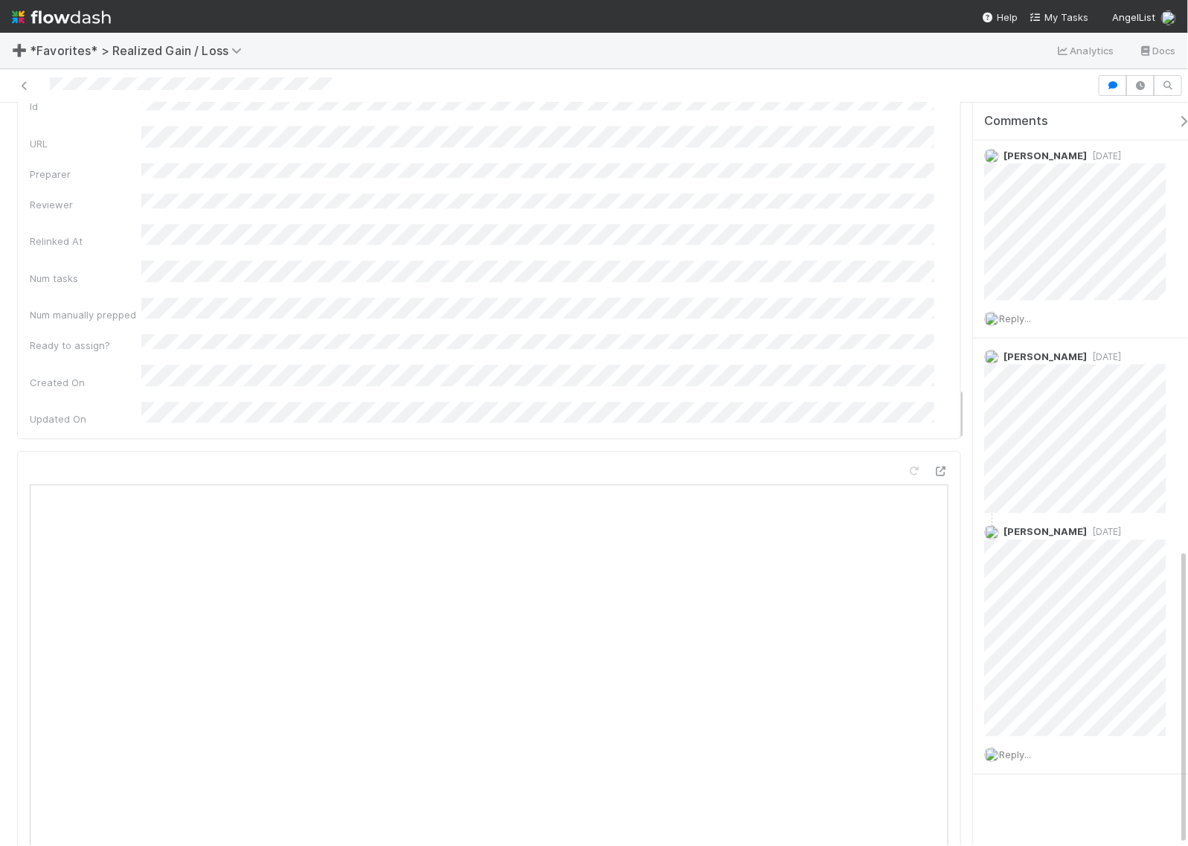
click at [1176, 115] on icon "button" at bounding box center [1183, 121] width 15 height 12
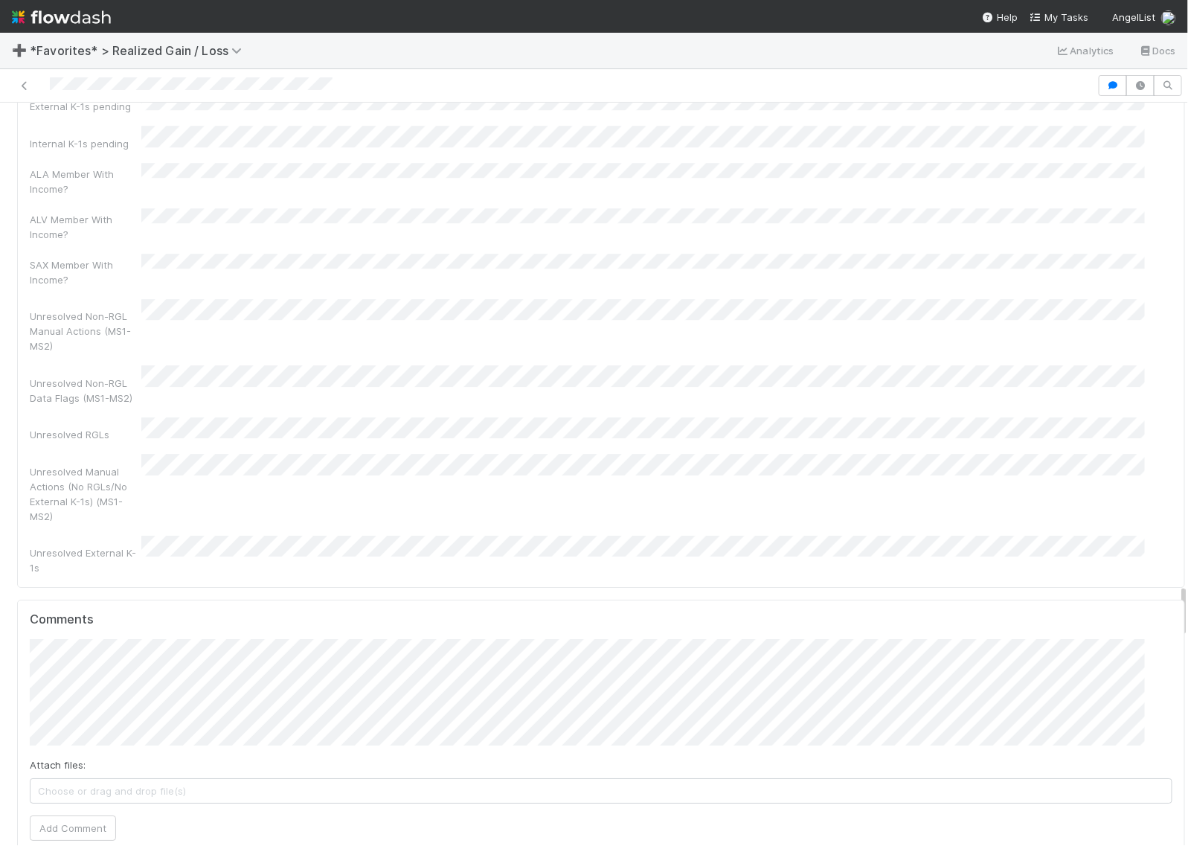
scroll to position [760, 0]
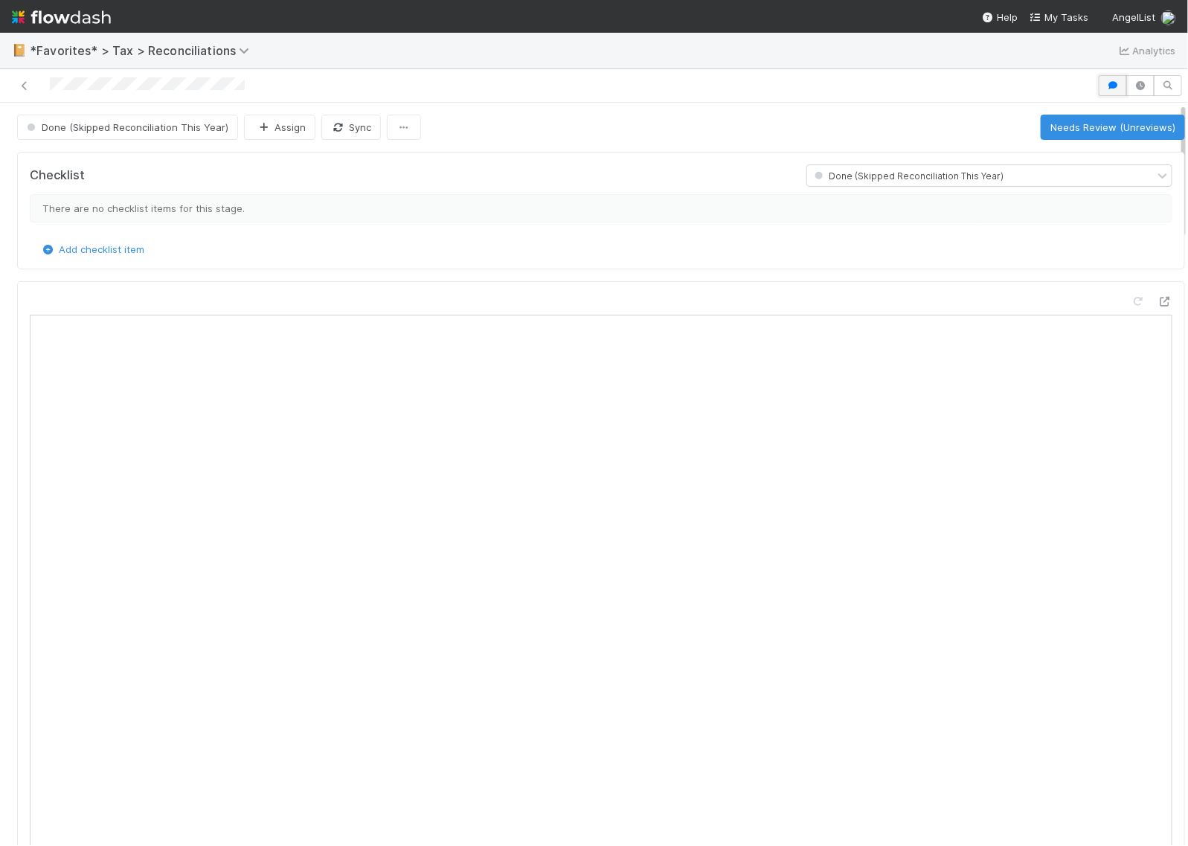
click at [1105, 86] on icon "button" at bounding box center [1112, 85] width 15 height 9
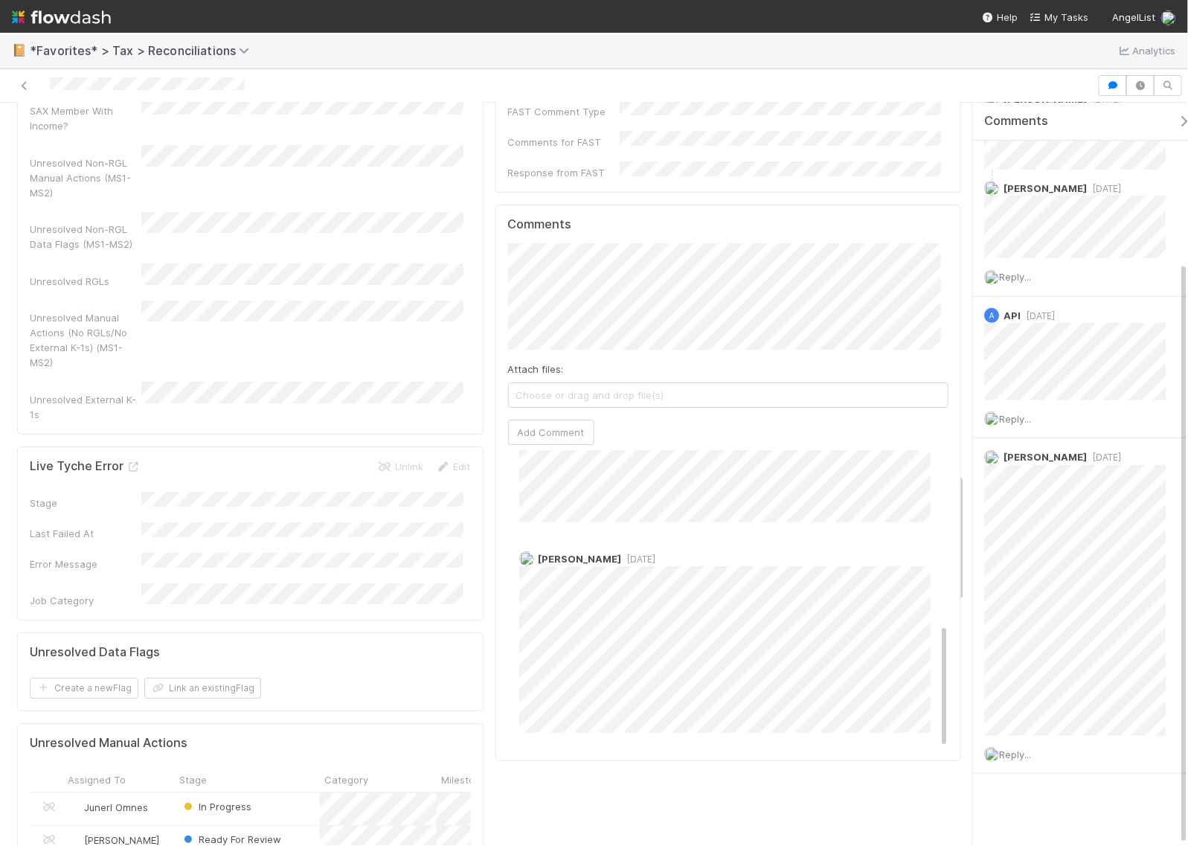
scroll to position [2138, 0]
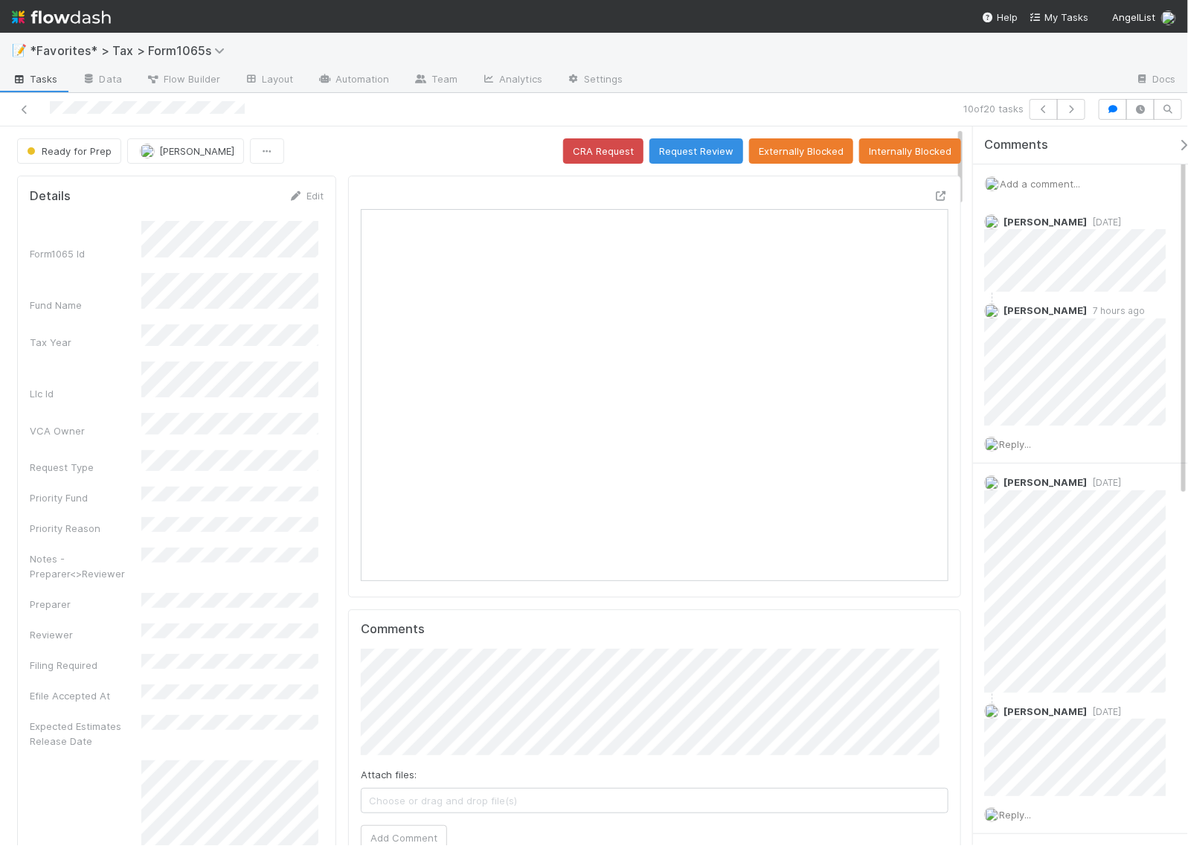
scroll to position [288, 564]
click at [933, 198] on icon at bounding box center [940, 196] width 15 height 10
click at [933, 199] on icon at bounding box center [940, 196] width 15 height 10
click at [1034, 184] on span "Add a comment..." at bounding box center [1039, 184] width 80 height 12
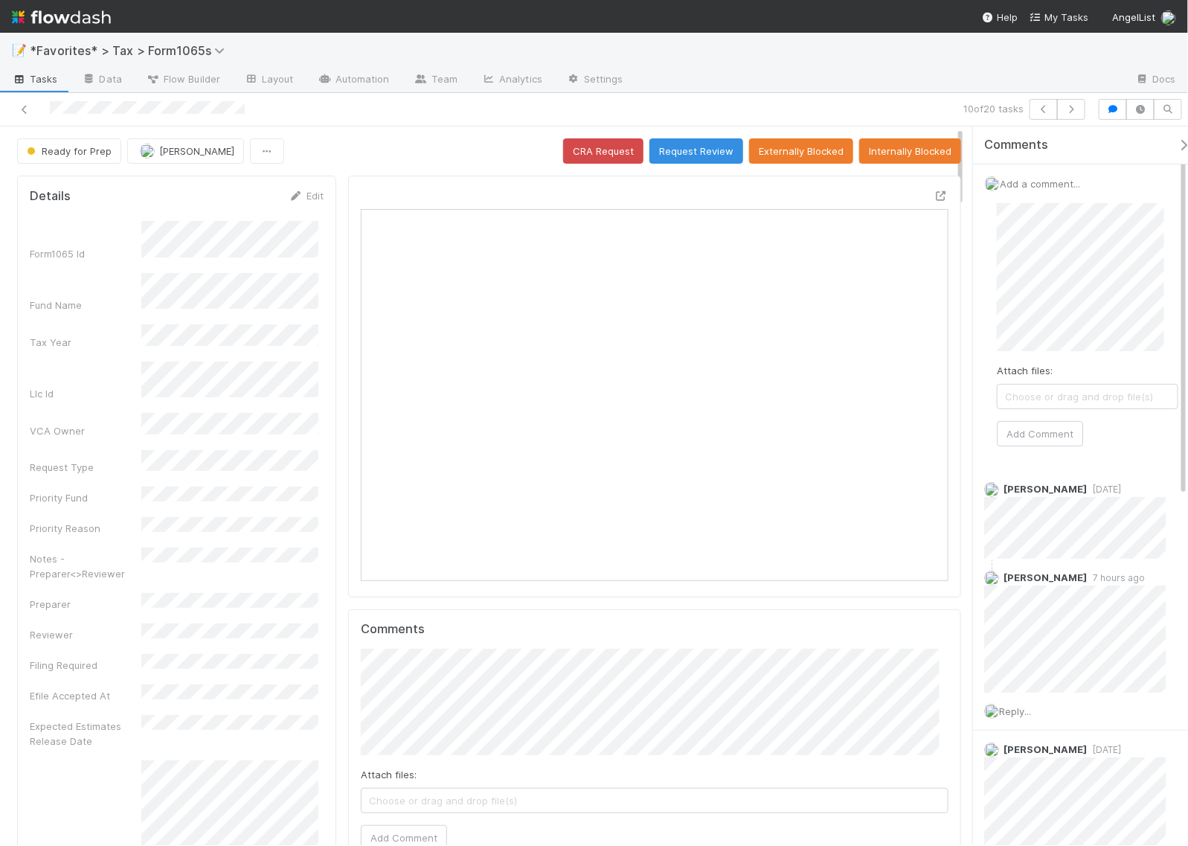
click at [994, 277] on div "Attach files: Choose or drag and drop file(s) Add Comment" at bounding box center [1087, 324] width 205 height 267
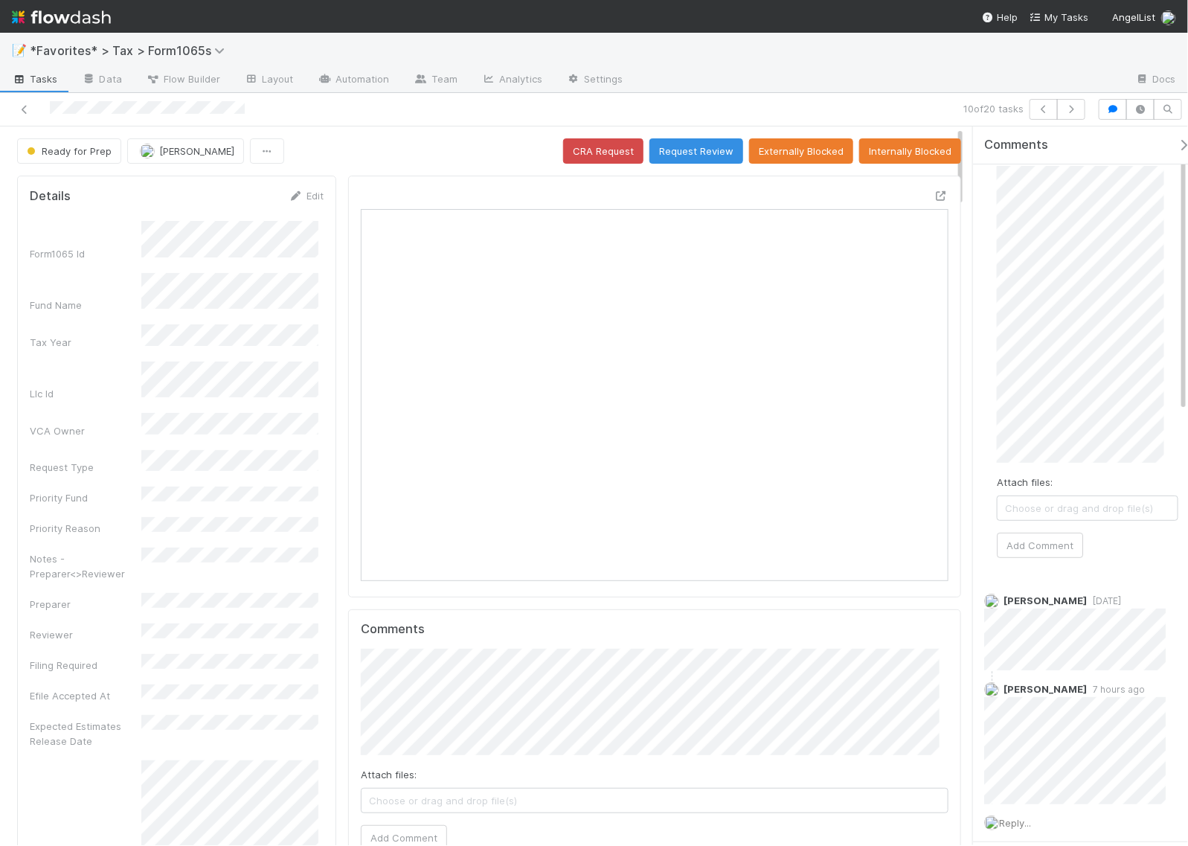
scroll to position [0, 0]
click at [1050, 578] on button "Add Comment" at bounding box center [1040, 582] width 86 height 25
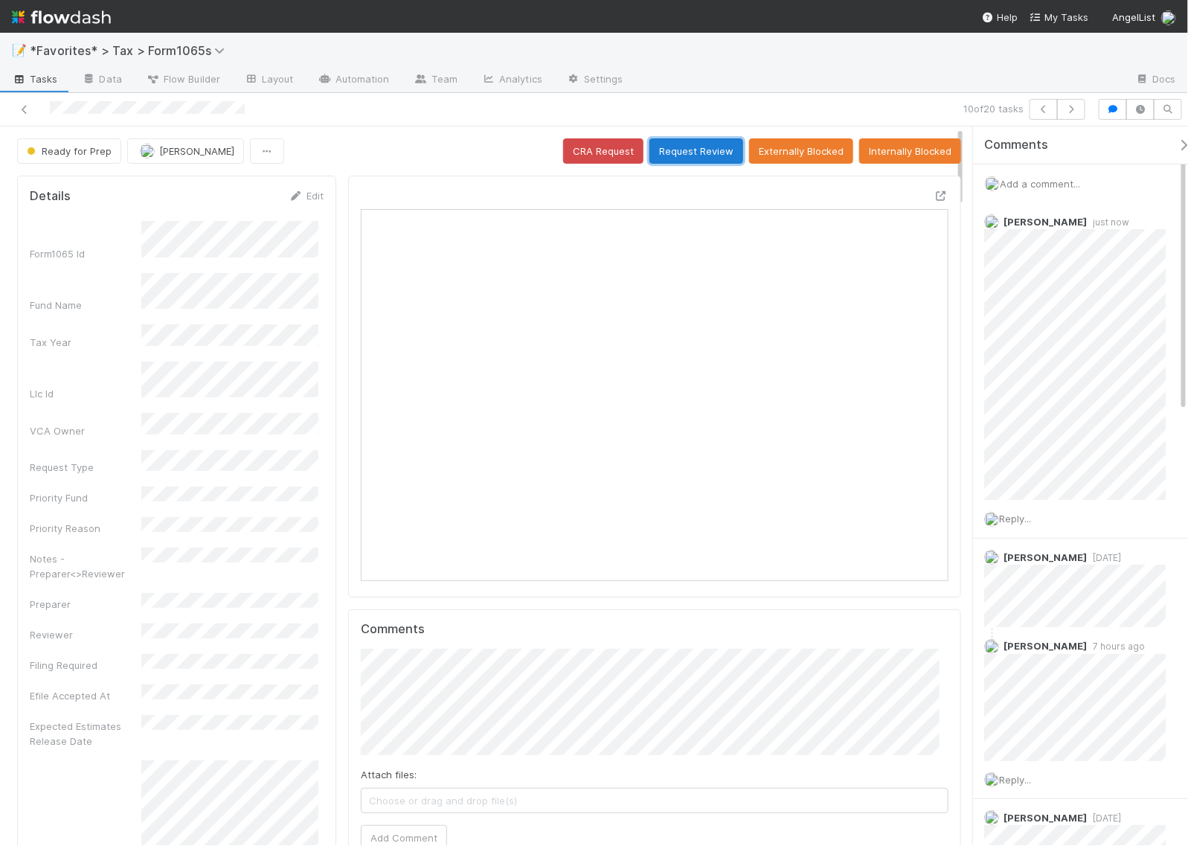
click at [703, 156] on button "Request Review" at bounding box center [696, 150] width 94 height 25
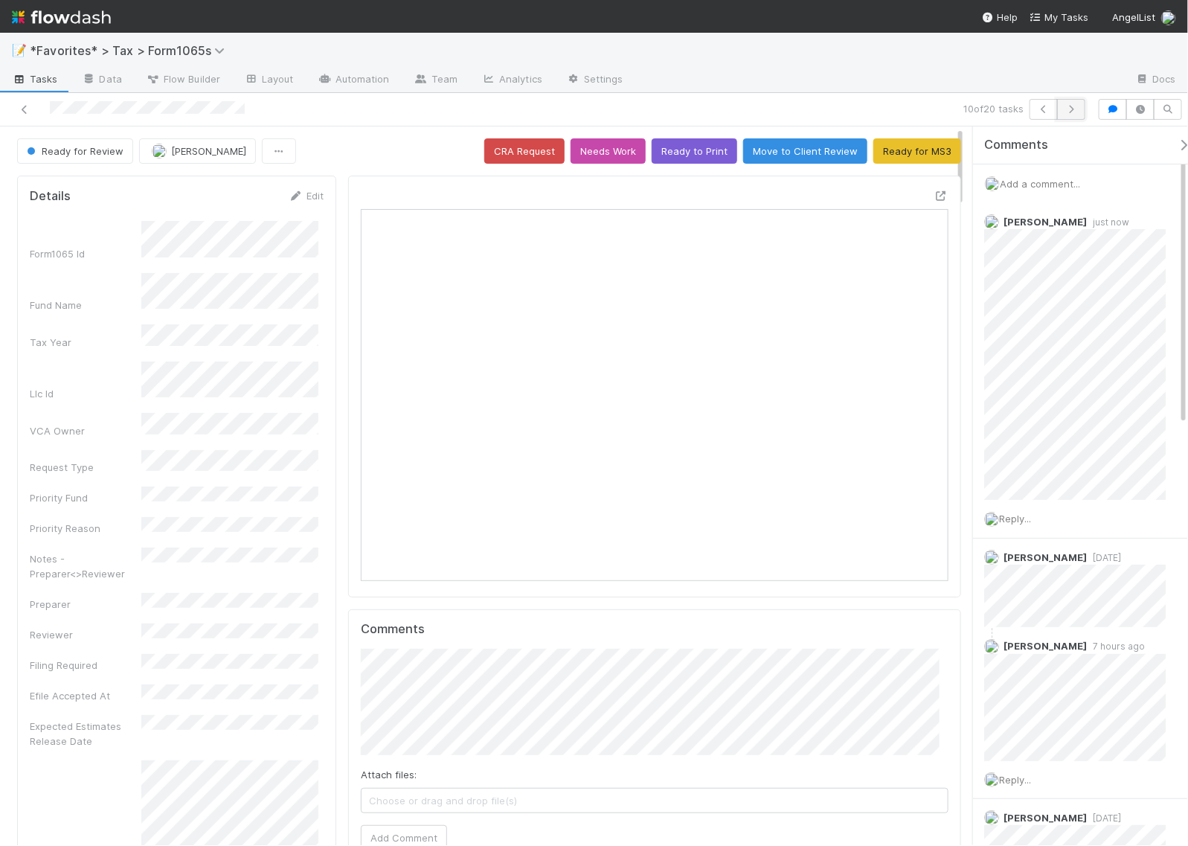
click at [1075, 109] on icon "button" at bounding box center [1070, 109] width 15 height 9
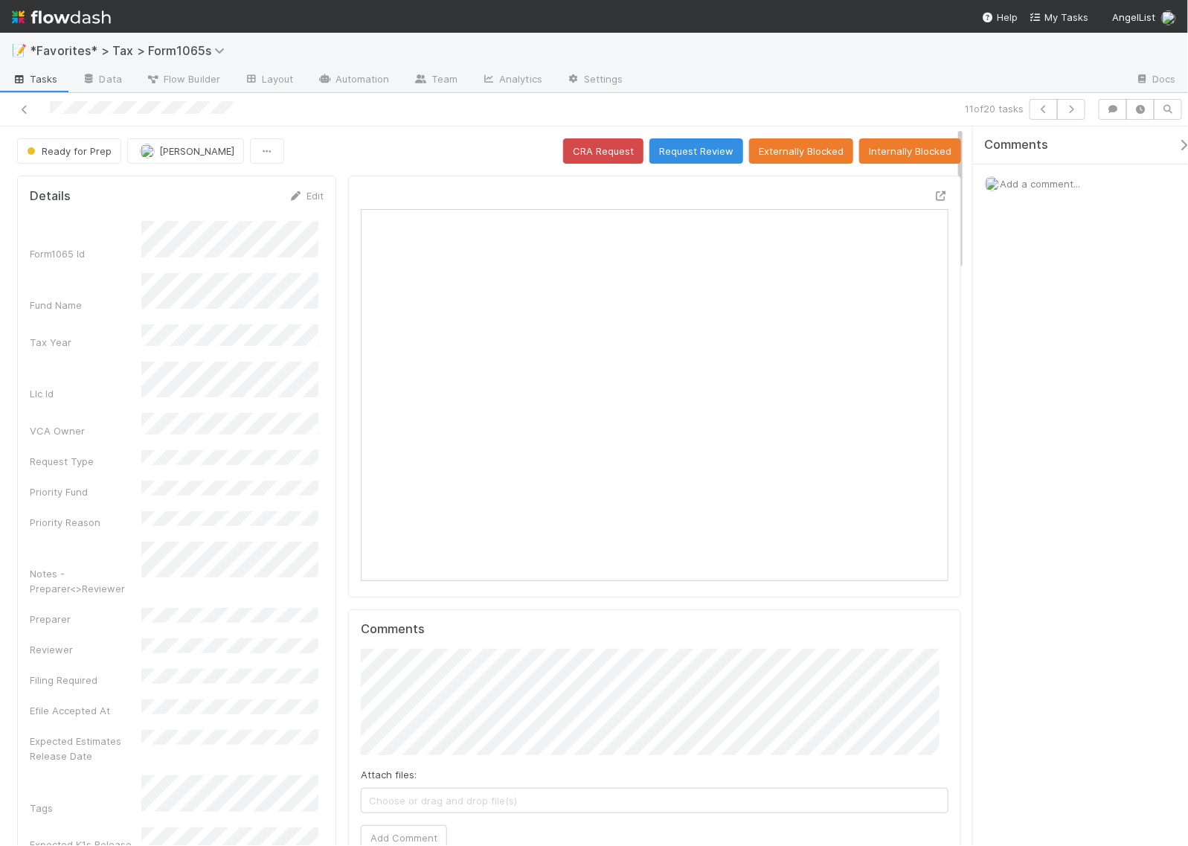
scroll to position [288, 275]
click at [933, 197] on icon at bounding box center [940, 196] width 15 height 10
click at [487, 153] on div "Ready for Prep Helen Vo CRA Request Request Review Externally Blocked Internall…" at bounding box center [489, 150] width 944 height 25
click at [686, 153] on button "Request Review" at bounding box center [696, 150] width 94 height 25
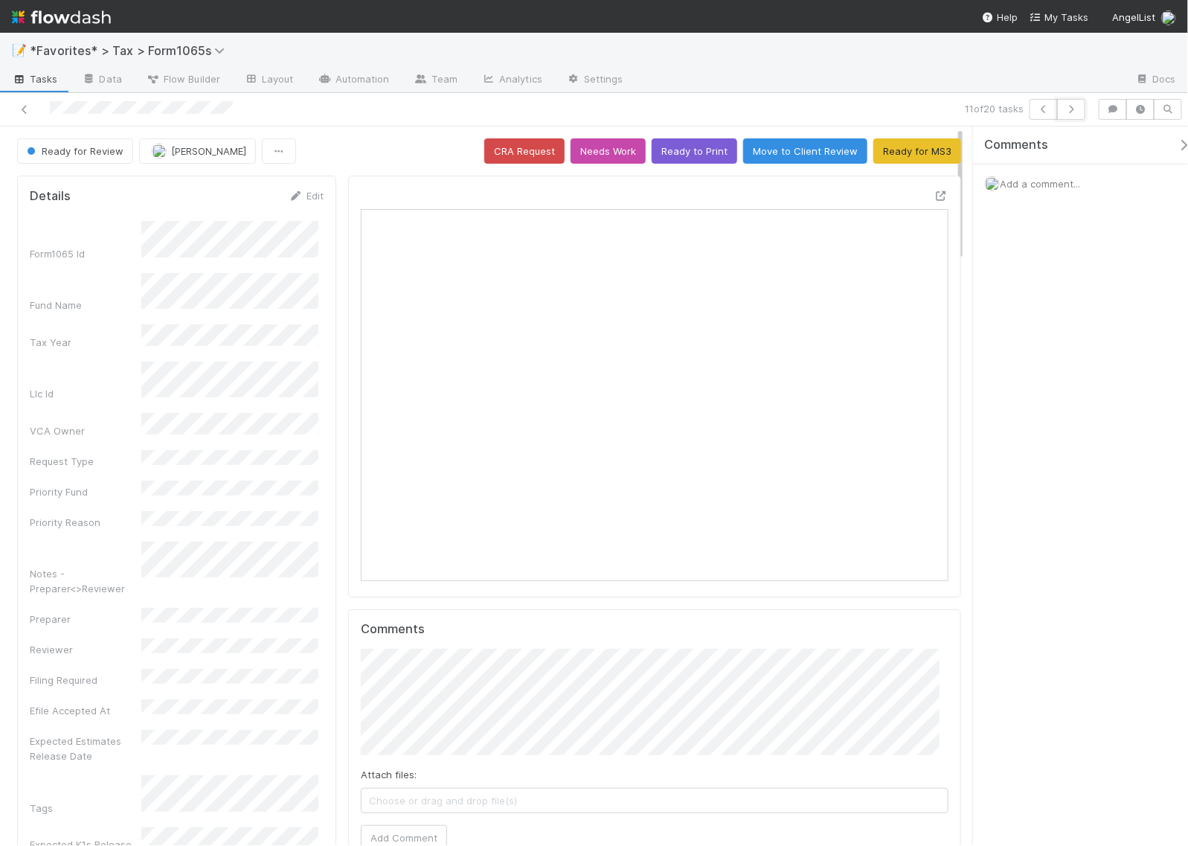
drag, startPoint x: 1072, startPoint y: 113, endPoint x: 921, endPoint y: 94, distance: 152.9
click at [921, 94] on div "11 of 20 tasks" at bounding box center [594, 109] width 1188 height 33
click at [1067, 106] on icon "button" at bounding box center [1070, 109] width 15 height 9
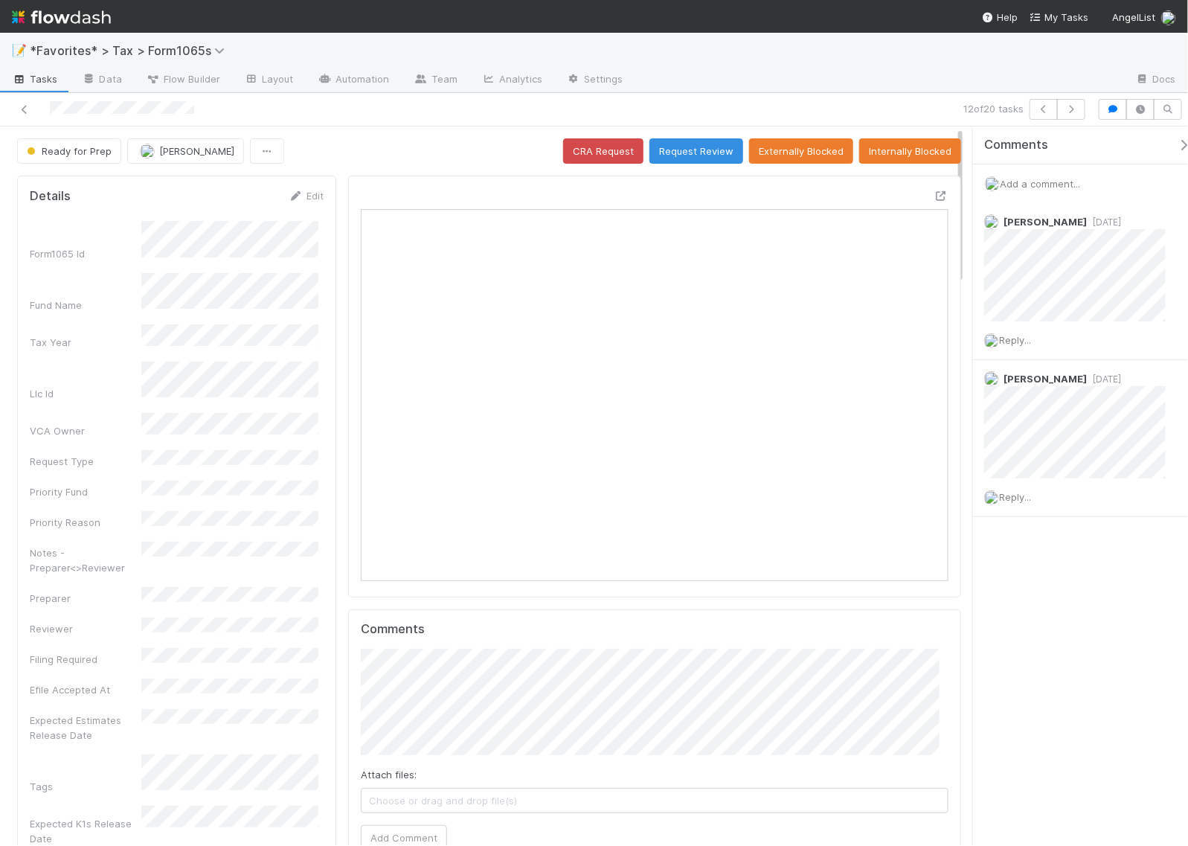
scroll to position [288, 564]
click at [933, 199] on icon at bounding box center [940, 196] width 15 height 10
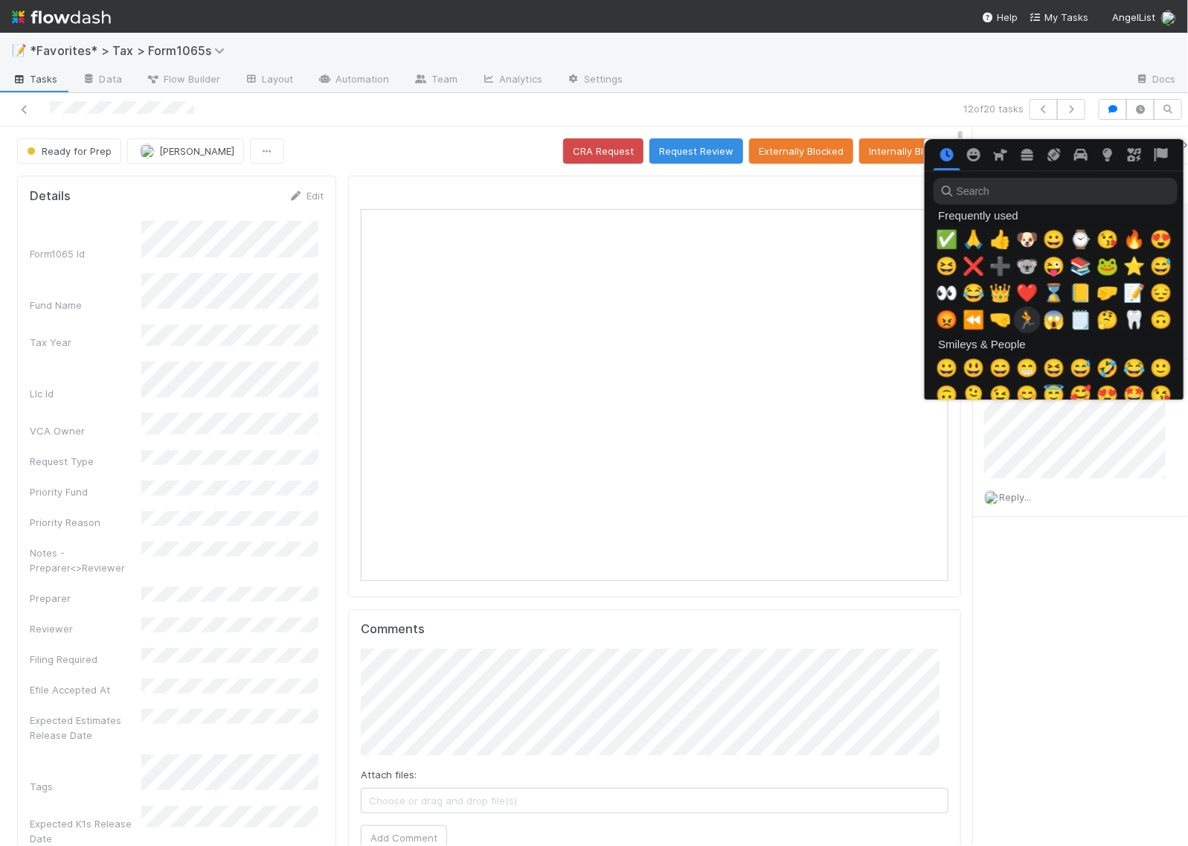
scroll to position [0, 8]
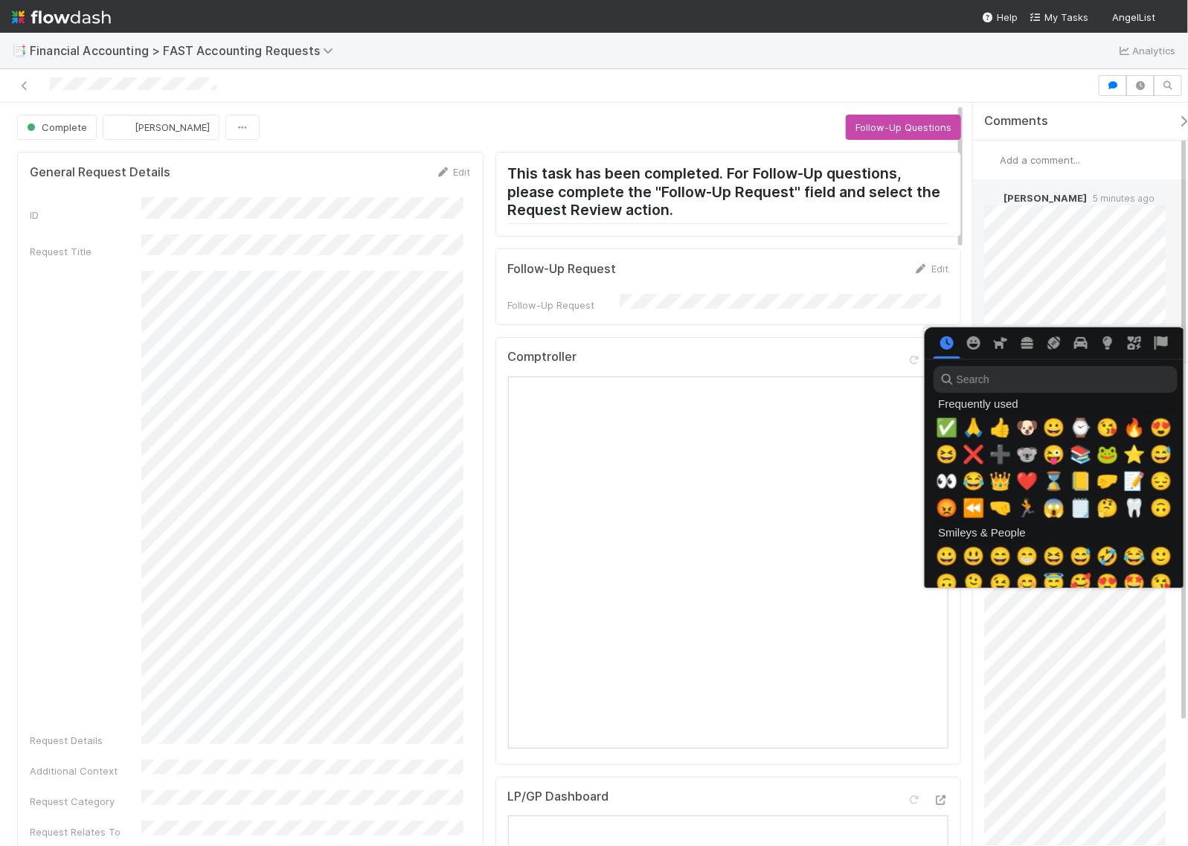
scroll to position [0, 8]
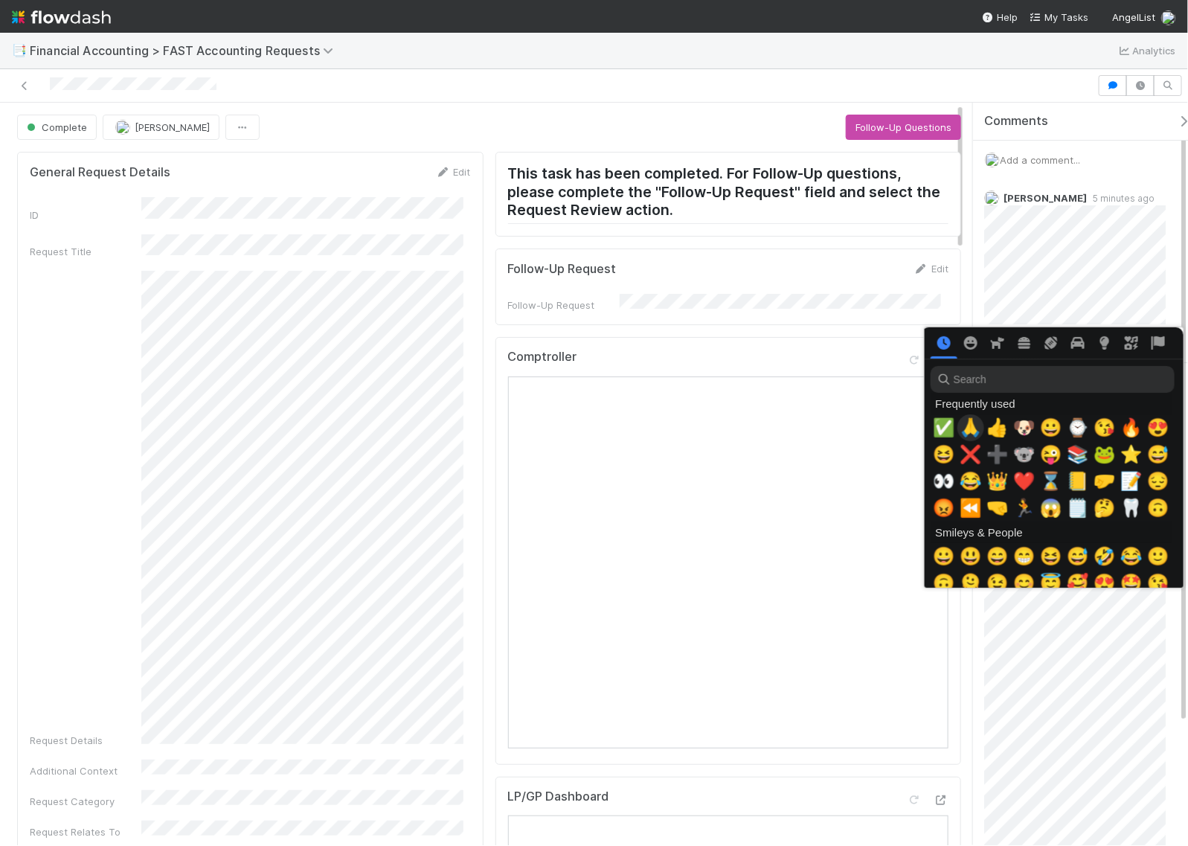
click at [968, 428] on span "🙏" at bounding box center [970, 427] width 22 height 21
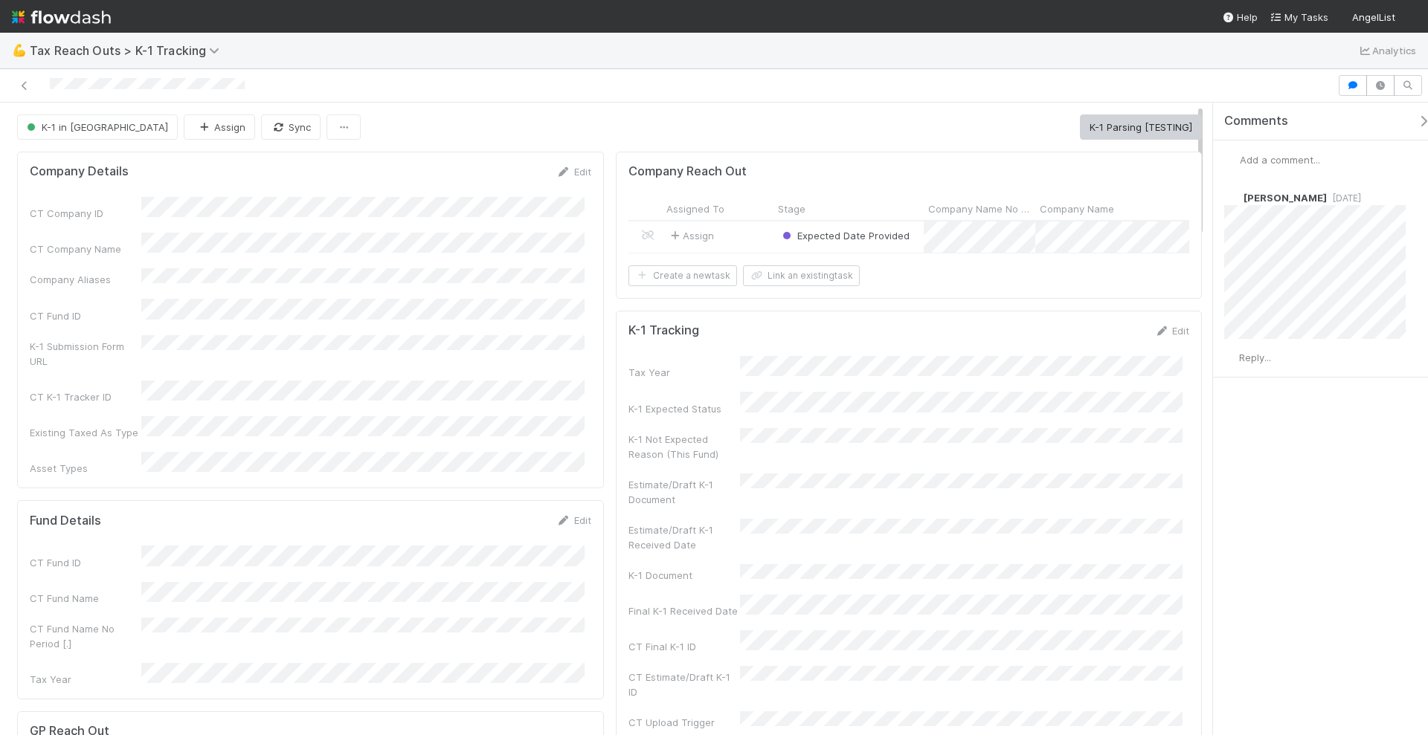
scroll to position [93, 0]
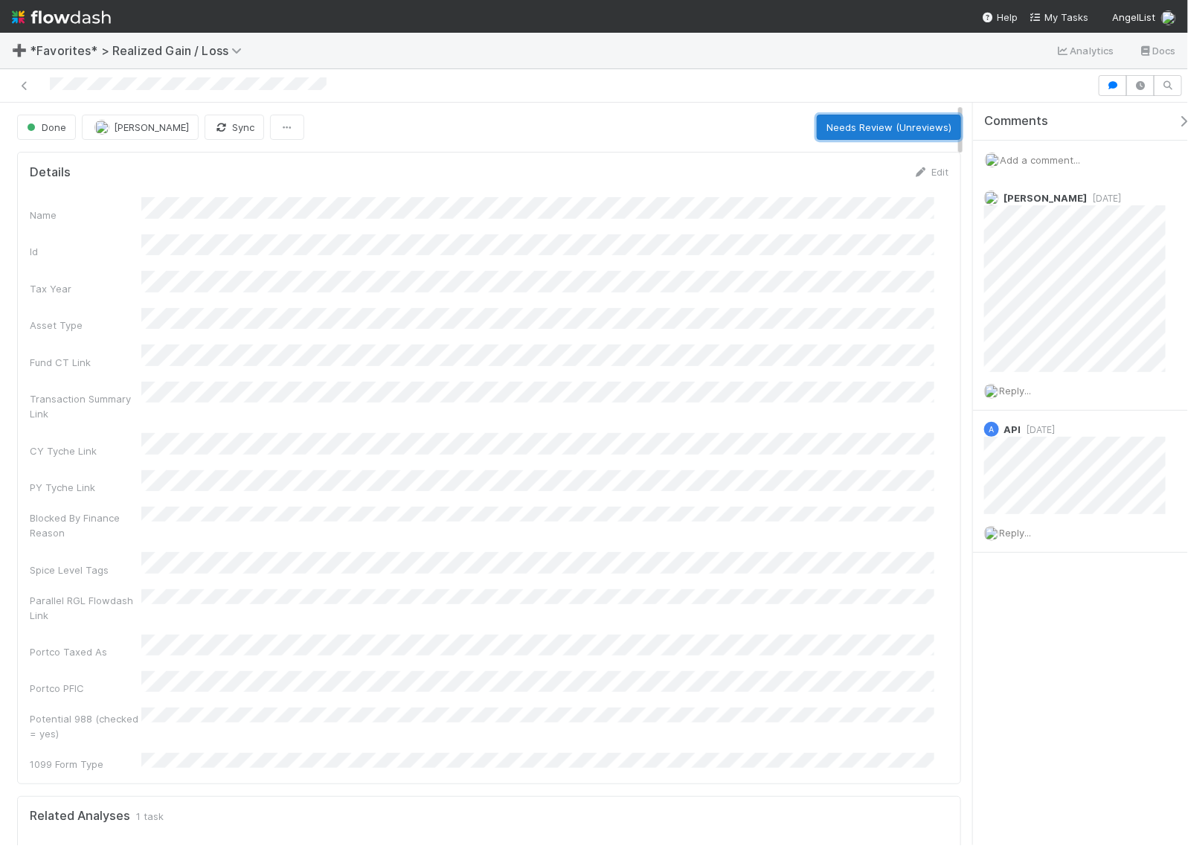
click at [883, 120] on button "Needs Review (Unreviews)" at bounding box center [889, 127] width 144 height 25
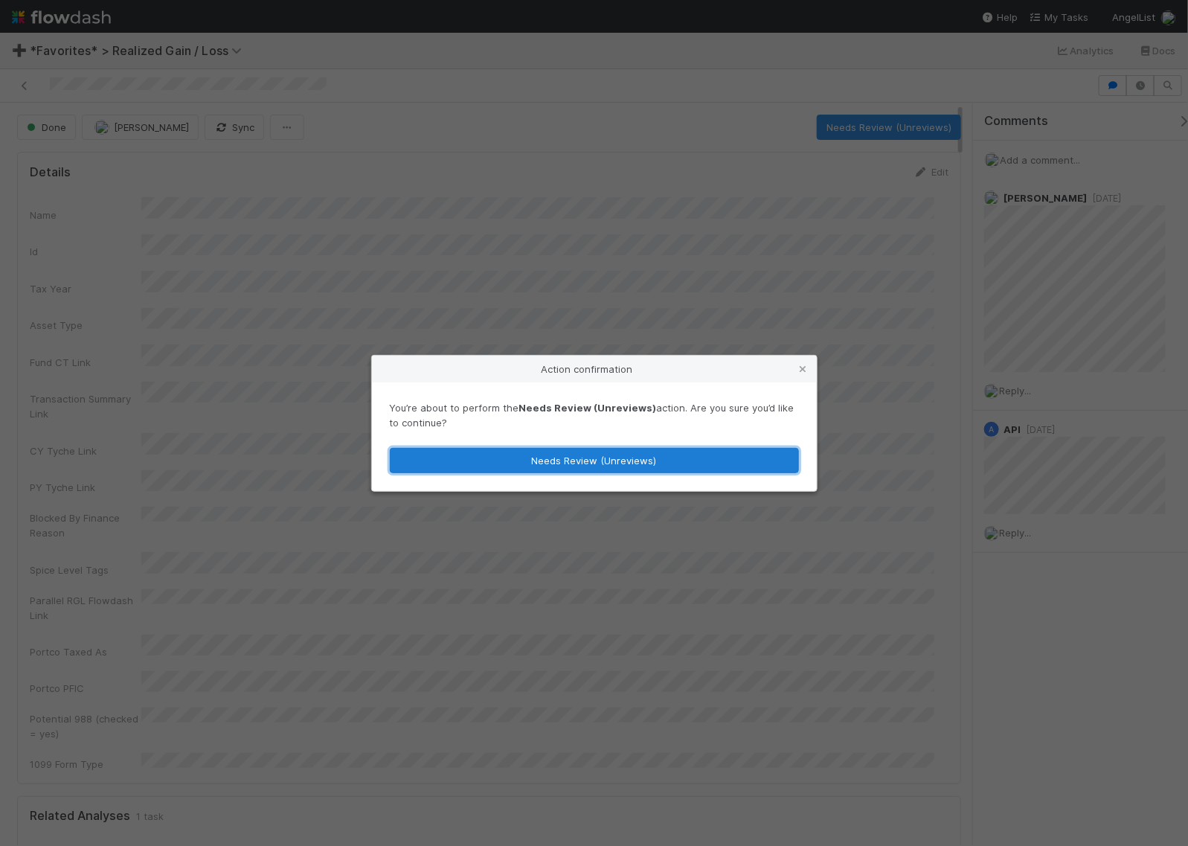
click at [527, 466] on button "Needs Review (Unreviews)" at bounding box center [594, 460] width 409 height 25
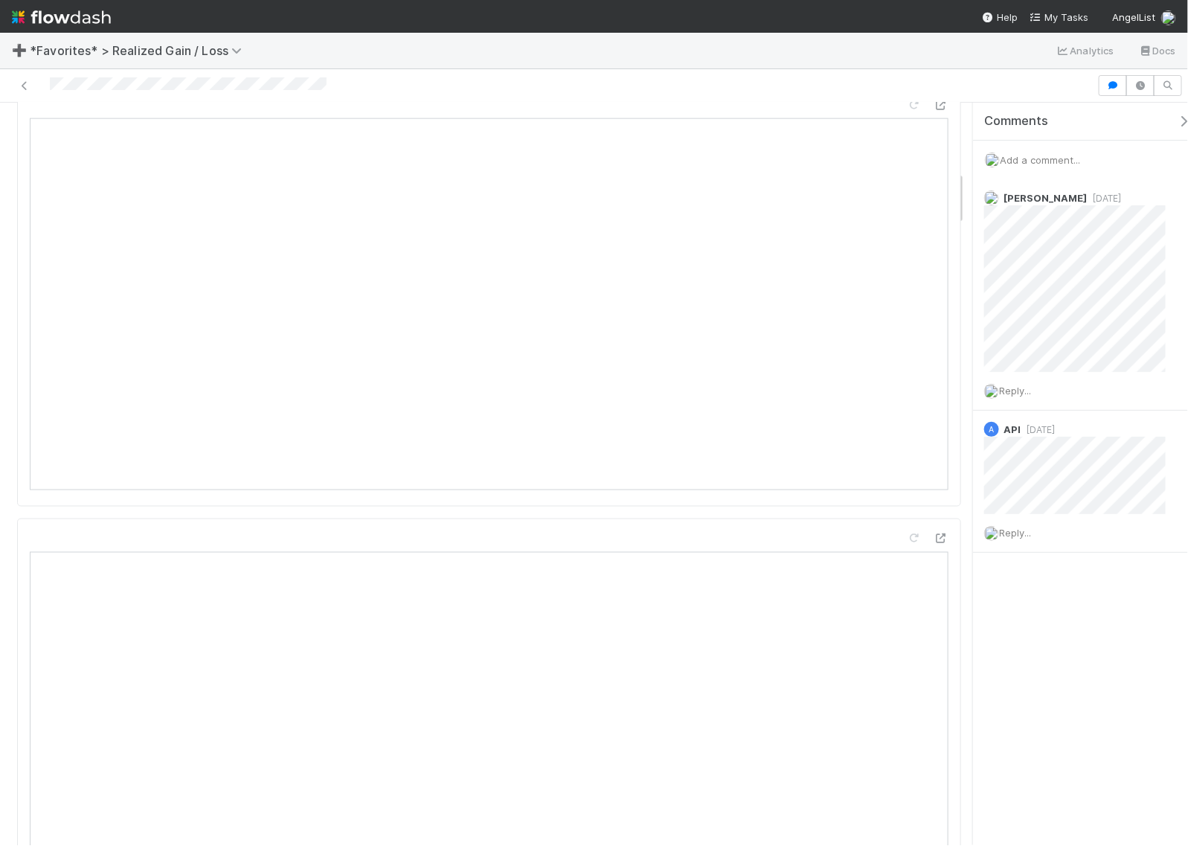
scroll to position [930, 0]
click at [1043, 154] on span "Add a comment..." at bounding box center [1039, 160] width 80 height 12
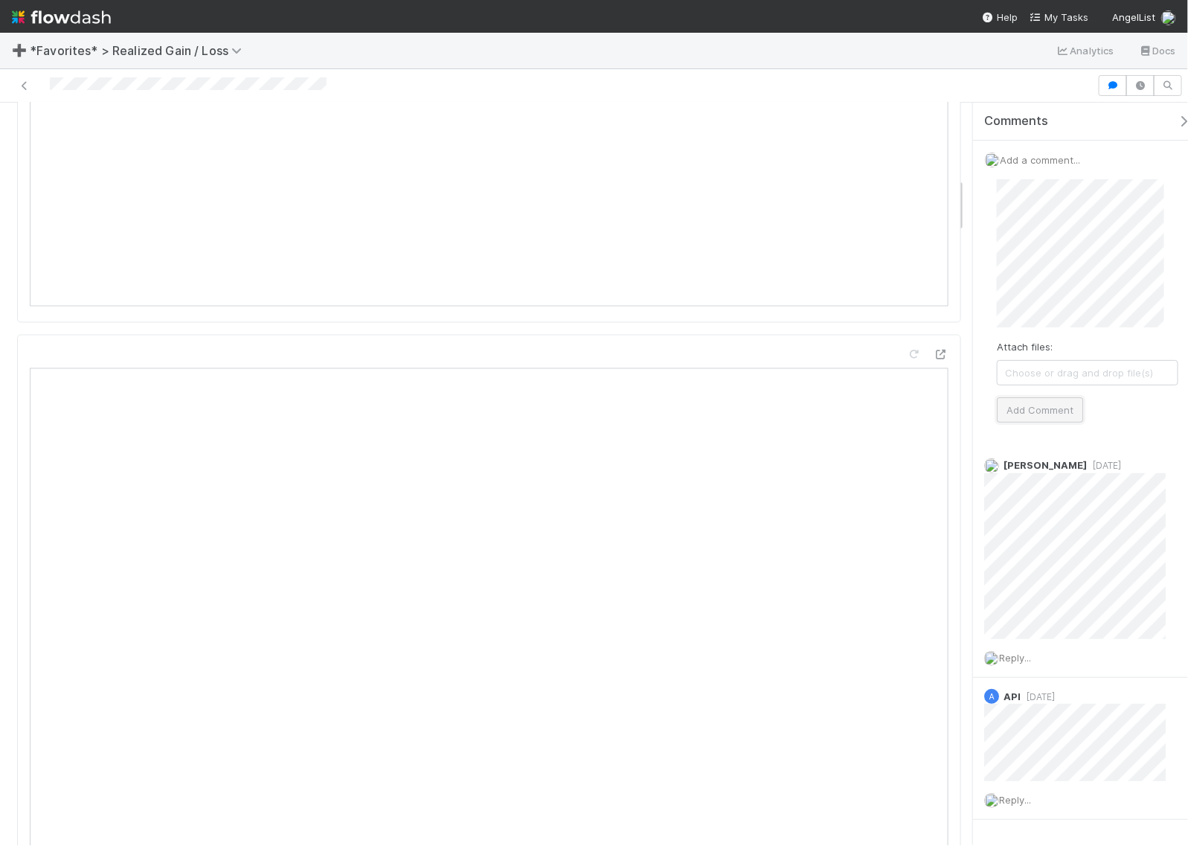
click at [1046, 410] on button "Add Comment" at bounding box center [1040, 409] width 86 height 25
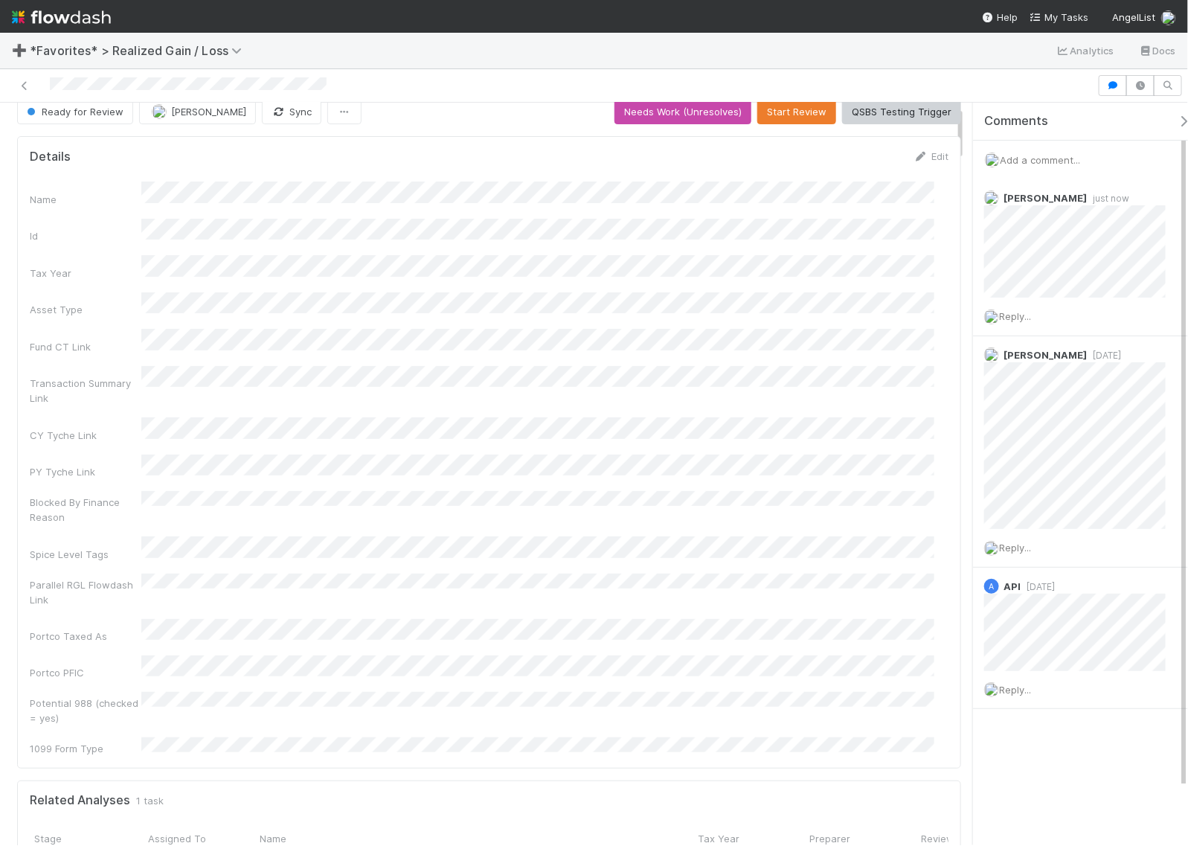
scroll to position [0, 0]
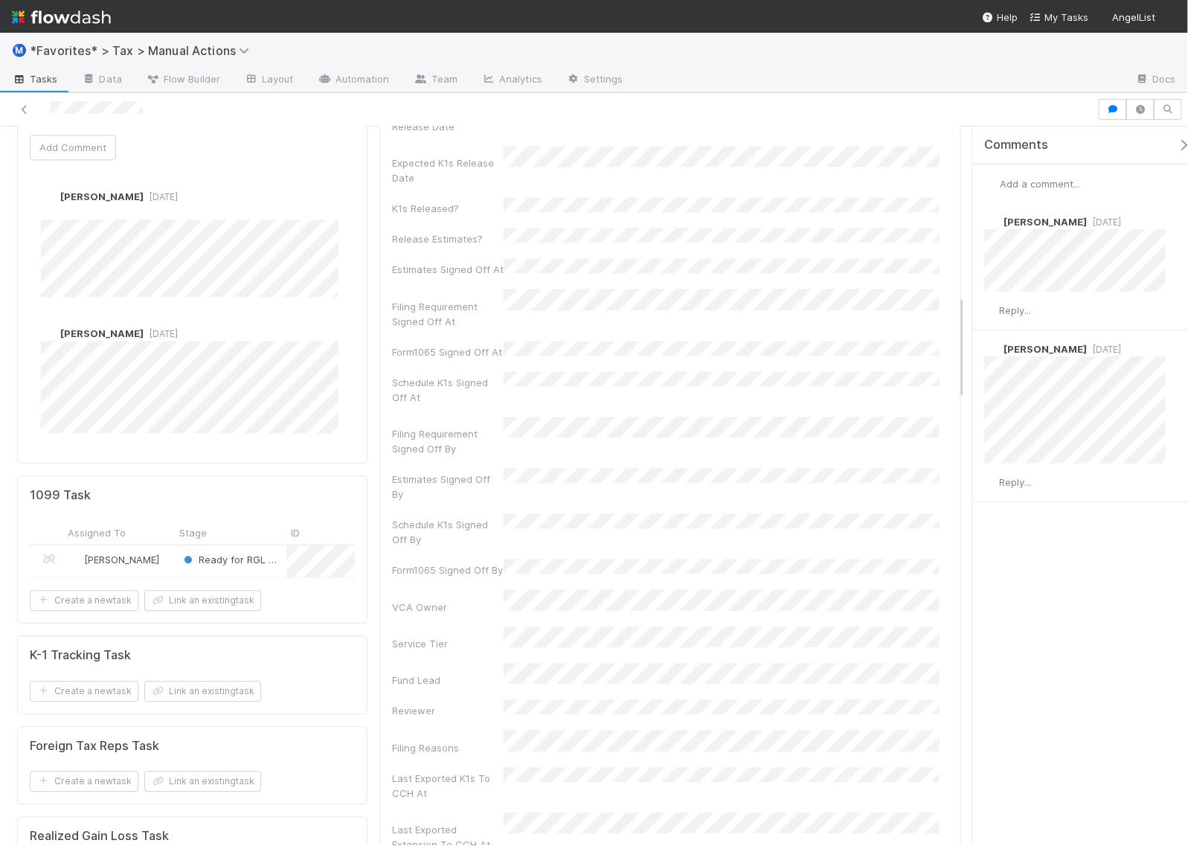
scroll to position [1301, 0]
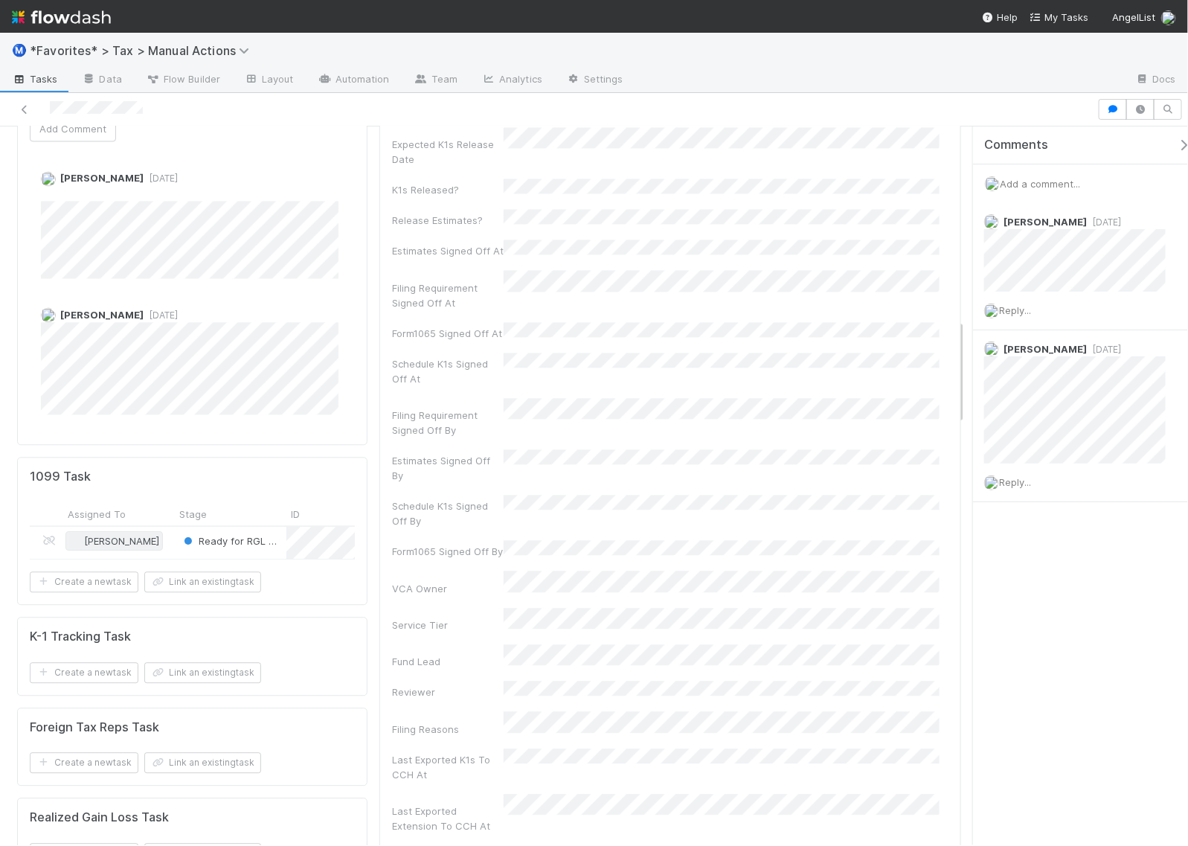
click at [159, 534] on div "[PERSON_NAME]" at bounding box center [114, 541] width 90 height 15
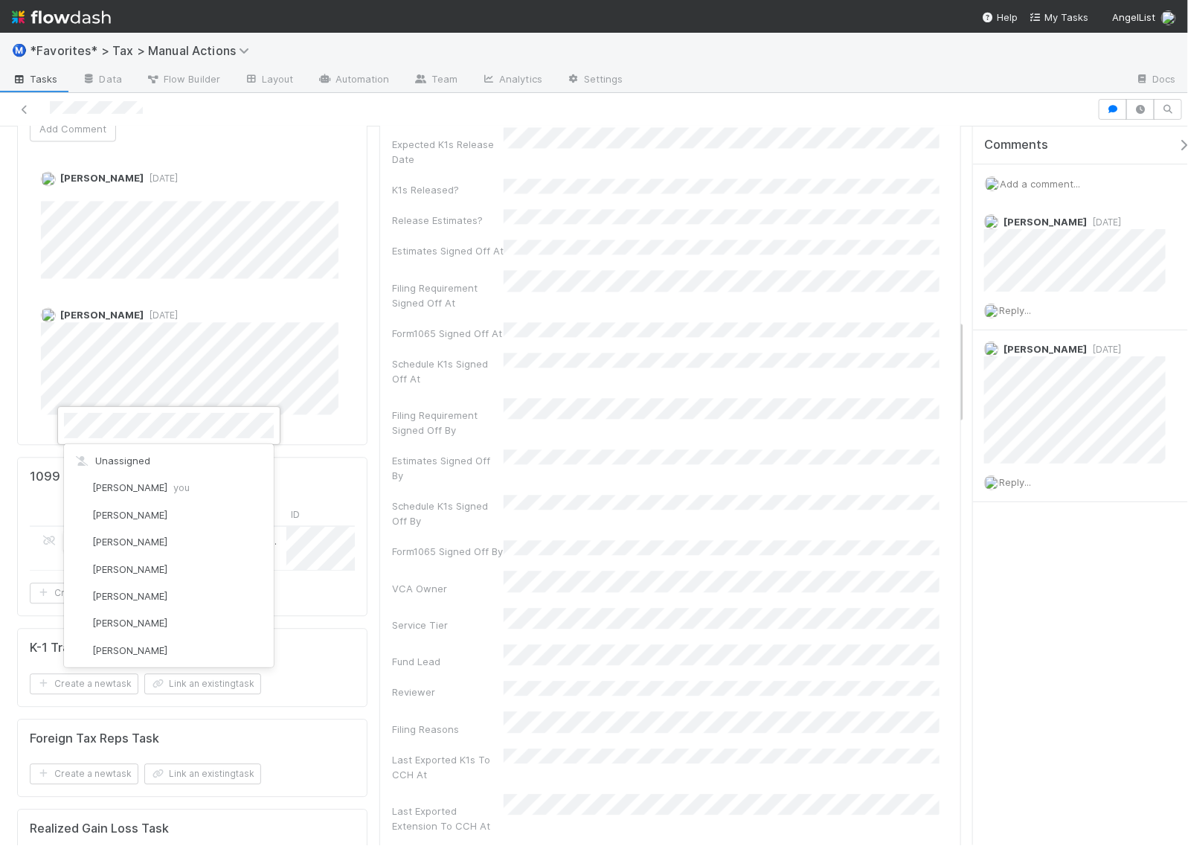
scroll to position [83, 0]
click at [729, 437] on div at bounding box center [594, 423] width 1188 height 846
click at [238, 527] on div "Ready for RGL Link" at bounding box center [231, 548] width 112 height 43
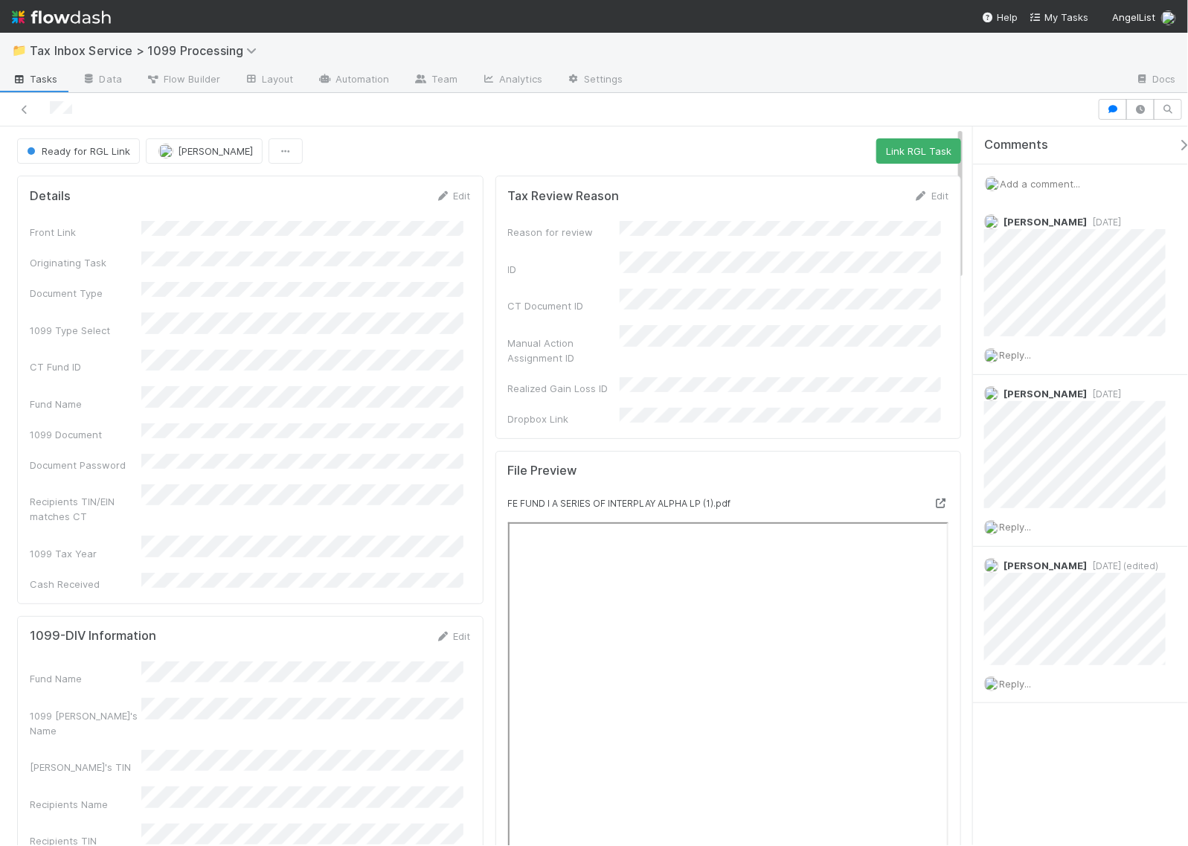
click at [933, 498] on icon at bounding box center [940, 503] width 15 height 10
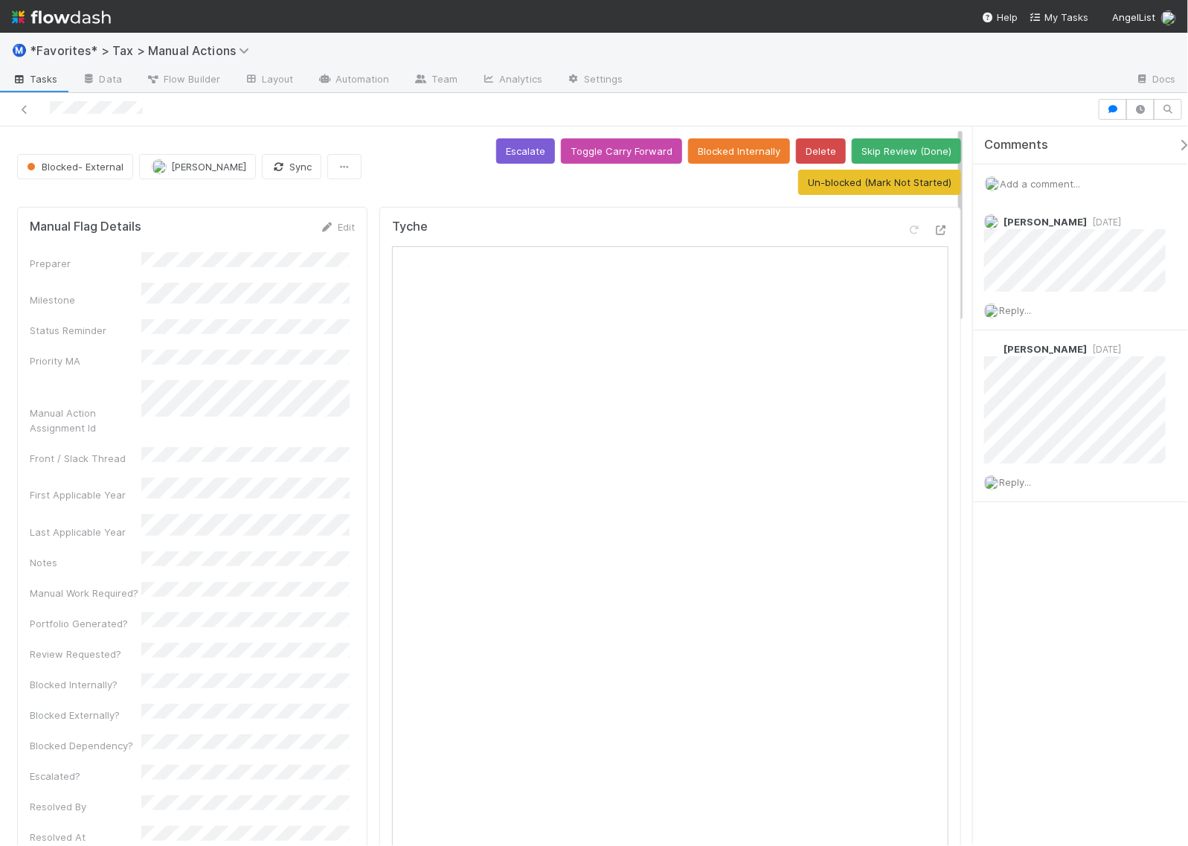
click at [1052, 176] on div "Add a comment..." at bounding box center [1087, 183] width 229 height 39
click at [1055, 180] on span "Add a comment..." at bounding box center [1039, 184] width 80 height 12
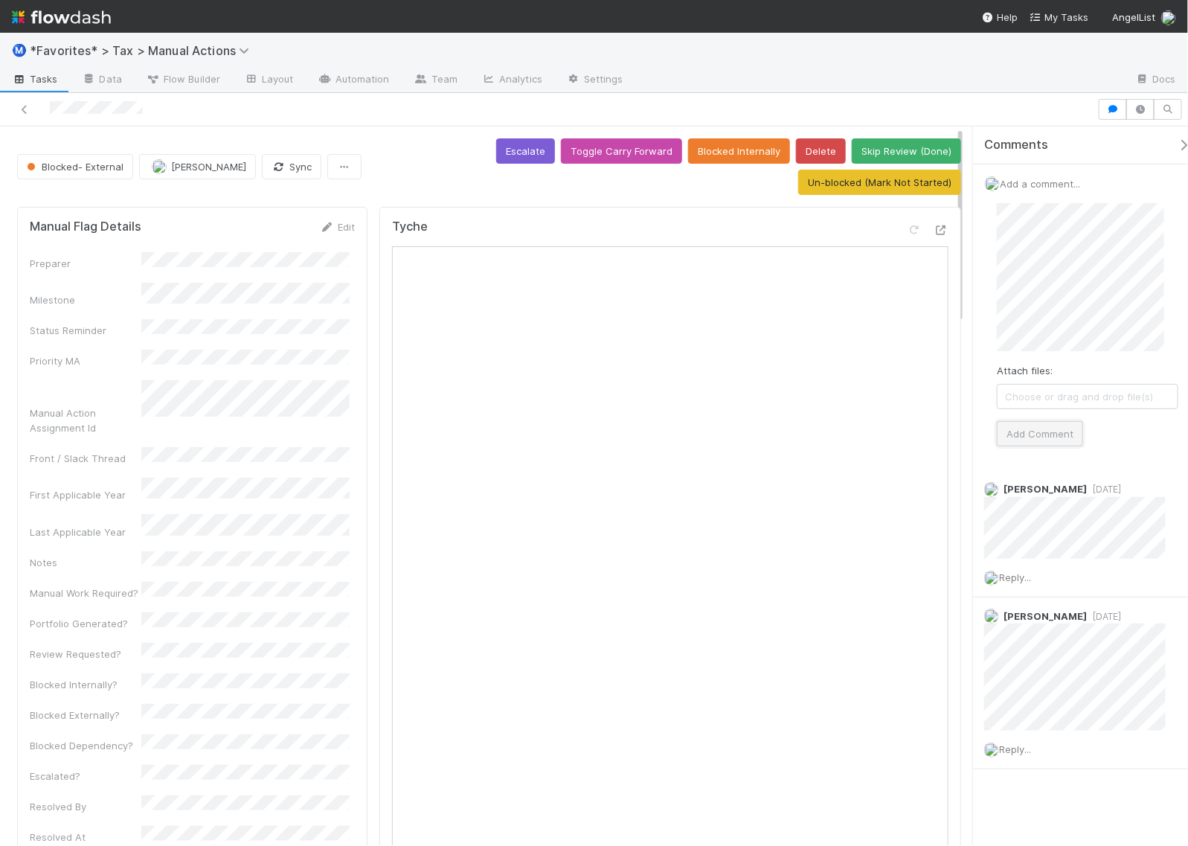
click at [1047, 431] on button "Add Comment" at bounding box center [1040, 433] width 86 height 25
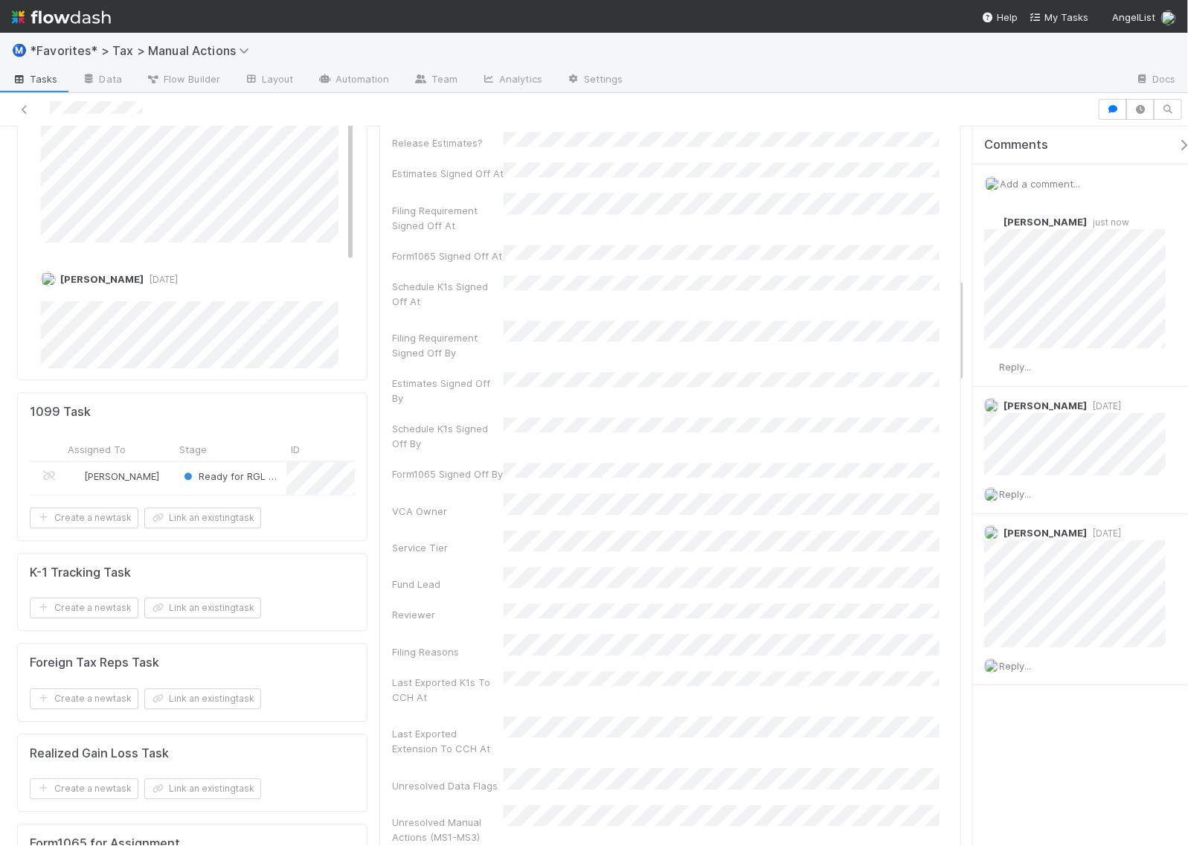
scroll to position [1394, 0]
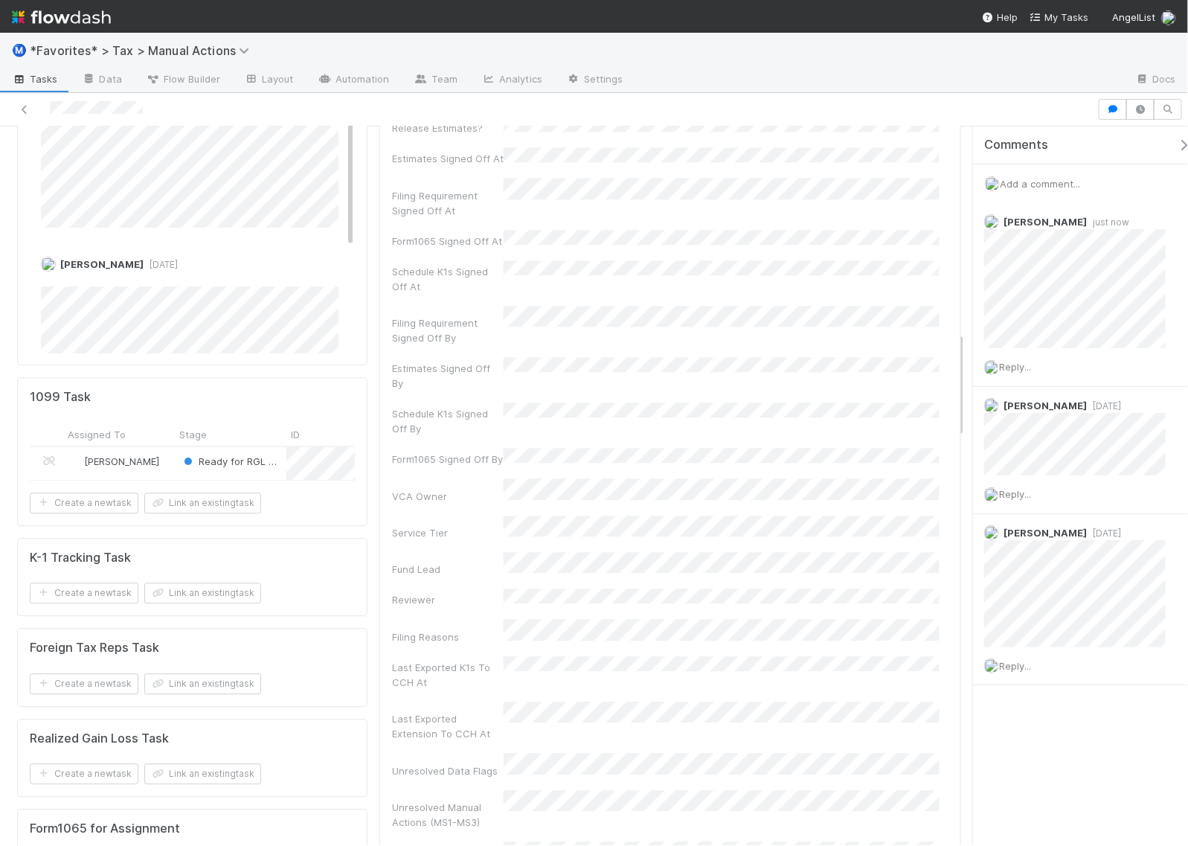
click at [168, 447] on div "[PERSON_NAME]" at bounding box center [119, 463] width 112 height 32
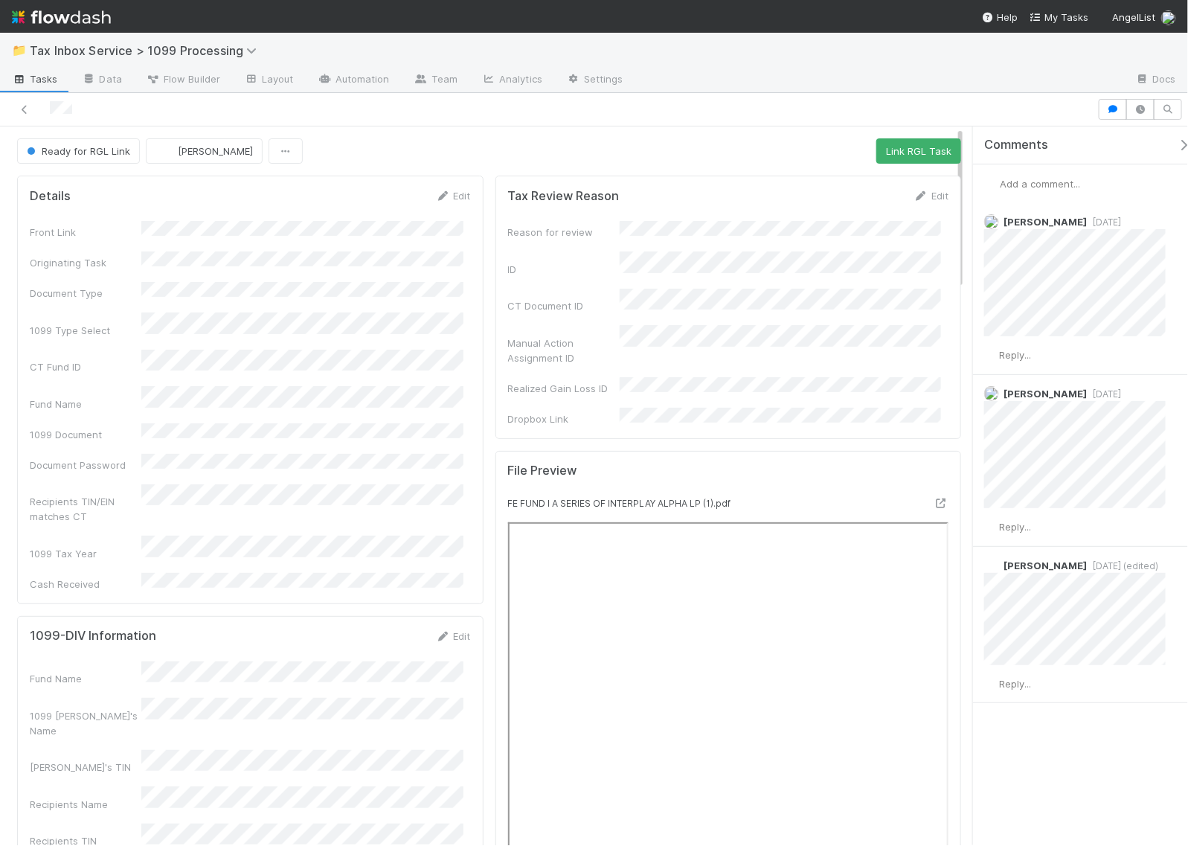
click at [1046, 178] on span "Add a comment..." at bounding box center [1039, 184] width 80 height 12
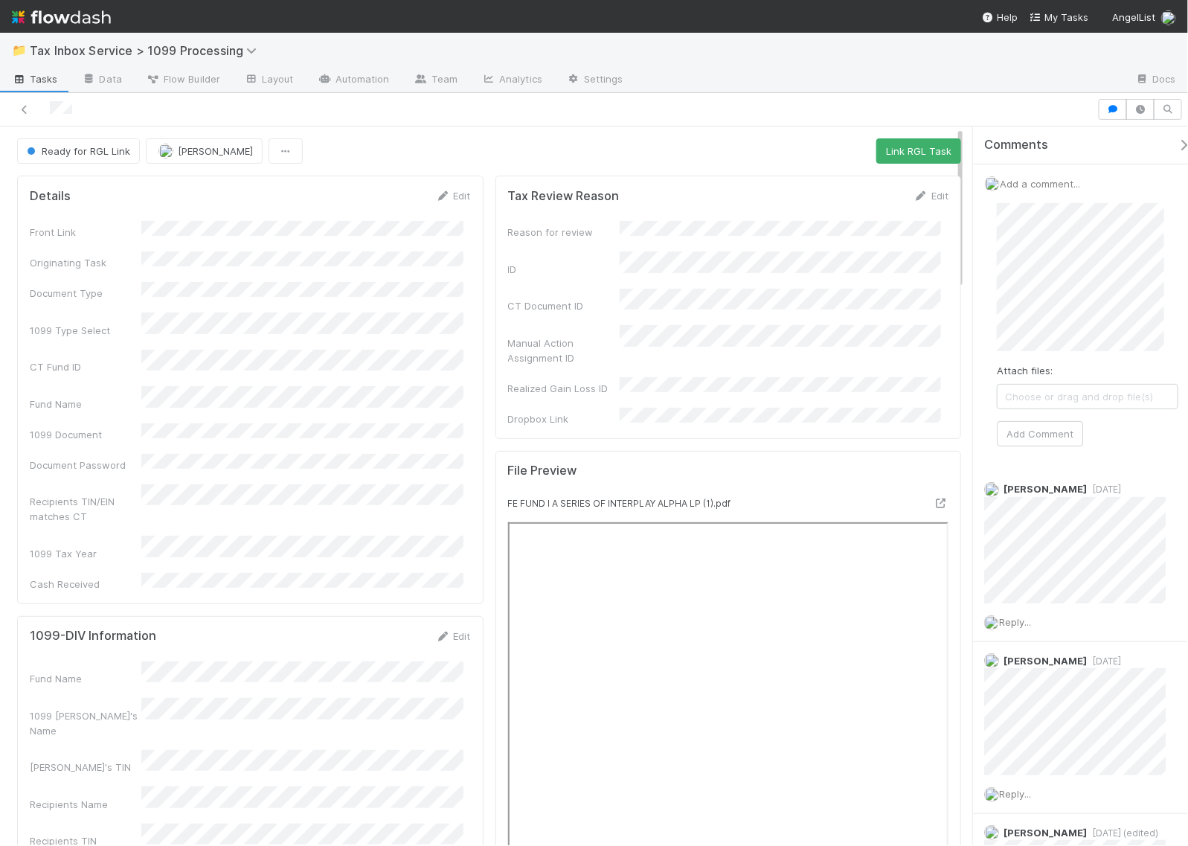
click at [1043, 415] on div "Attach files: Choose or drag and drop file(s) Add Comment" at bounding box center [1087, 324] width 181 height 243
click at [1038, 429] on button "Add Comment" at bounding box center [1040, 433] width 86 height 25
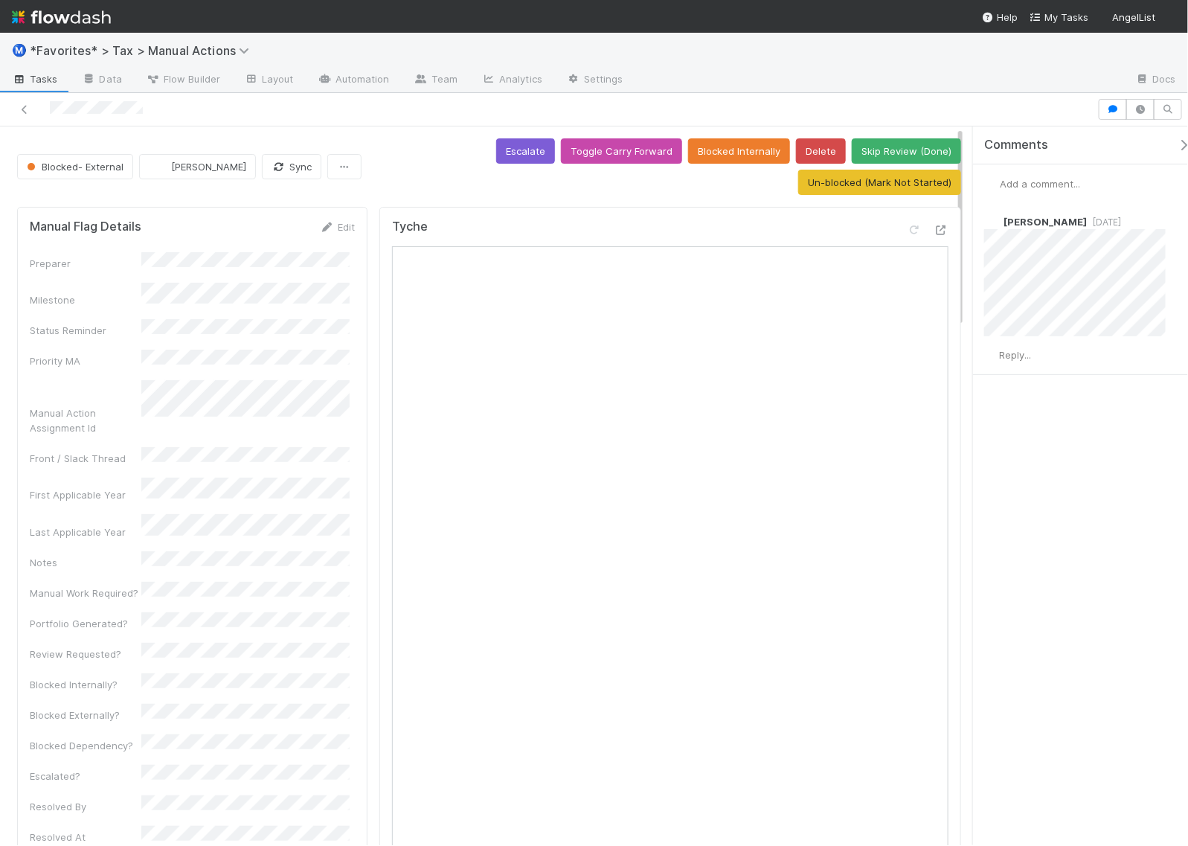
click at [1032, 184] on span "Add a comment..." at bounding box center [1039, 184] width 80 height 12
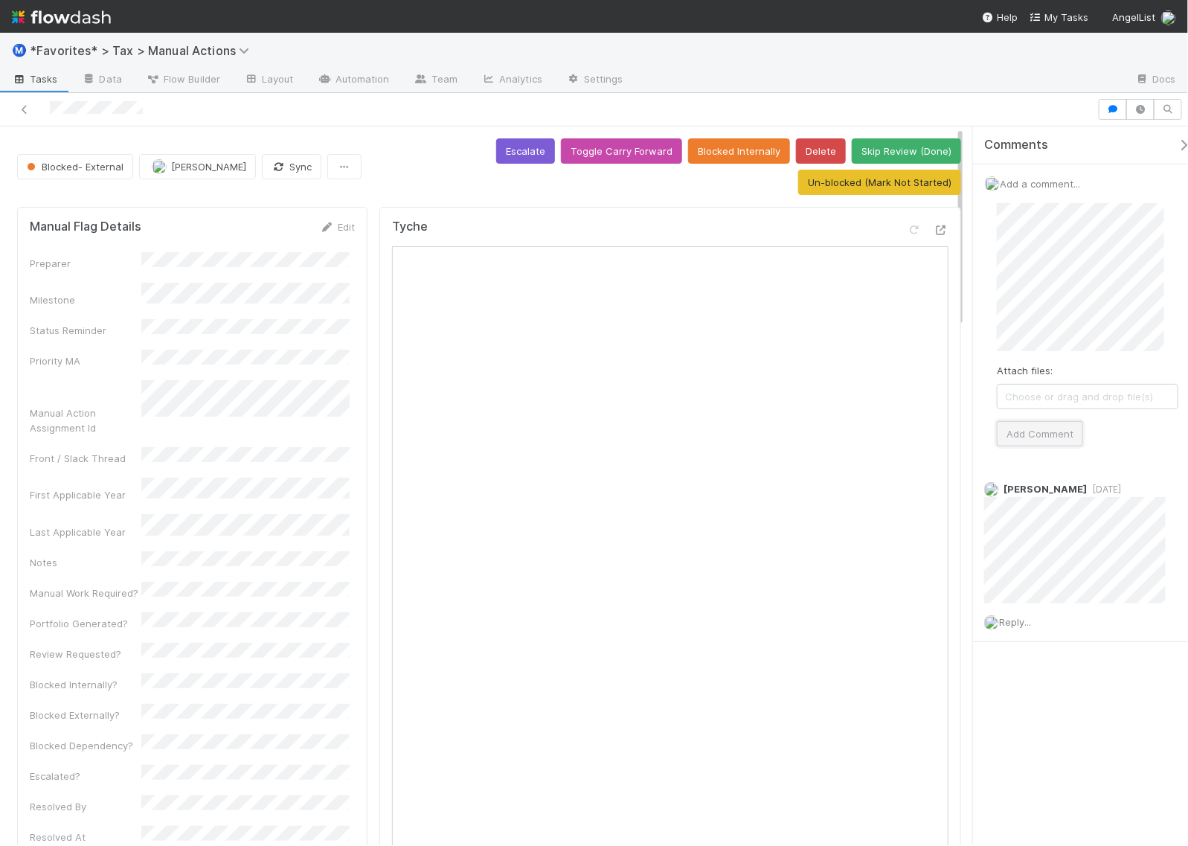
click at [1049, 437] on button "Add Comment" at bounding box center [1040, 433] width 86 height 25
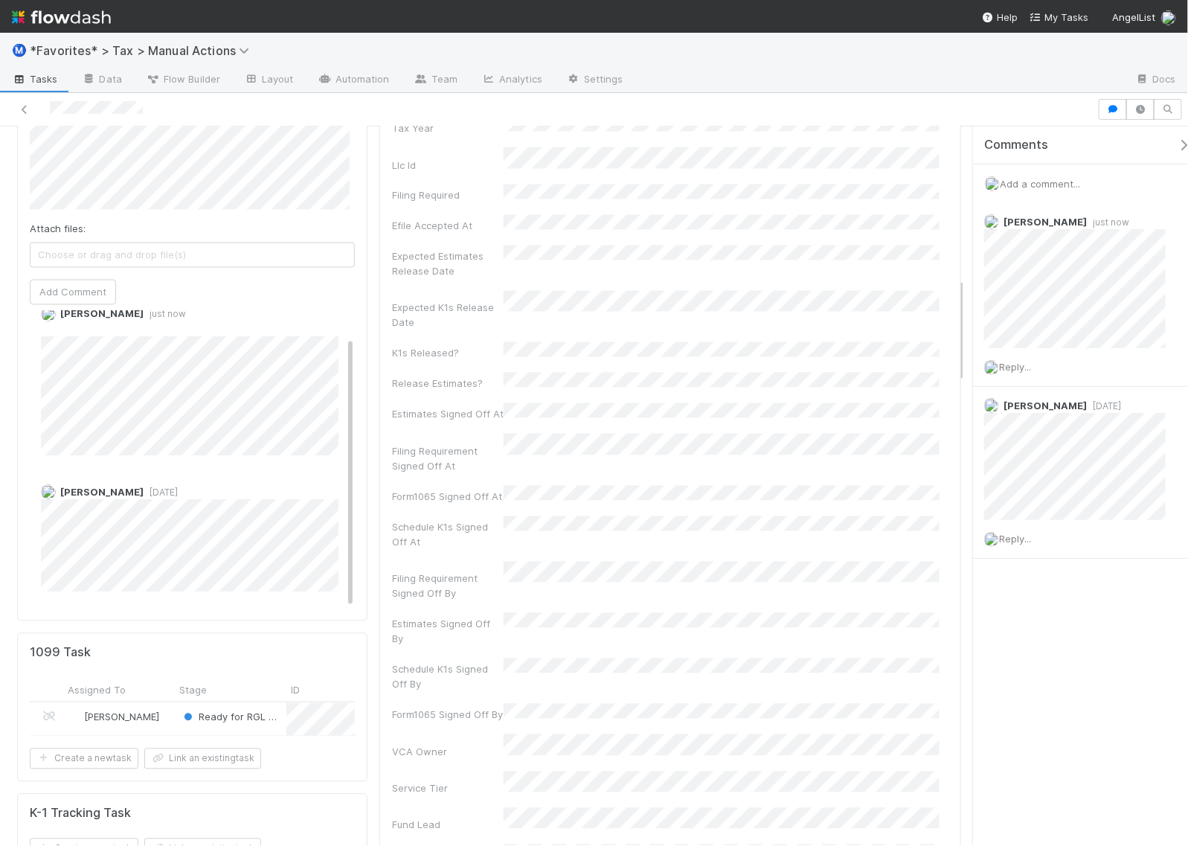
scroll to position [1301, 0]
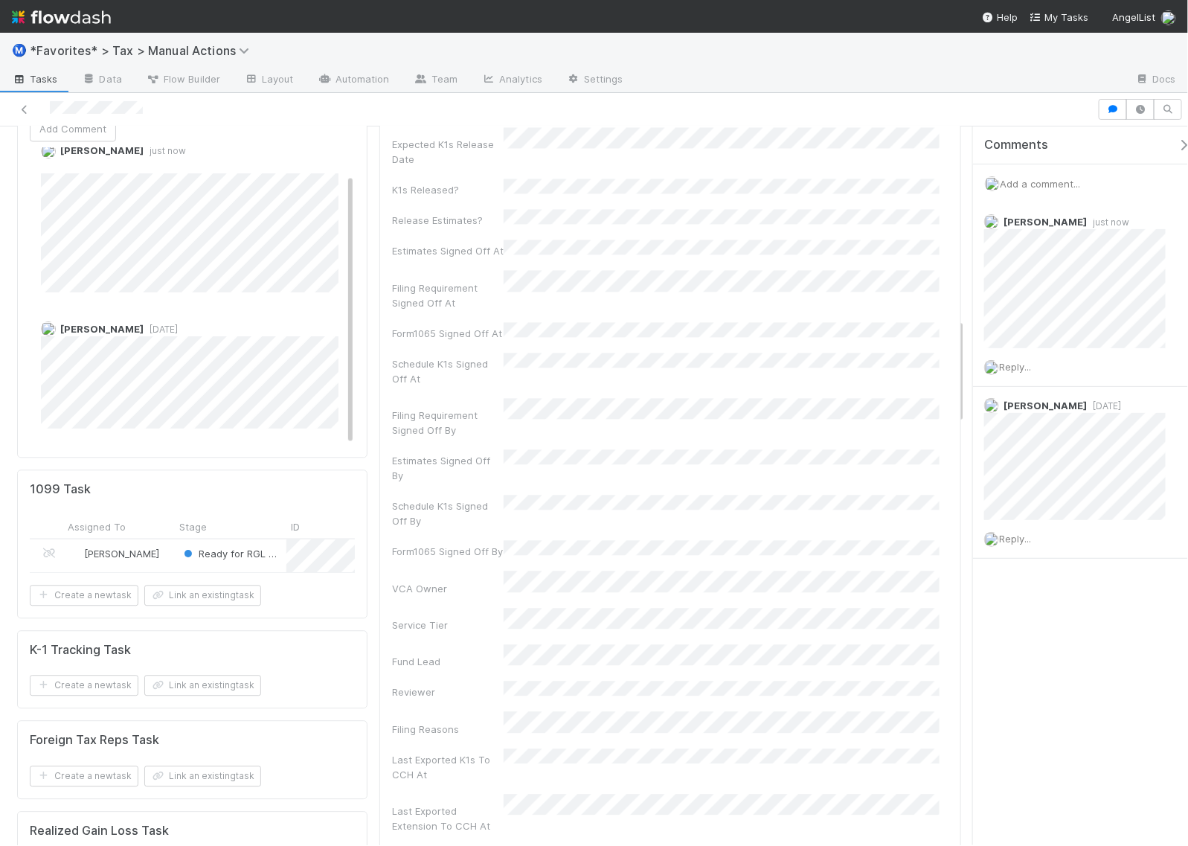
click at [164, 540] on div "Enrique Hernandez" at bounding box center [119, 556] width 112 height 32
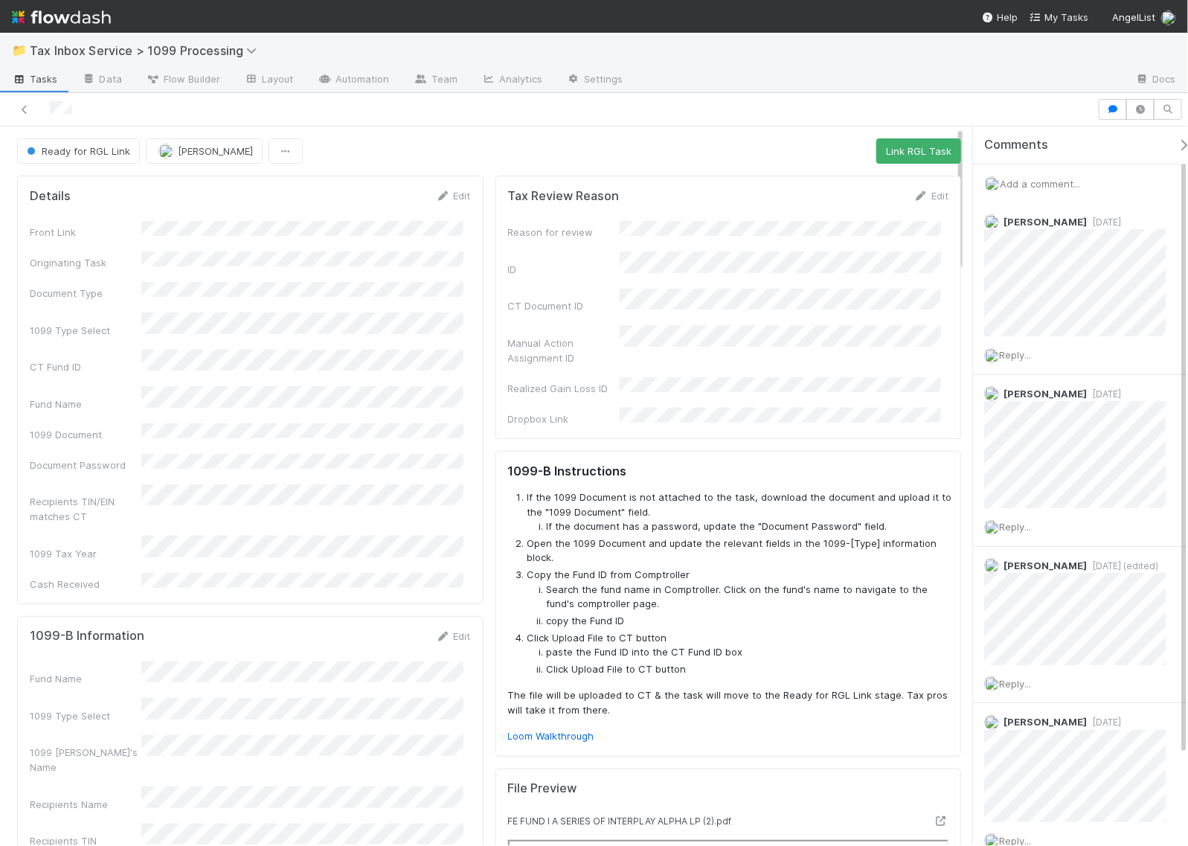
click at [1068, 182] on span "Add a comment..." at bounding box center [1039, 184] width 80 height 12
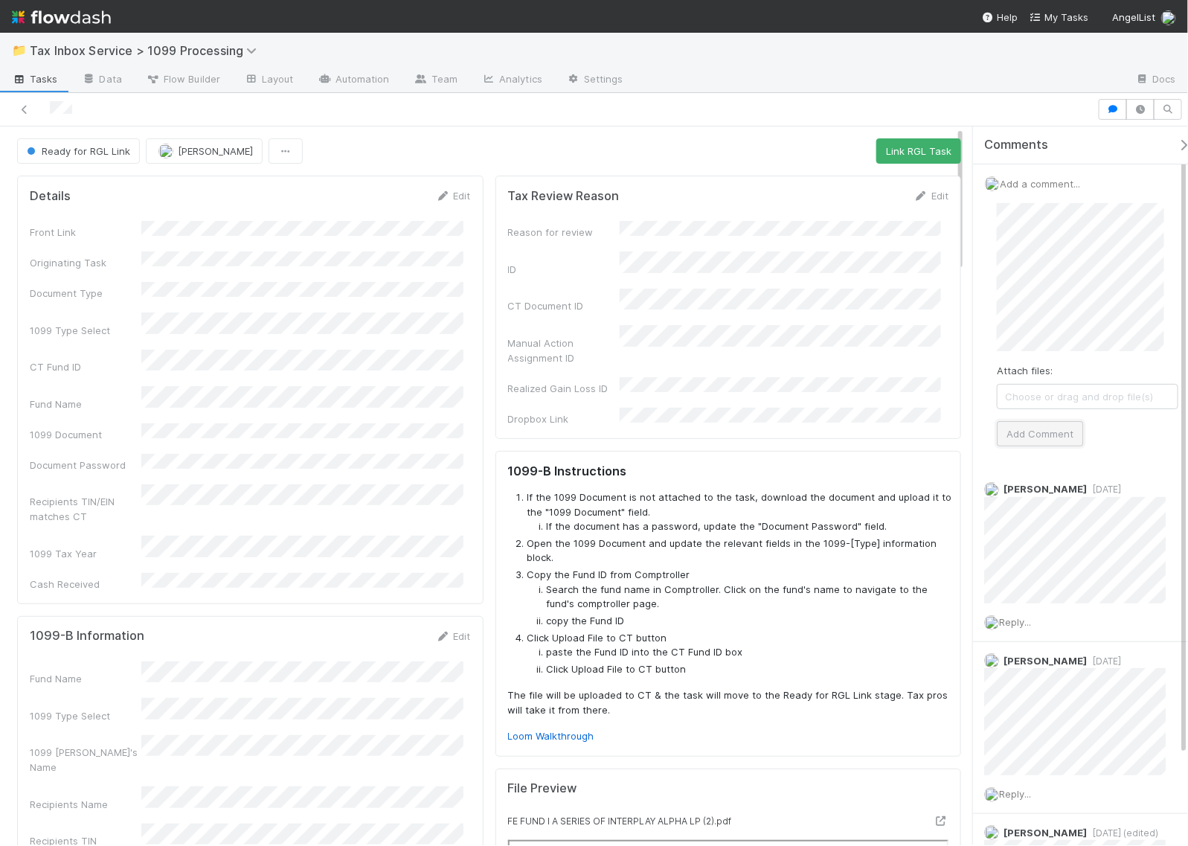
click at [1056, 428] on button "Add Comment" at bounding box center [1040, 433] width 86 height 25
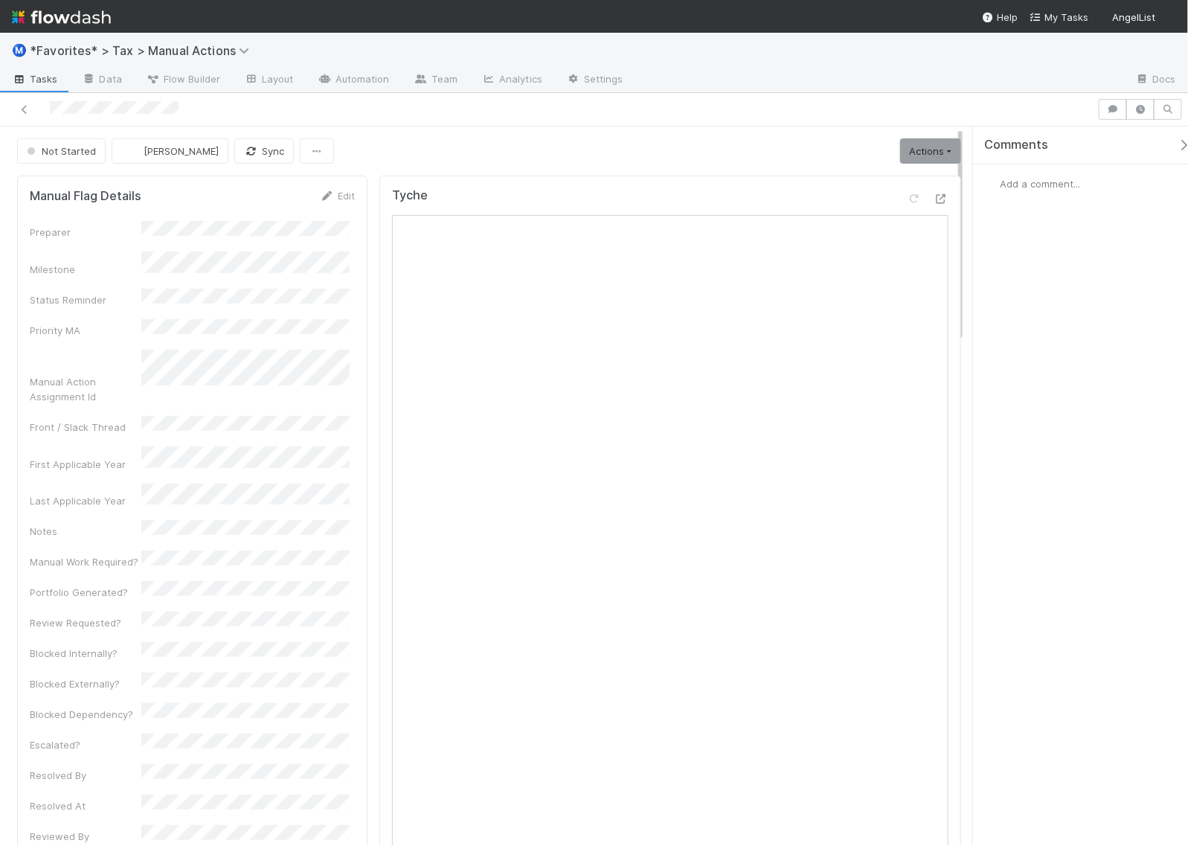
click at [1030, 184] on span "Add a comment..." at bounding box center [1039, 184] width 80 height 12
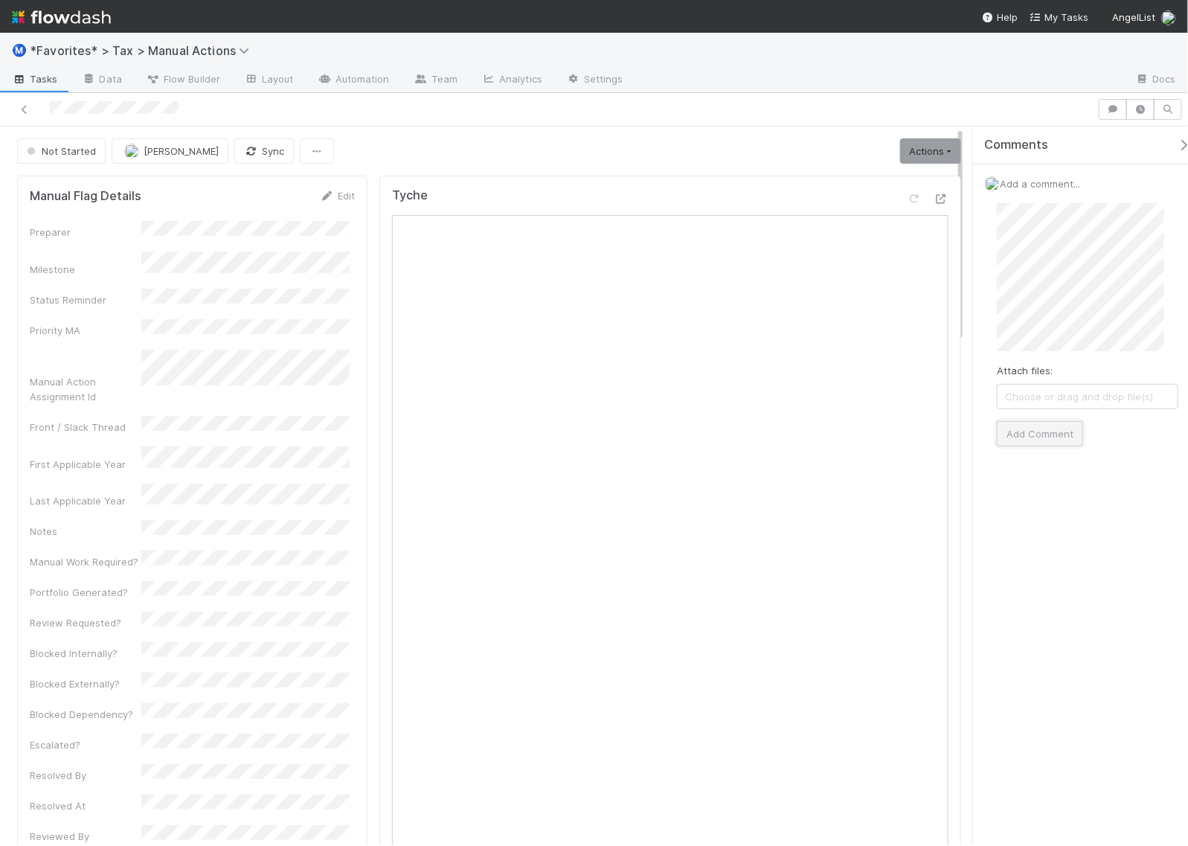
click at [1043, 430] on button "Add Comment" at bounding box center [1040, 433] width 86 height 25
